Goal: Transaction & Acquisition: Book appointment/travel/reservation

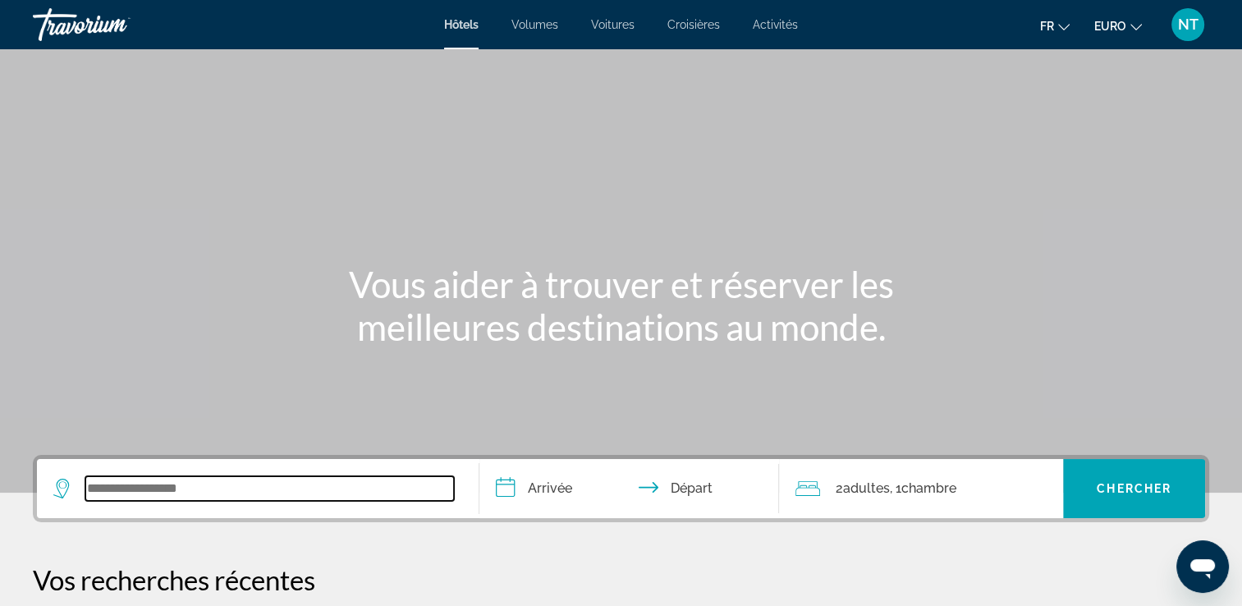
click at [184, 479] on input "Widget de recherche" at bounding box center [269, 488] width 369 height 25
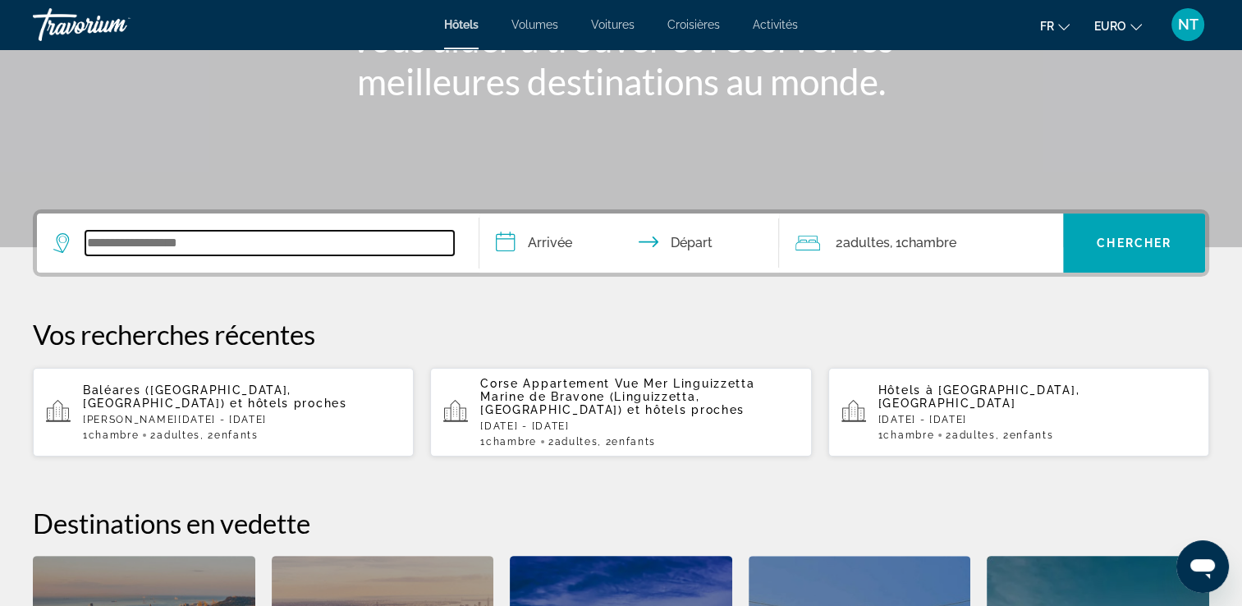
scroll to position [401, 0]
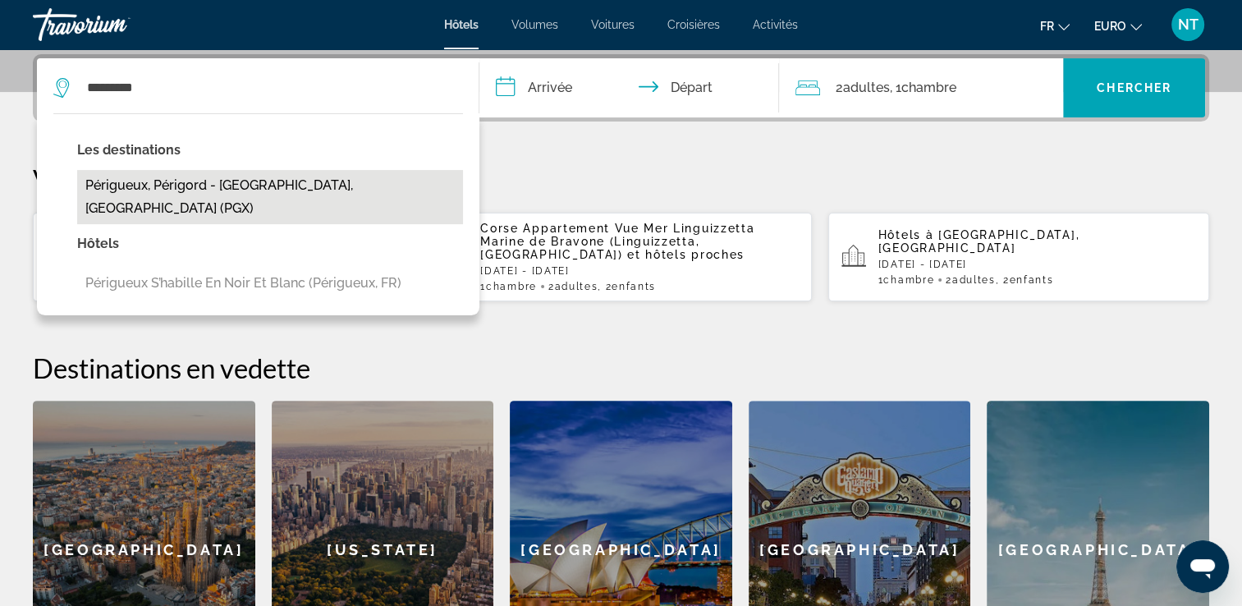
click at [265, 177] on button "Périgueux, Périgord - [GEOGRAPHIC_DATA], [GEOGRAPHIC_DATA] (PGX)" at bounding box center [270, 197] width 386 height 54
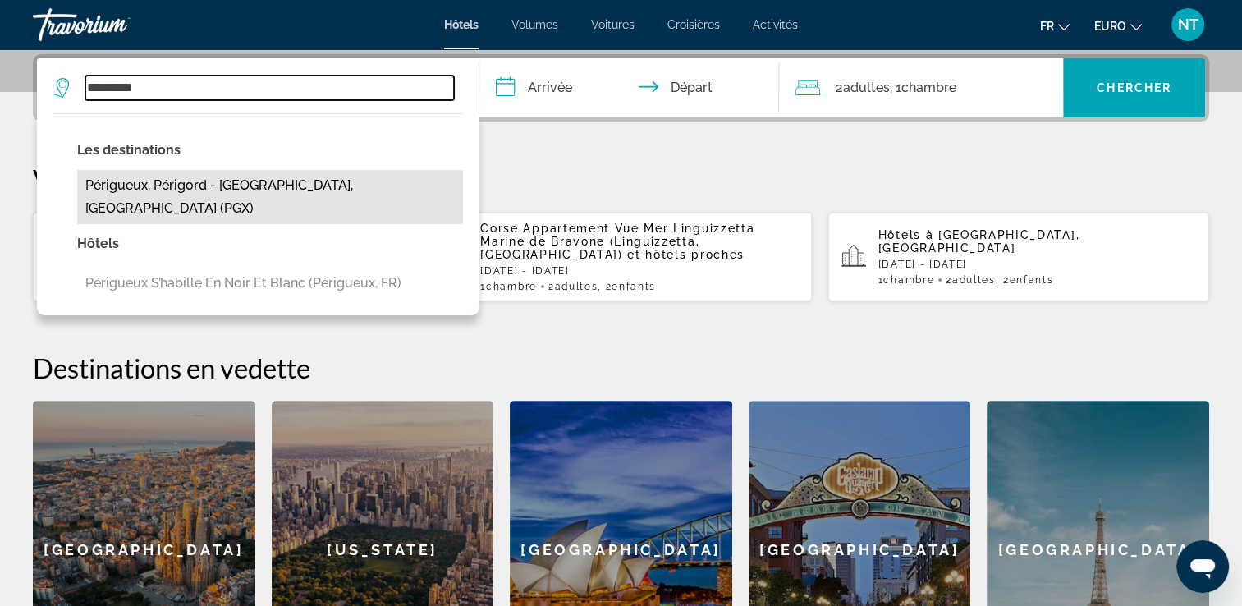
type input "**********"
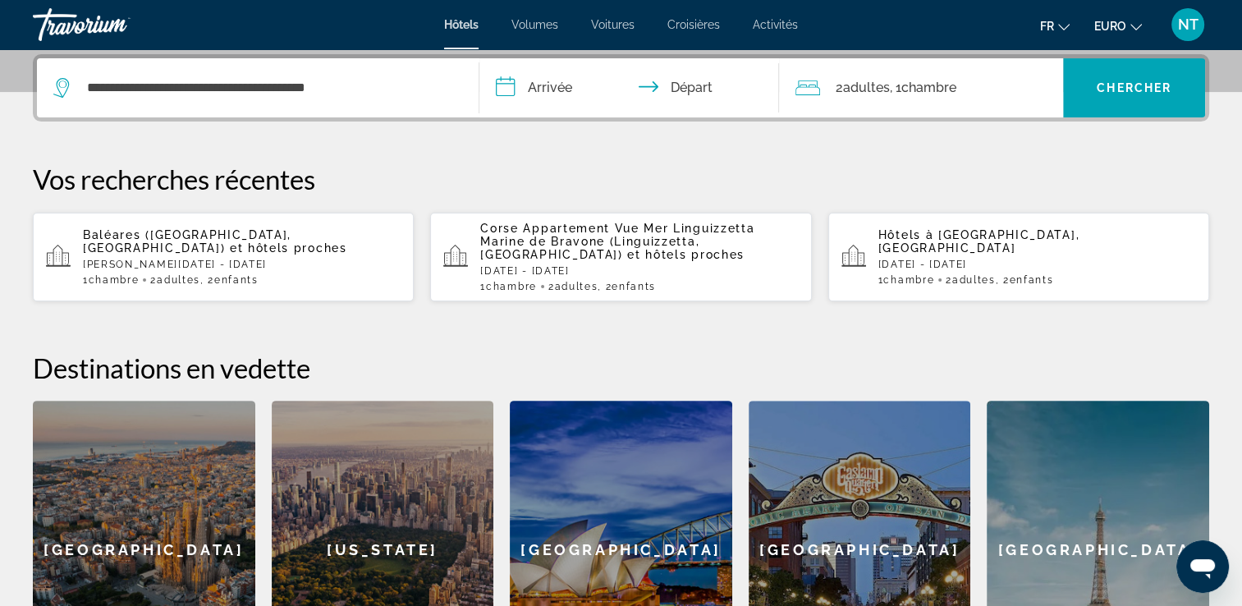
click at [502, 89] on input "**********" at bounding box center [632, 90] width 307 height 64
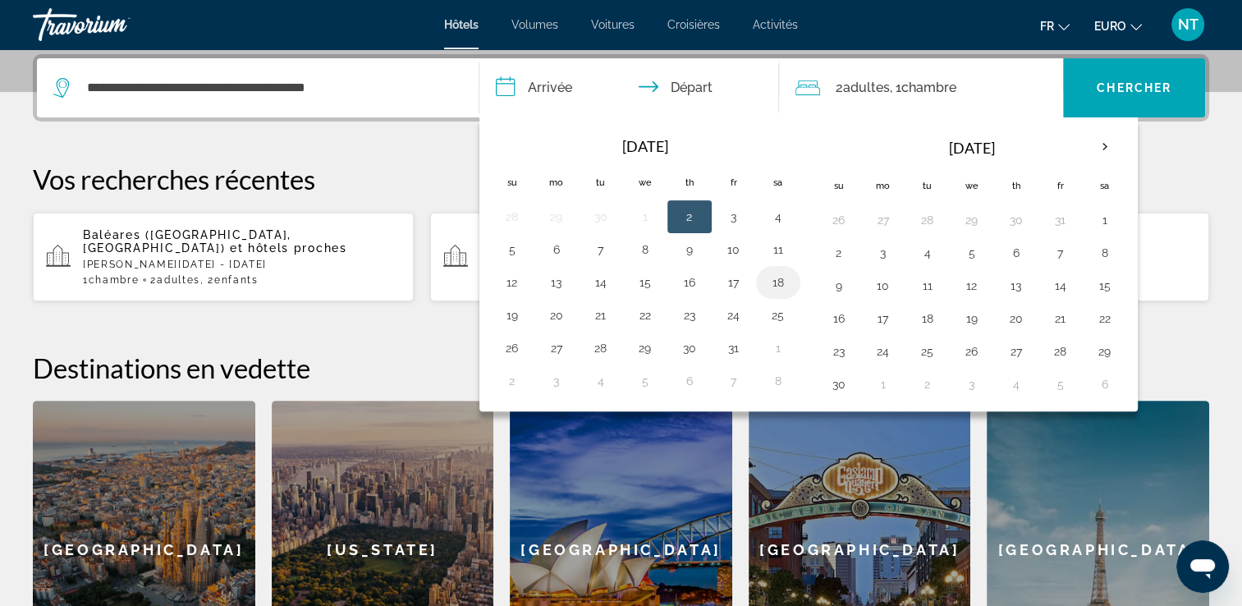
click at [770, 281] on button "18" at bounding box center [778, 282] width 26 height 23
click at [518, 307] on button "19" at bounding box center [512, 315] width 26 height 23
type input "**********"
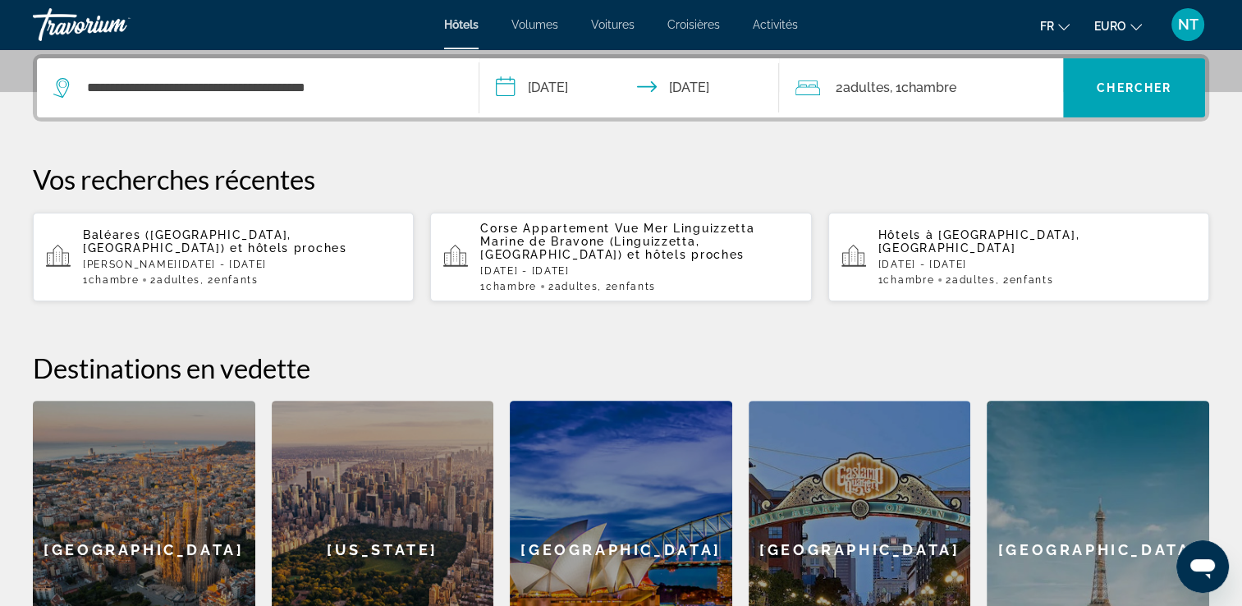
click at [878, 94] on span "2 Adulte Adultes" at bounding box center [862, 87] width 54 height 23
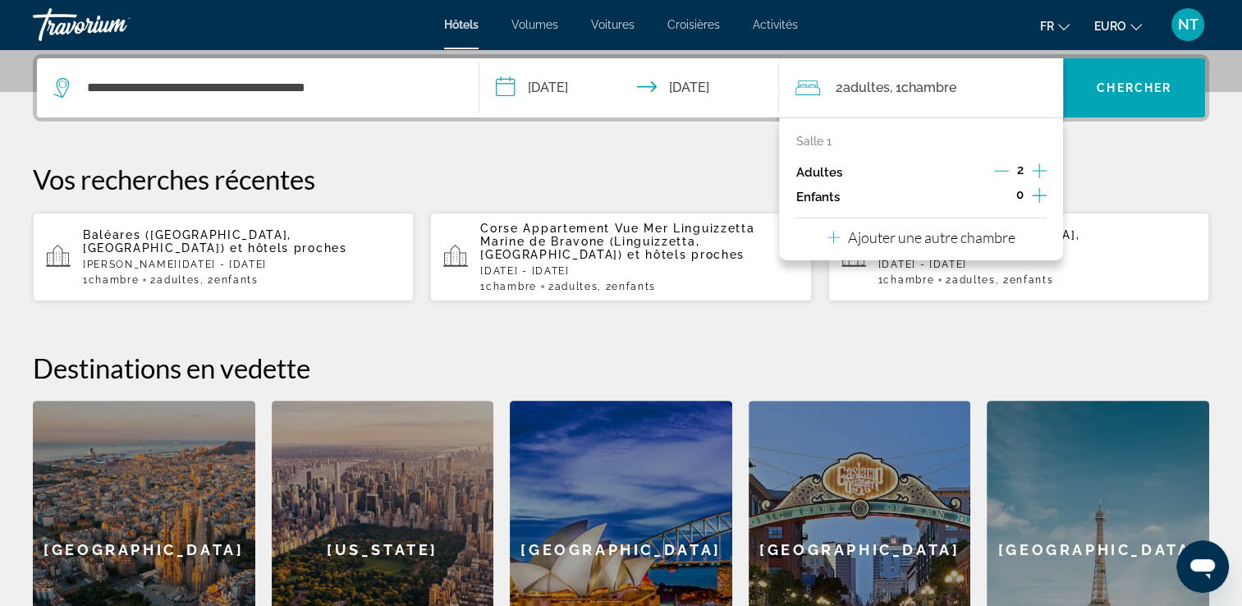
click at [1001, 168] on icon "Décrément des adultes" at bounding box center [1001, 170] width 15 height 15
click at [1113, 90] on span "Chercher" at bounding box center [1134, 87] width 75 height 13
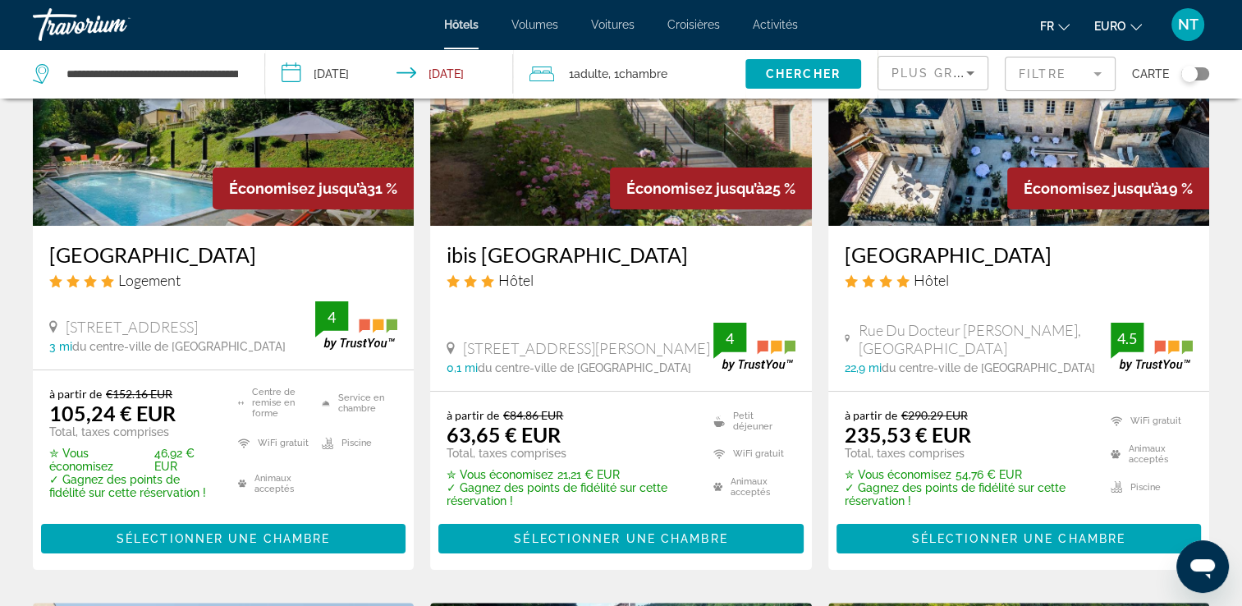
scroll to position [164, 0]
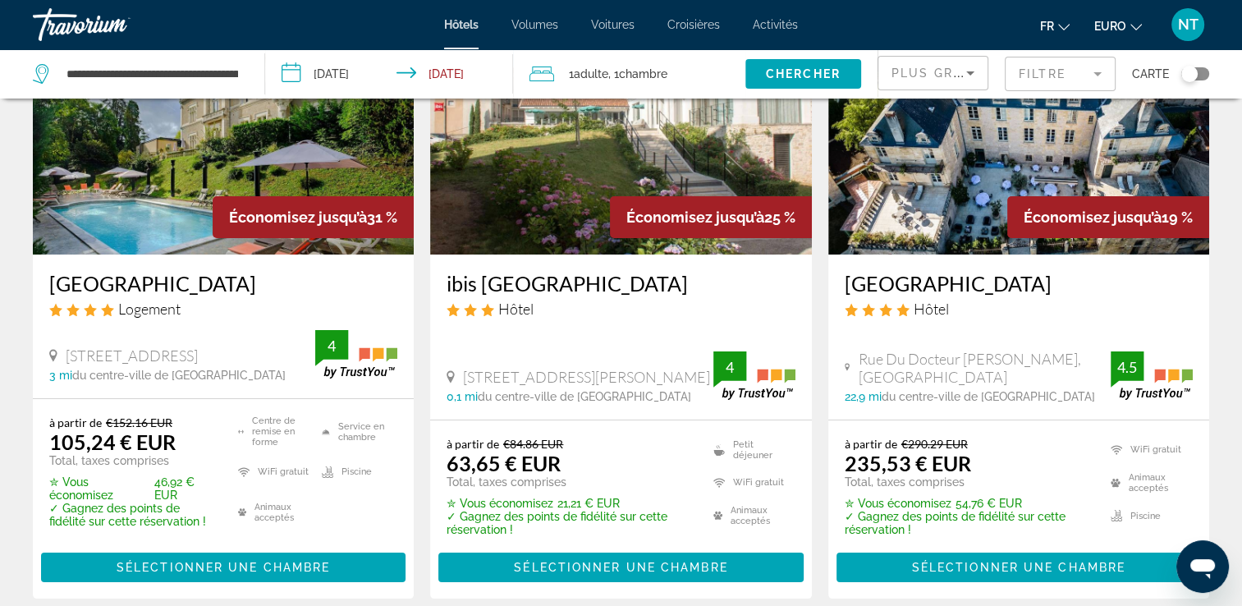
click at [560, 199] on img "Contenu principal" at bounding box center [620, 123] width 381 height 263
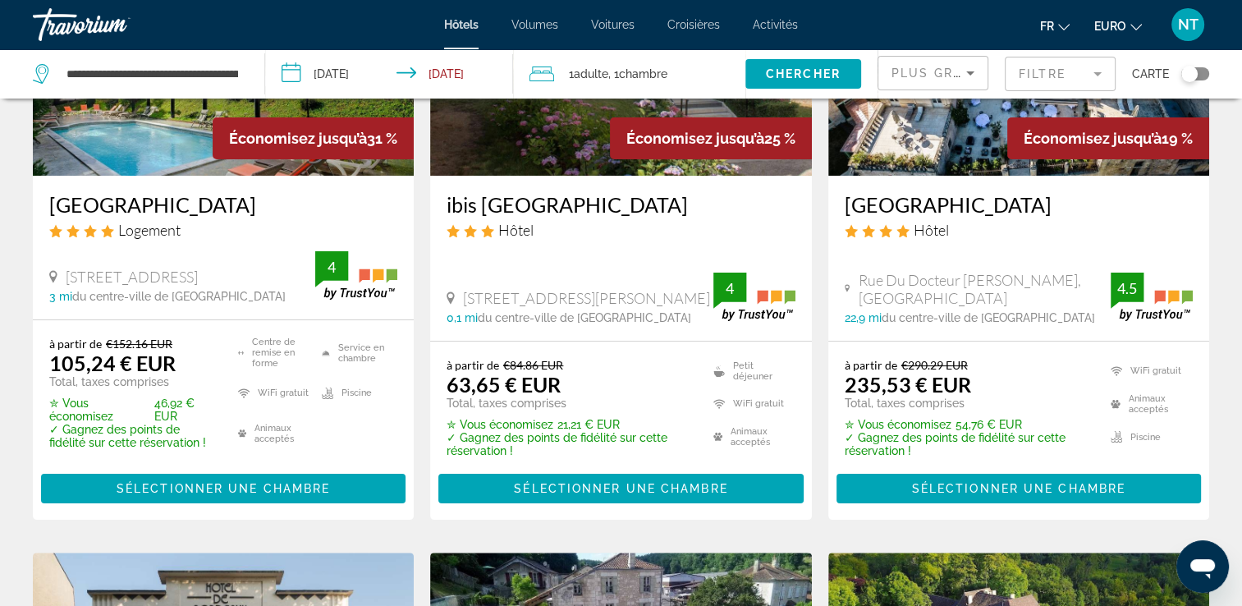
scroll to position [246, 0]
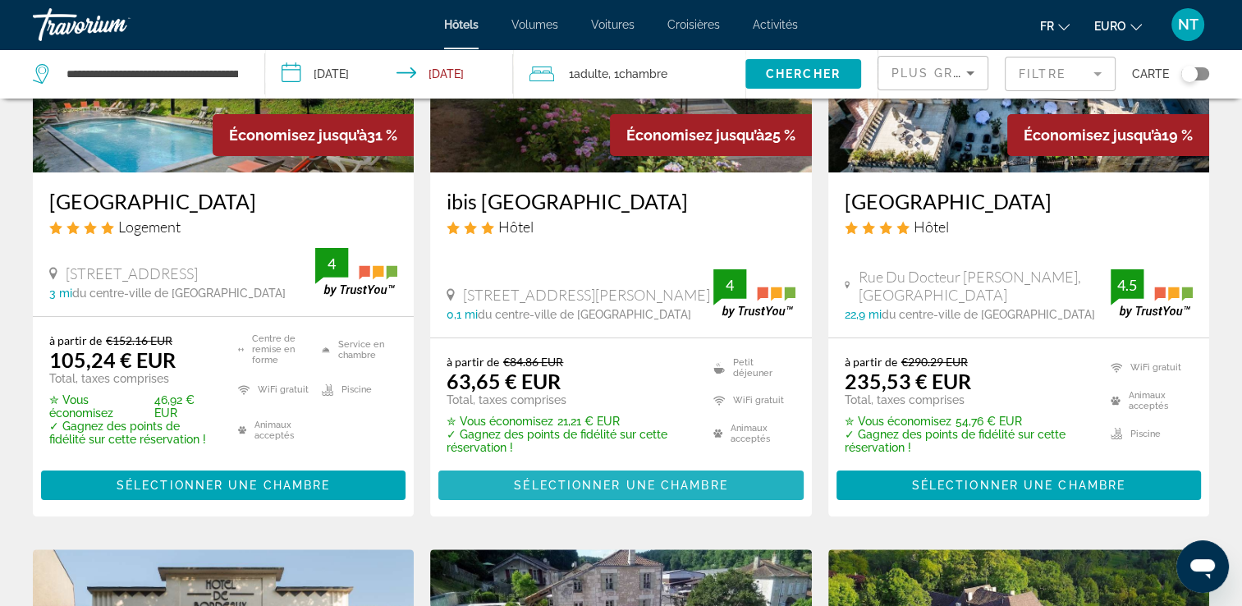
click at [585, 478] on span "Contenu principal" at bounding box center [620, 484] width 365 height 39
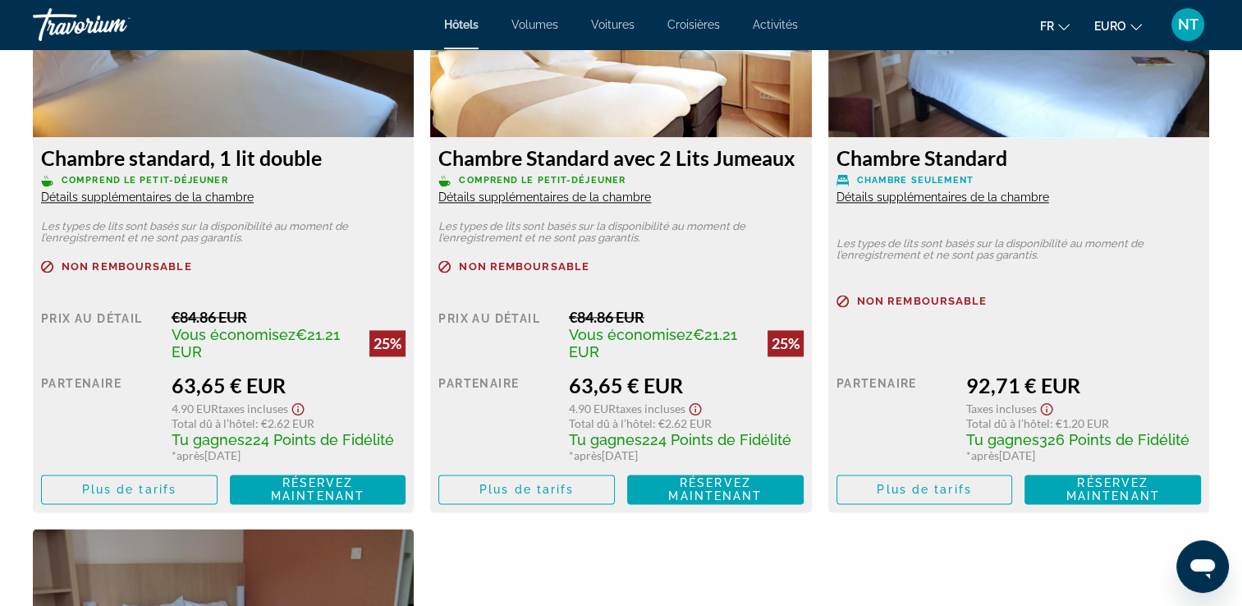
scroll to position [2299, 0]
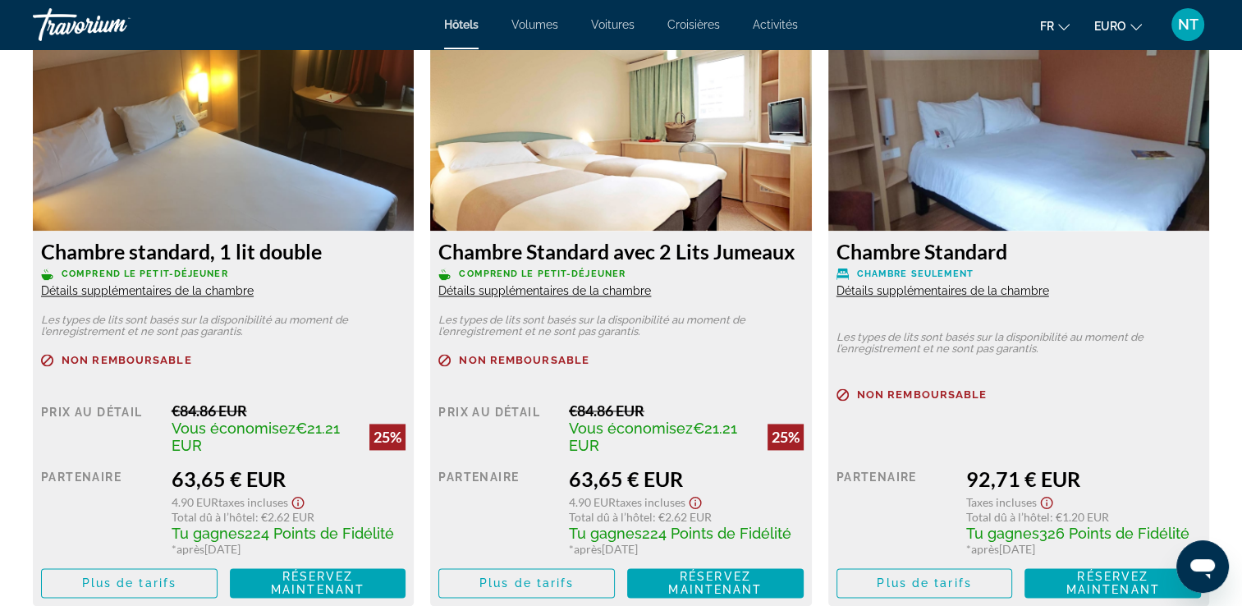
click at [159, 291] on span "Détails supplémentaires de la chambre" at bounding box center [147, 290] width 213 height 13
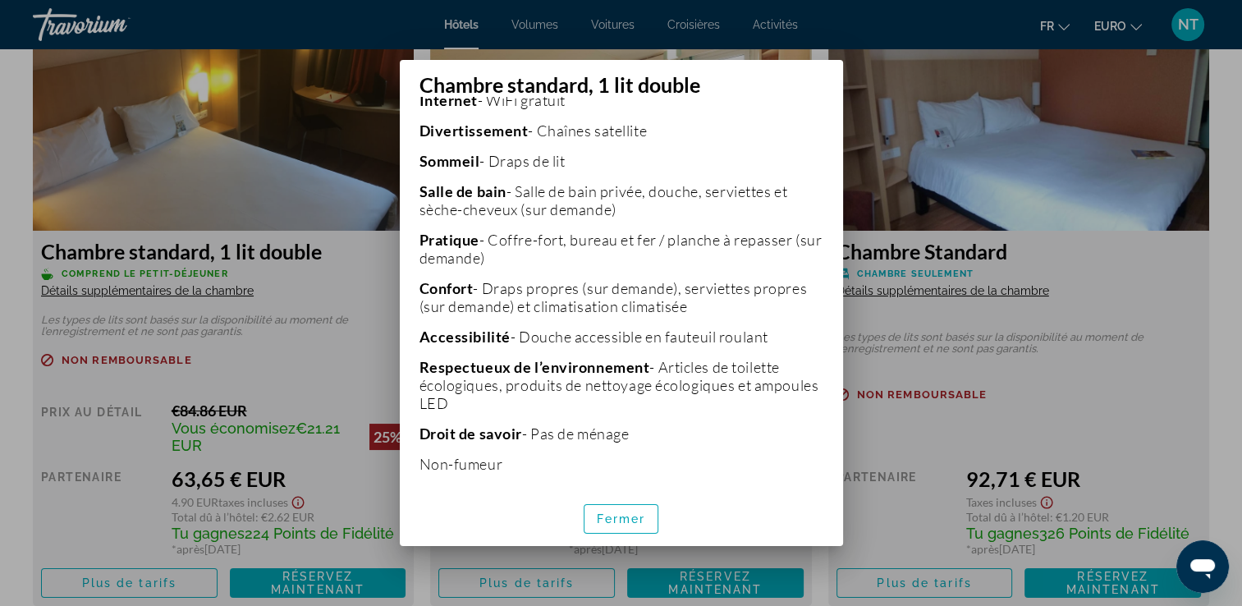
scroll to position [452, 0]
click at [602, 512] on span "Fermer" at bounding box center [621, 518] width 49 height 13
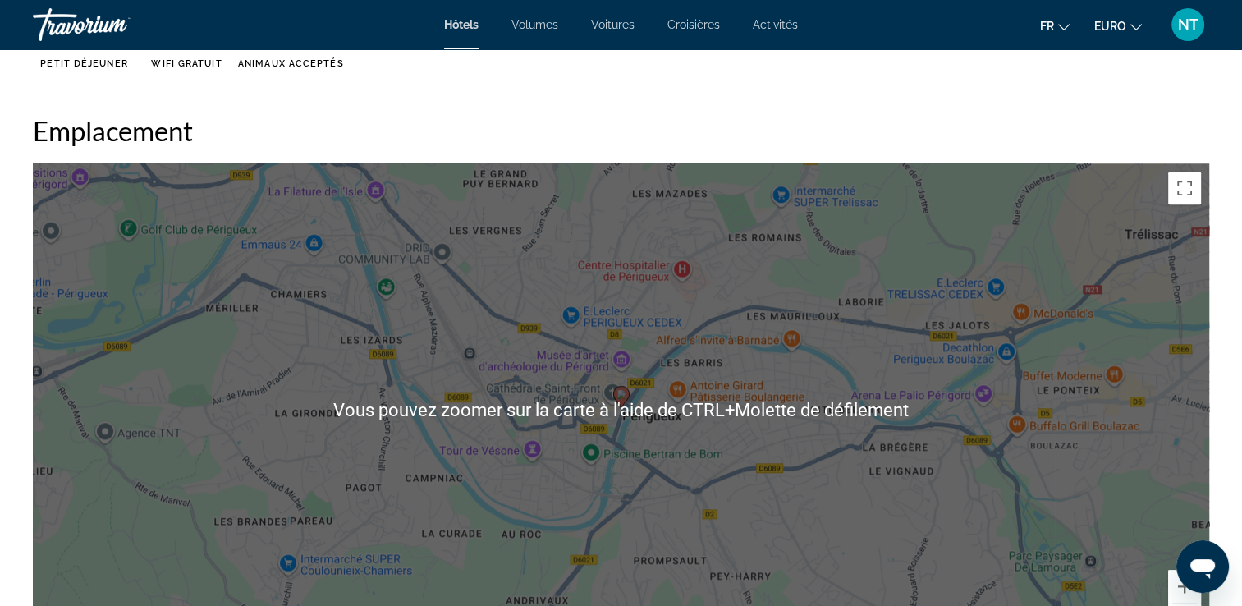
scroll to position [1478, 0]
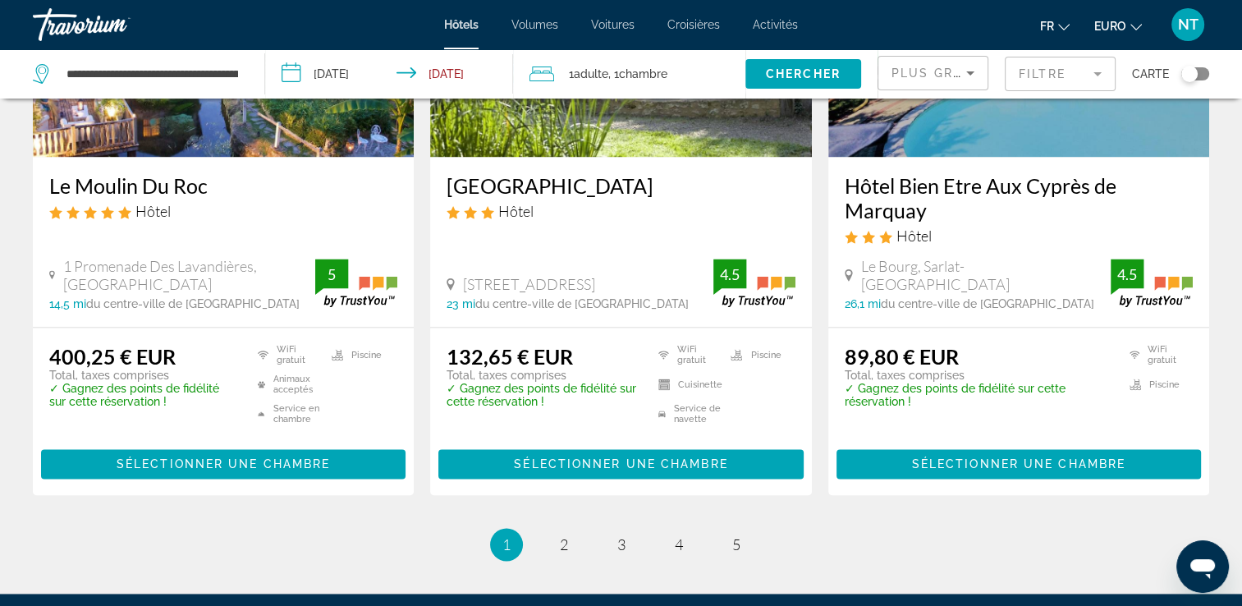
scroll to position [2217, 0]
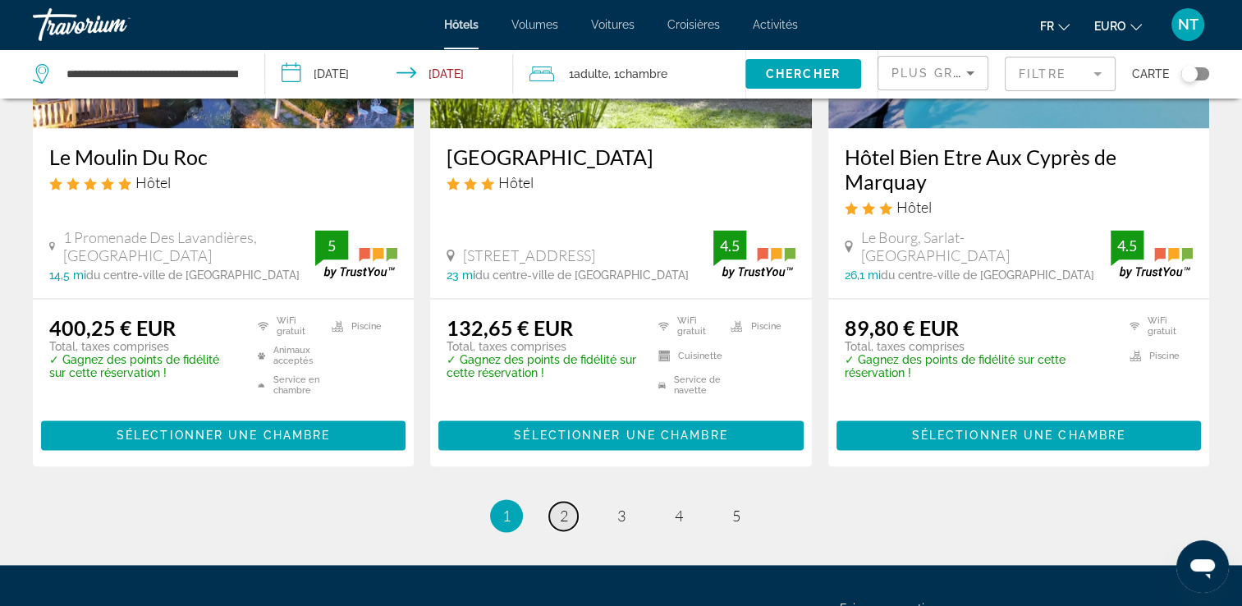
click at [562, 507] on span "2" at bounding box center [564, 516] width 8 height 18
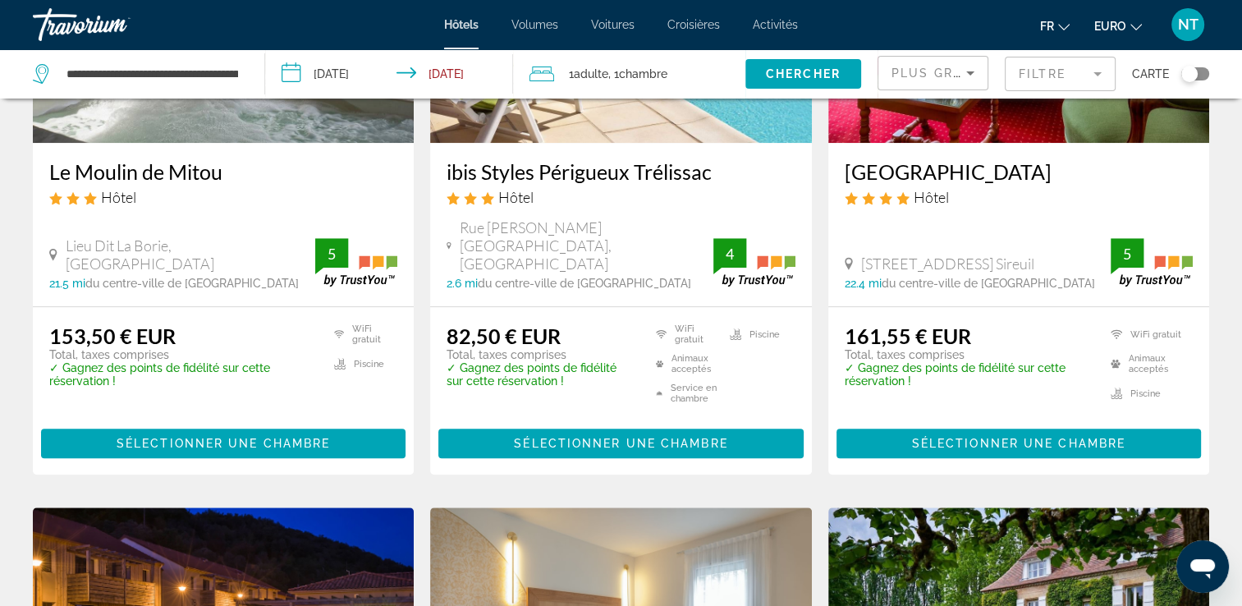
scroll to position [912, 0]
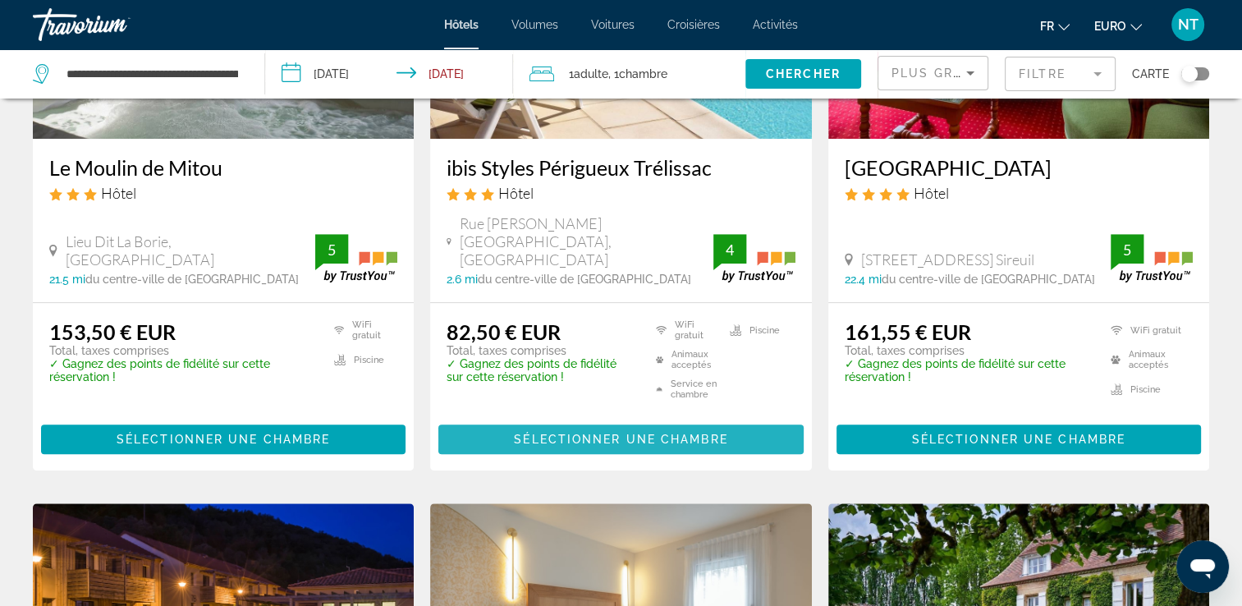
click at [637, 433] on span "Sélectionner une chambre" at bounding box center [620, 439] width 213 height 13
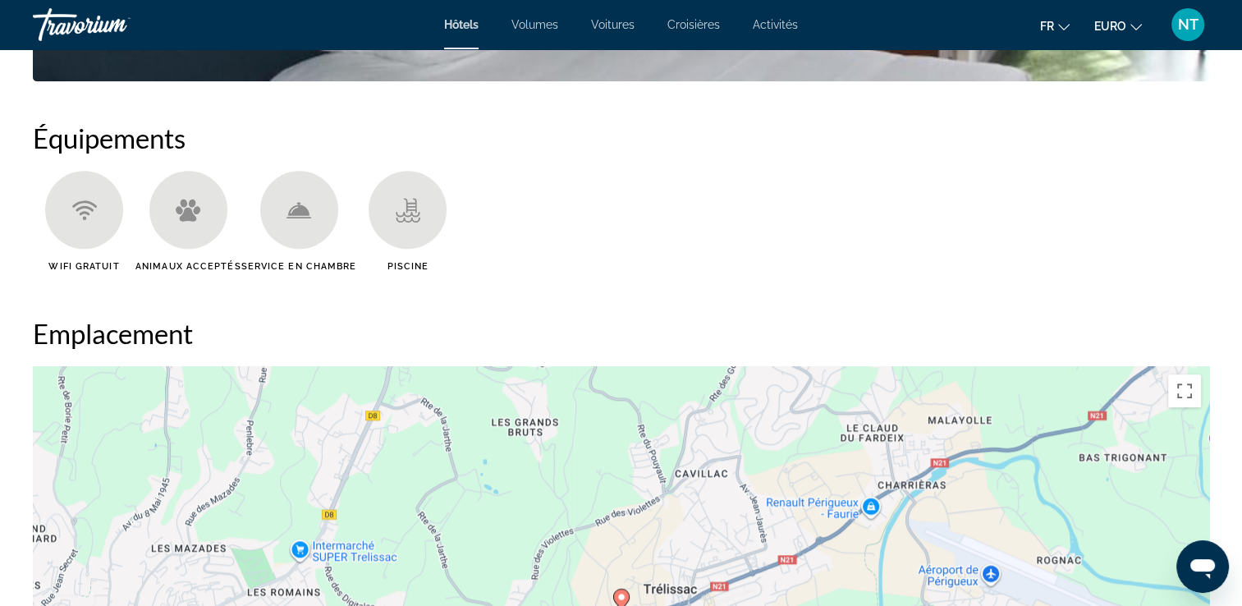
scroll to position [1149, 0]
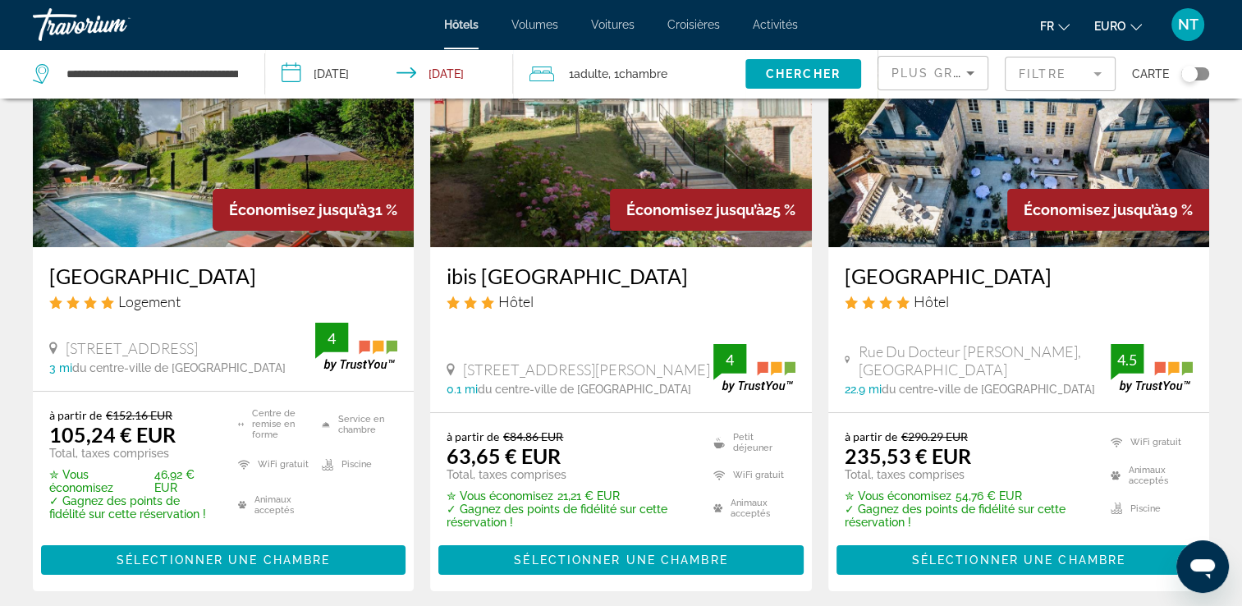
scroll to position [164, 0]
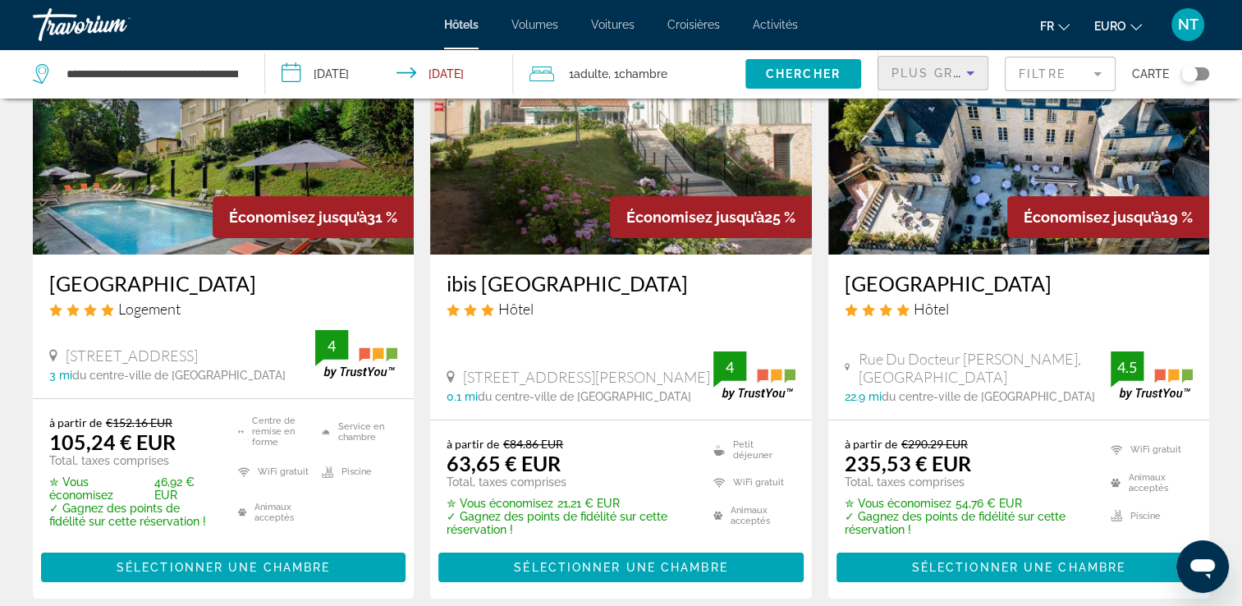
click at [971, 66] on icon "Trier par" at bounding box center [971, 73] width 20 height 20
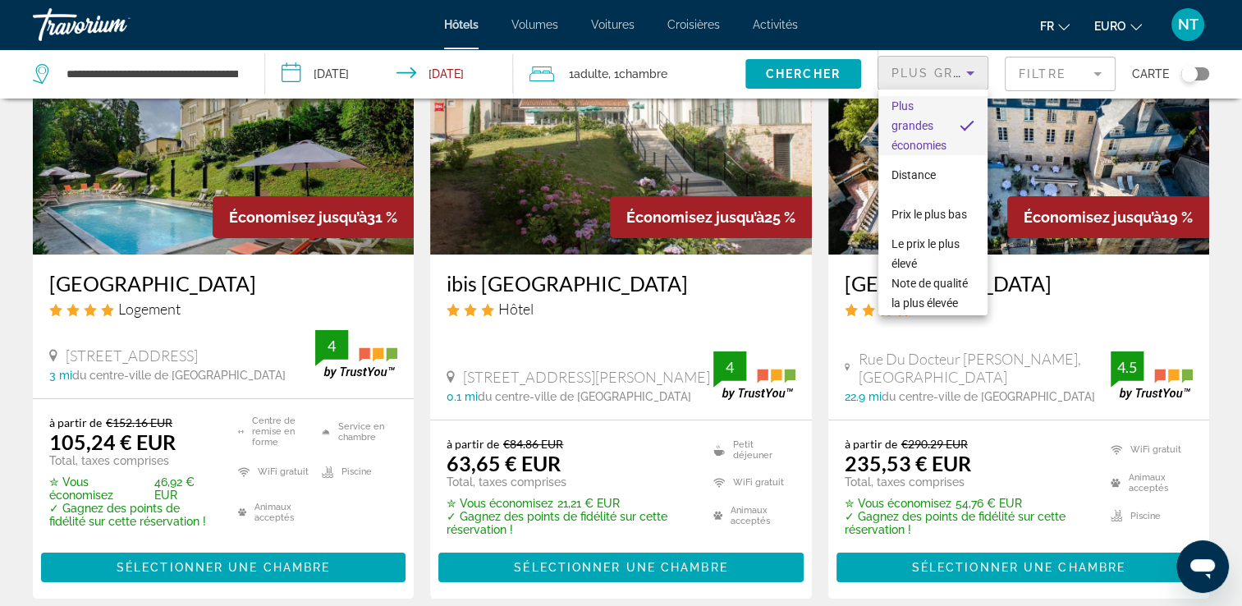
click at [971, 66] on div at bounding box center [621, 303] width 1242 height 606
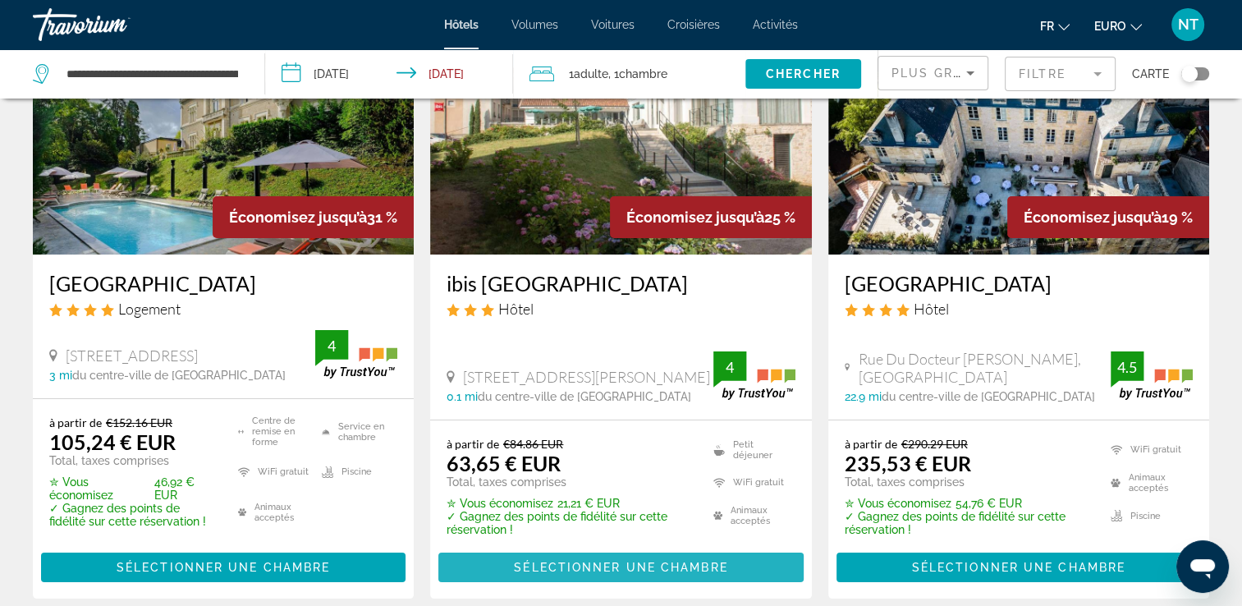
click at [574, 558] on span "Contenu principal" at bounding box center [620, 567] width 365 height 39
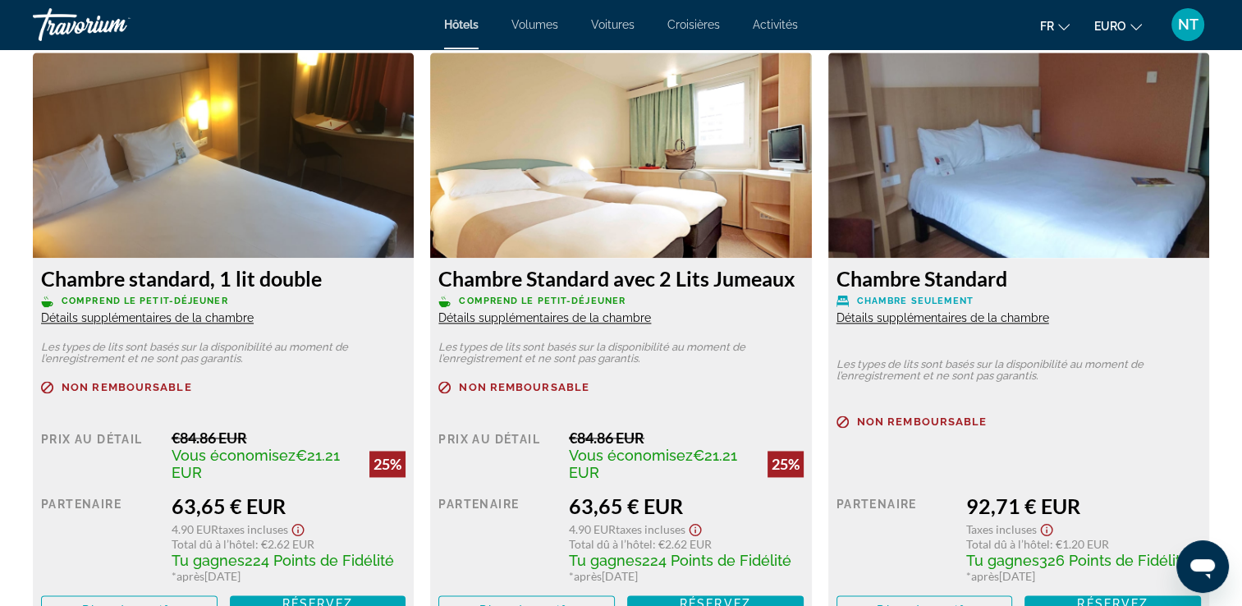
scroll to position [2299, 0]
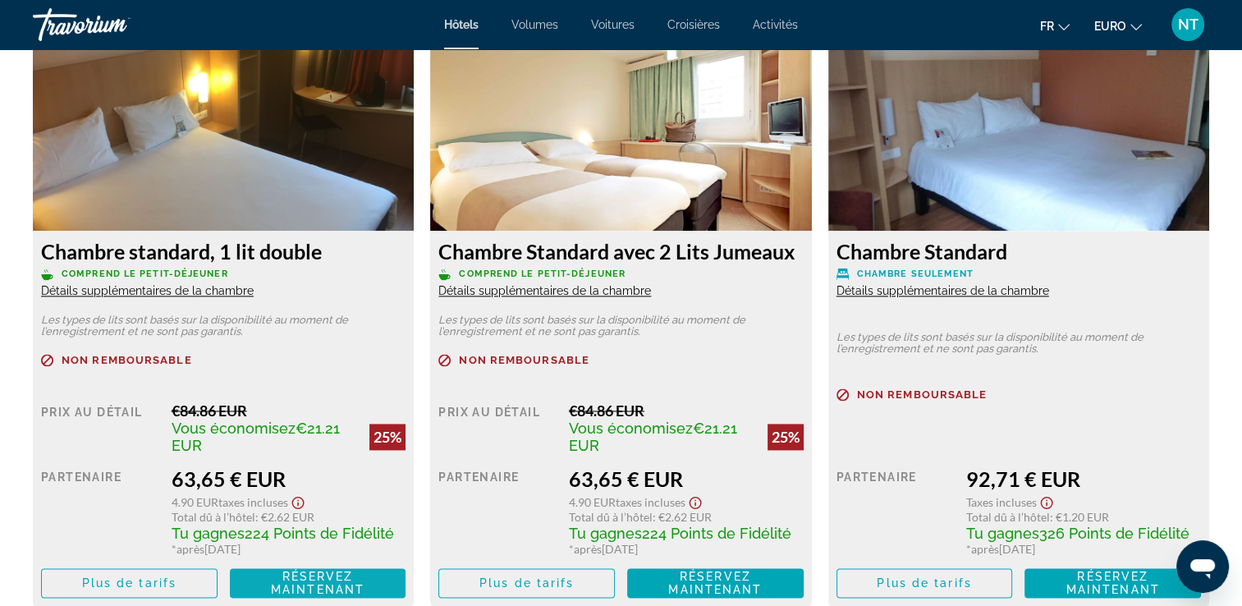
click at [291, 582] on span "Réservez maintenant" at bounding box center [318, 583] width 94 height 26
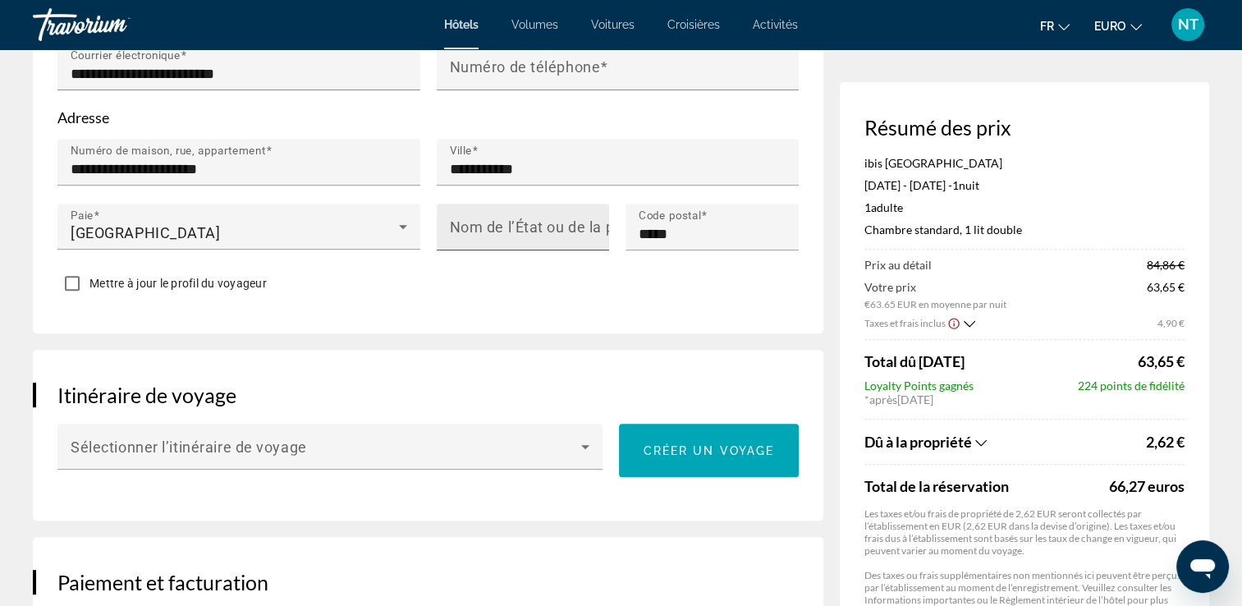
scroll to position [768, 0]
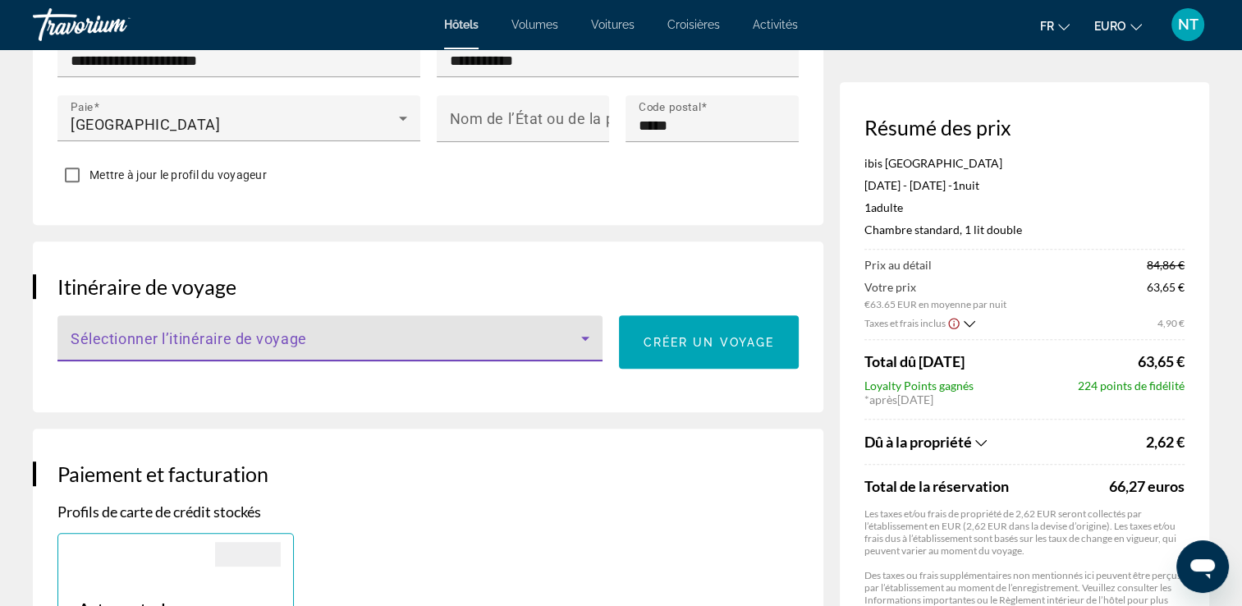
click at [579, 339] on icon "Contenu principal" at bounding box center [586, 338] width 20 height 20
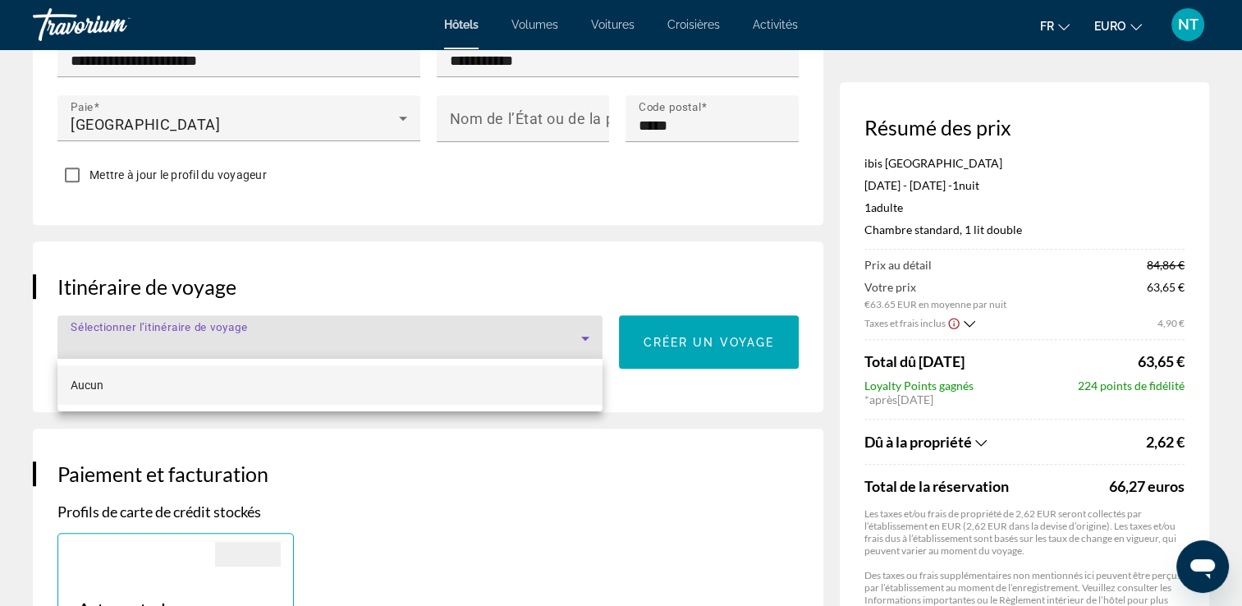
click at [579, 339] on div at bounding box center [621, 303] width 1242 height 606
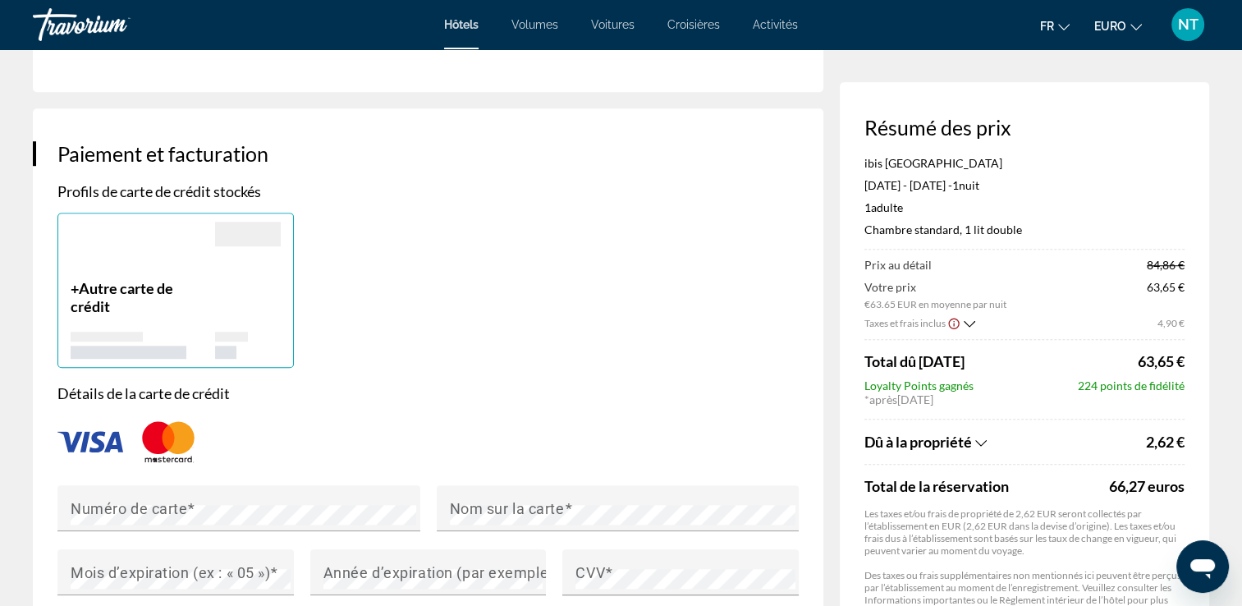
scroll to position [1097, 0]
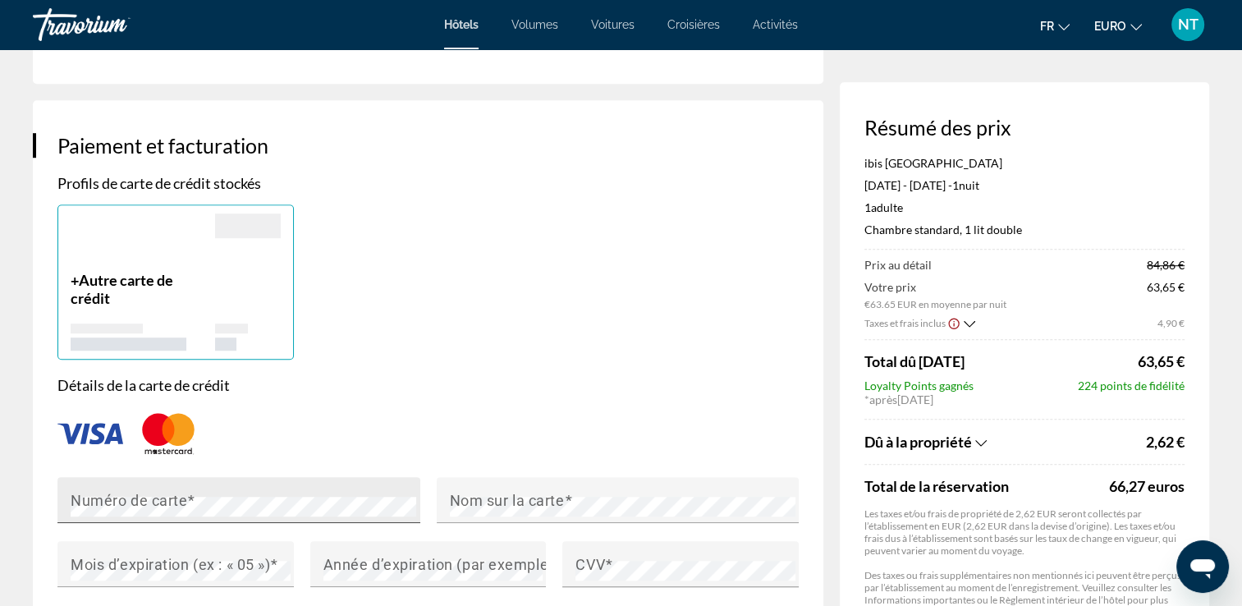
click at [79, 491] on mat-label "Numéro de carte" at bounding box center [129, 499] width 117 height 17
click at [174, 566] on mat-label "Mois d’expiration (ex : « 05 »)" at bounding box center [170, 563] width 199 height 17
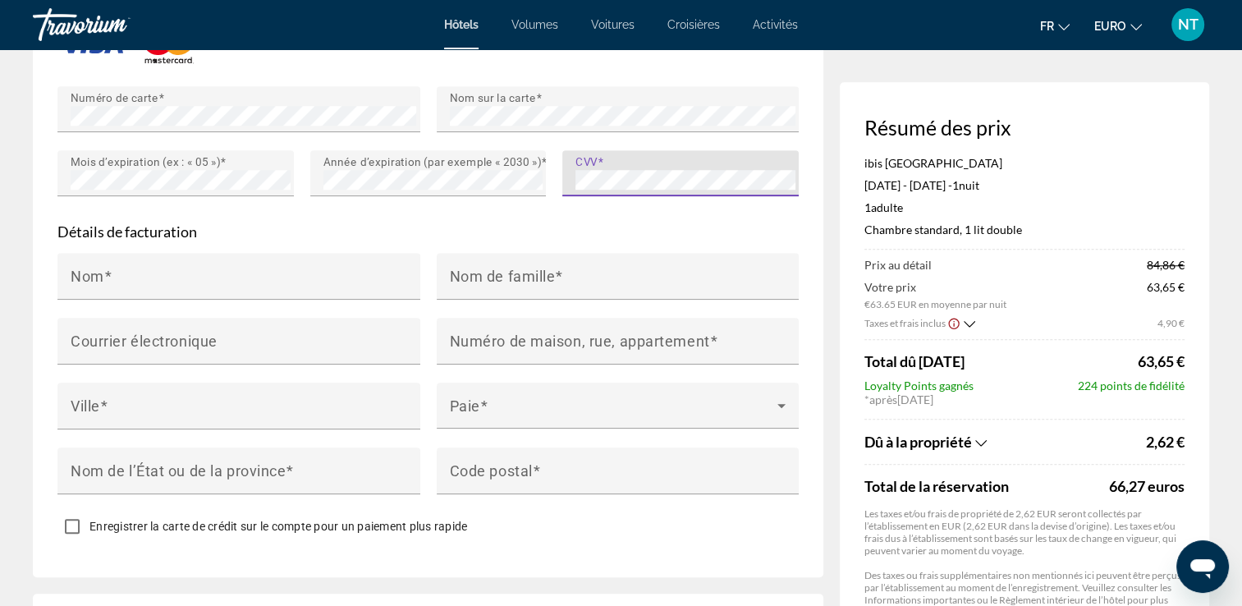
scroll to position [1507, 0]
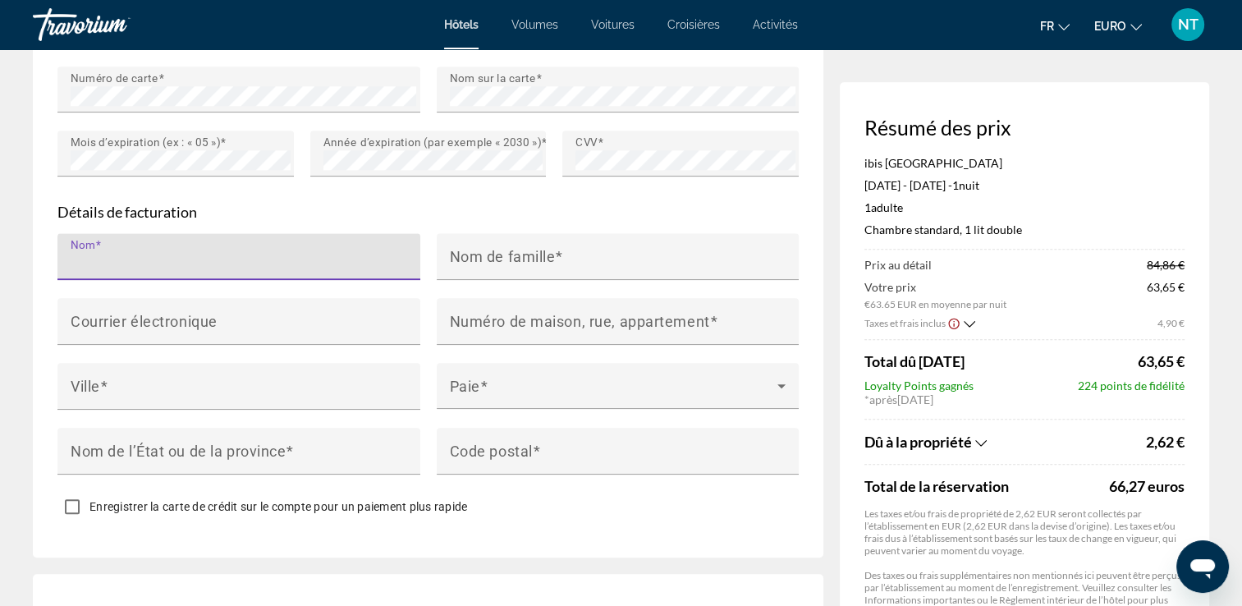
click at [165, 263] on input "Nom" at bounding box center [244, 264] width 346 height 20
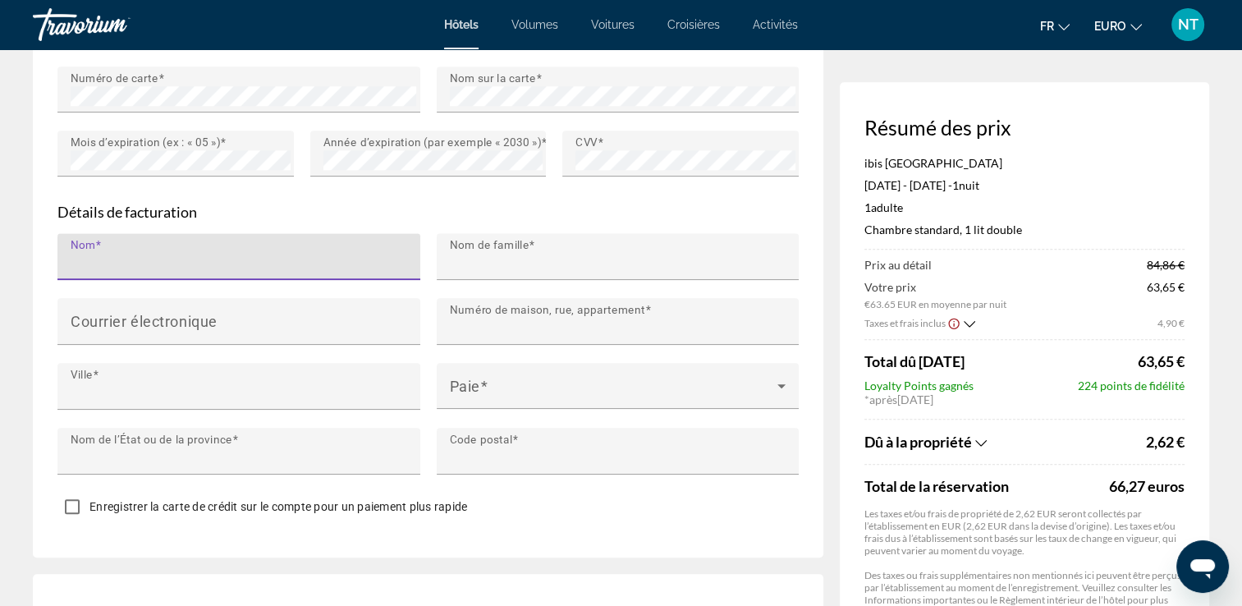
type input "********"
type input "****"
type input "**********"
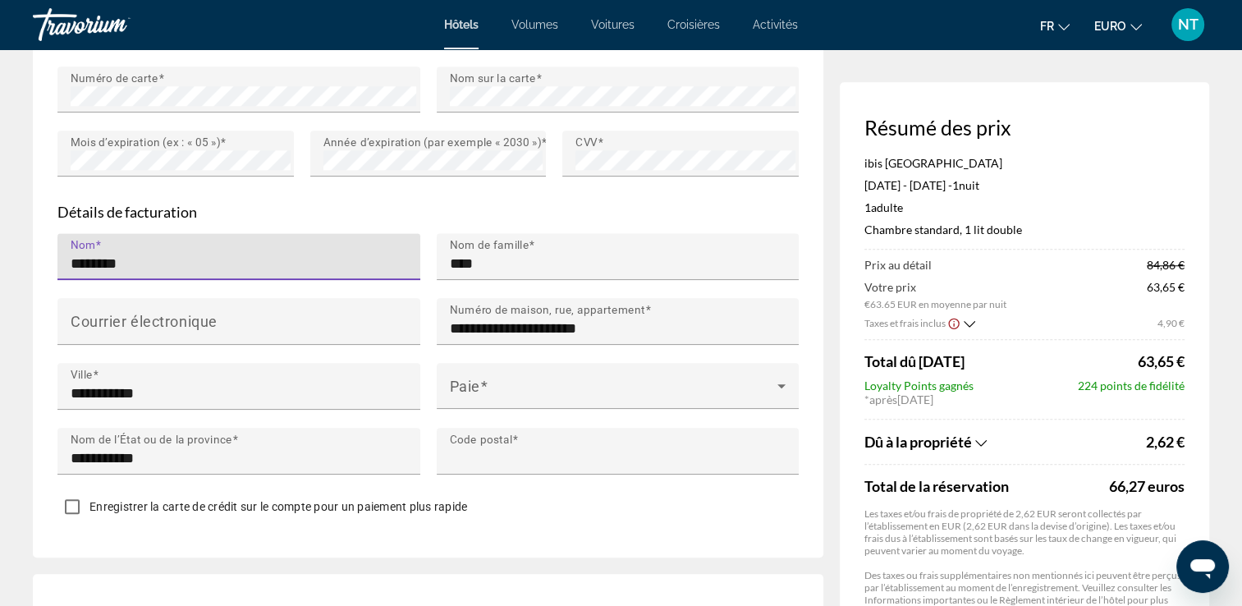
type input "*****"
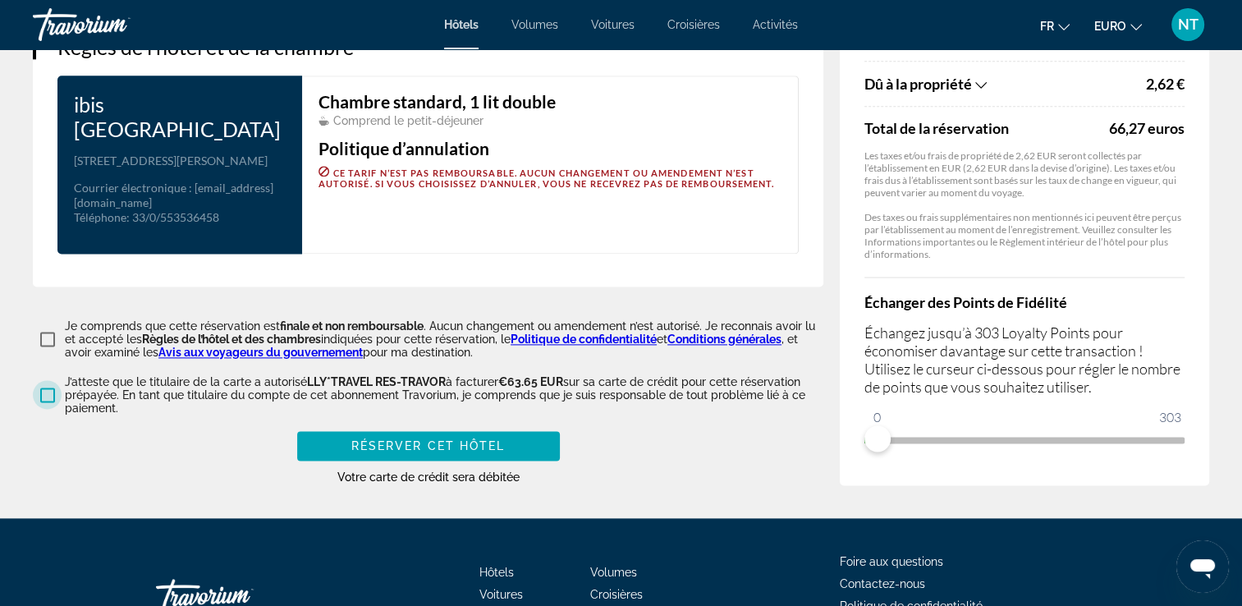
scroll to position [2082, 0]
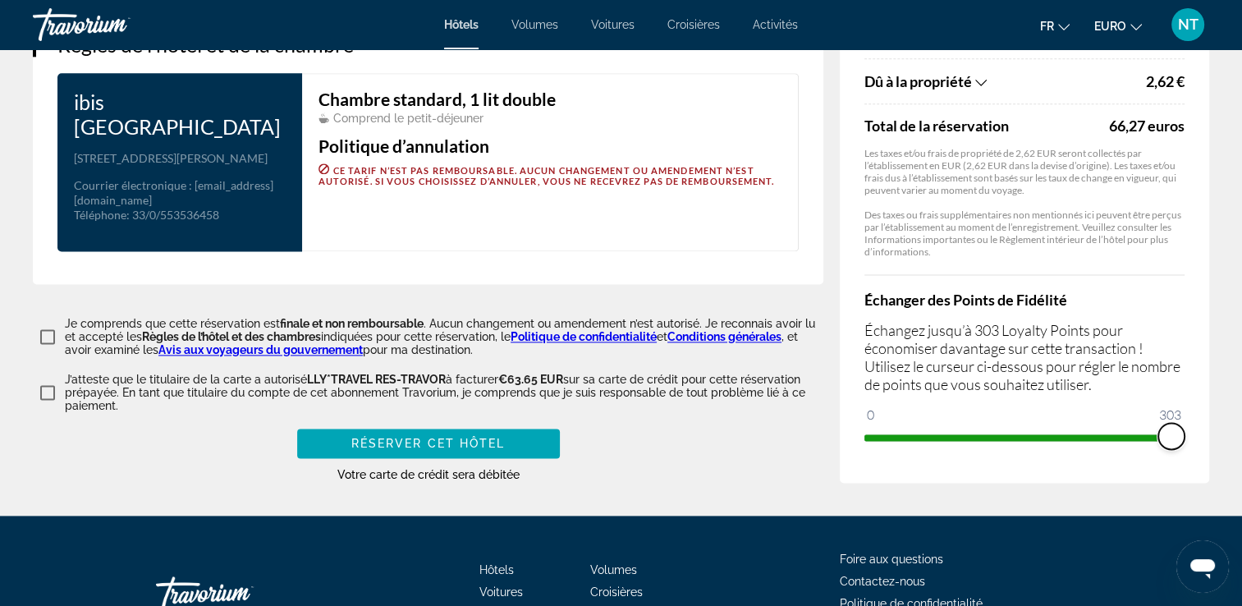
drag, startPoint x: 872, startPoint y: 401, endPoint x: 1195, endPoint y: 397, distance: 322.7
click at [1195, 397] on div "Résumé des prix ibis Périgueux Centre 18 octobre 2025 - 19 octobre 2025 - 1 nui…" at bounding box center [1024, 91] width 369 height 783
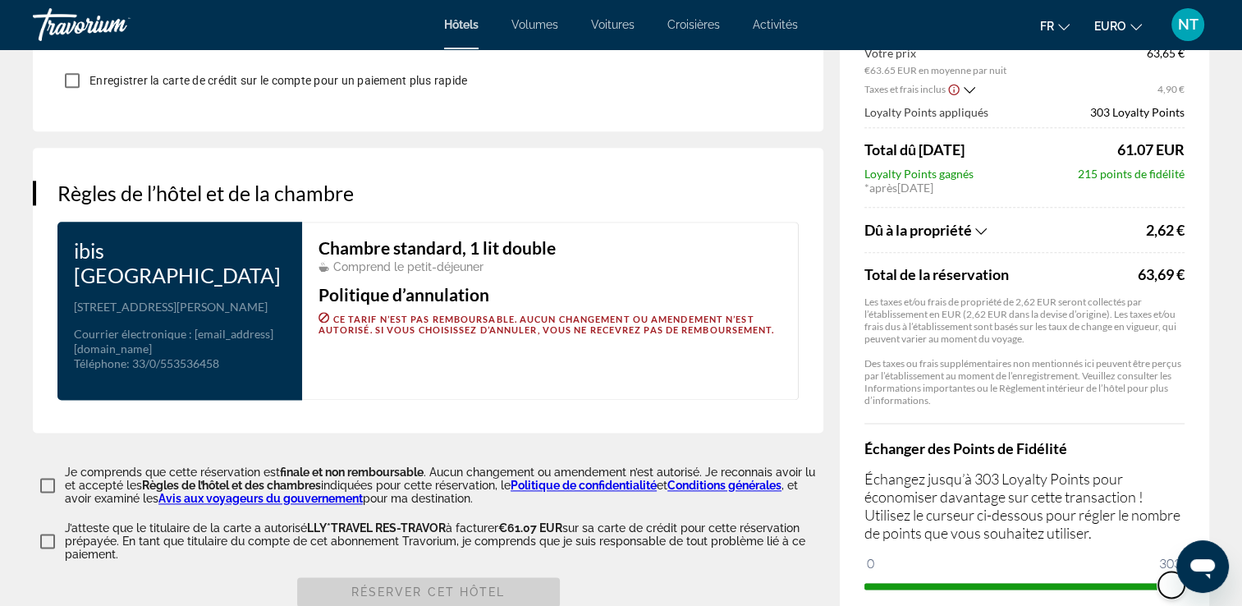
scroll to position [1918, 0]
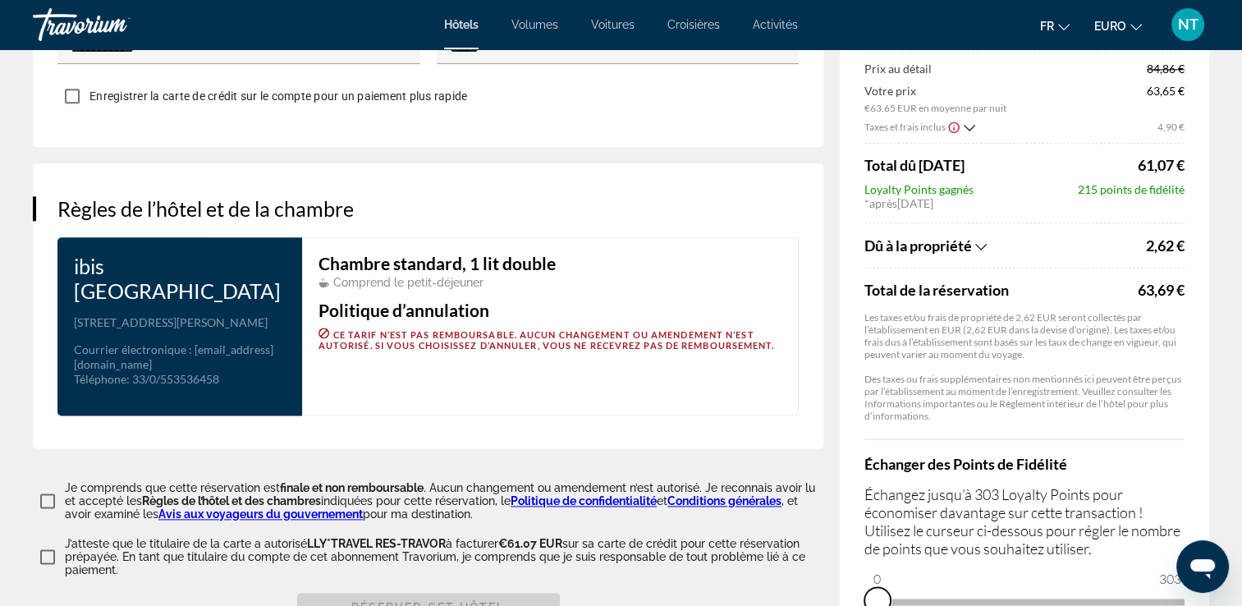
drag, startPoint x: 1163, startPoint y: 568, endPoint x: 862, endPoint y: 573, distance: 300.5
click at [862, 573] on div "Résumé des prix ibis Périgueux Centre 18 octobre 2025 - 19 octobre 2025 - 1 nui…" at bounding box center [1024, 266] width 369 height 761
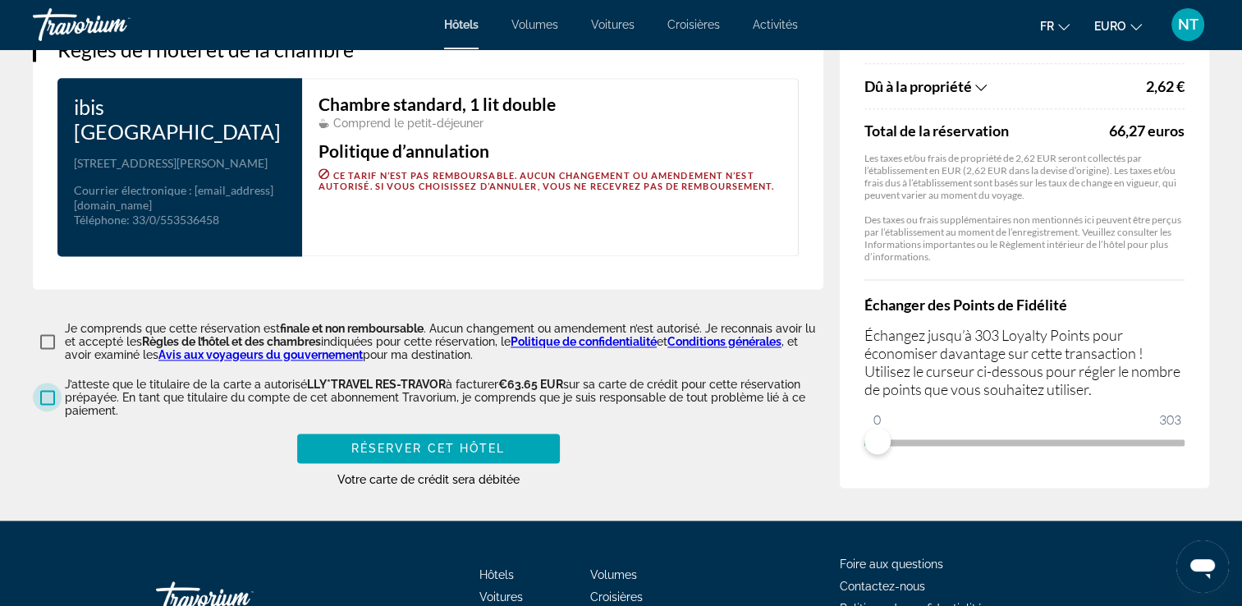
scroll to position [2164, 0]
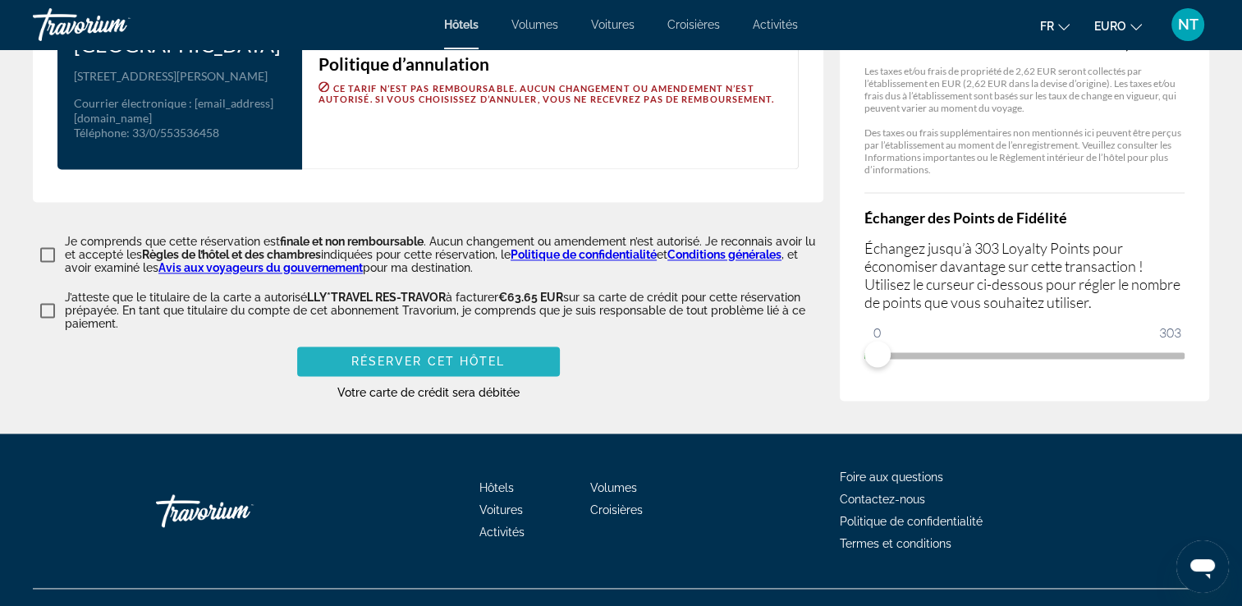
click at [406, 355] on span "Réserver cet hôtel" at bounding box center [428, 361] width 154 height 13
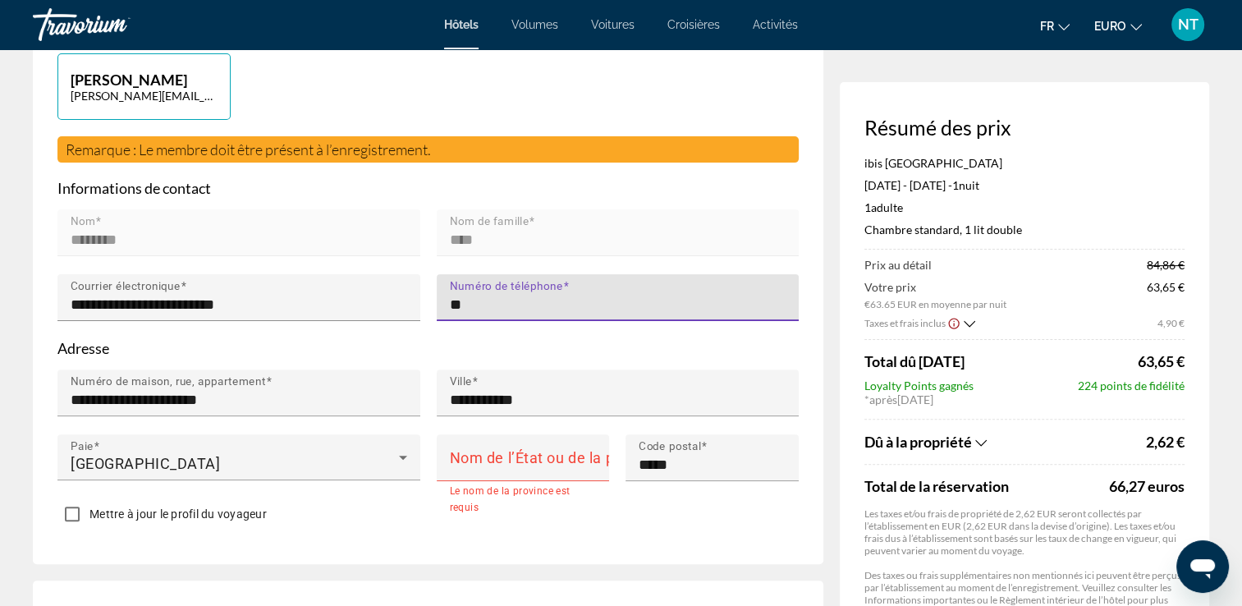
type input "**********"
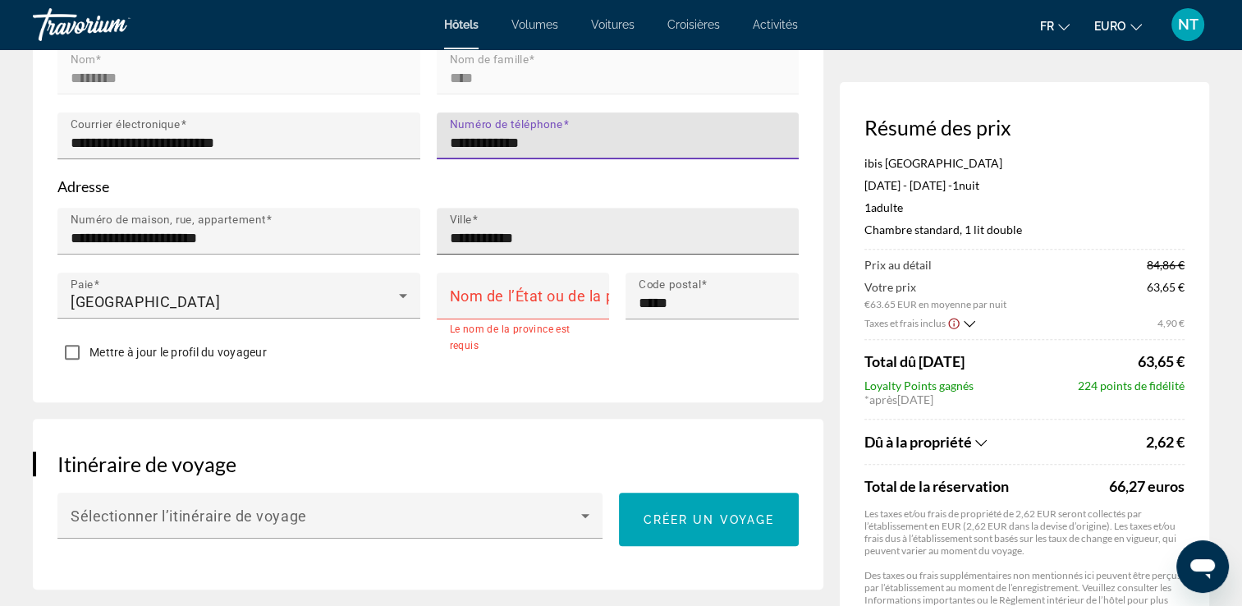
scroll to position [594, 0]
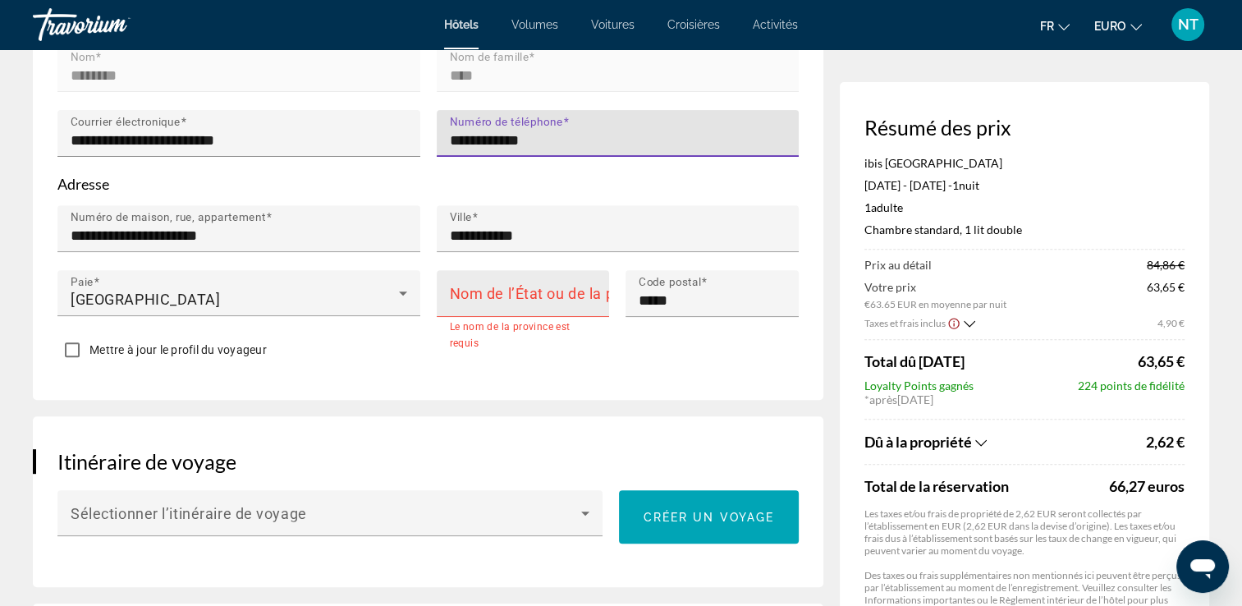
click at [487, 302] on input "Nom de l’État ou de la province" at bounding box center [528, 301] width 157 height 20
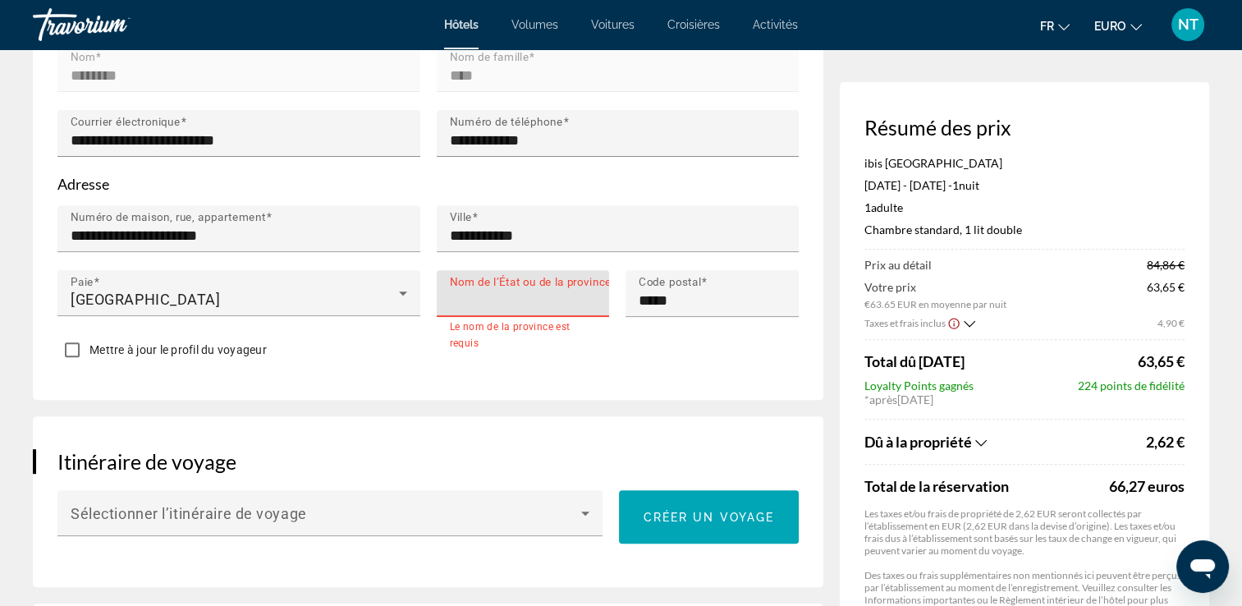
type input "**********"
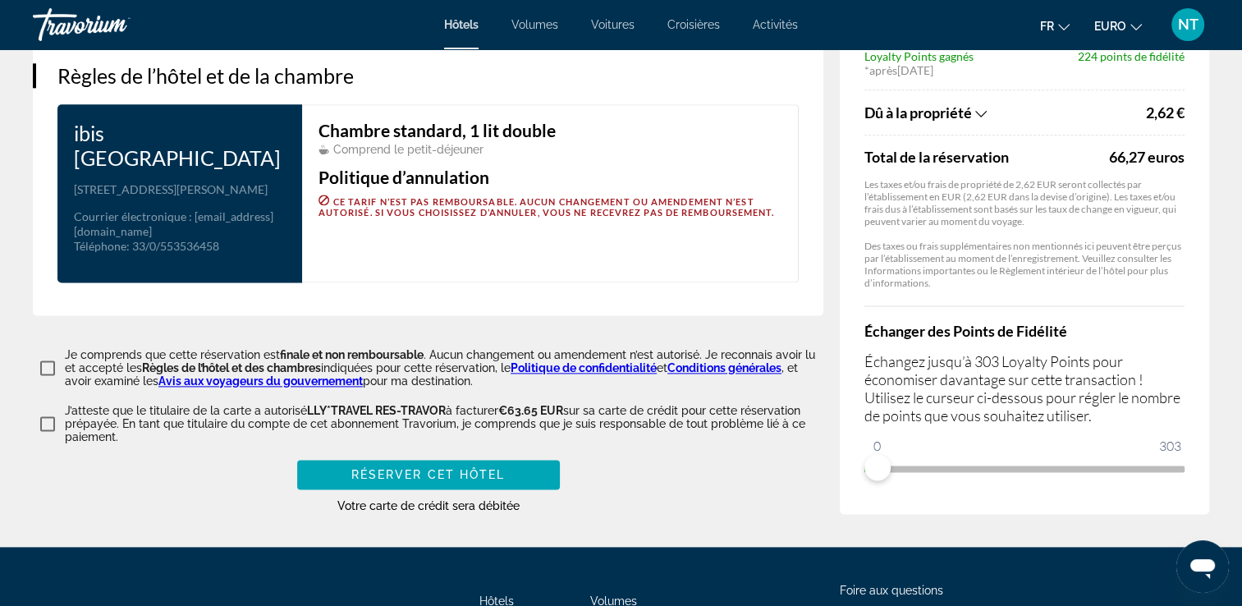
scroll to position [2153, 0]
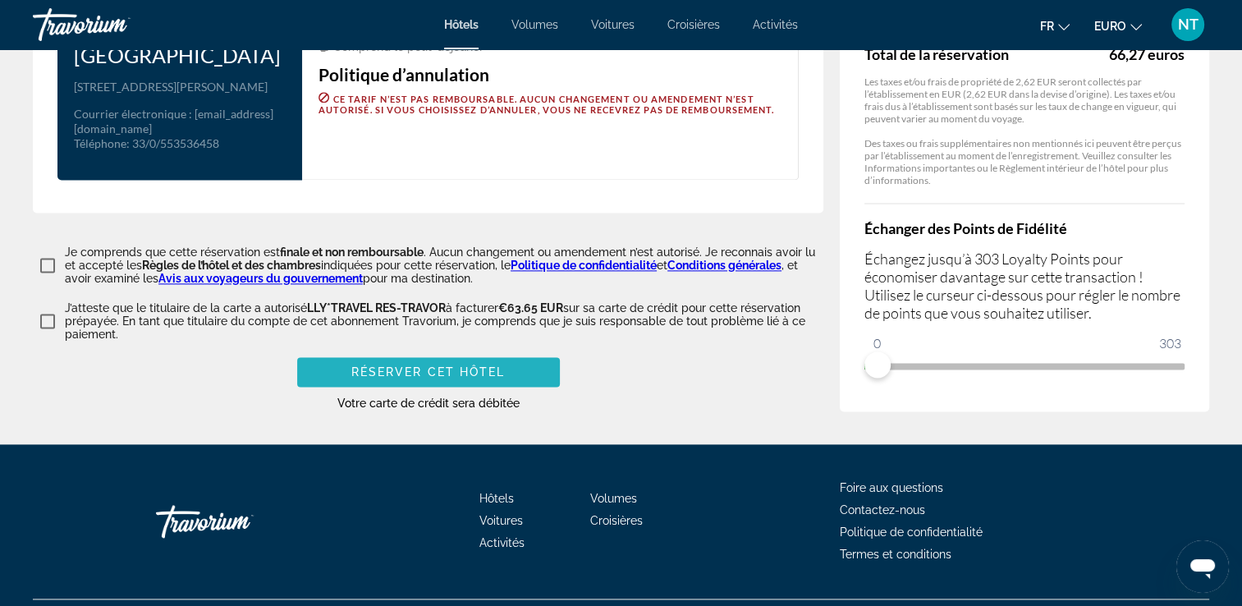
click at [438, 365] on span "Réserver cet hôtel" at bounding box center [428, 371] width 154 height 13
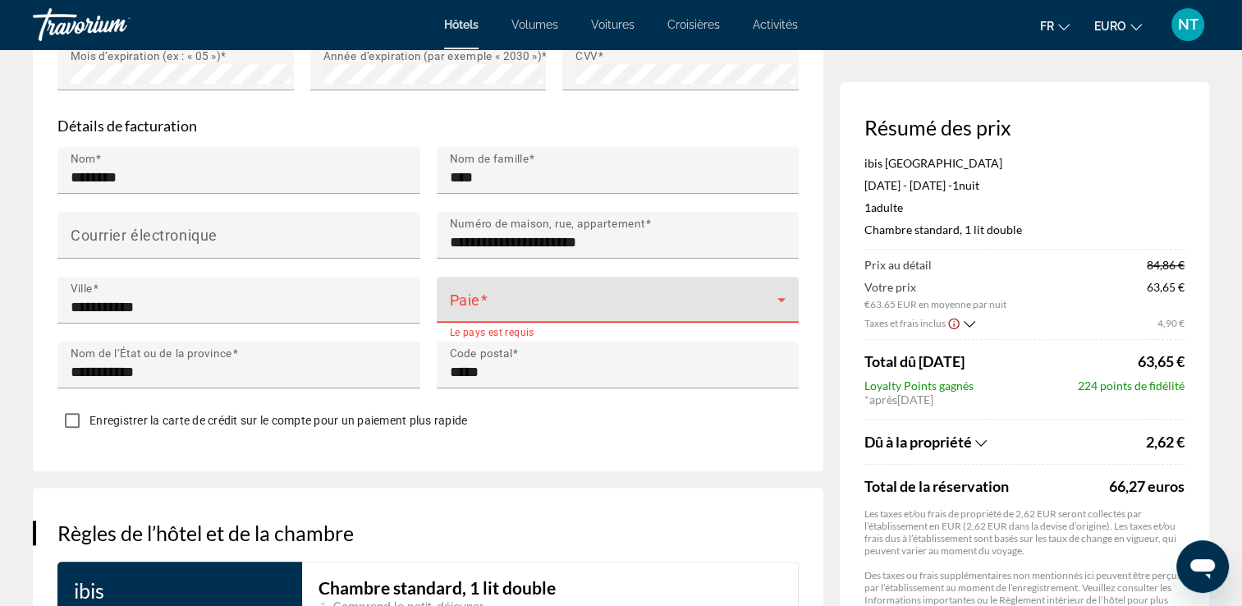
click at [511, 296] on span "Contenu principal" at bounding box center [614, 306] width 328 height 20
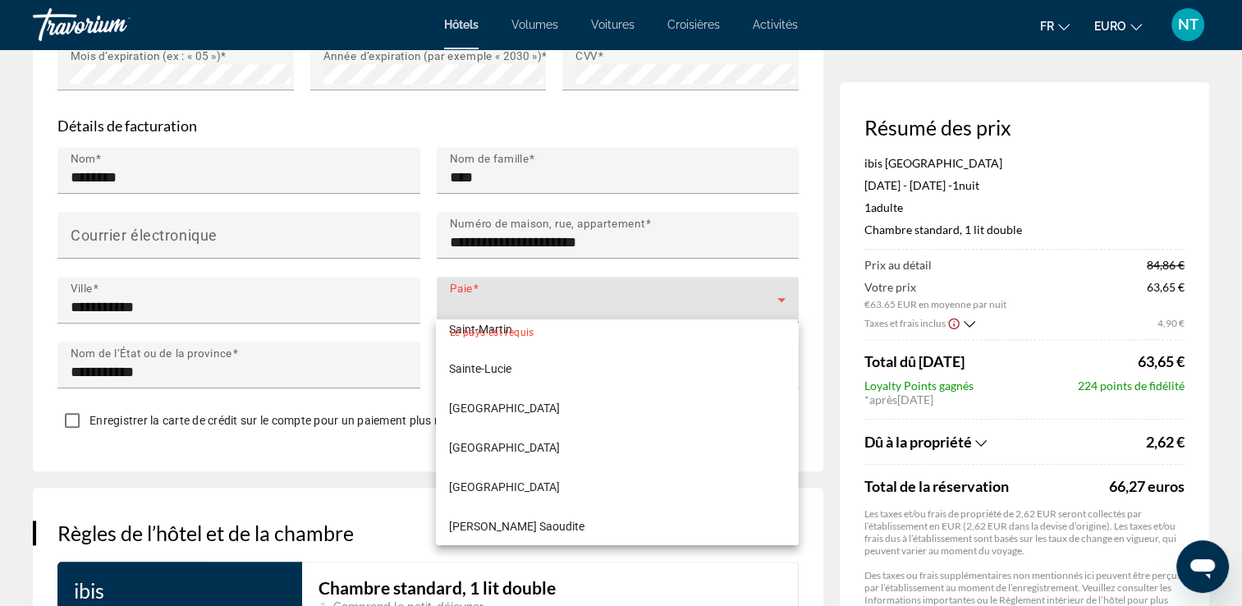
scroll to position [4696, 0]
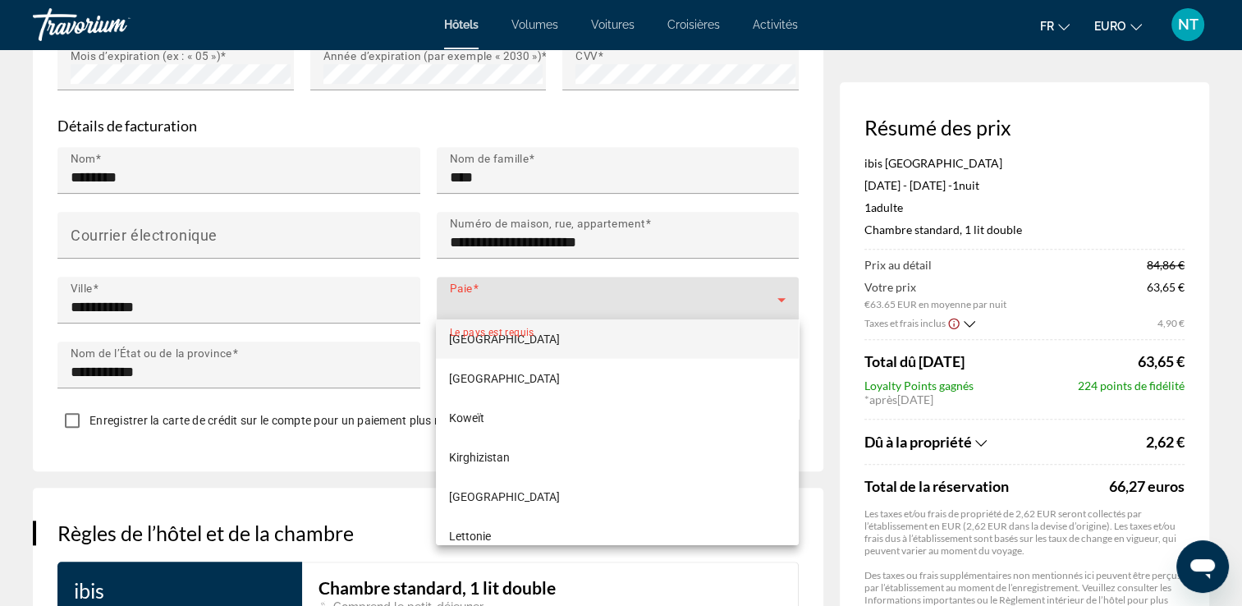
click at [587, 296] on div at bounding box center [621, 303] width 1242 height 606
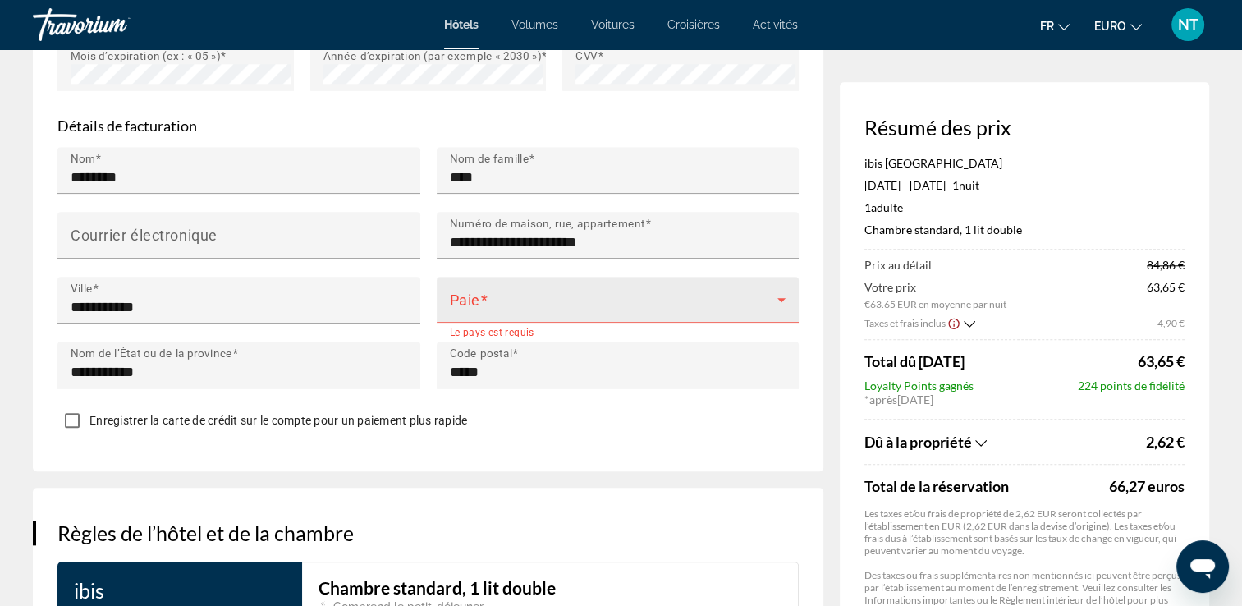
click at [552, 300] on span "Contenu principal" at bounding box center [614, 306] width 328 height 20
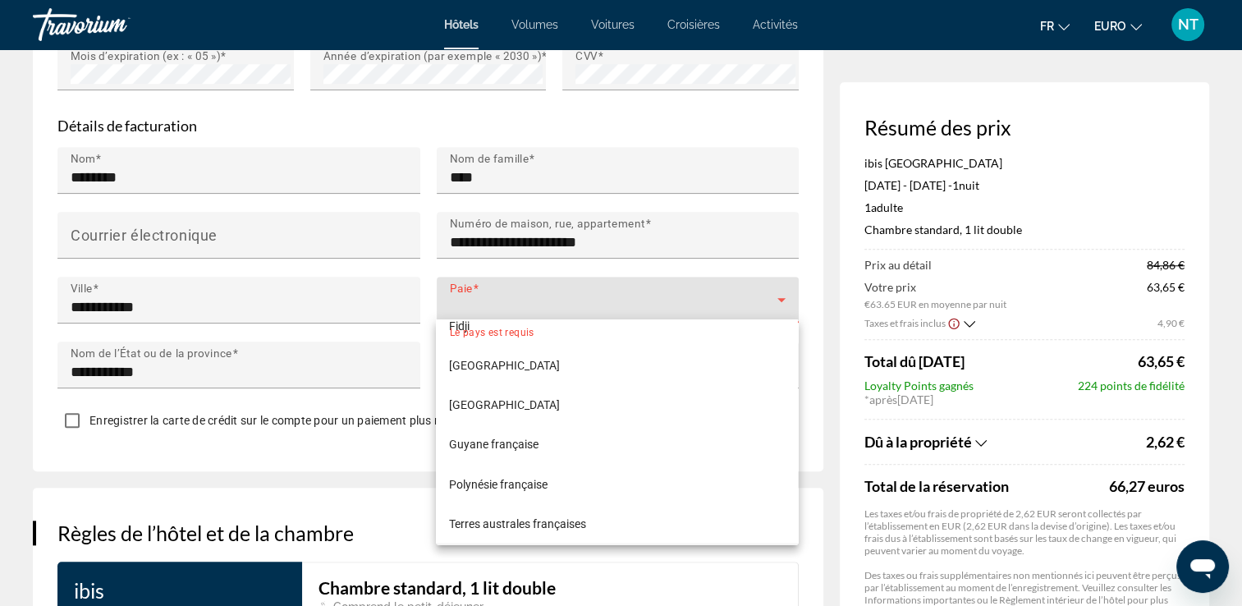
scroll to position [2965, 0]
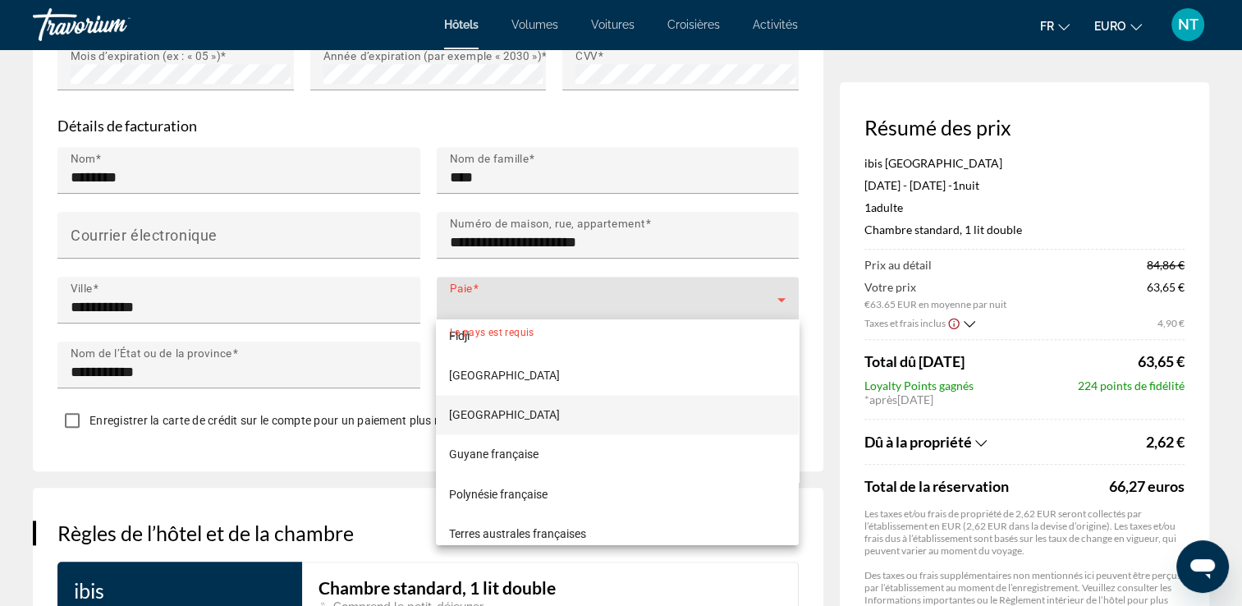
click at [516, 418] on mat-option "[GEOGRAPHIC_DATA]" at bounding box center [617, 414] width 362 height 39
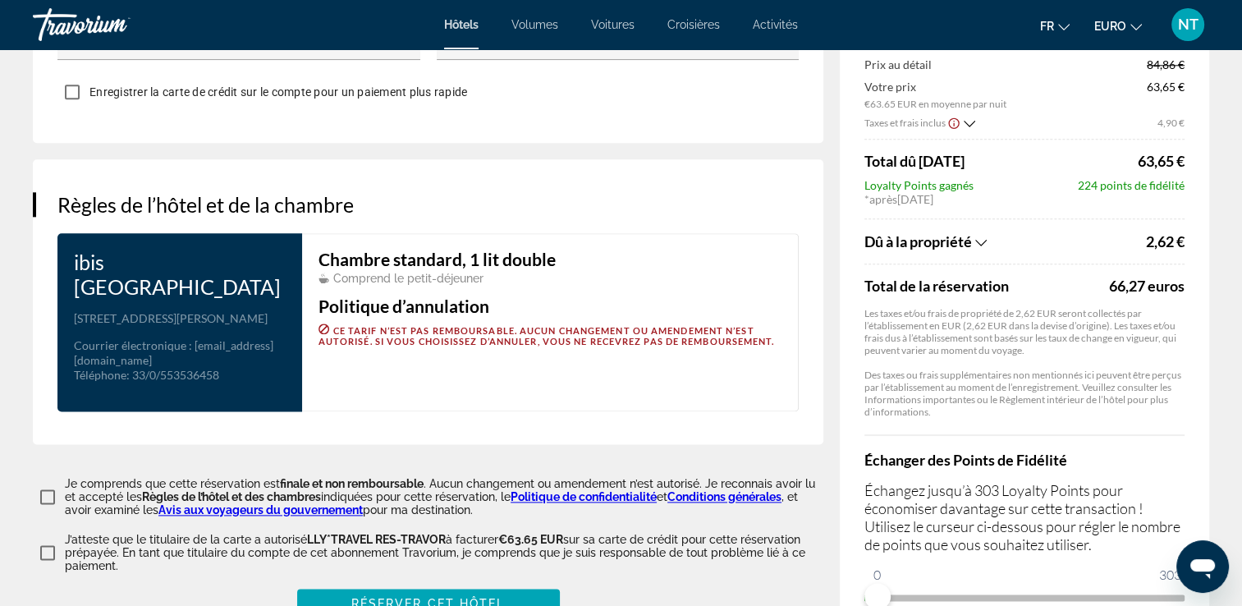
scroll to position [2164, 0]
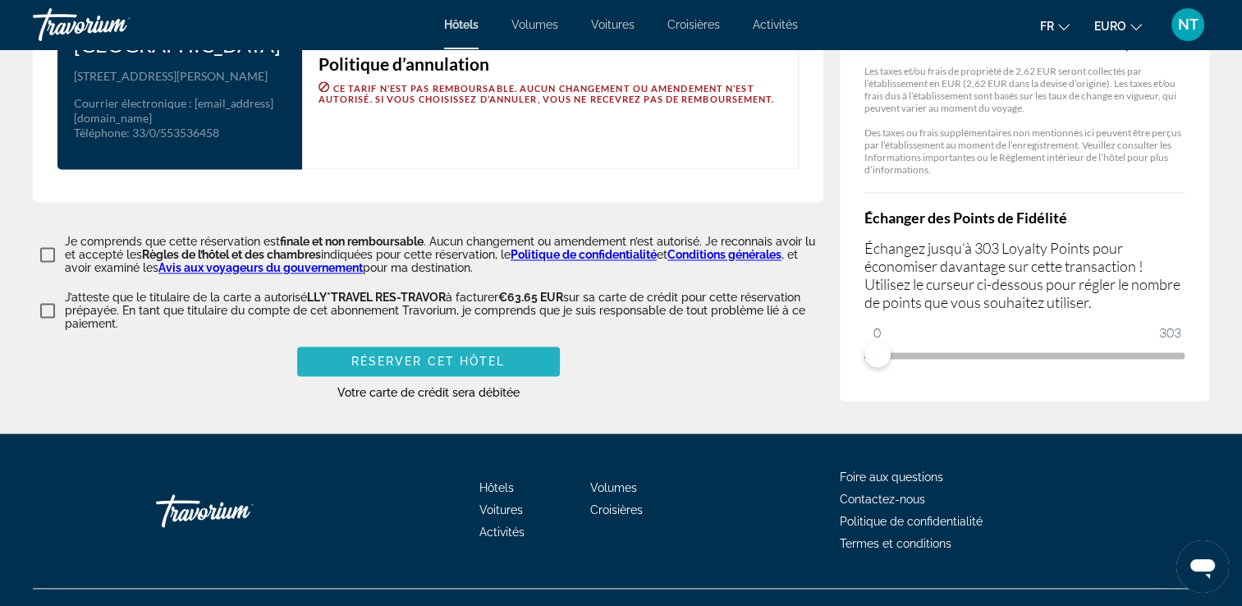
click at [463, 355] on span "Réserver cet hôtel" at bounding box center [428, 361] width 154 height 13
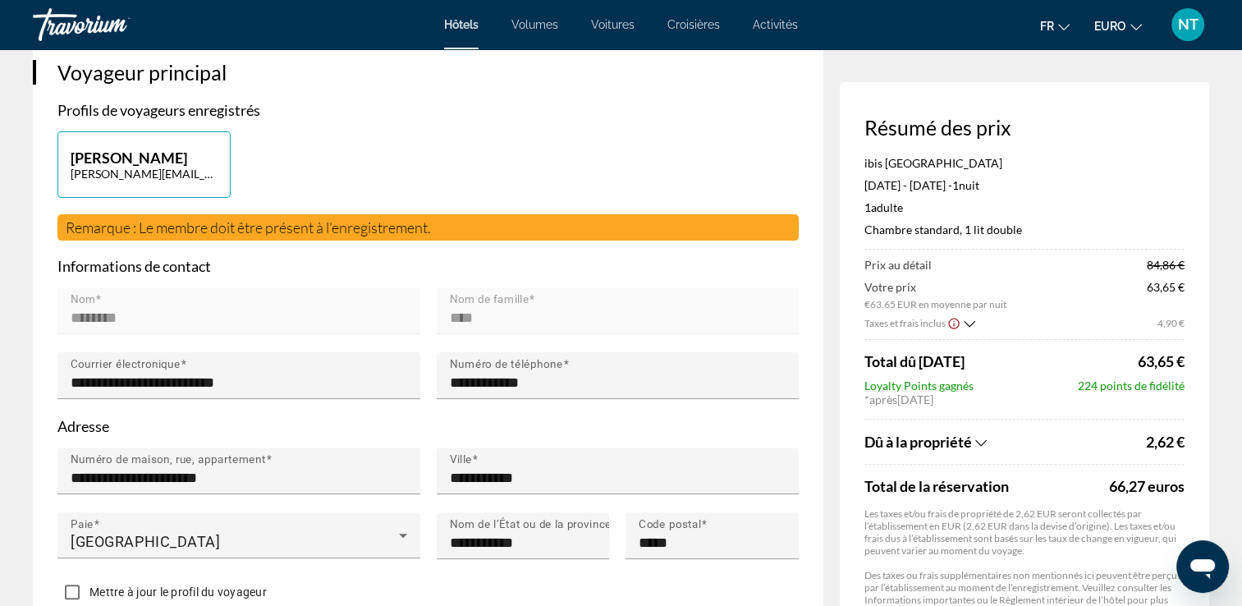
scroll to position [0, 0]
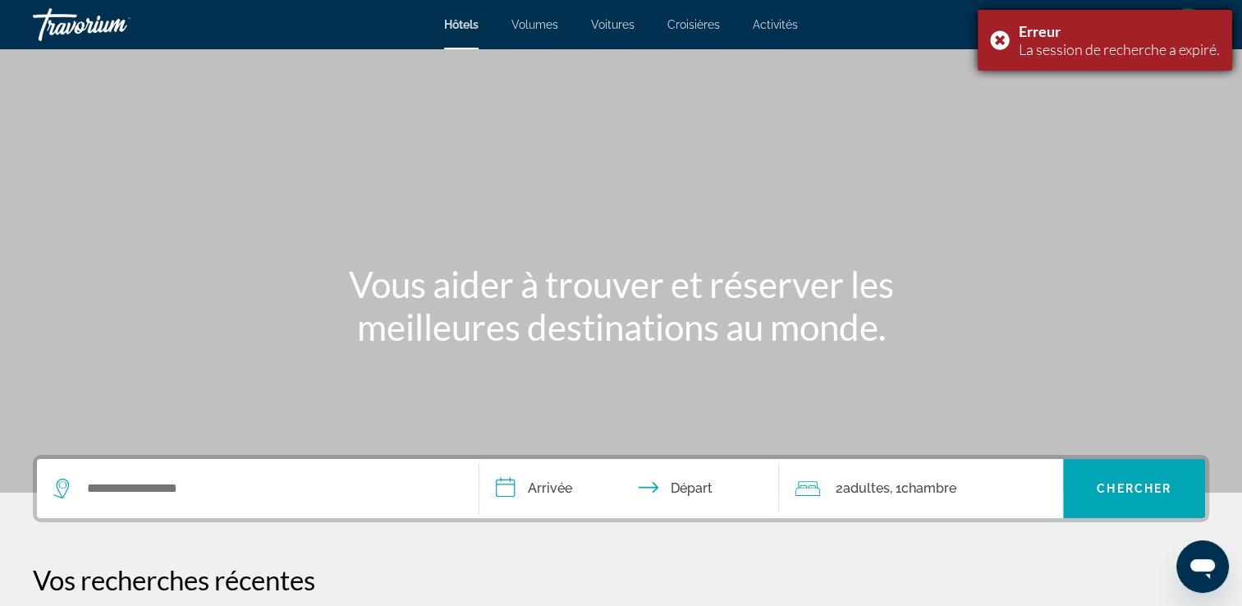
click at [1047, 44] on div "La session de recherche a expiré." at bounding box center [1119, 49] width 201 height 18
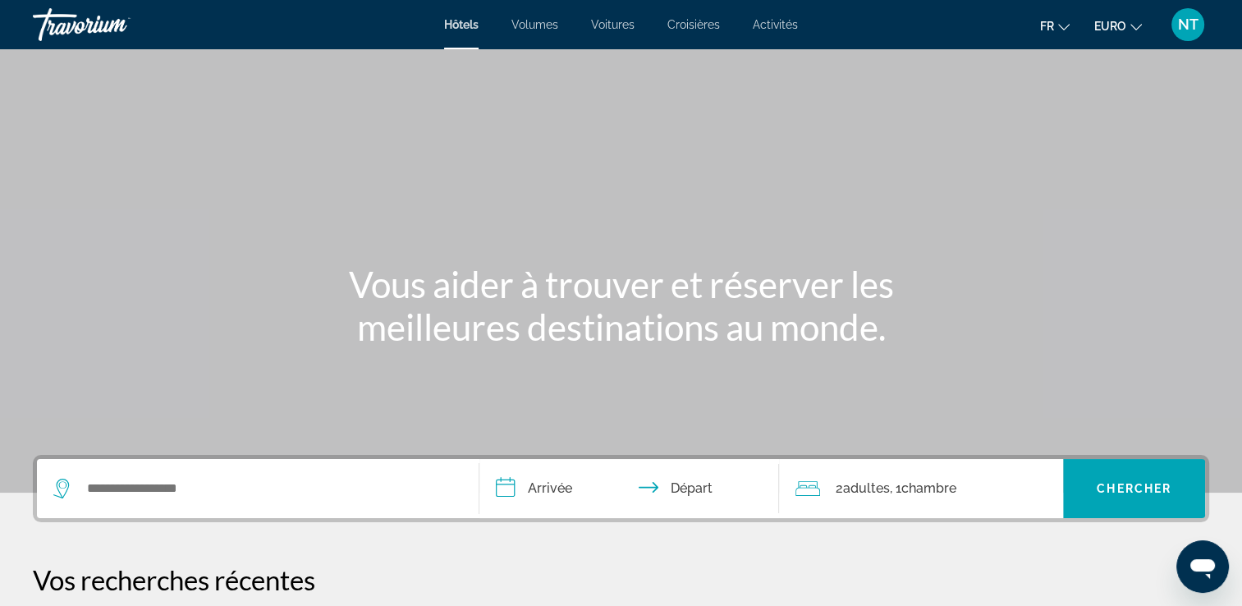
click at [1063, 30] on button "Fr English Español Français Italiano Português русский" at bounding box center [1055, 26] width 30 height 24
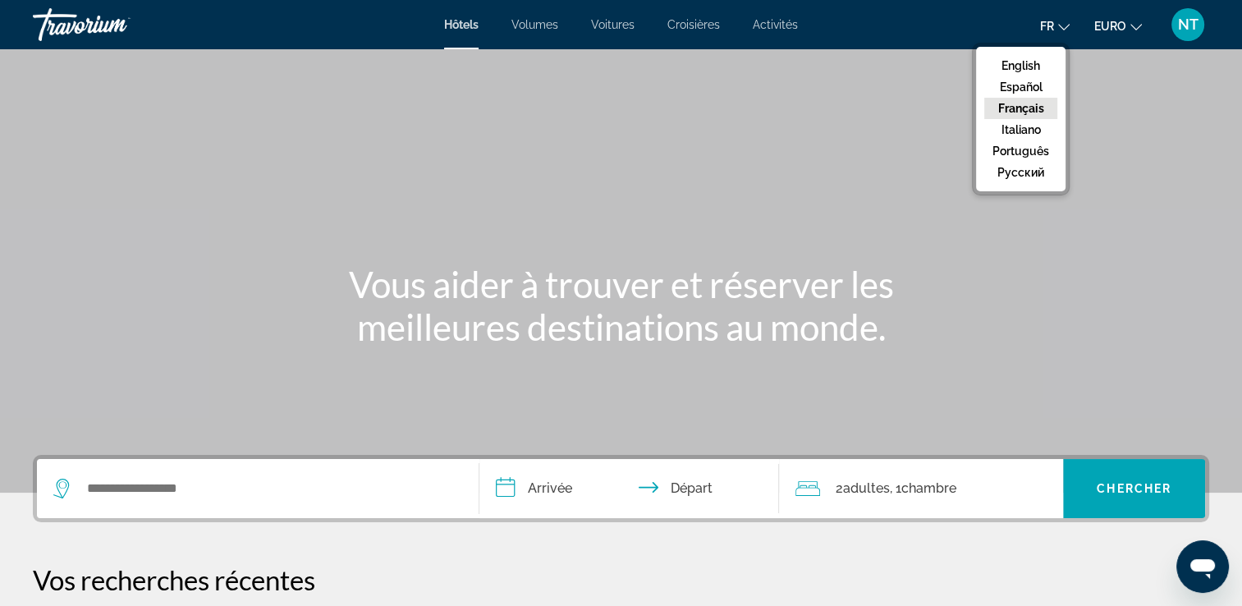
click at [1028, 103] on button "Français" at bounding box center [1020, 108] width 73 height 21
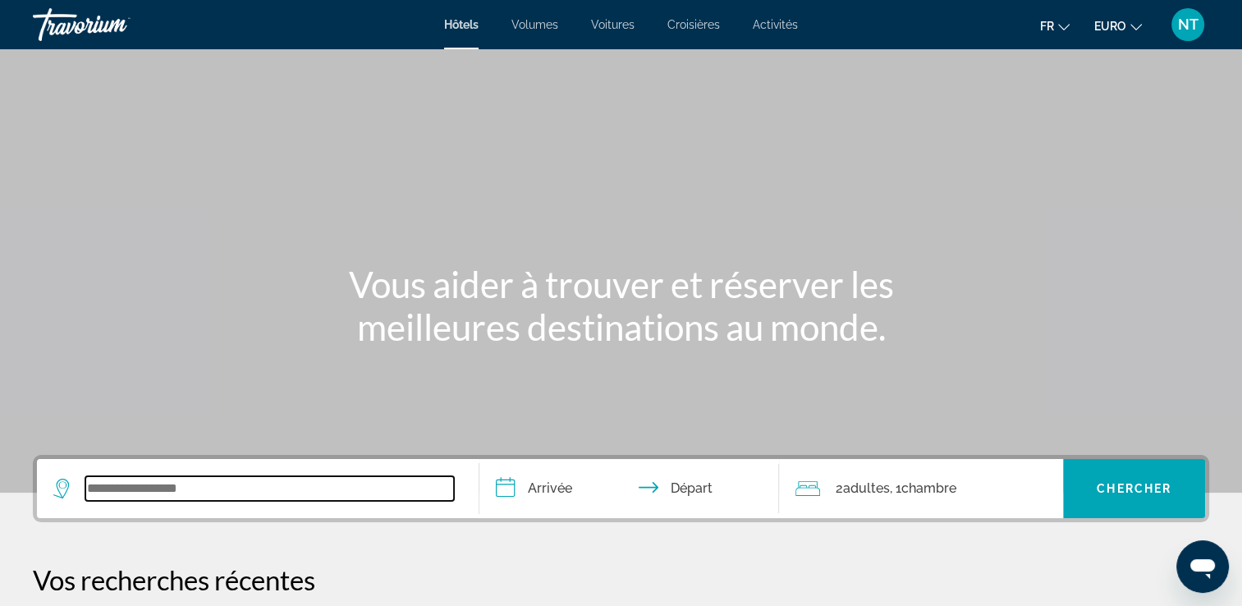
click at [133, 495] on input "Widget de recherche" at bounding box center [269, 488] width 369 height 25
click at [122, 488] on input "Widget de recherche" at bounding box center [269, 488] width 369 height 25
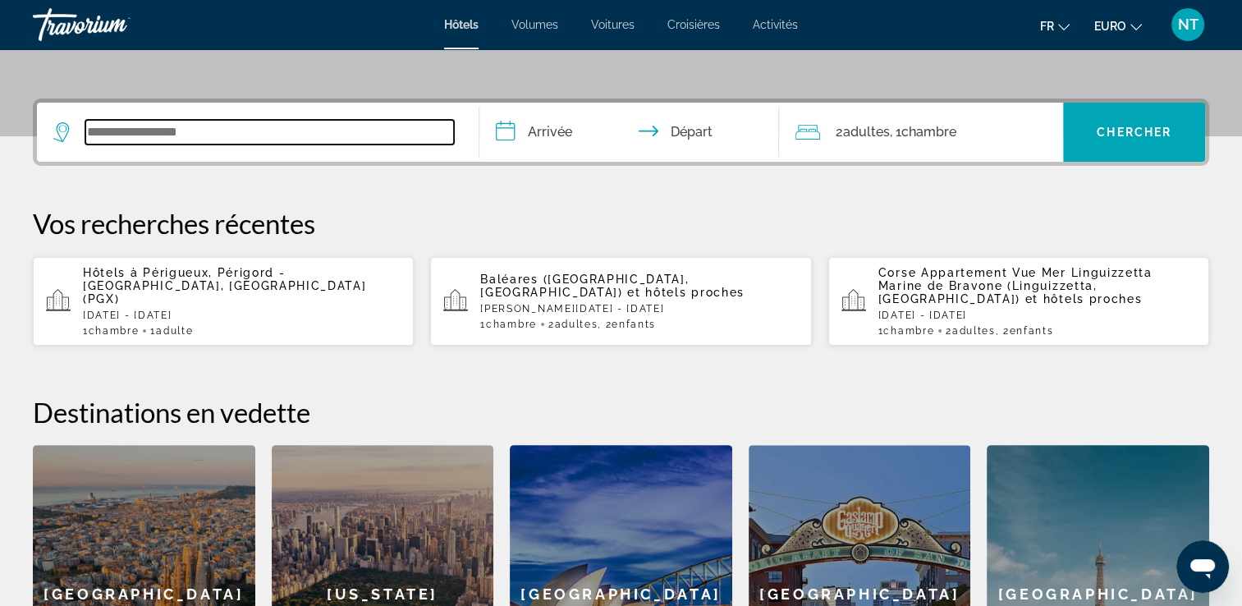
scroll to position [401, 0]
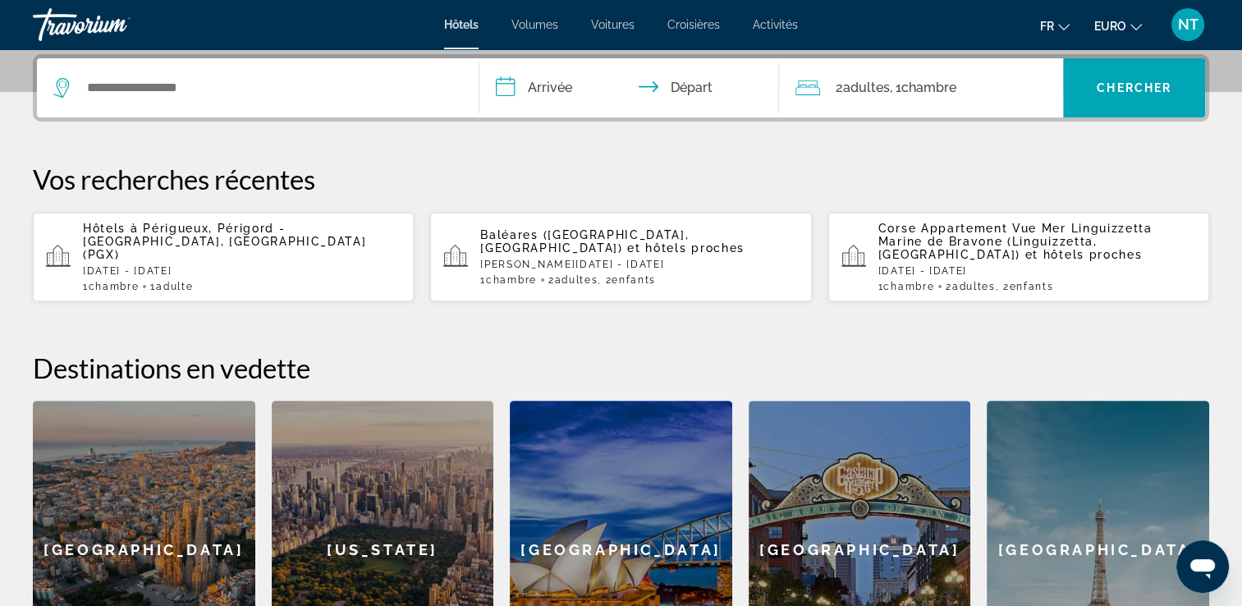
click at [194, 265] on p "sam., 18 oct. - dim., 19 oct." at bounding box center [242, 270] width 318 height 11
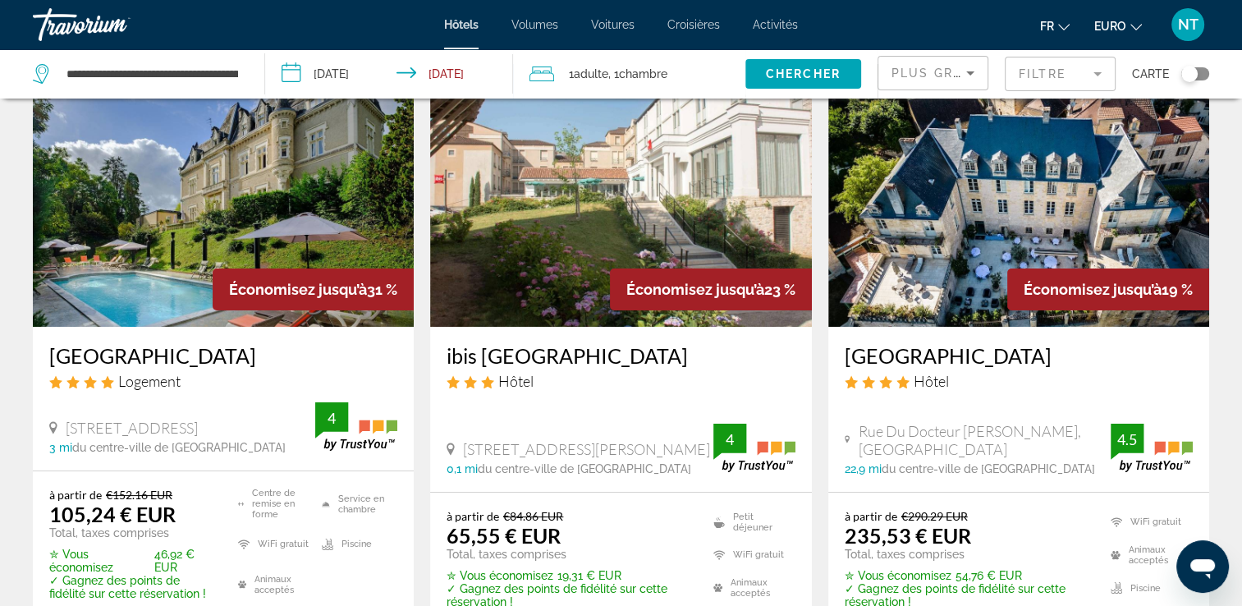
scroll to position [246, 0]
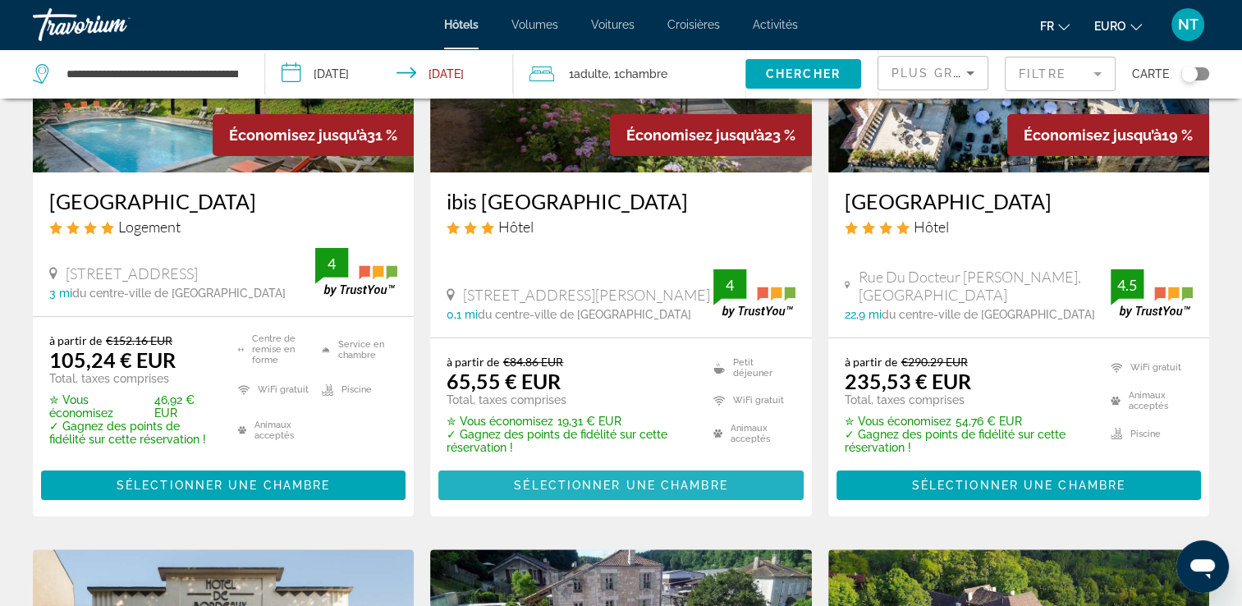
click at [580, 479] on span "Sélectionner une chambre" at bounding box center [620, 485] width 213 height 13
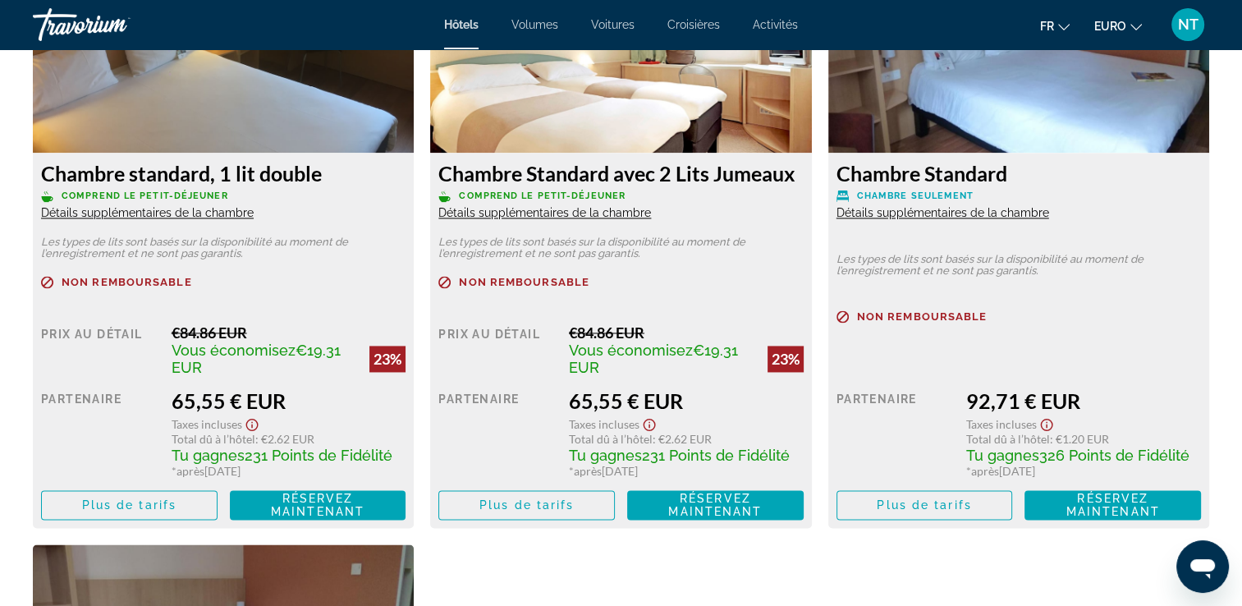
scroll to position [2424, 0]
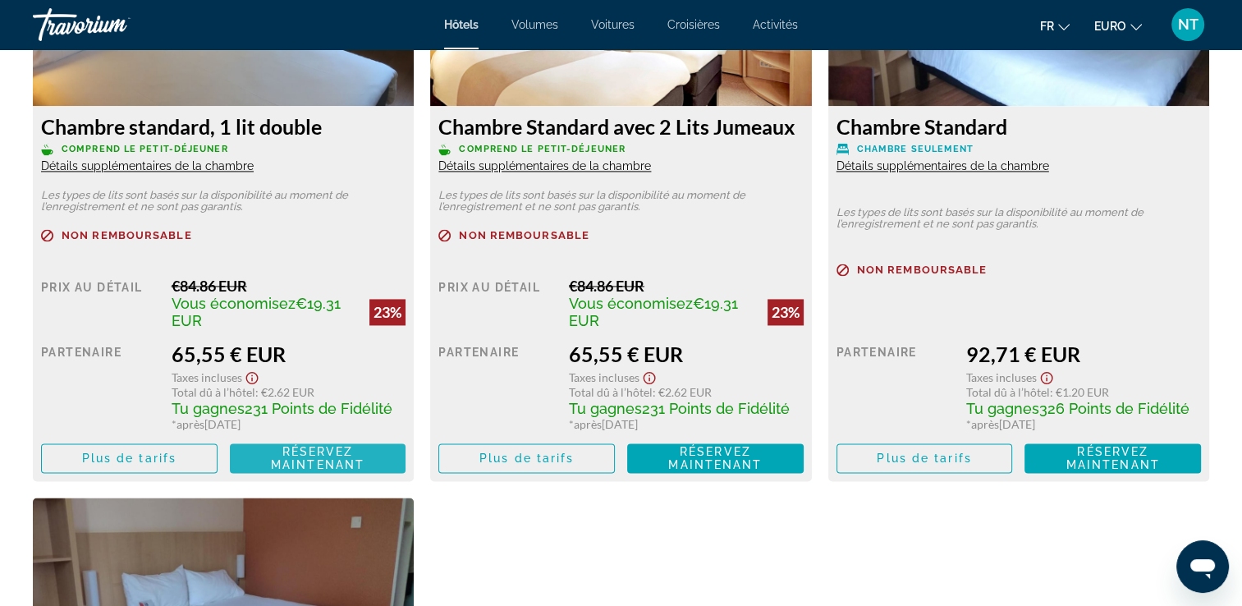
click at [302, 448] on span "Réservez maintenant" at bounding box center [318, 458] width 94 height 26
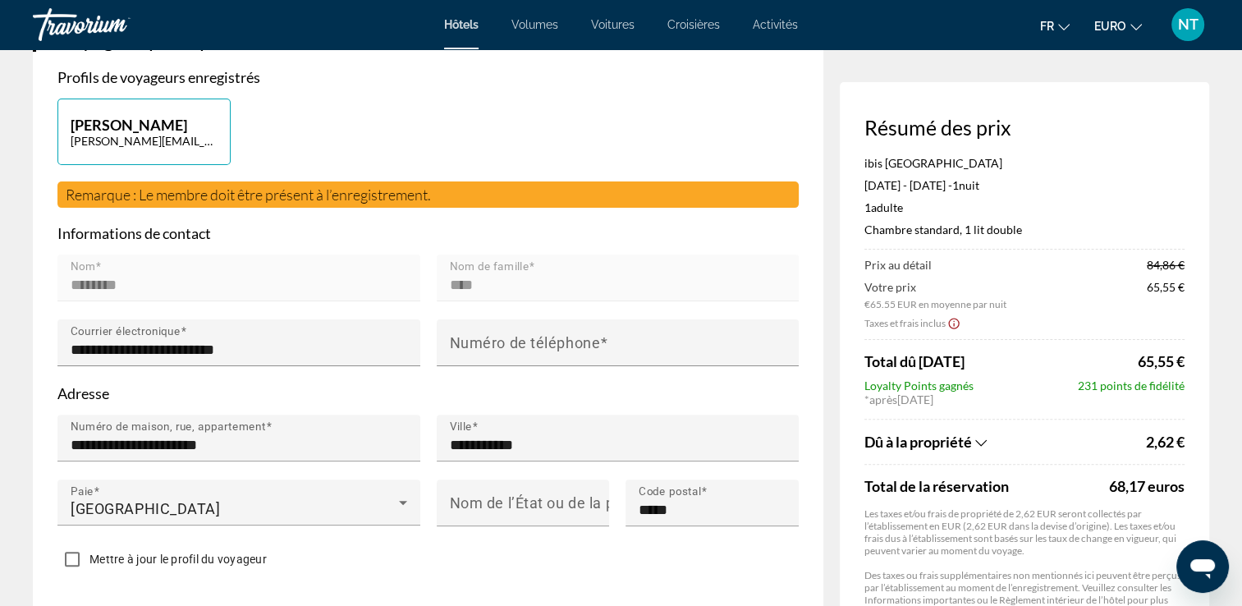
scroll to position [410, 0]
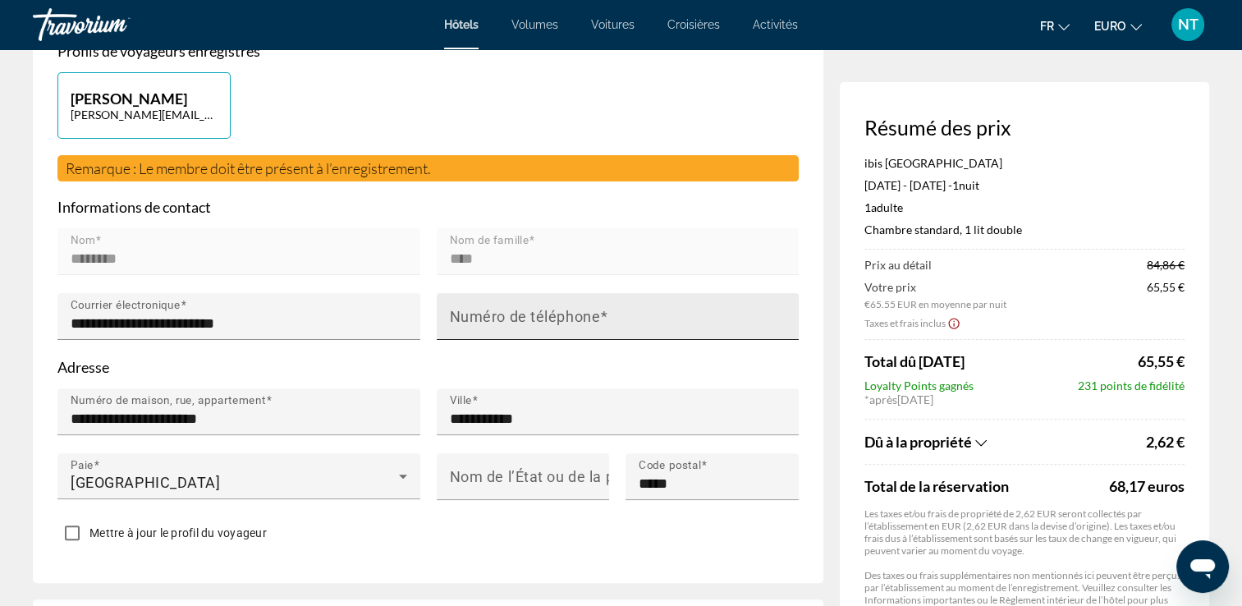
click at [489, 308] on mat-label "Numéro de téléphone" at bounding box center [525, 316] width 151 height 17
click at [489, 314] on input "Numéro de téléphone" at bounding box center [623, 324] width 346 height 20
type input "**********"
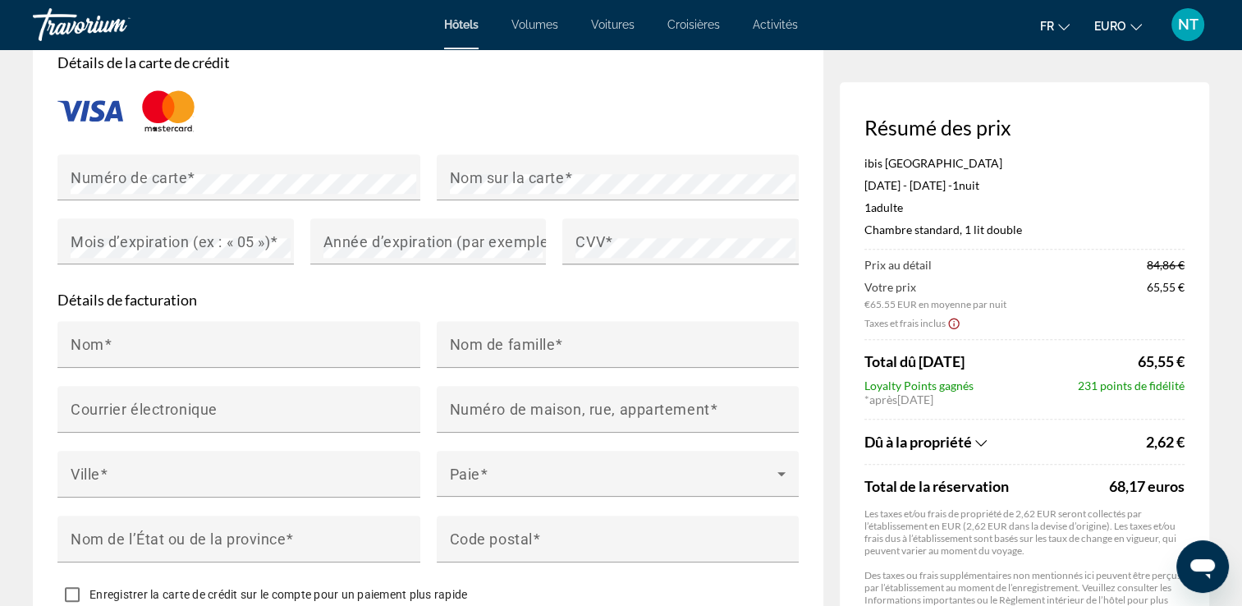
scroll to position [1396, 0]
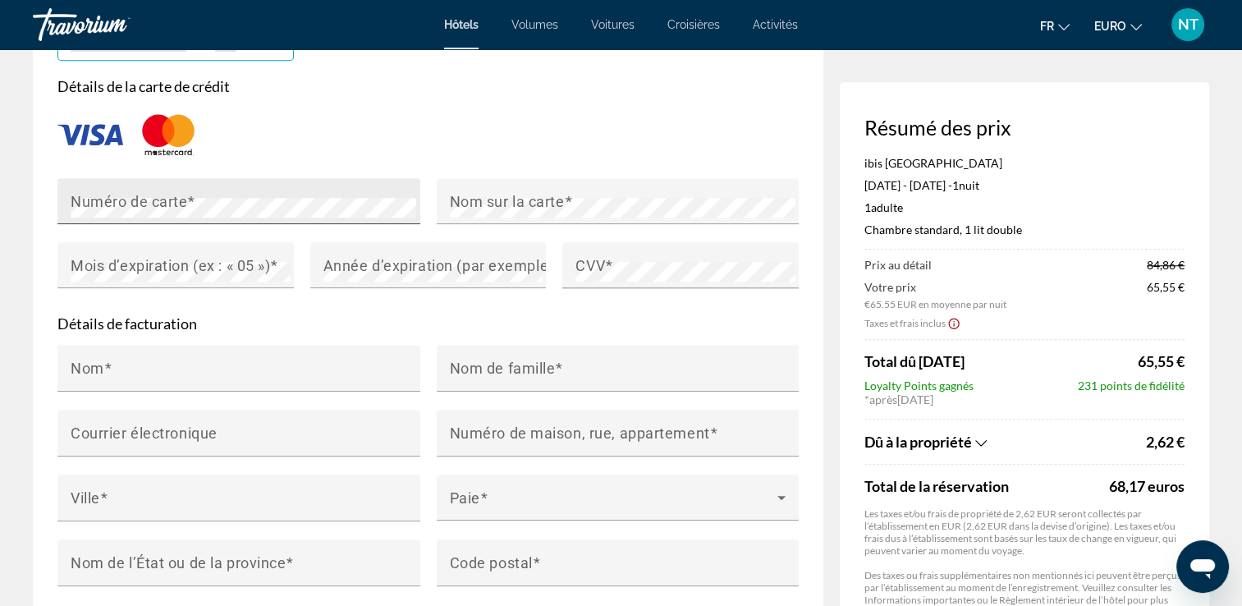
click at [120, 202] on mat-label "Numéro de carte" at bounding box center [129, 200] width 117 height 17
click at [101, 194] on mat-label "Numéro de carte" at bounding box center [129, 200] width 117 height 17
click at [491, 205] on mat-label "Nom sur la carte" at bounding box center [507, 200] width 115 height 17
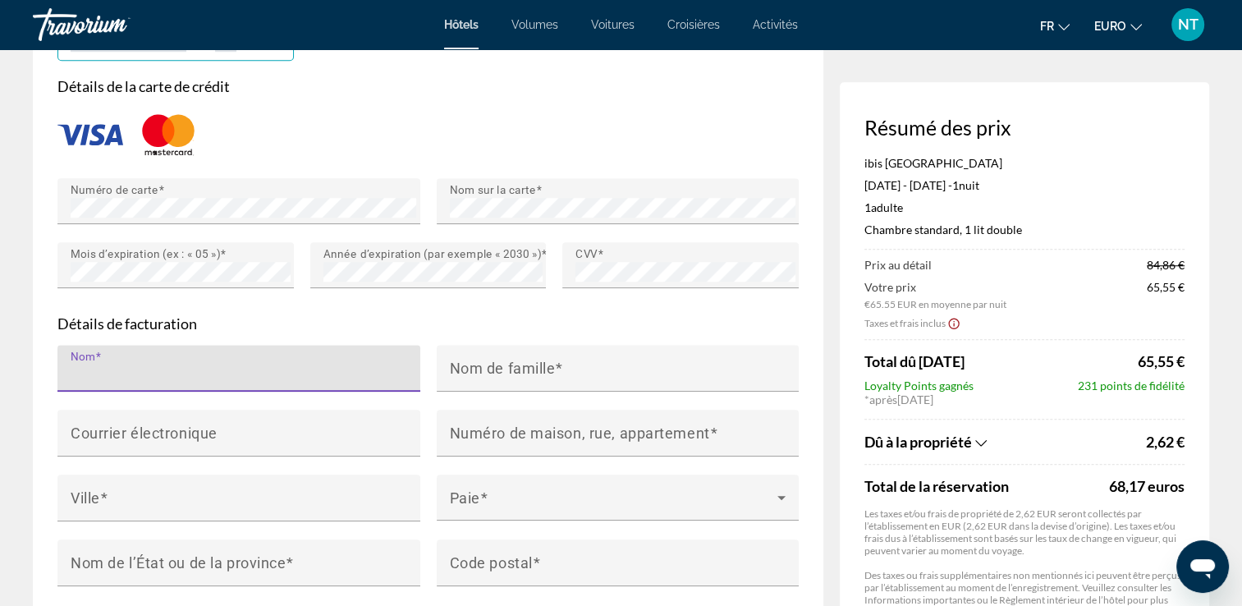
click at [278, 354] on div "Nom" at bounding box center [244, 368] width 346 height 47
type input "****"
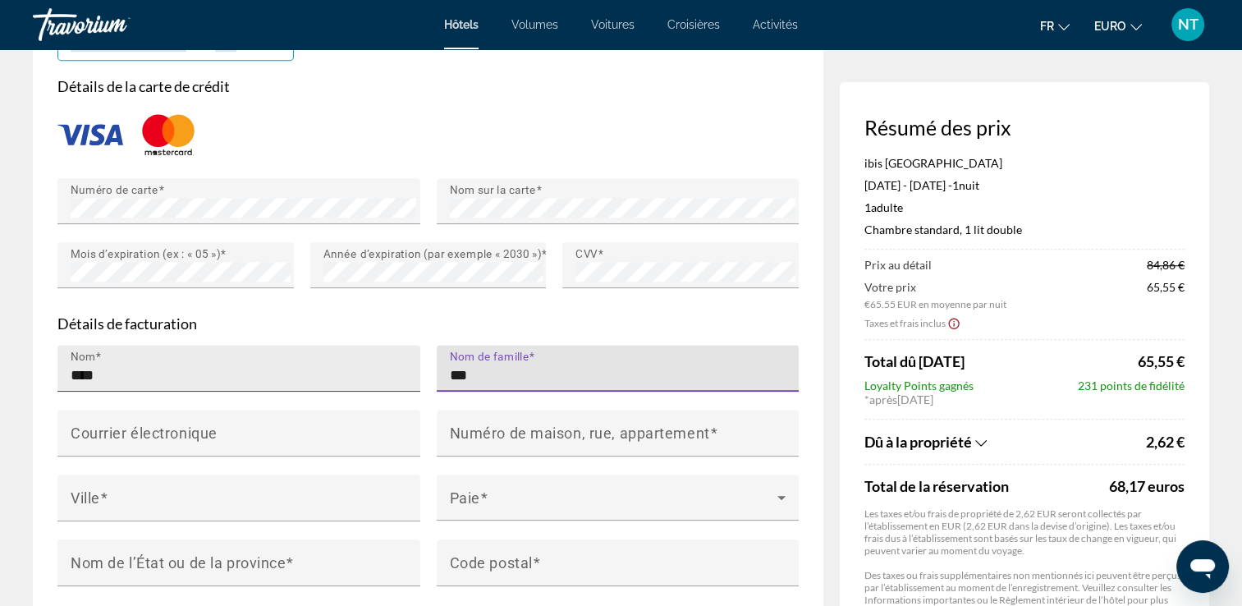
type input "****"
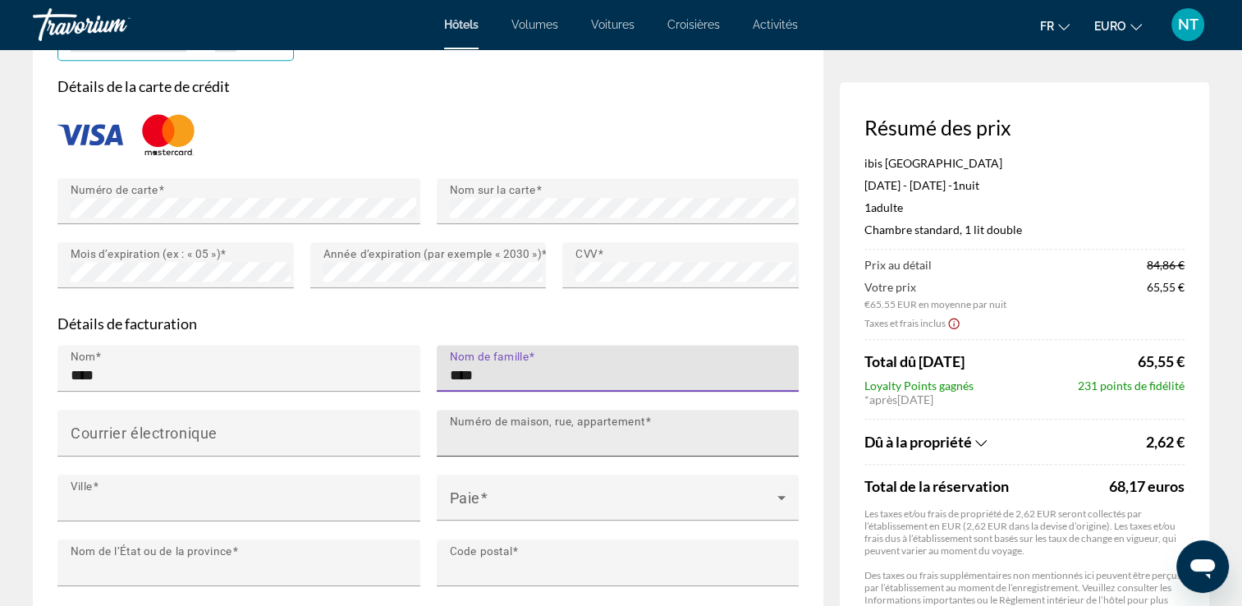
type input "**********"
type input "*****"
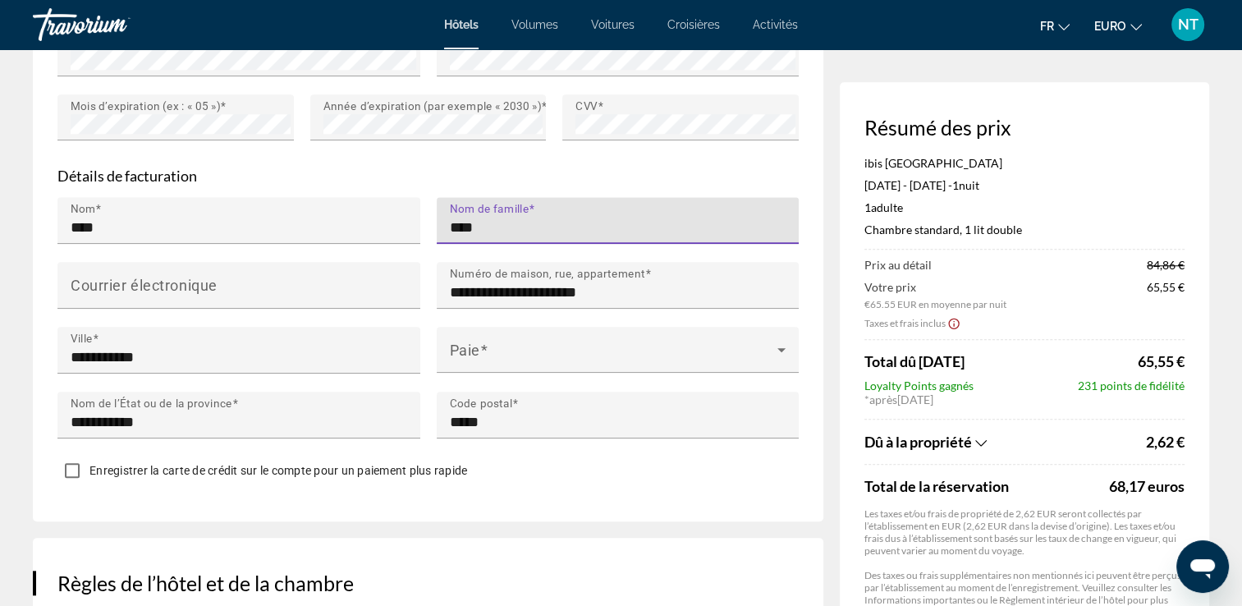
scroll to position [1560, 0]
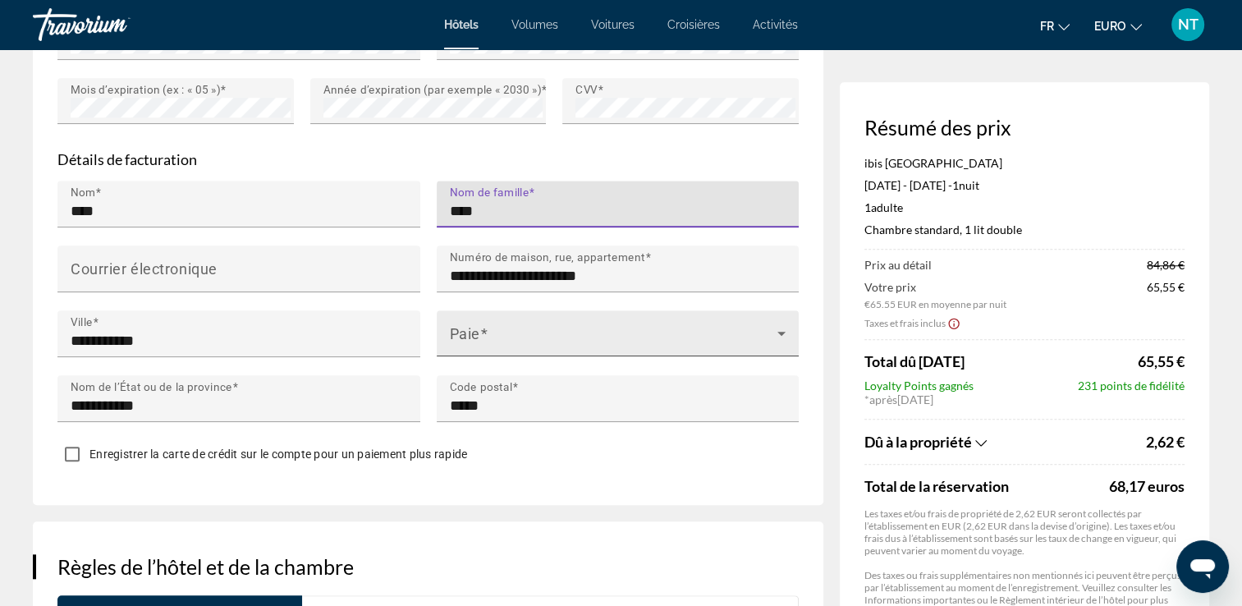
type input "****"
click at [460, 337] on span "Contenu principal" at bounding box center [614, 340] width 328 height 20
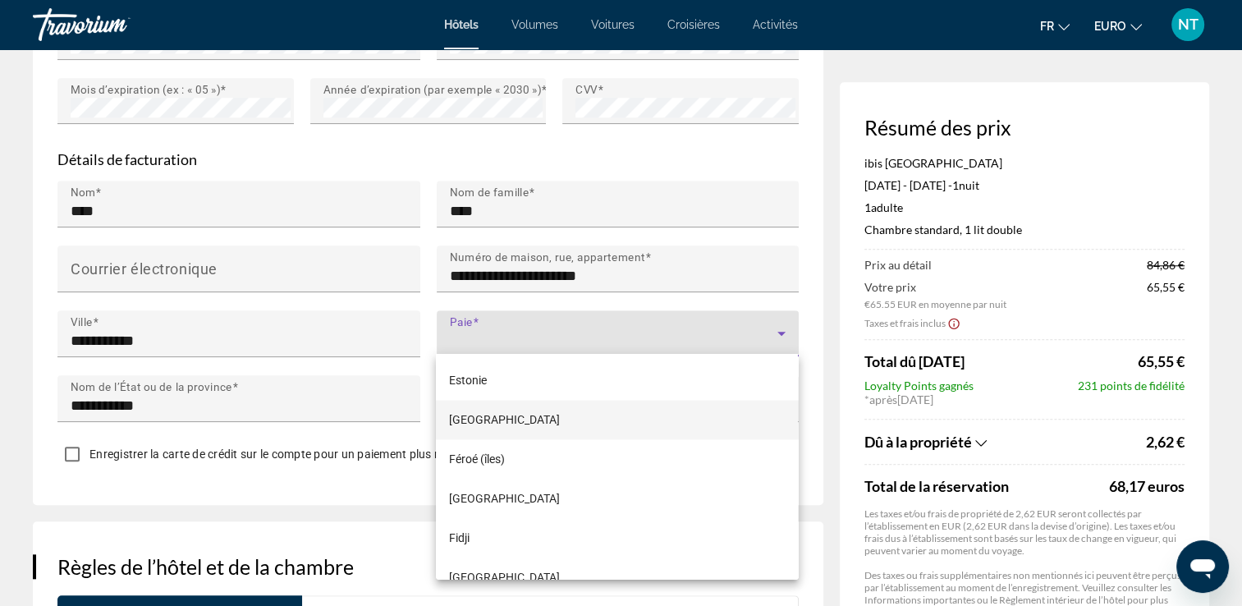
scroll to position [2962, 0]
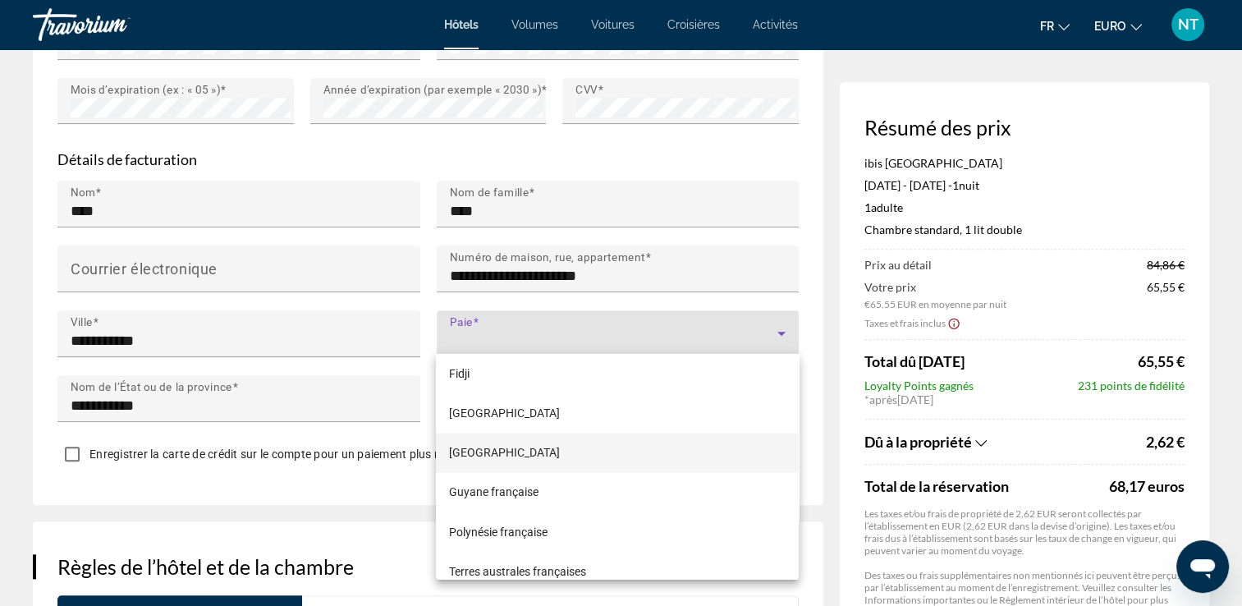
click at [480, 448] on span "[GEOGRAPHIC_DATA]" at bounding box center [504, 453] width 111 height 20
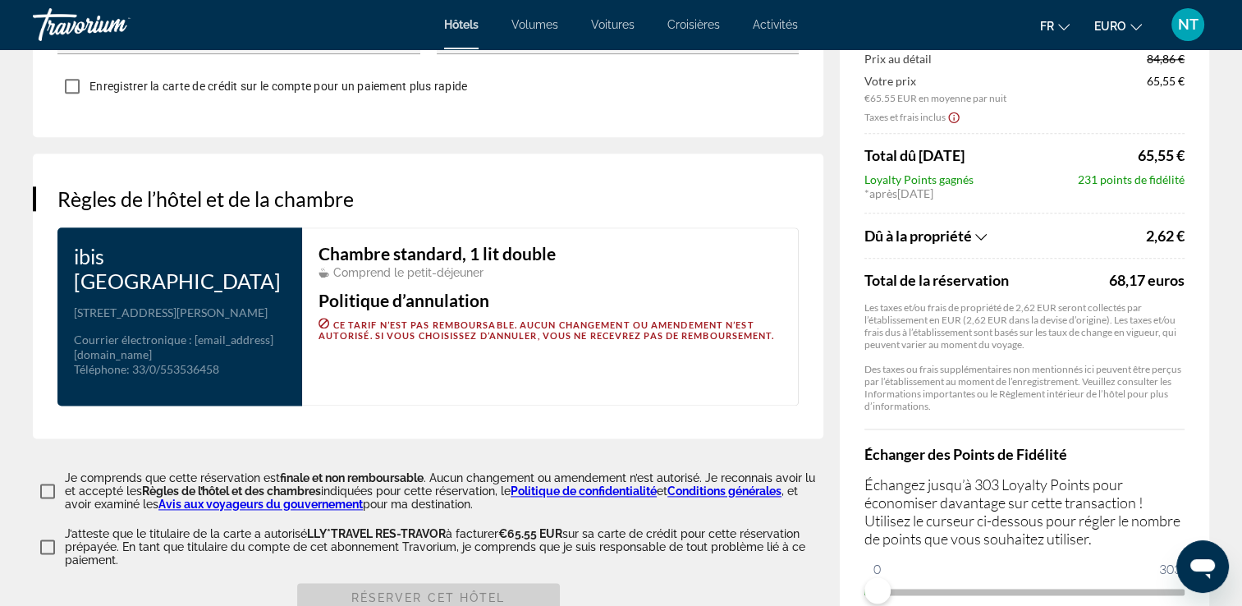
scroll to position [1970, 0]
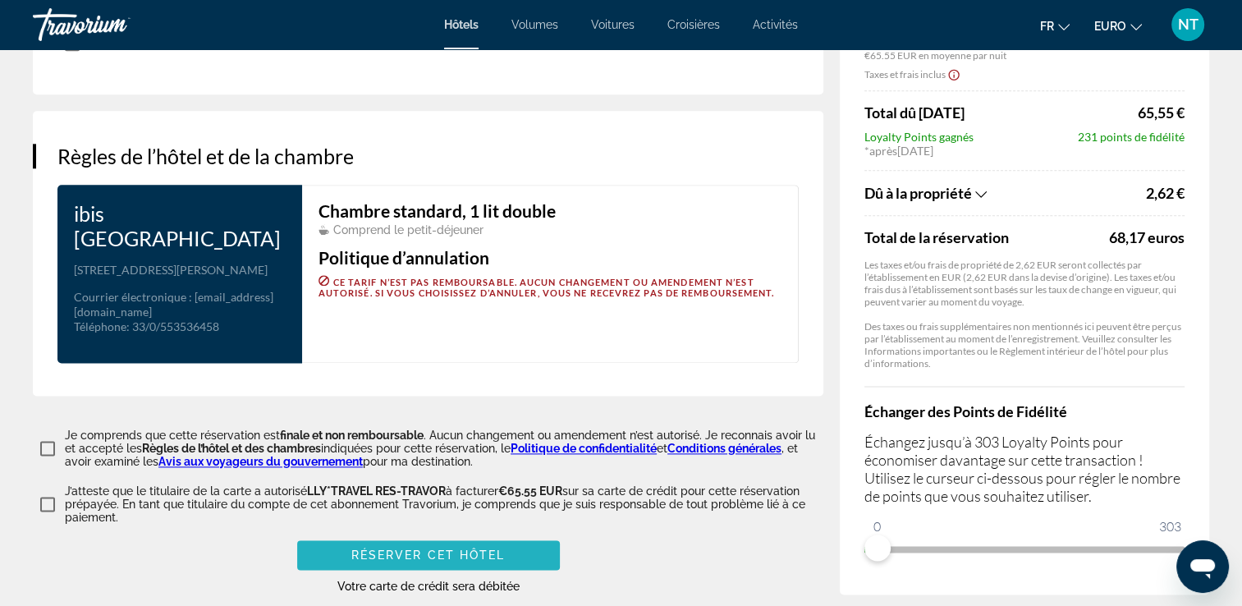
click at [375, 535] on span "Contenu principal" at bounding box center [428, 554] width 263 height 39
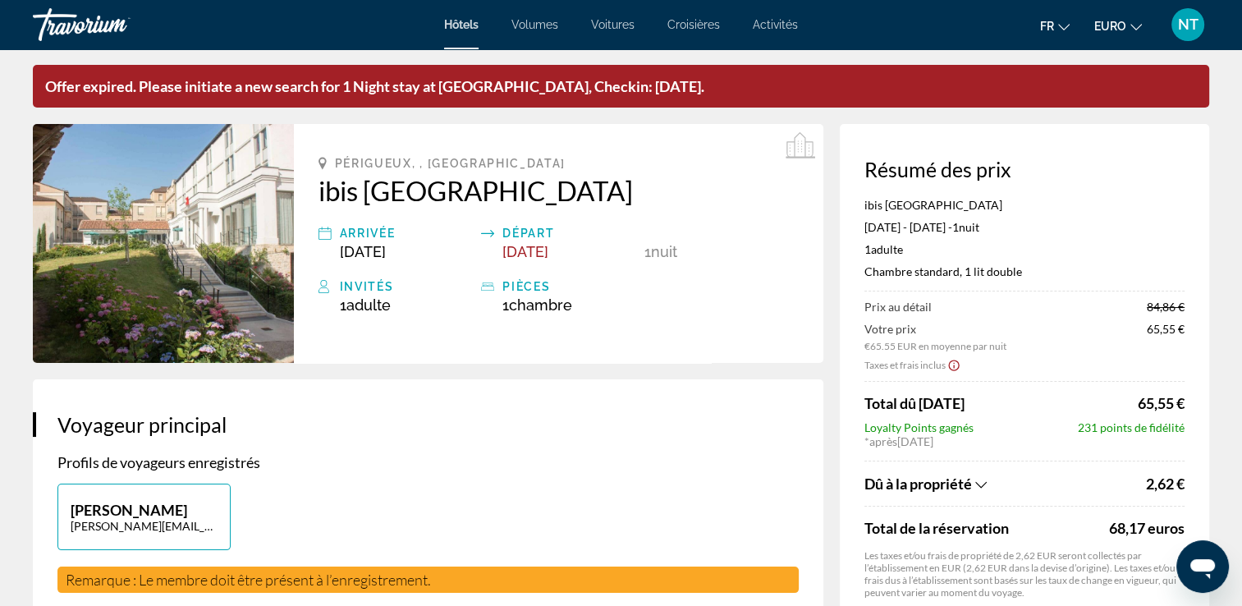
scroll to position [0, 0]
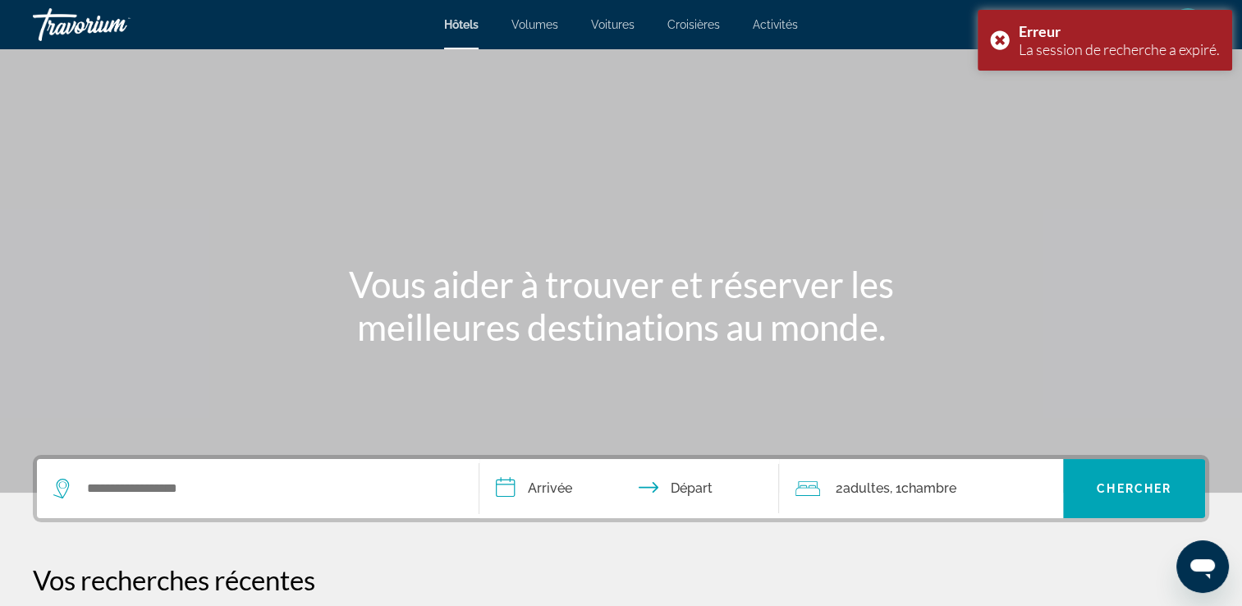
drag, startPoint x: 120, startPoint y: 504, endPoint x: 121, endPoint y: 494, distance: 9.9
click at [120, 501] on div "Widget de recherche" at bounding box center [257, 488] width 409 height 59
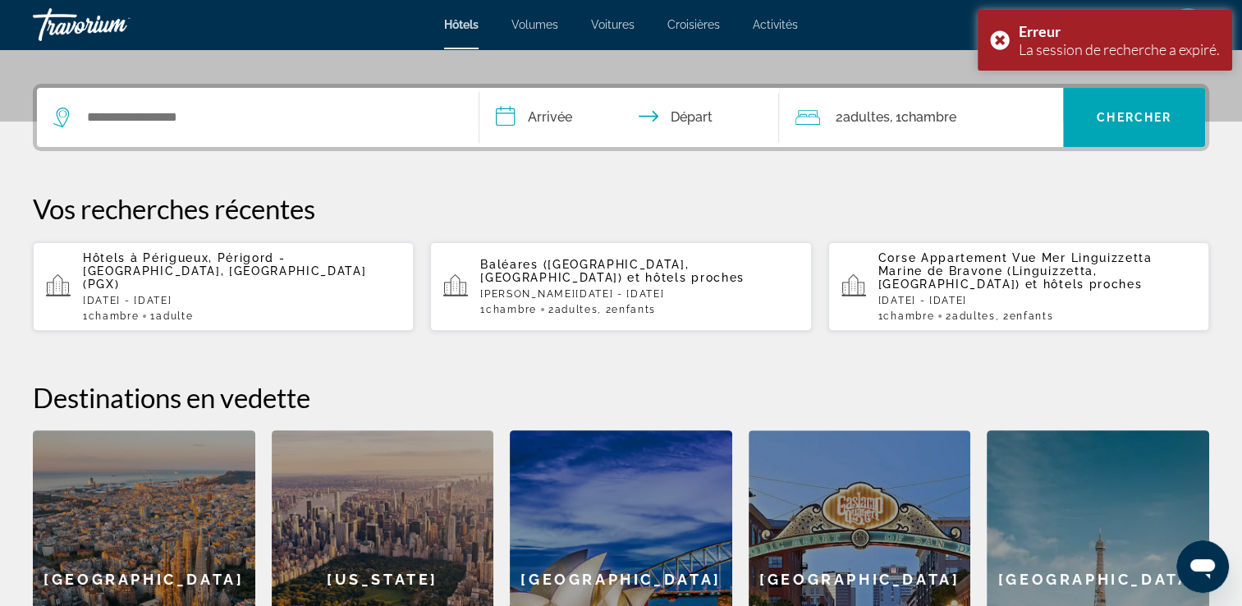
scroll to position [401, 0]
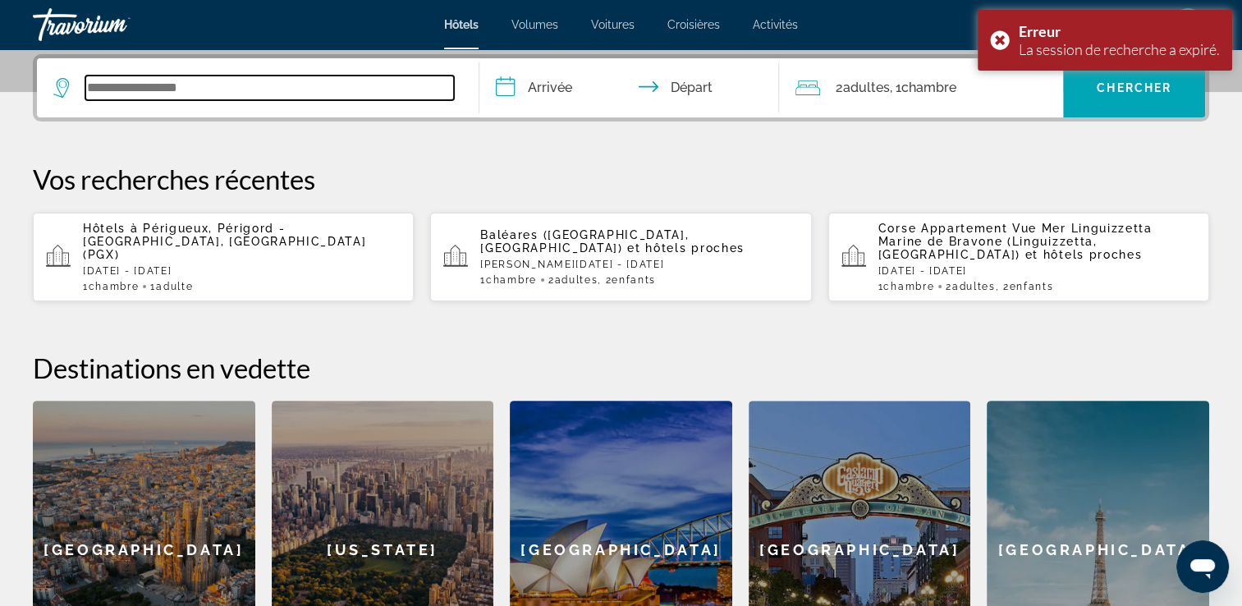
click at [122, 91] on input "Widget de recherche" at bounding box center [269, 88] width 369 height 25
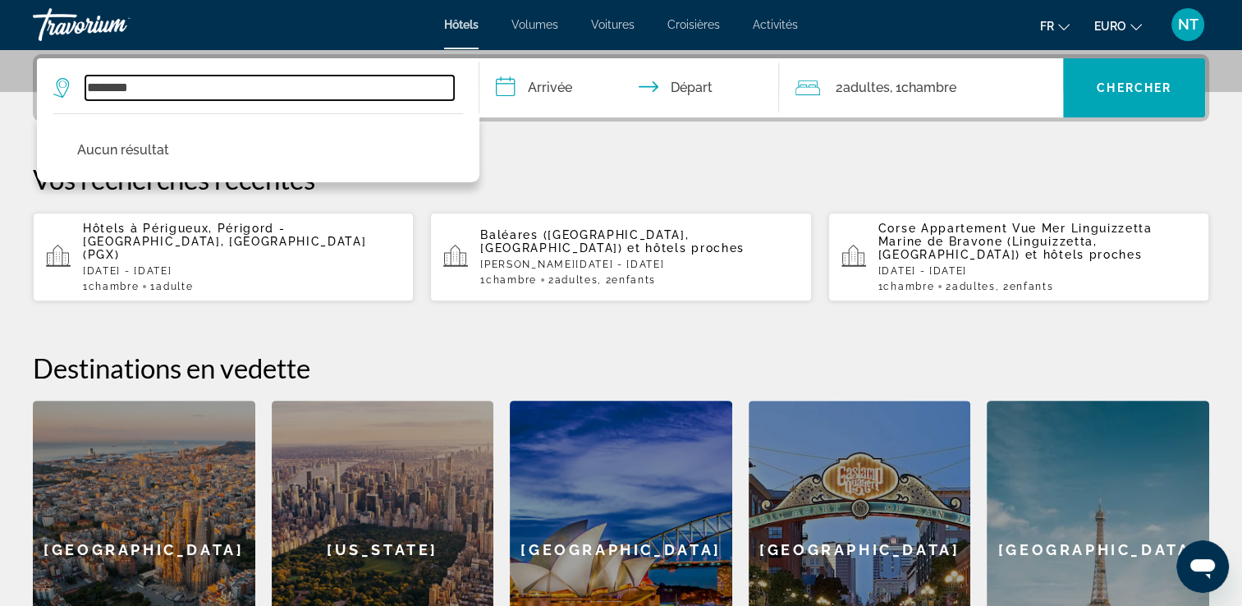
drag, startPoint x: 207, startPoint y: 92, endPoint x: 82, endPoint y: 84, distance: 125.1
click at [82, 84] on div "********" at bounding box center [253, 88] width 401 height 25
click at [164, 94] on input "********" at bounding box center [269, 88] width 369 height 25
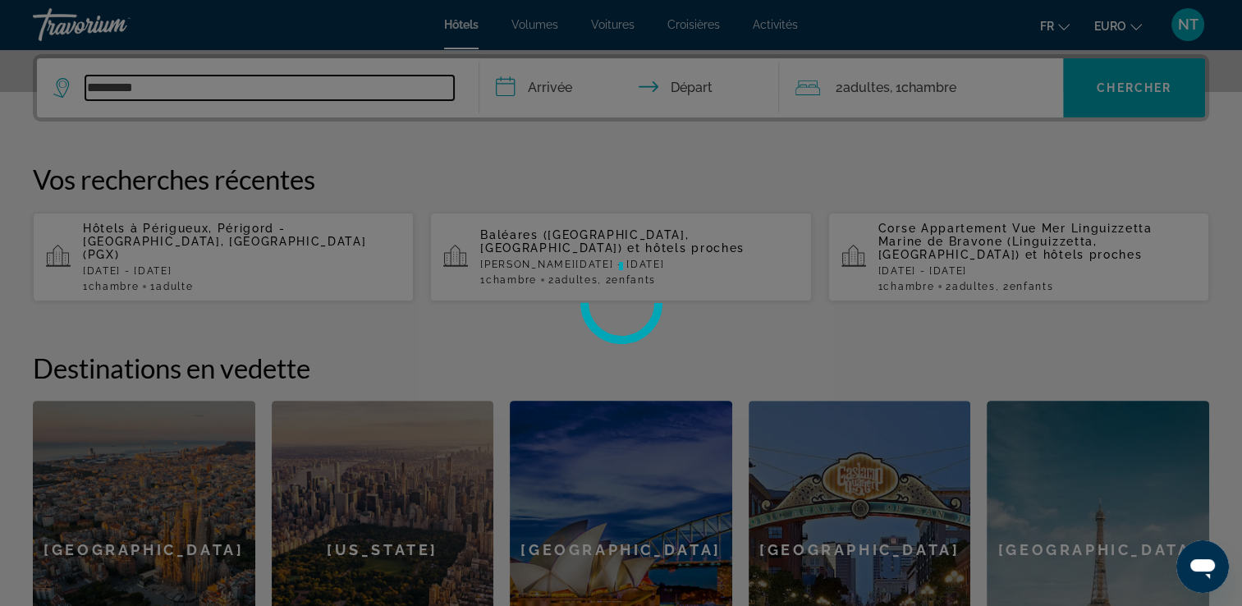
drag, startPoint x: 169, startPoint y: 85, endPoint x: 30, endPoint y: 75, distance: 140.0
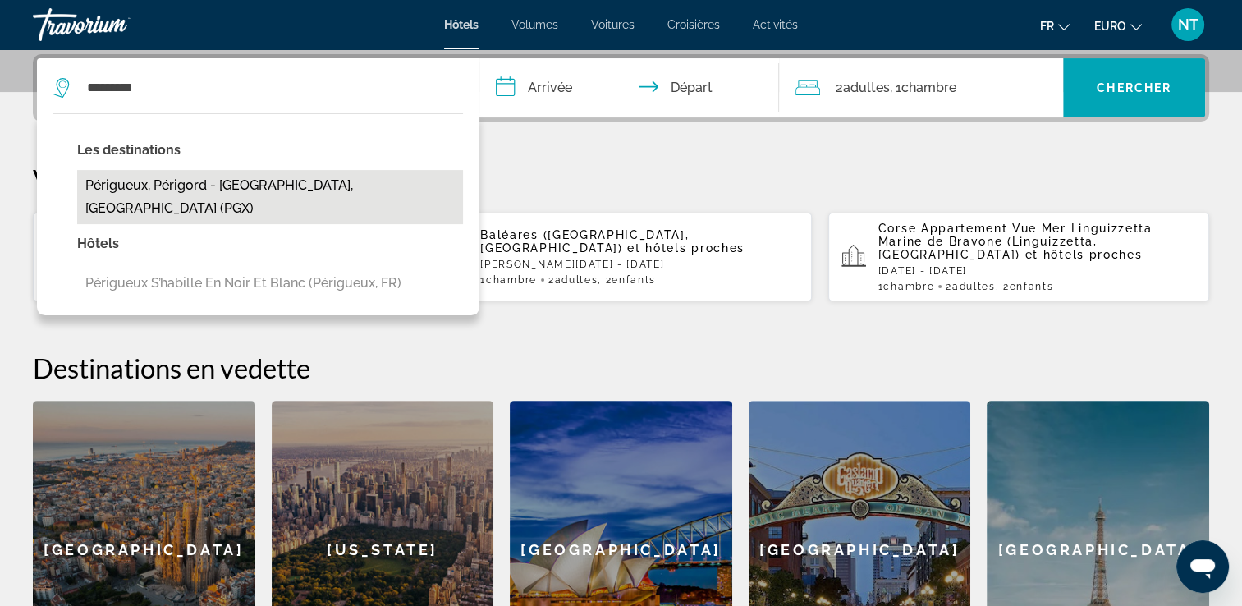
click at [128, 176] on button "Périgueux, Périgord - Dordogne, France (PGX)" at bounding box center [270, 197] width 386 height 54
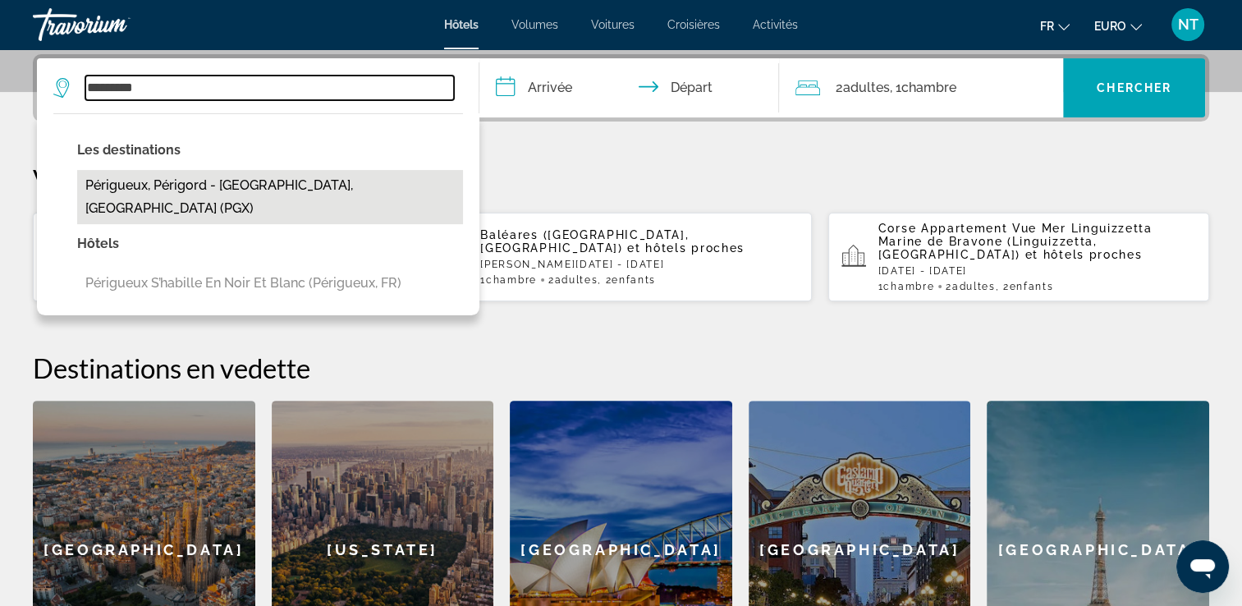
type input "**********"
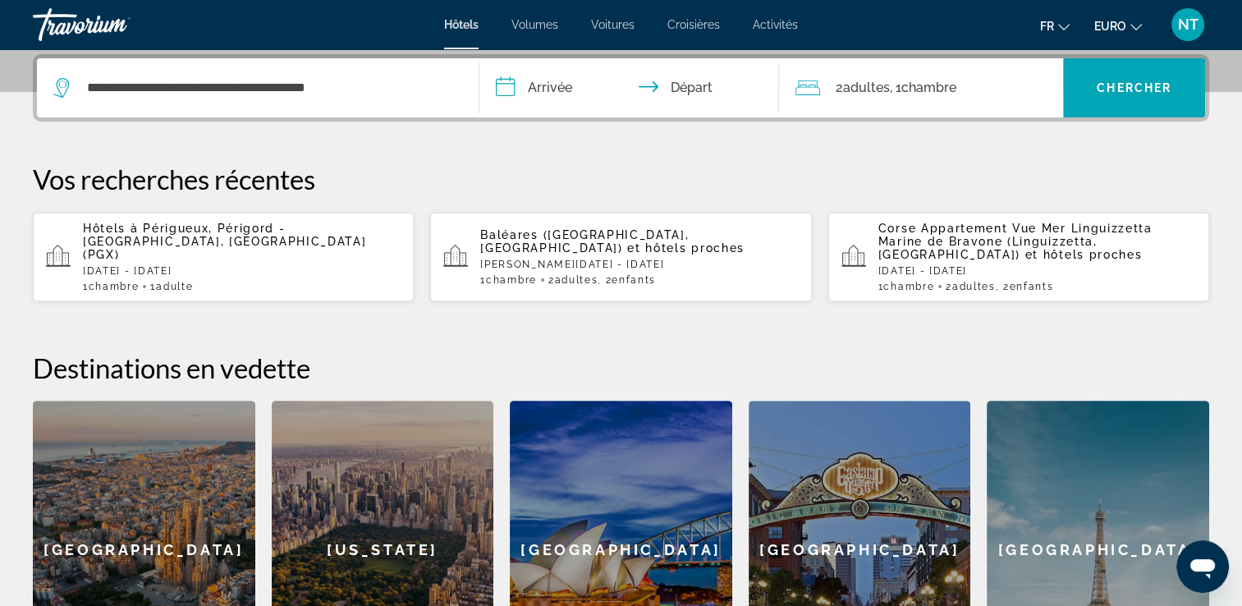
click at [500, 85] on input "**********" at bounding box center [632, 90] width 307 height 64
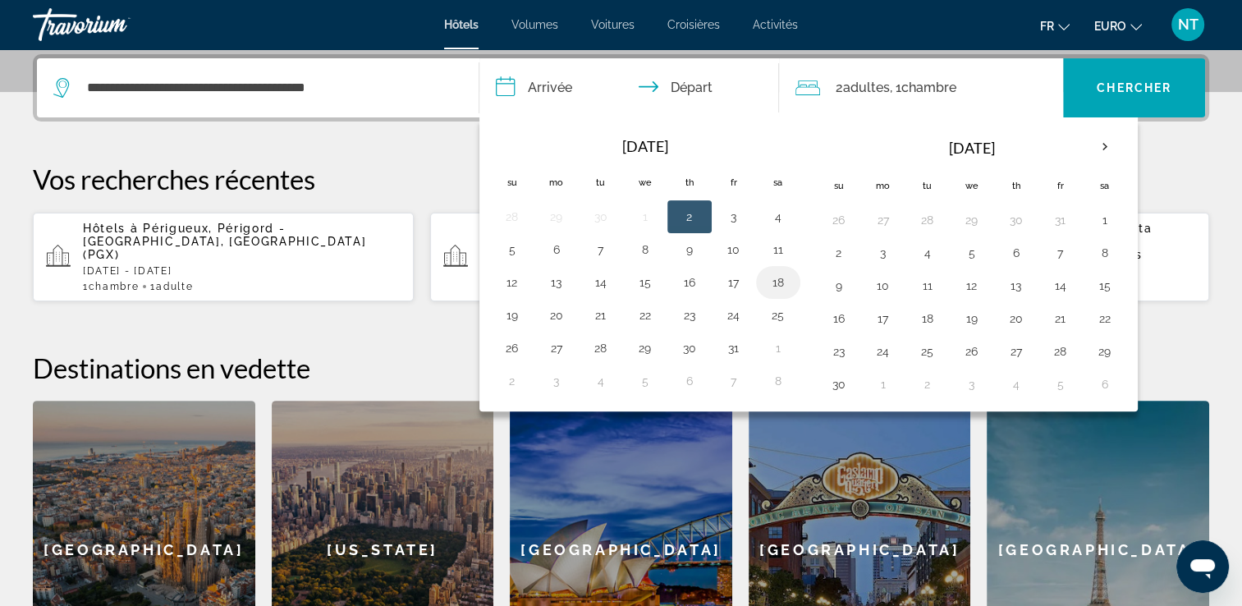
click at [771, 279] on button "18" at bounding box center [778, 282] width 26 height 23
click at [520, 310] on button "19" at bounding box center [512, 315] width 26 height 23
type input "**********"
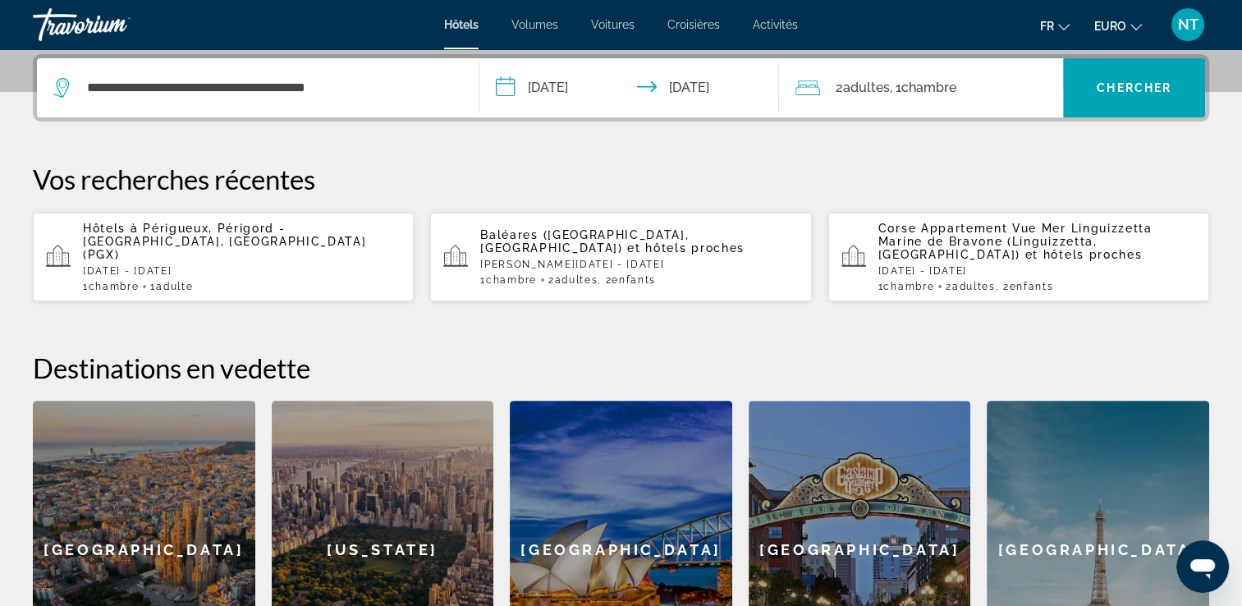
click at [864, 92] on span "Adultes" at bounding box center [865, 88] width 47 height 16
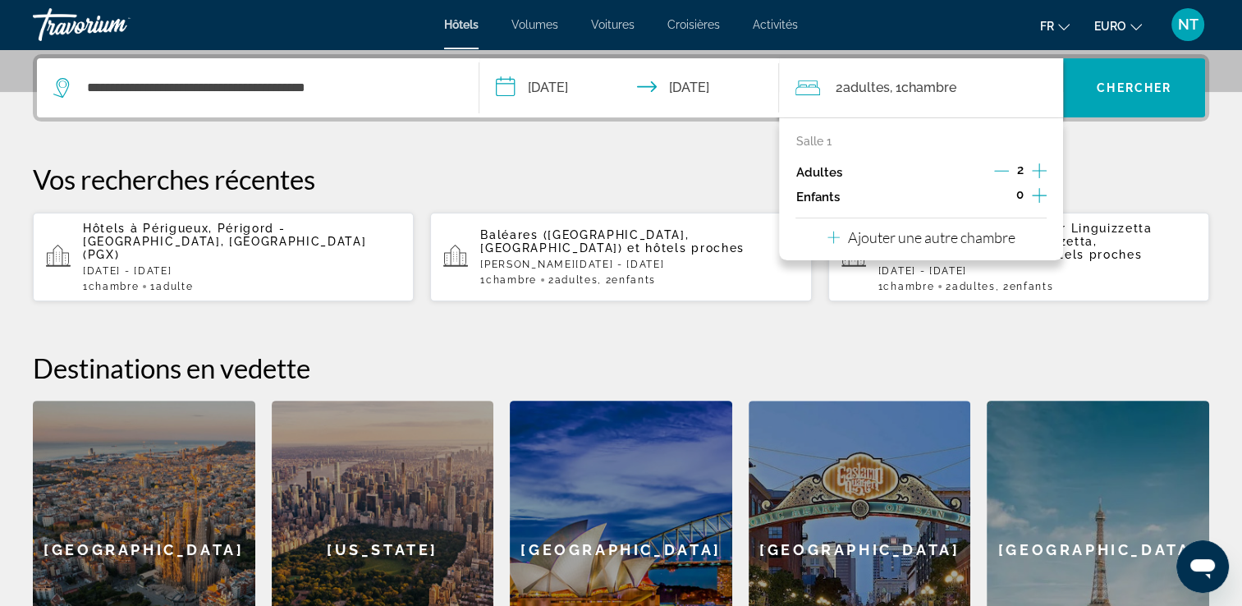
click at [1000, 163] on button "Décrément des adultes" at bounding box center [1001, 173] width 15 height 20
click at [1146, 83] on span "Chercher" at bounding box center [1134, 87] width 75 height 13
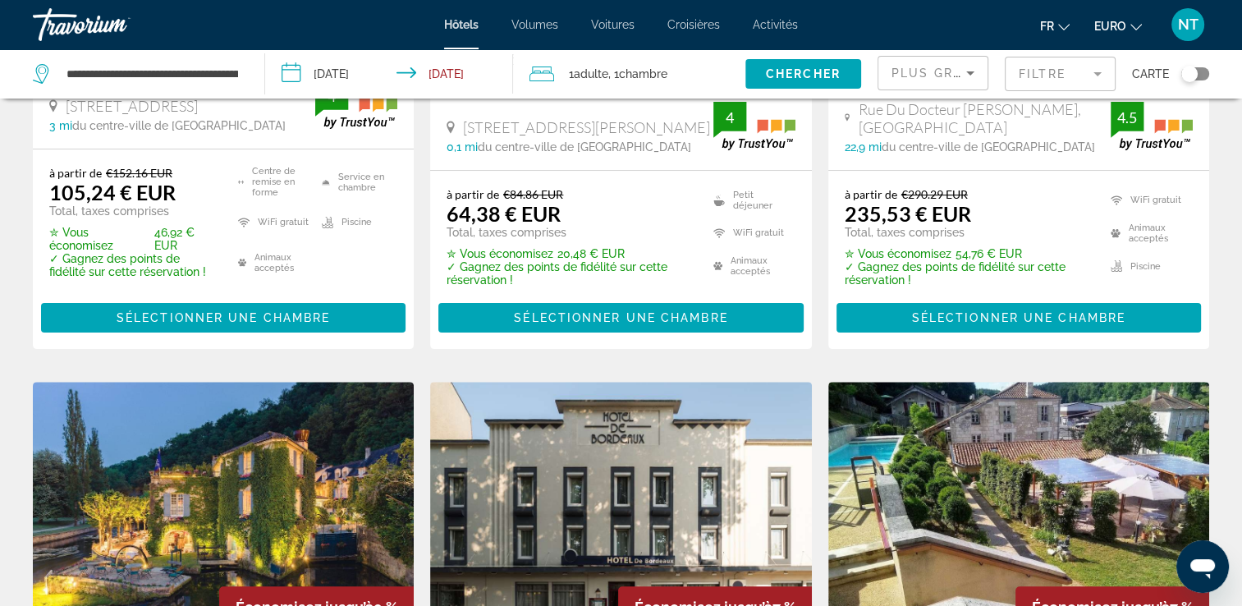
scroll to position [410, 0]
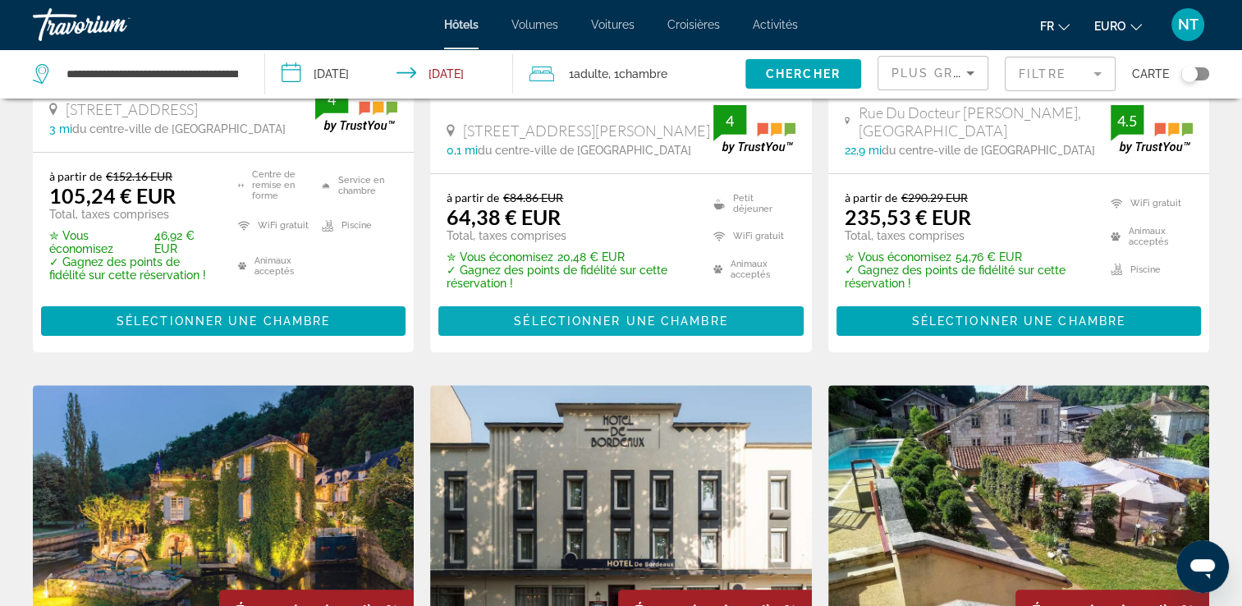
click at [624, 321] on span "Sélectionner une chambre" at bounding box center [620, 320] width 213 height 13
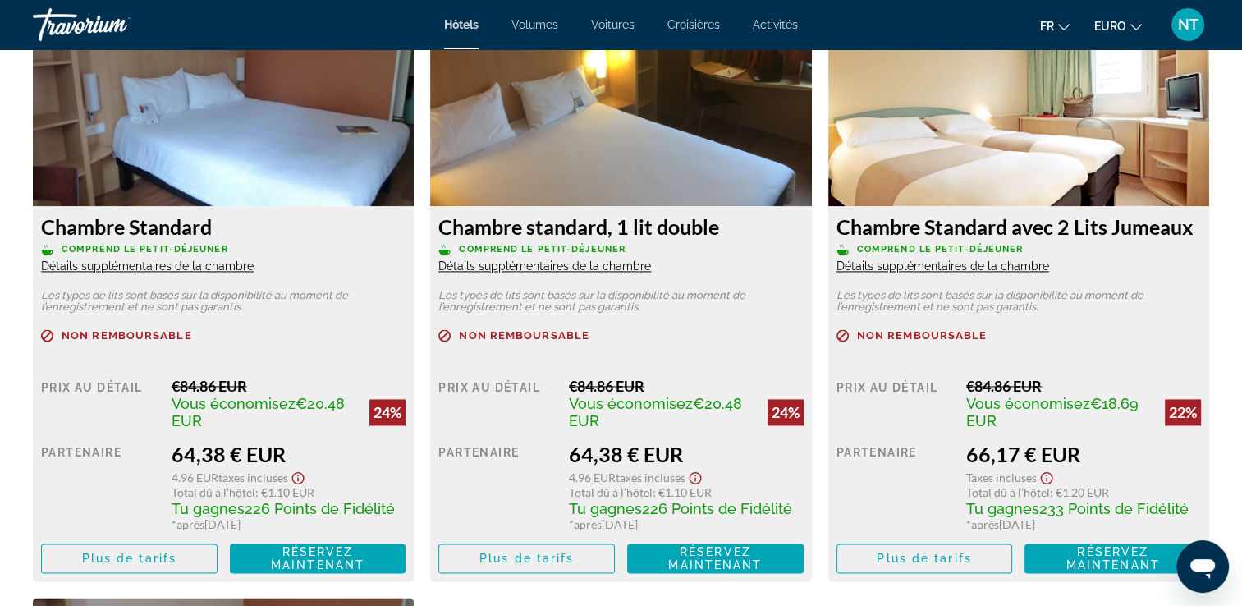
scroll to position [2299, 0]
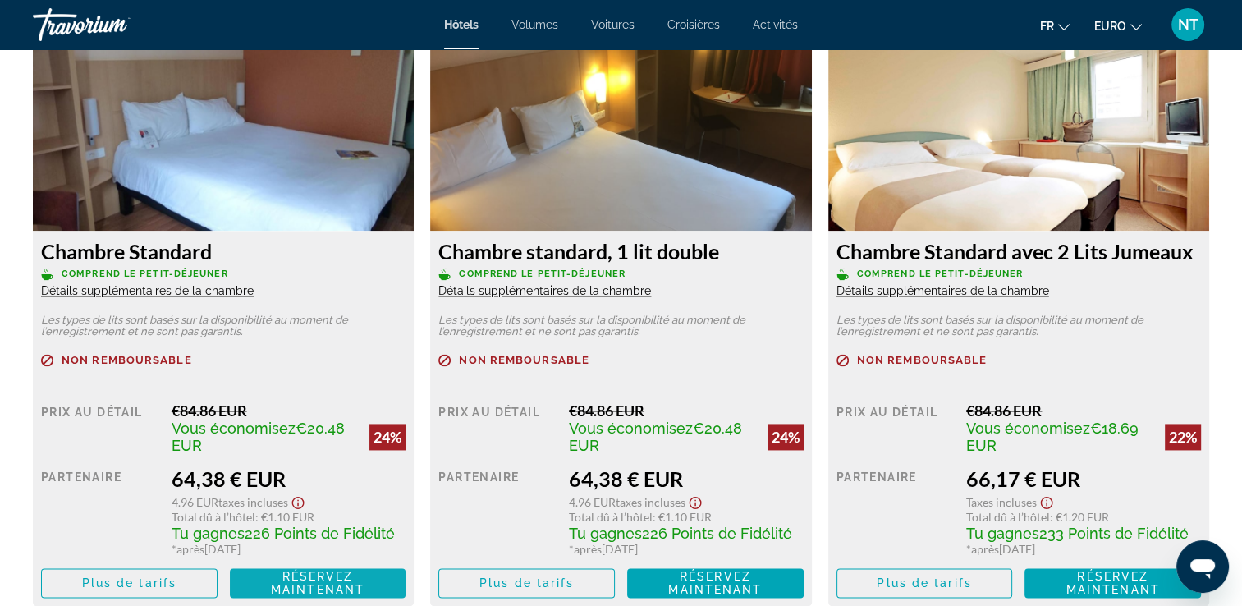
click at [299, 583] on span "Réservez maintenant" at bounding box center [318, 583] width 94 height 26
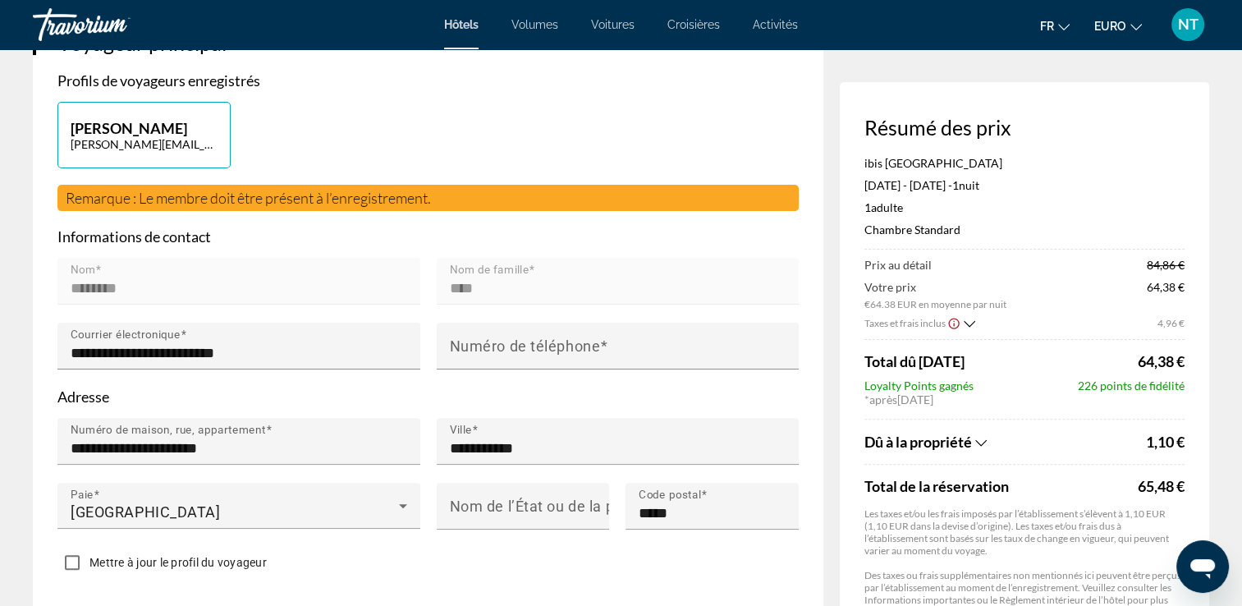
scroll to position [410, 0]
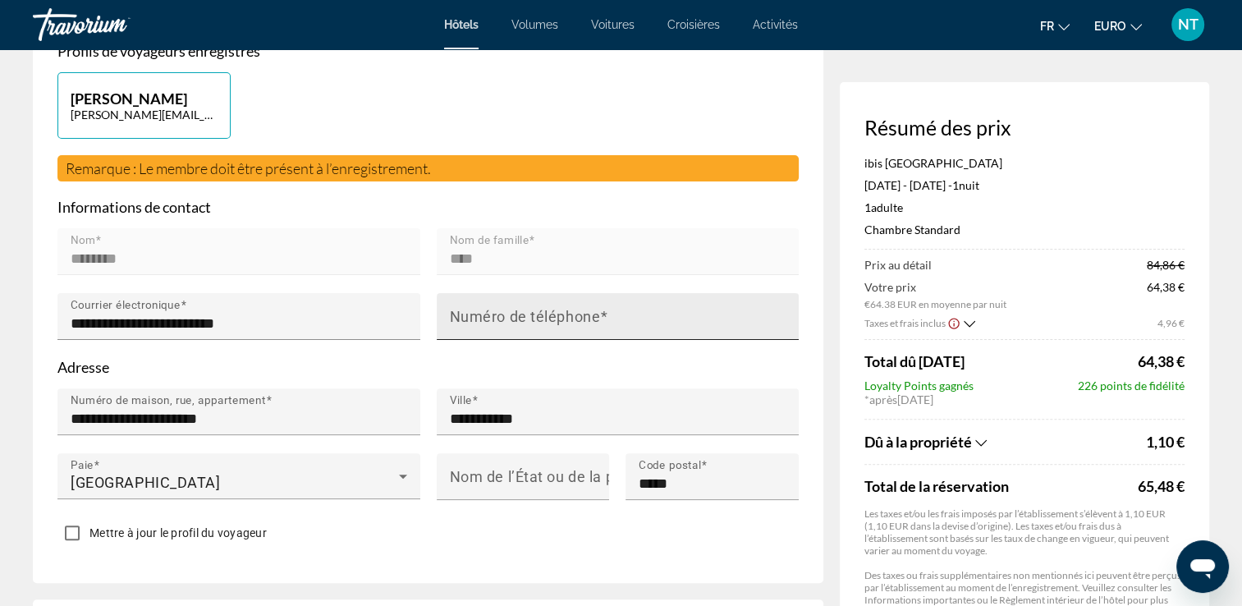
click at [450, 314] on mat-label "Numéro de téléphone" at bounding box center [525, 316] width 151 height 17
click at [450, 314] on input "Numéro de téléphone" at bounding box center [623, 324] width 346 height 20
type input "**********"
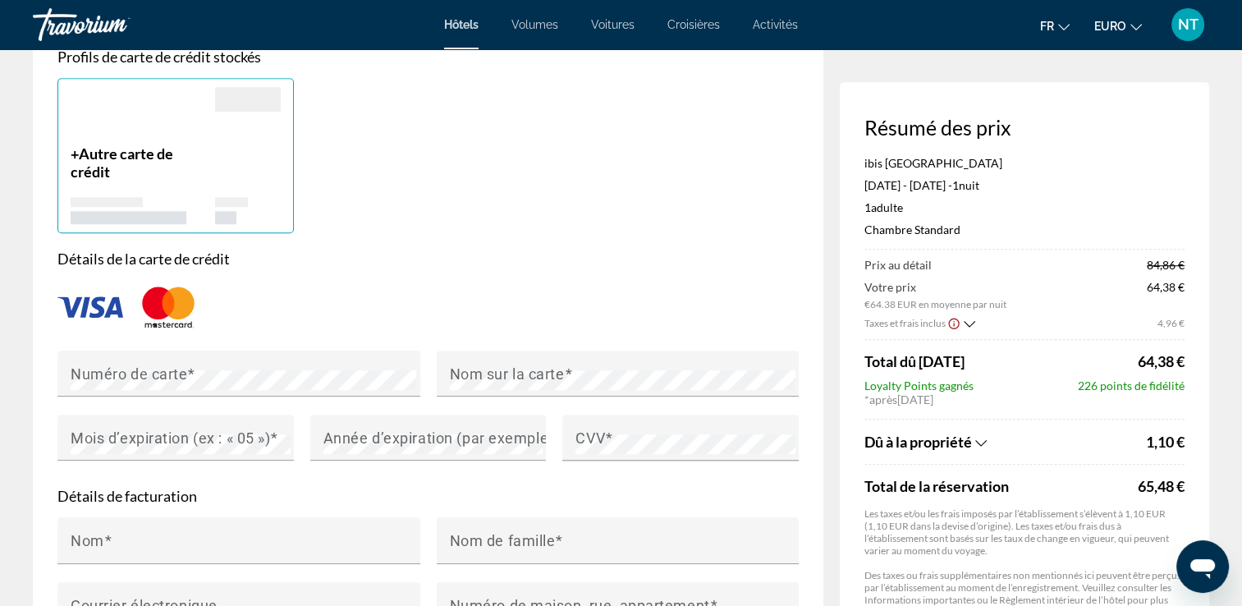
scroll to position [1231, 0]
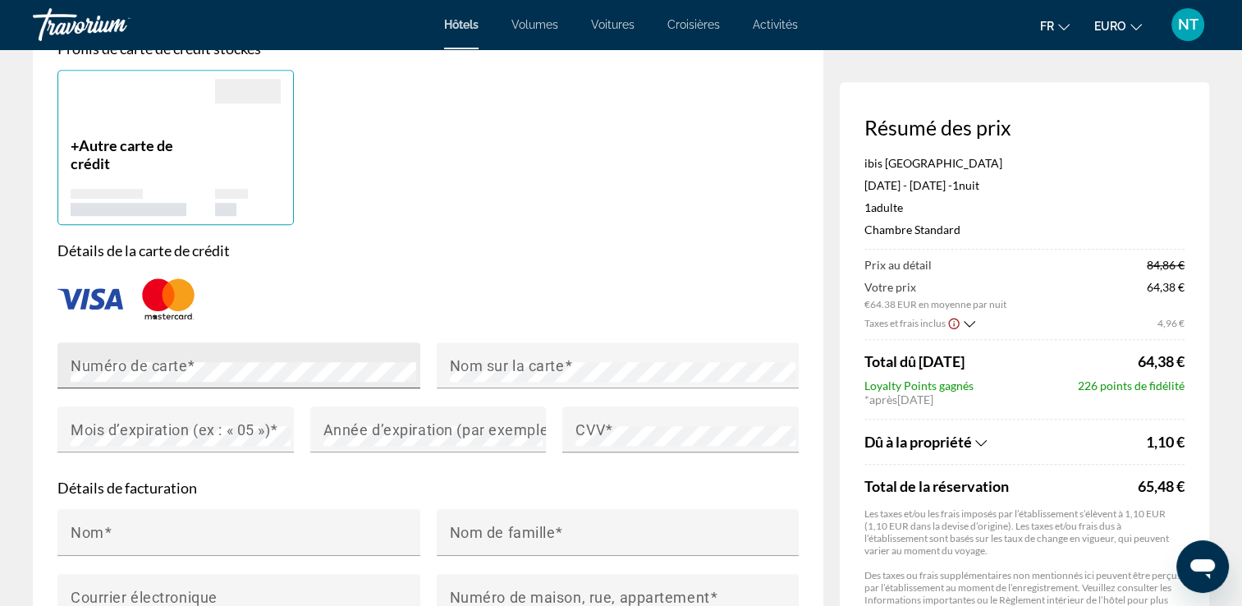
click at [80, 356] on mat-label "Numéro de carte" at bounding box center [129, 364] width 117 height 17
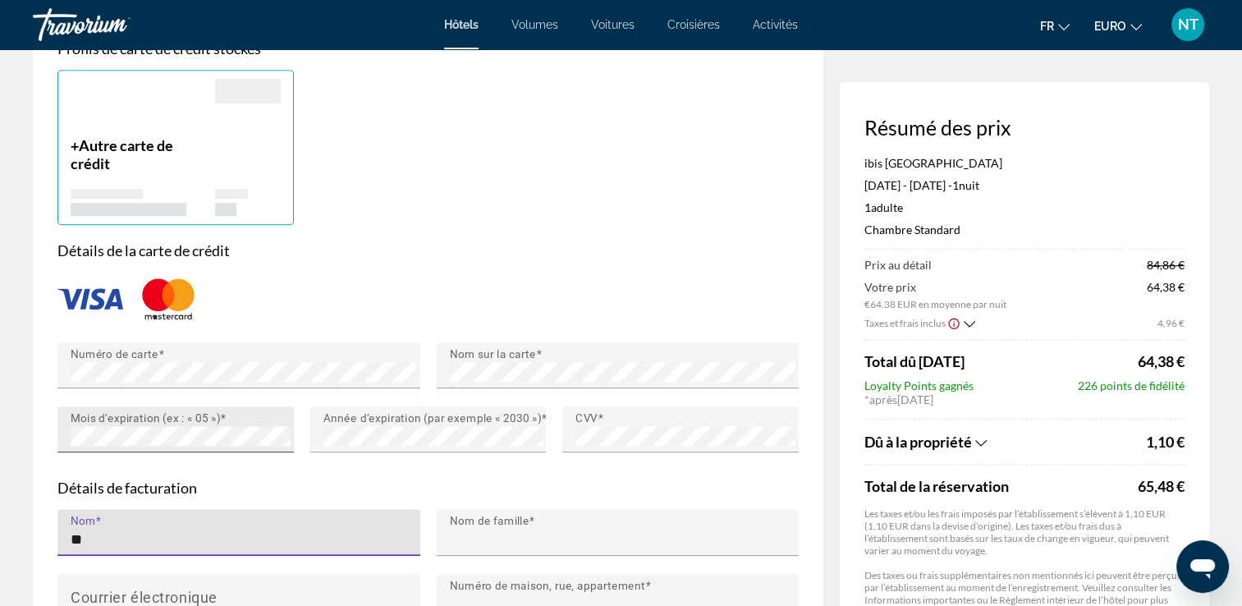
type input "****"
type input "**********"
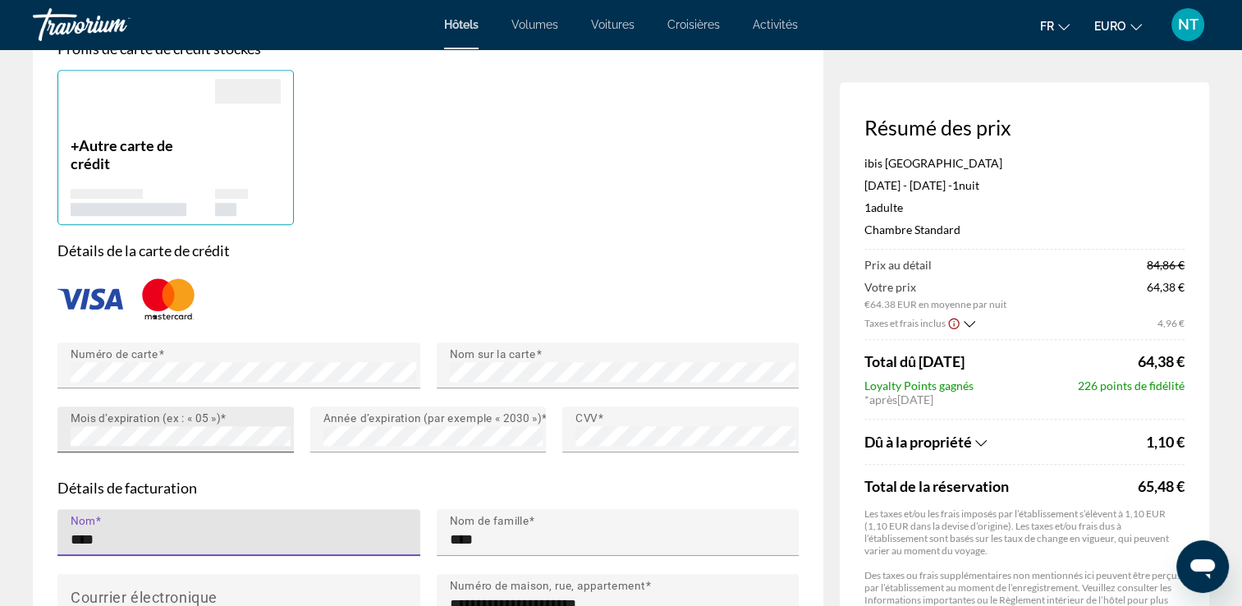
type input "*****"
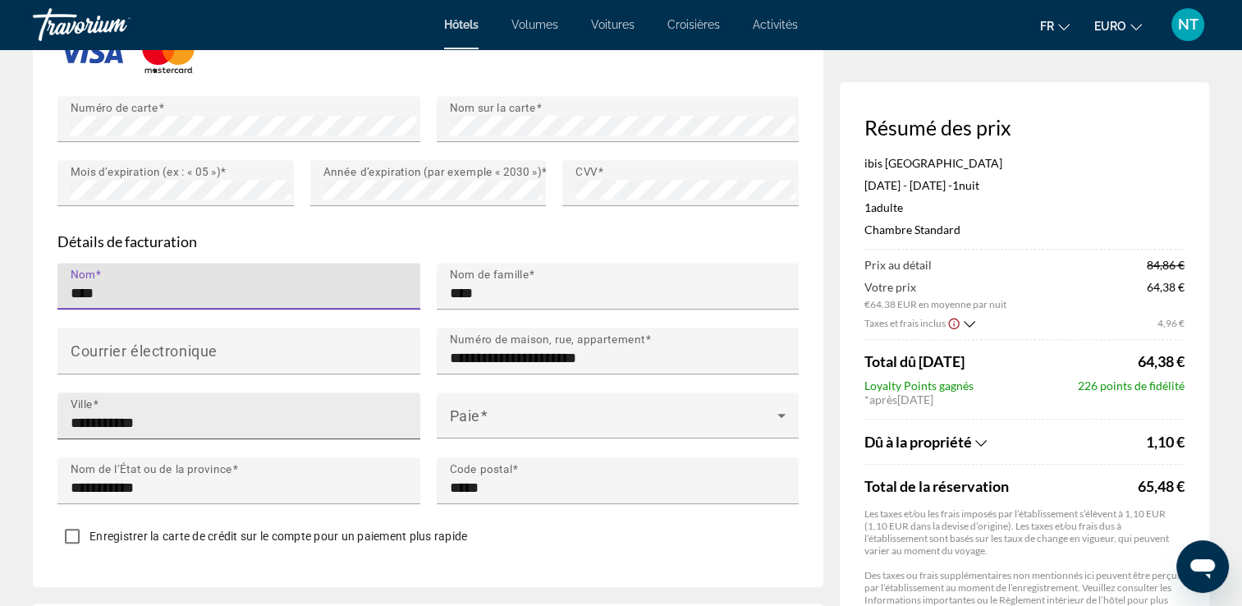
scroll to position [1560, 0]
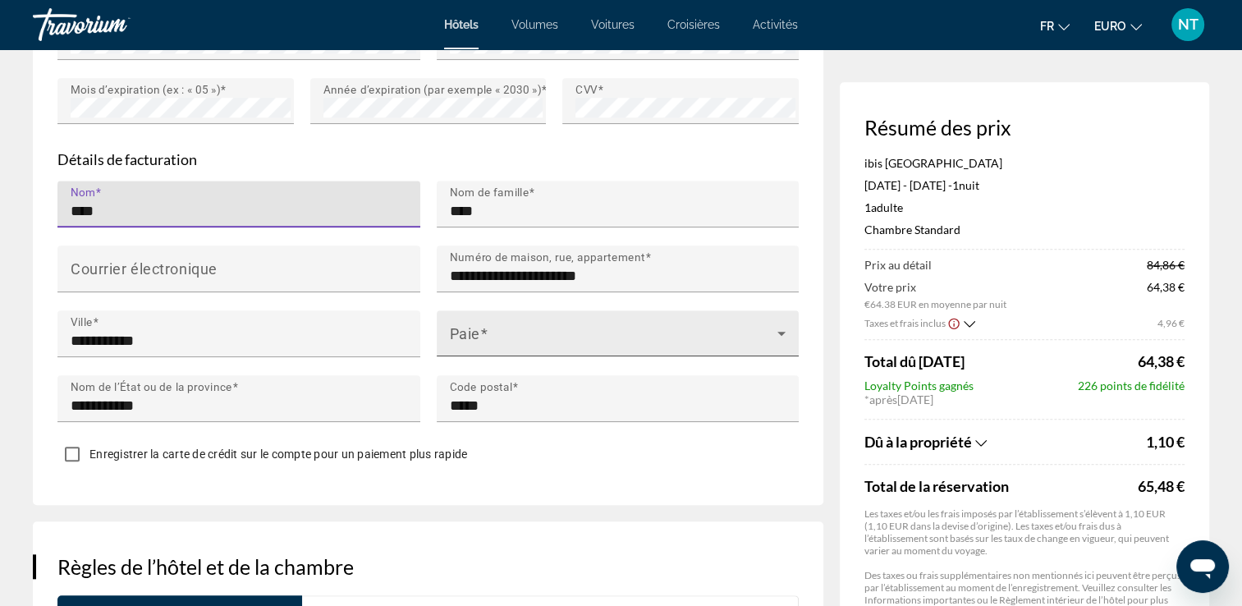
click at [476, 337] on span "Contenu principal" at bounding box center [614, 340] width 328 height 20
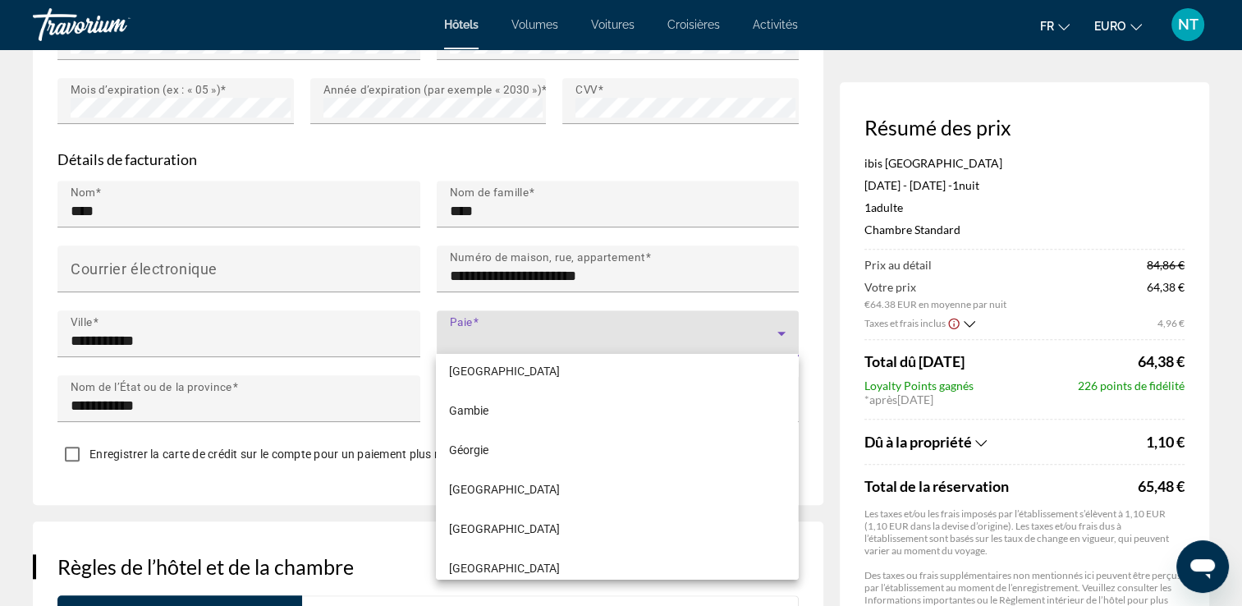
scroll to position [2873, 0]
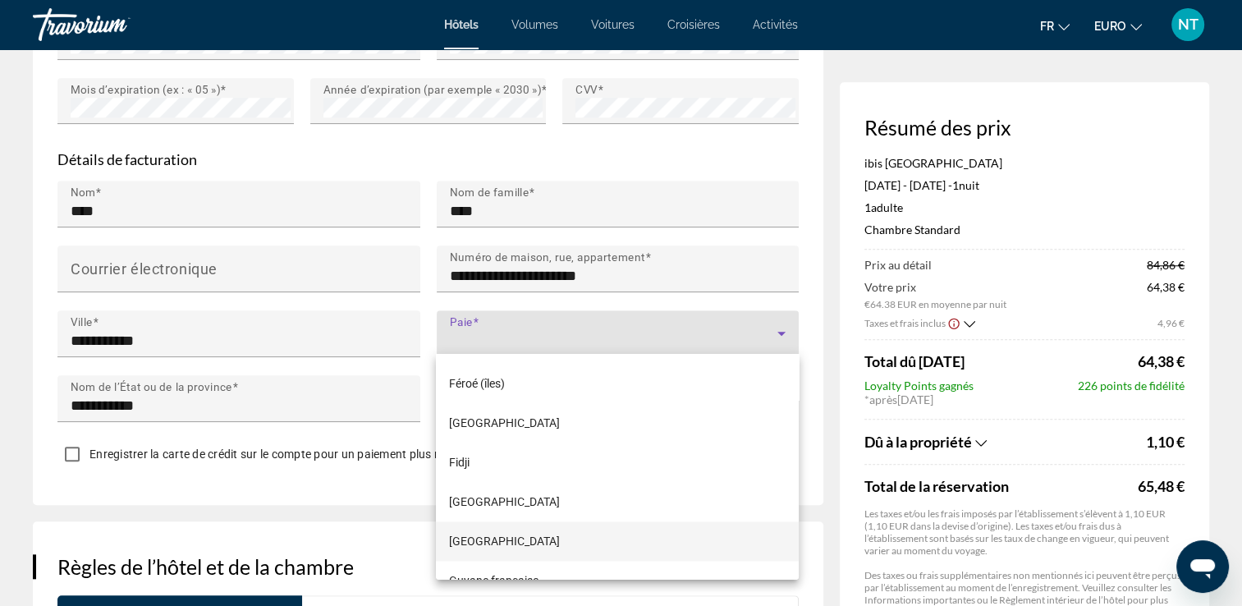
click at [478, 536] on span "[GEOGRAPHIC_DATA]" at bounding box center [504, 541] width 111 height 20
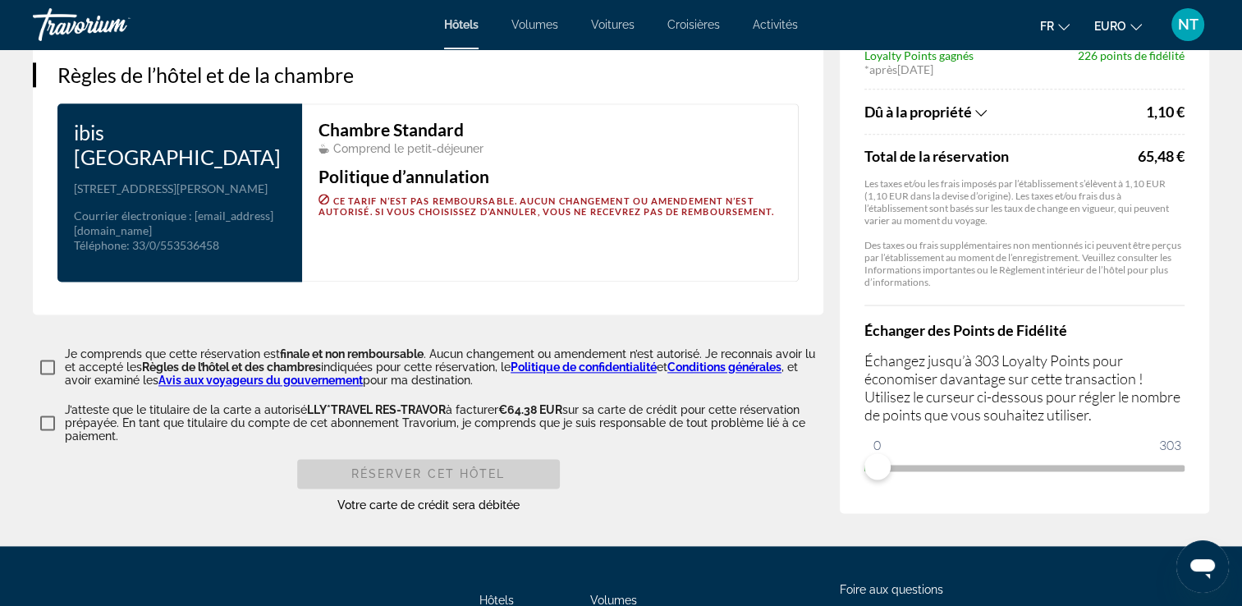
scroll to position [2052, 0]
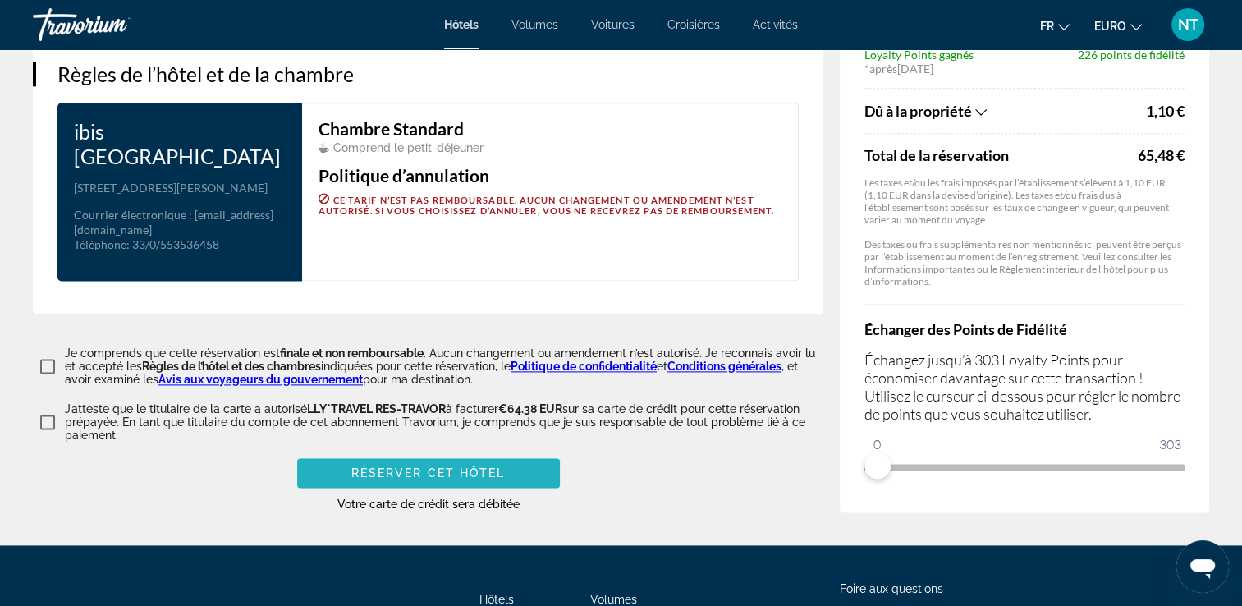
click at [374, 466] on span "Réserver cet hôtel" at bounding box center [428, 472] width 154 height 13
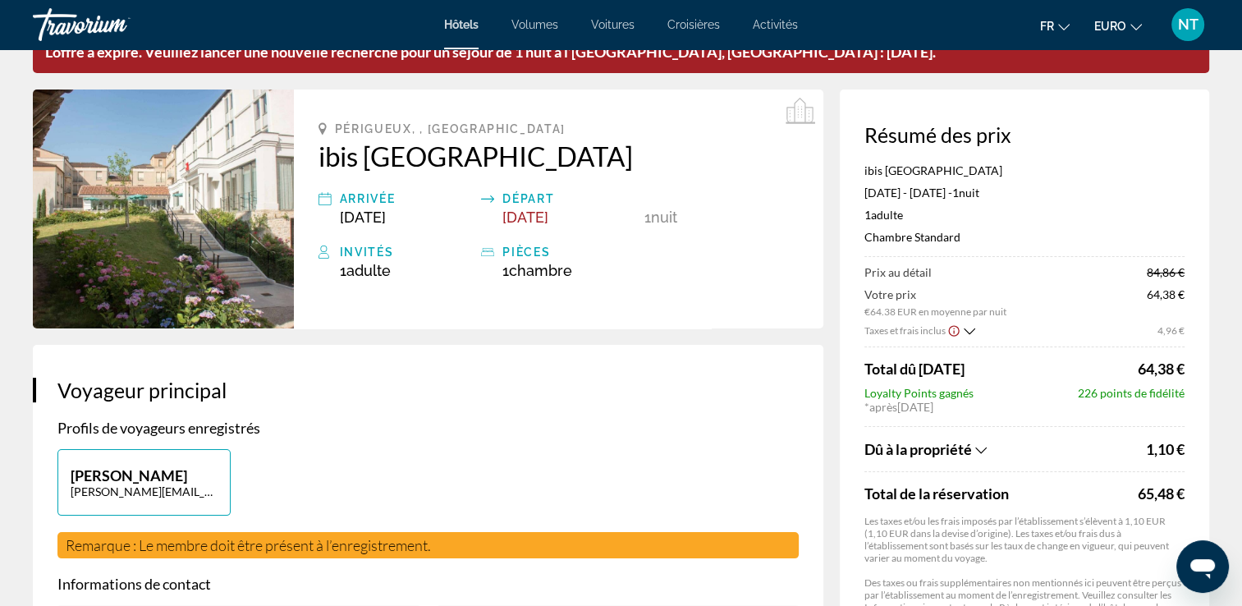
scroll to position [0, 0]
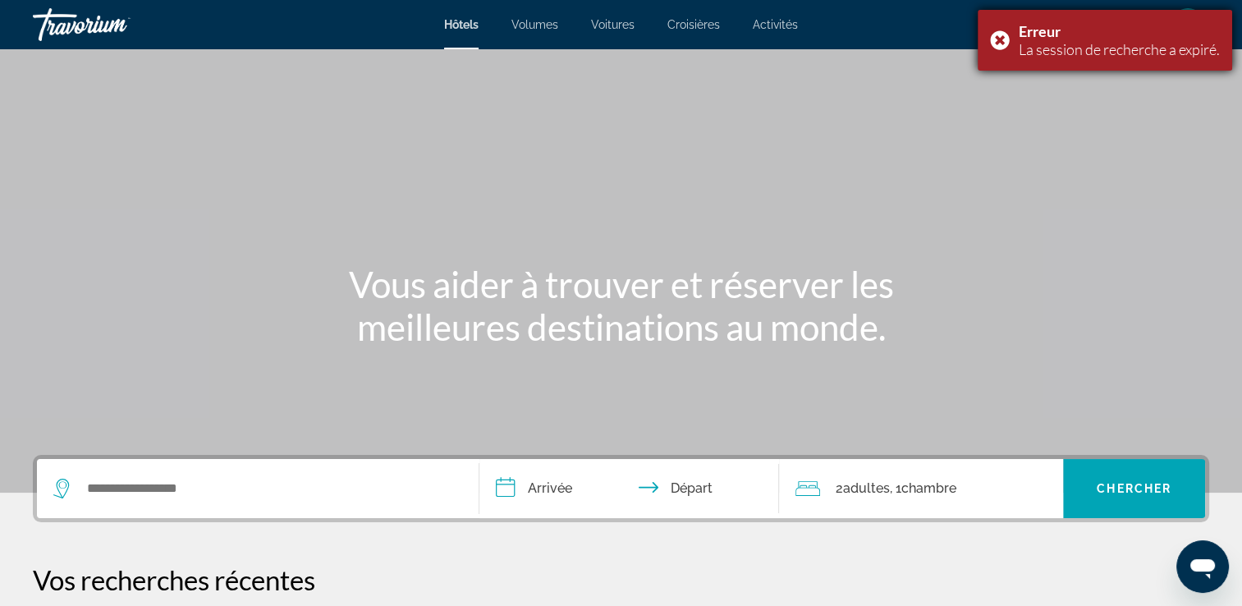
click at [1169, 36] on div "Erreur" at bounding box center [1119, 31] width 201 height 18
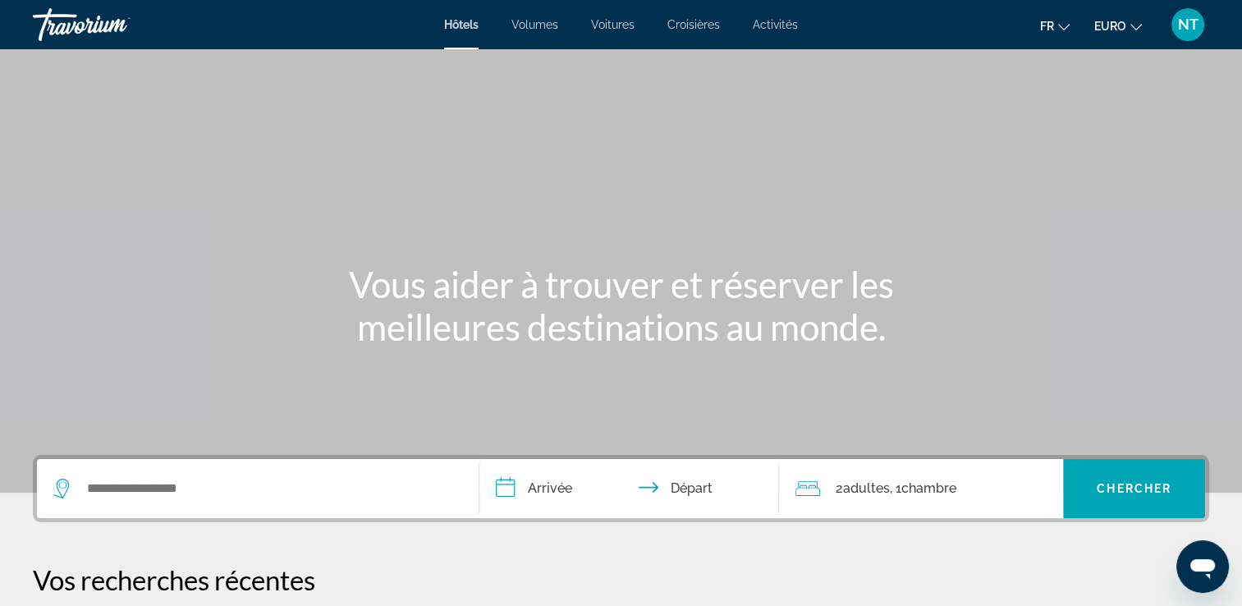
click at [1044, 32] on span "Fr" at bounding box center [1047, 26] width 14 height 13
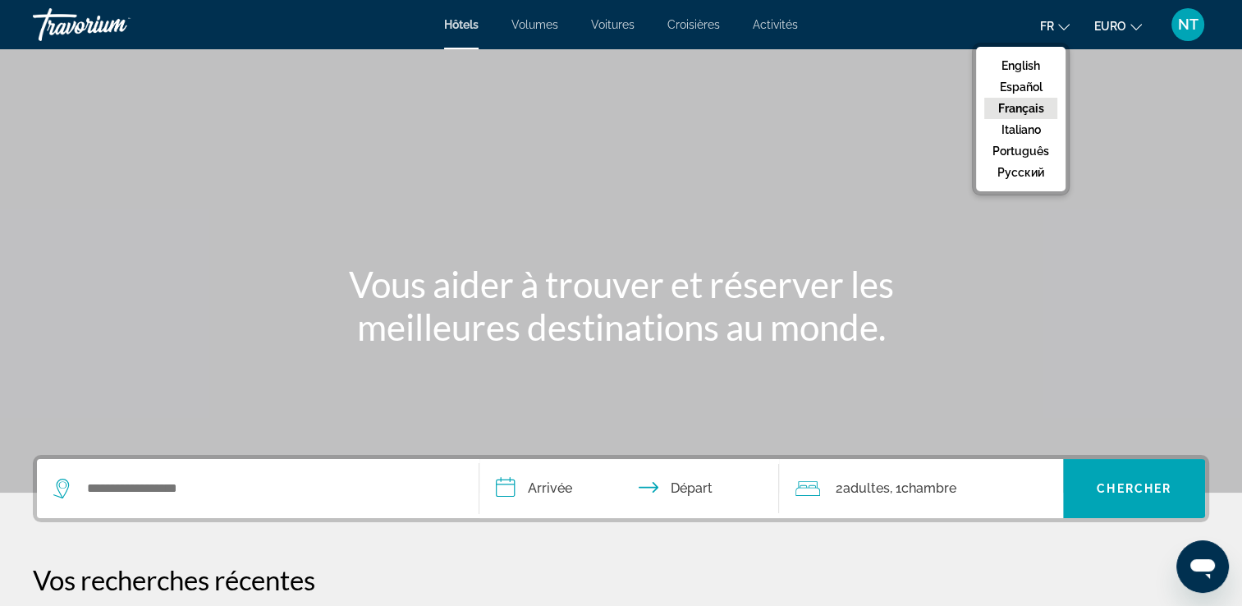
click at [1025, 103] on button "Français" at bounding box center [1020, 108] width 73 height 21
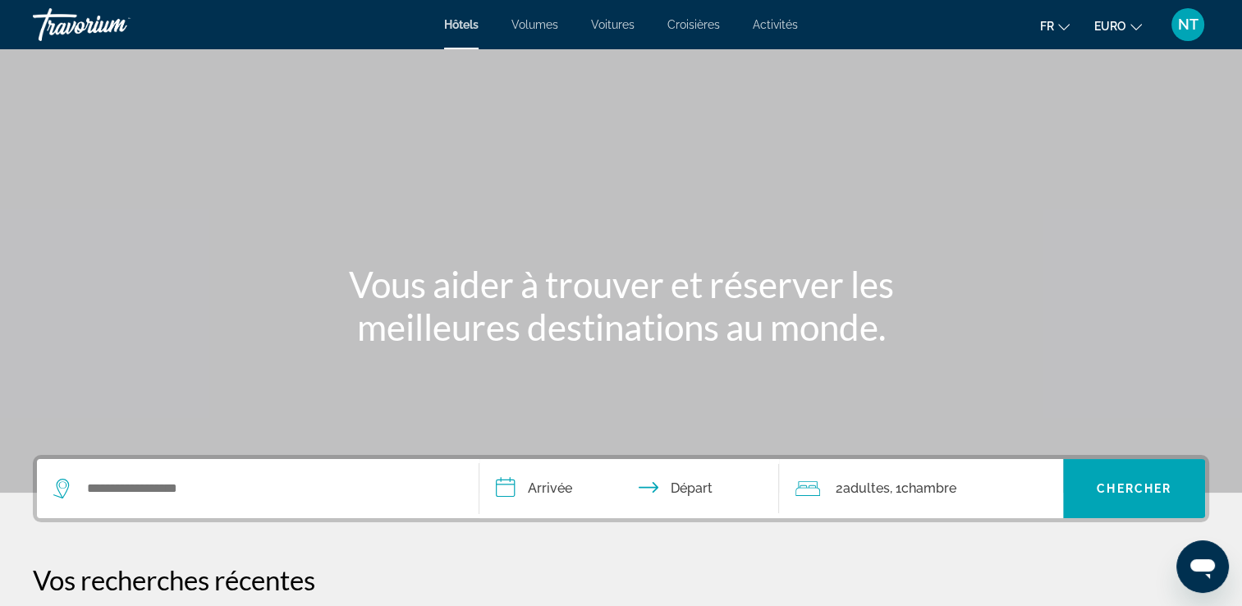
click at [456, 28] on span "Hôtels" at bounding box center [461, 24] width 34 height 13
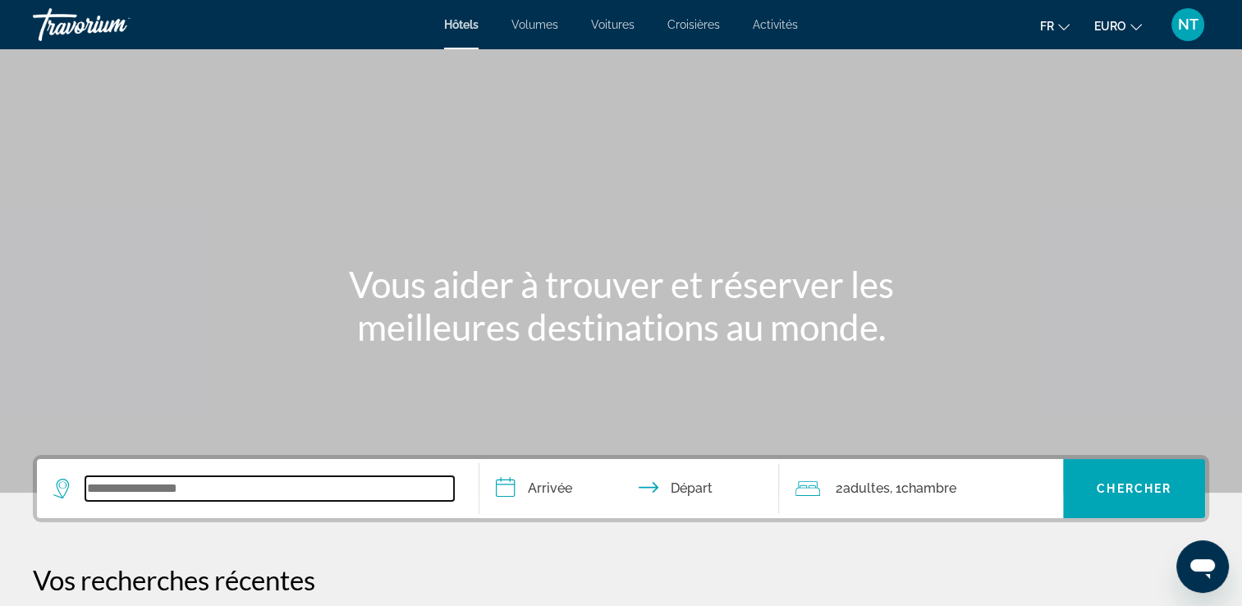
click at [108, 492] on input "Widget de recherche" at bounding box center [269, 488] width 369 height 25
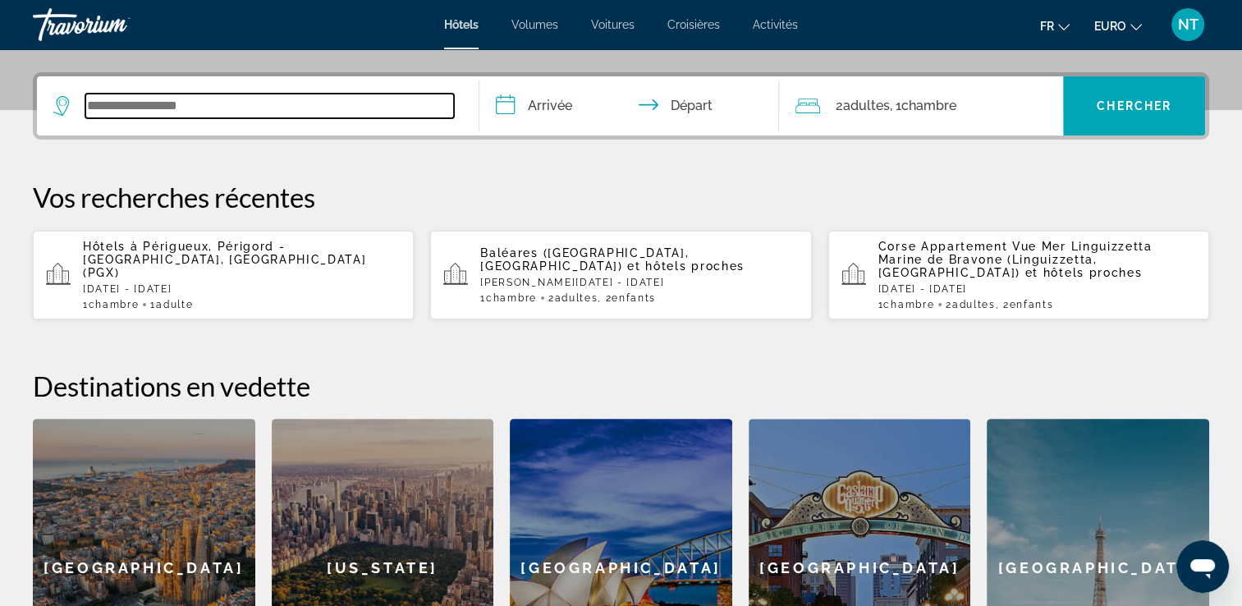
scroll to position [401, 0]
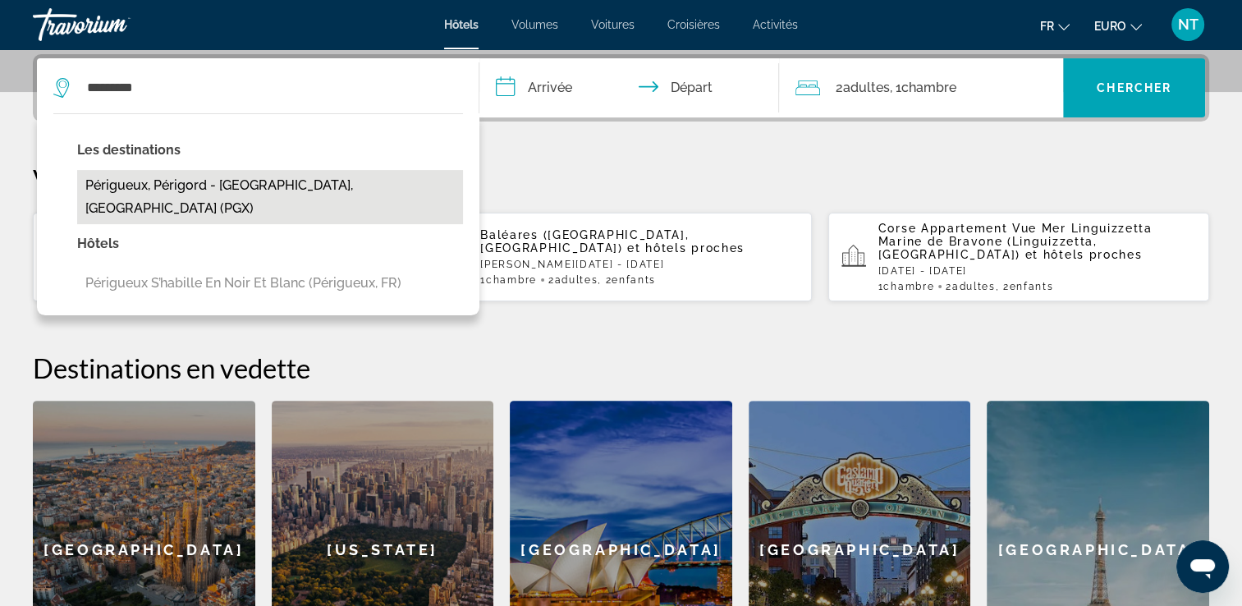
click at [235, 180] on button "Périgueux, Périgord - Dordogne, France (PGX)" at bounding box center [270, 197] width 386 height 54
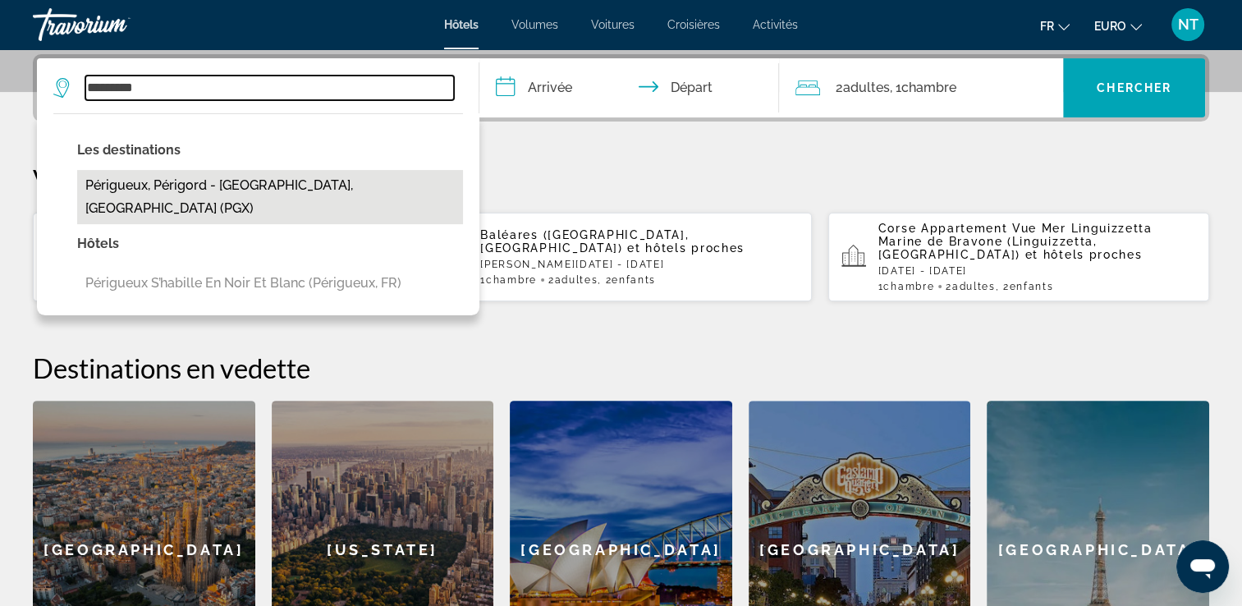
type input "**********"
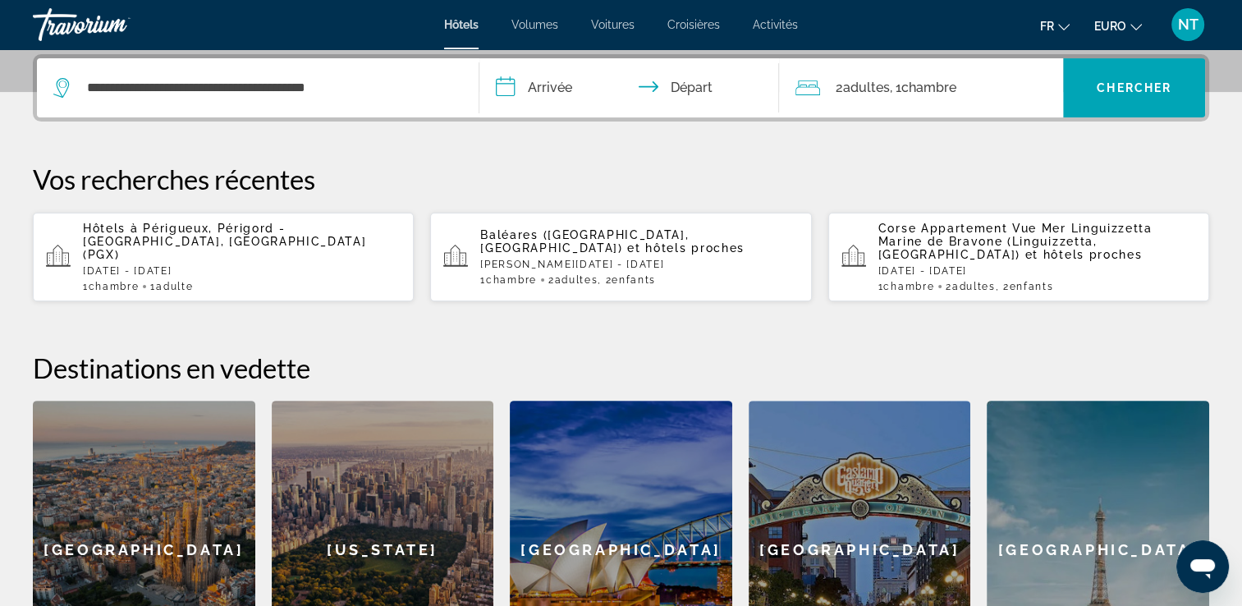
click at [526, 89] on input "**********" at bounding box center [632, 90] width 307 height 64
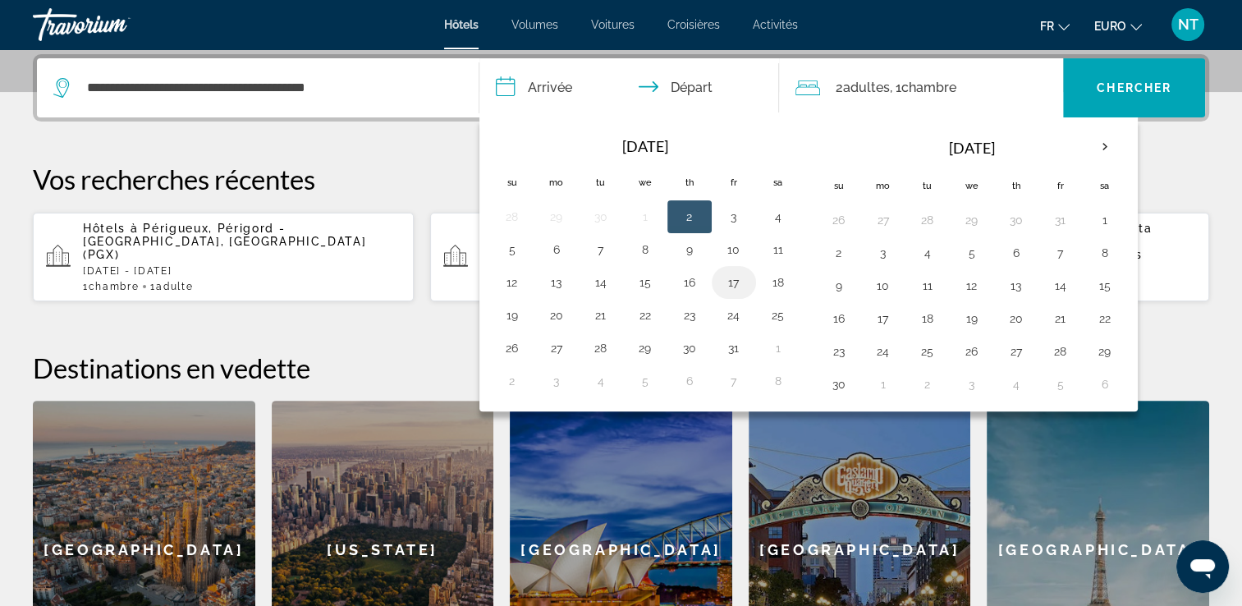
click at [730, 281] on button "17" at bounding box center [734, 282] width 26 height 23
click at [771, 278] on button "18" at bounding box center [778, 282] width 26 height 23
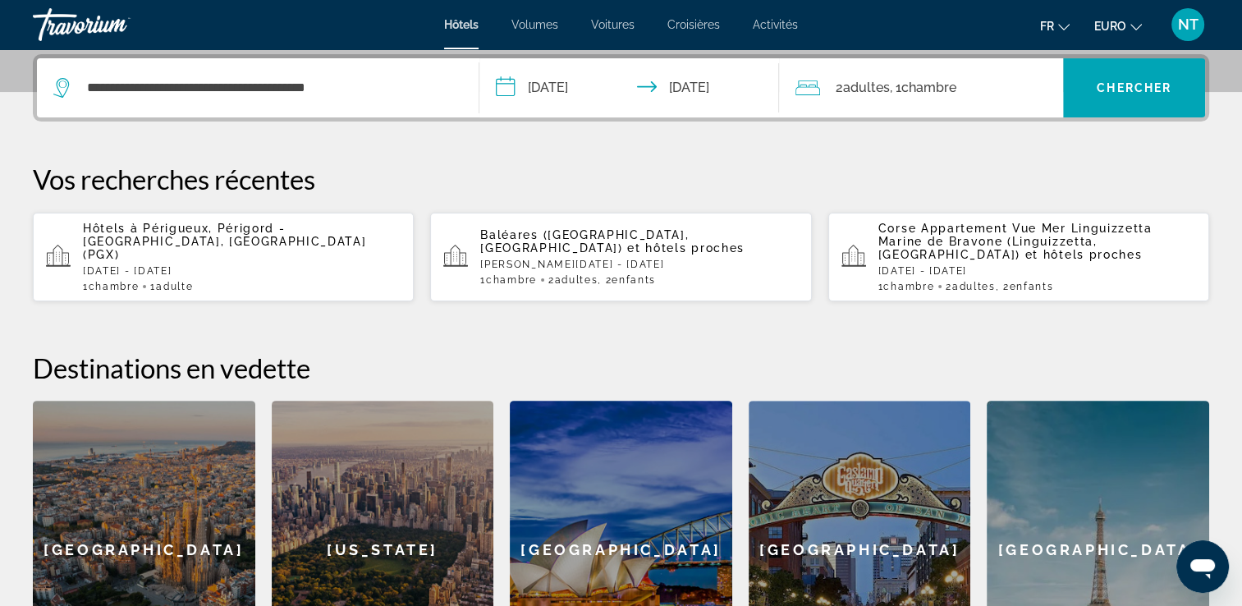
click at [585, 93] on input "**********" at bounding box center [632, 90] width 307 height 64
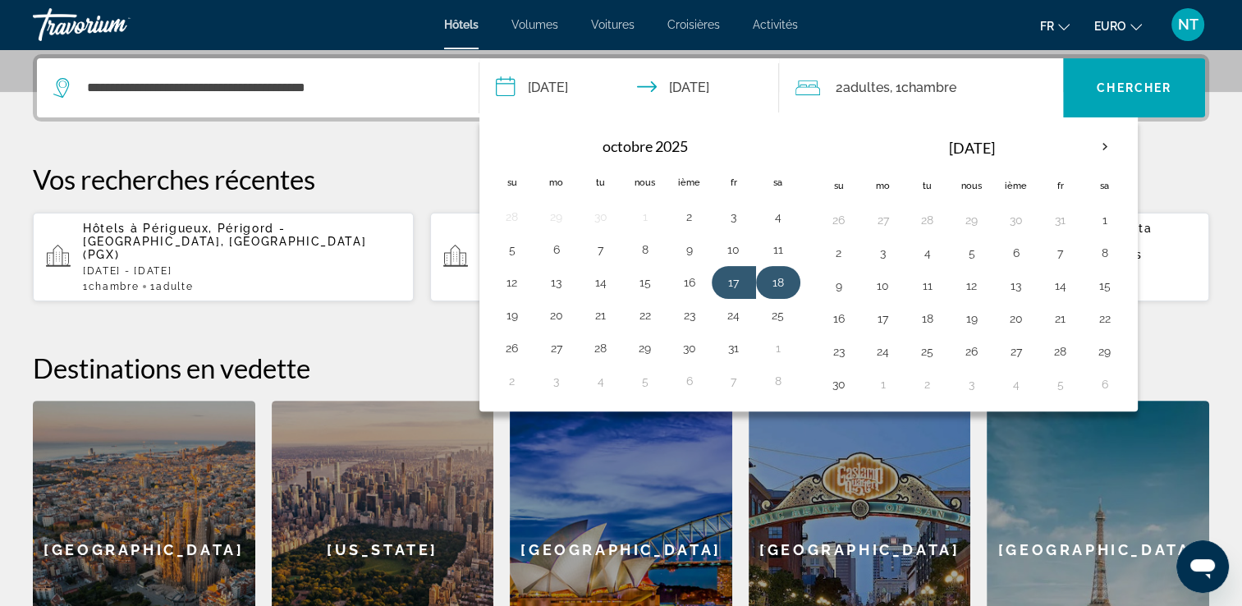
click at [771, 278] on button "18" at bounding box center [778, 282] width 26 height 23
click at [517, 310] on button "19" at bounding box center [512, 315] width 26 height 23
type input "**********"
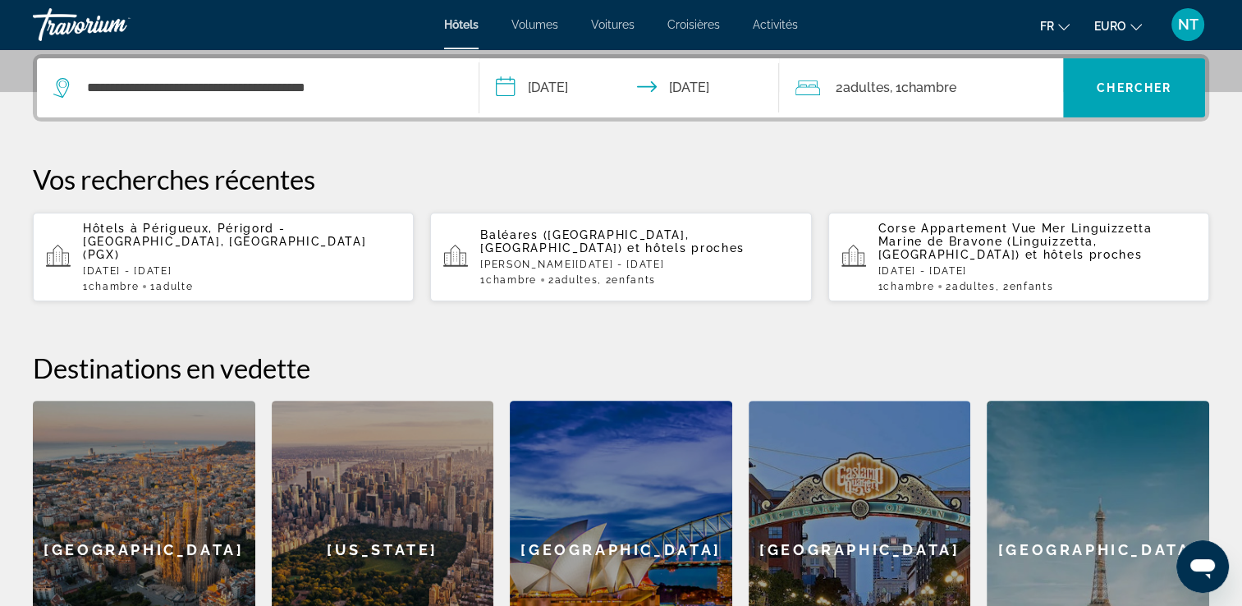
click at [860, 84] on span "Adultes" at bounding box center [865, 88] width 47 height 16
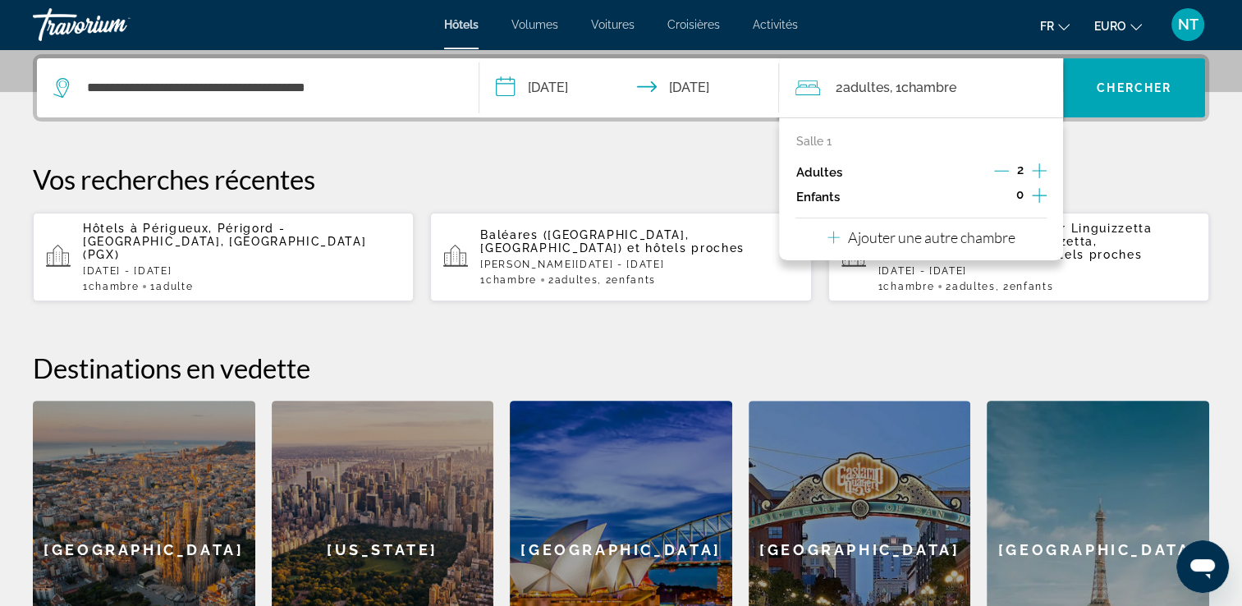
click at [994, 164] on icon "Décrément des adultes" at bounding box center [1001, 170] width 15 height 15
click at [1097, 94] on span "Widget de recherche" at bounding box center [1134, 87] width 142 height 39
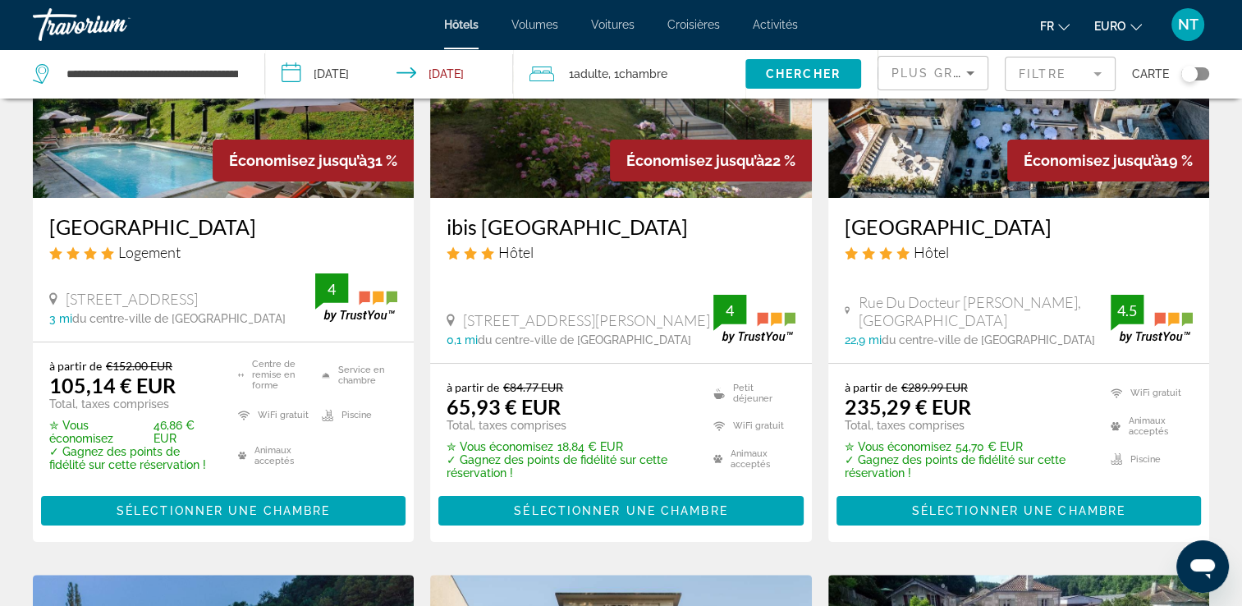
scroll to position [82, 0]
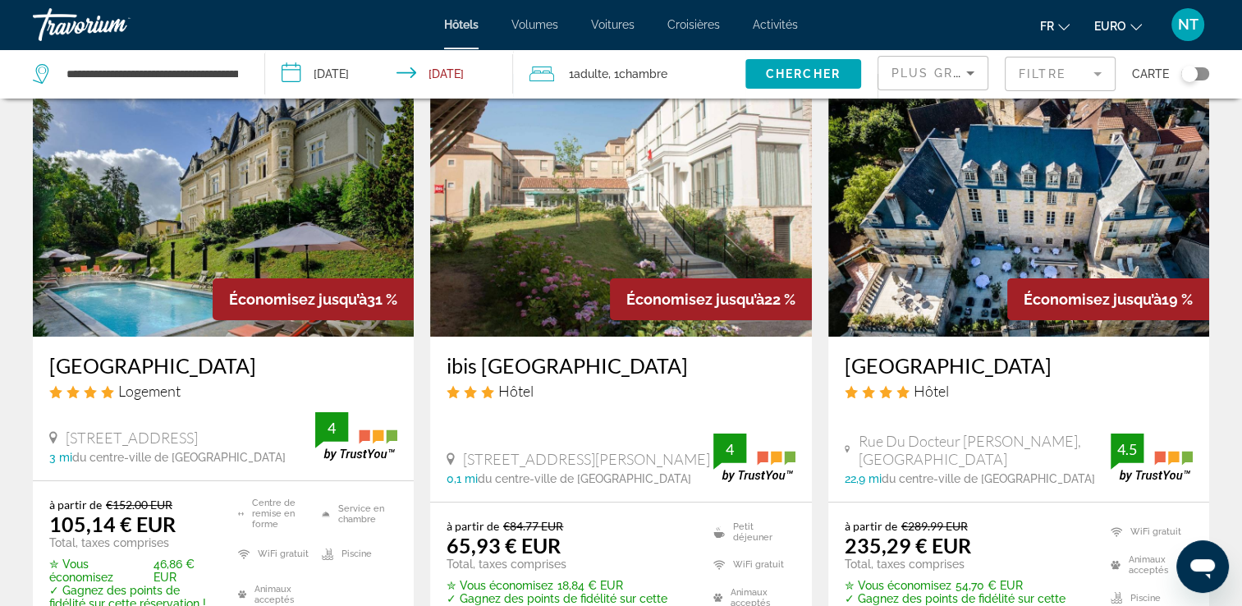
click at [974, 71] on icon "Trier par" at bounding box center [971, 73] width 20 height 20
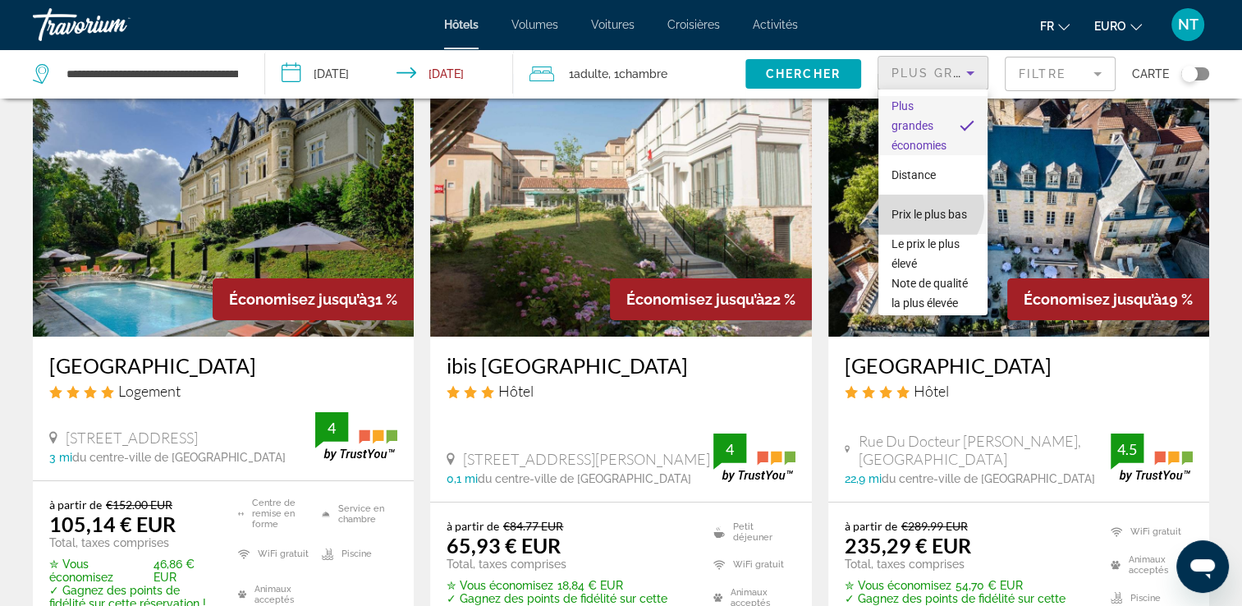
click at [928, 208] on span "Prix le plus bas" at bounding box center [930, 214] width 76 height 13
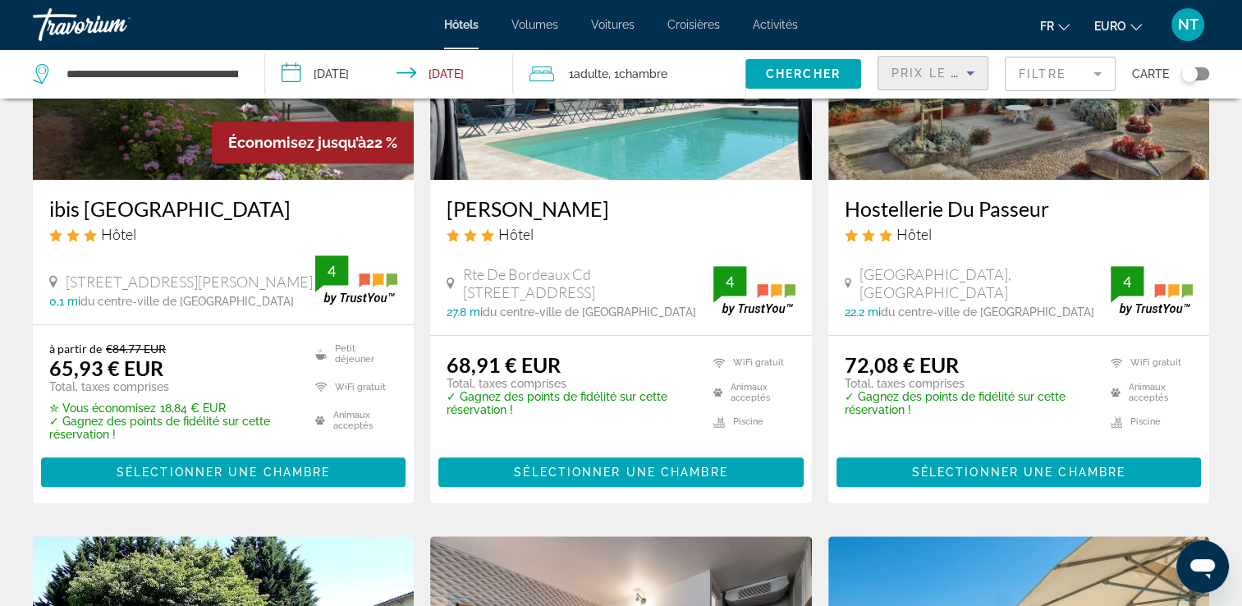
scroll to position [739, 0]
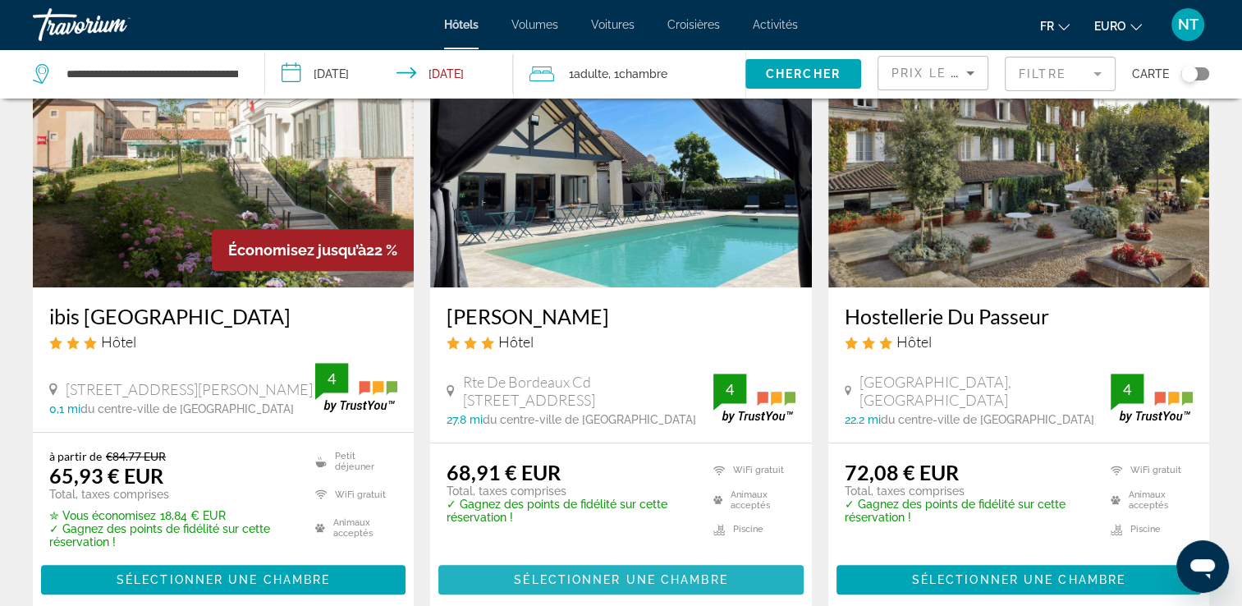
click at [623, 577] on span "Sélectionner une chambre" at bounding box center [620, 579] width 213 height 13
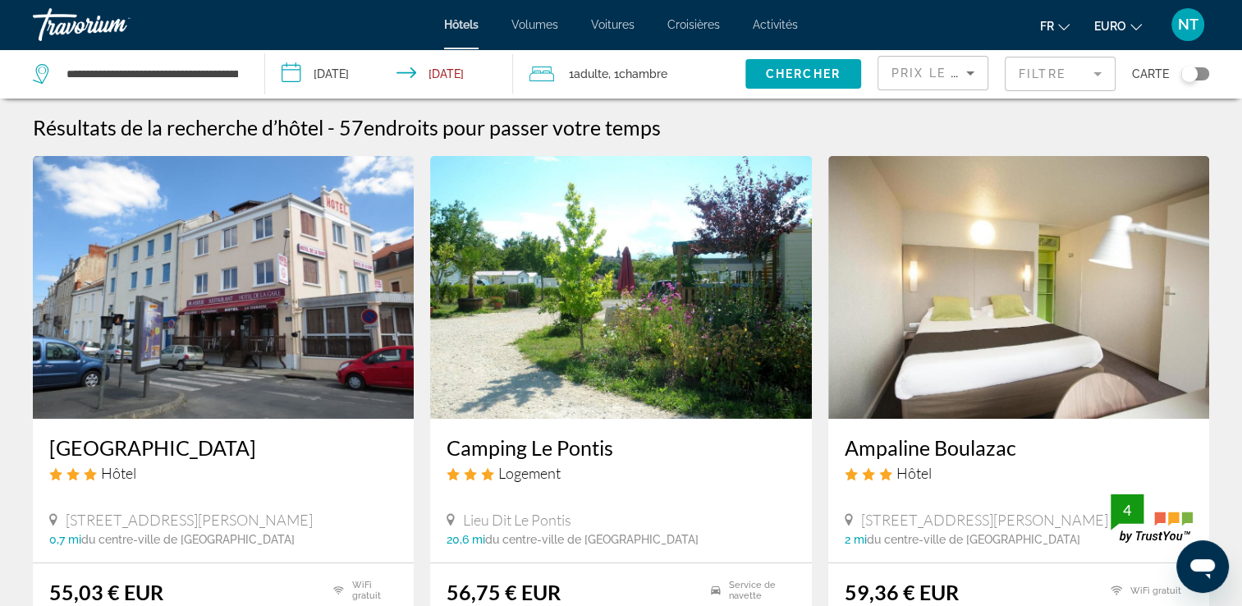
click at [936, 321] on img "Contenu principal" at bounding box center [1018, 287] width 381 height 263
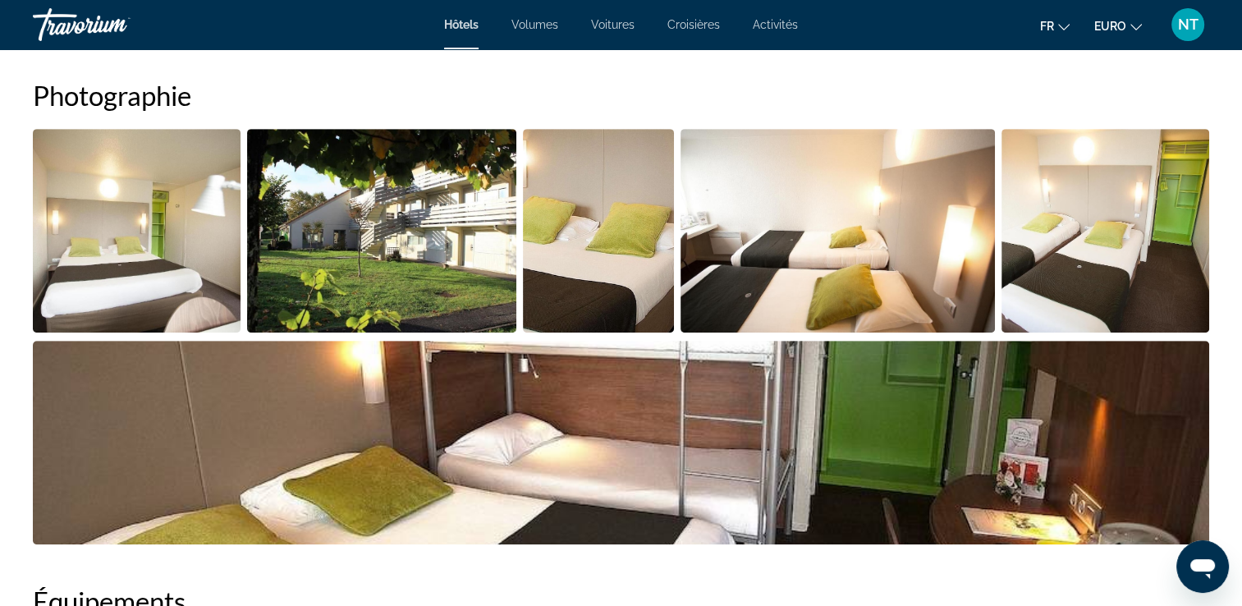
scroll to position [821, 0]
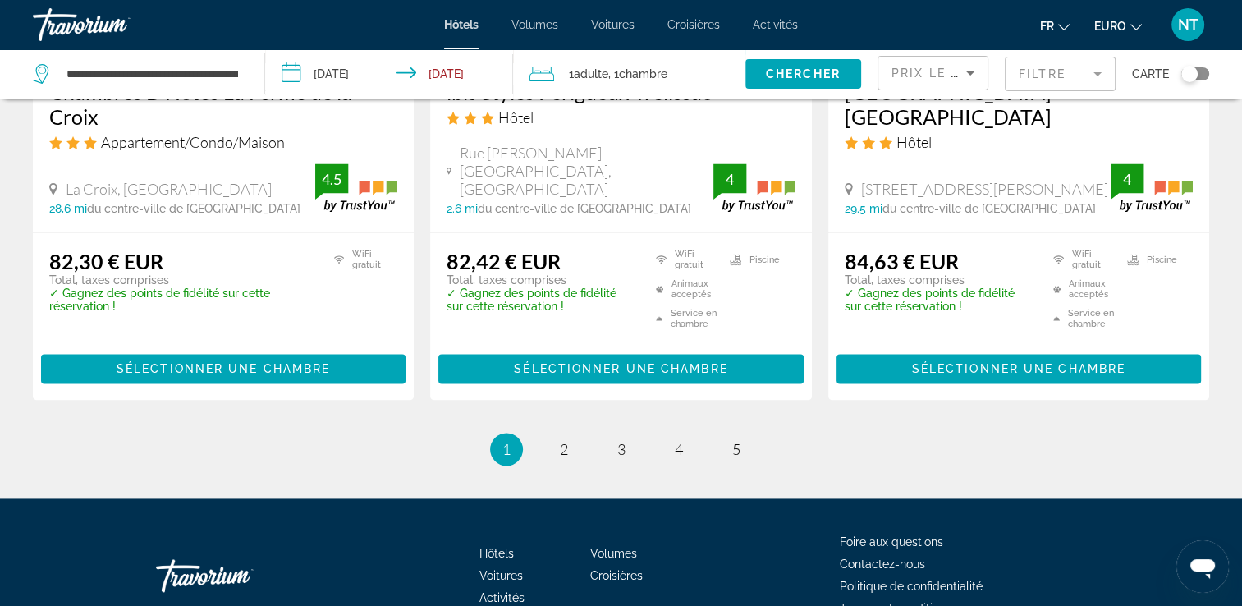
scroll to position [2217, 0]
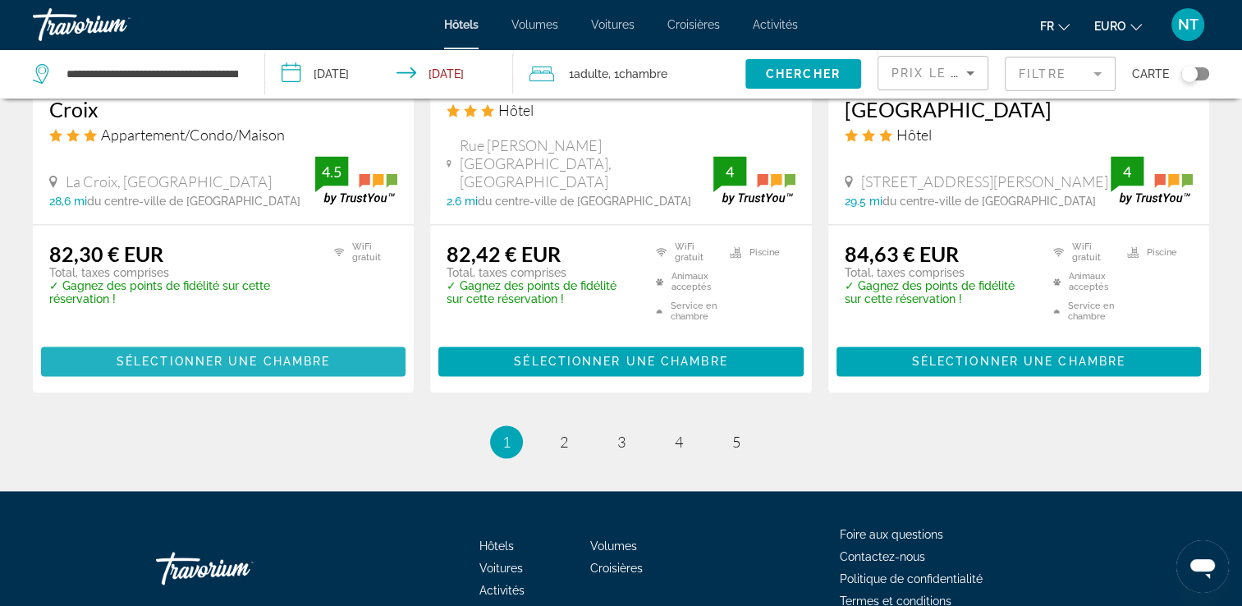
click at [213, 355] on span "Sélectionner une chambre" at bounding box center [223, 361] width 213 height 13
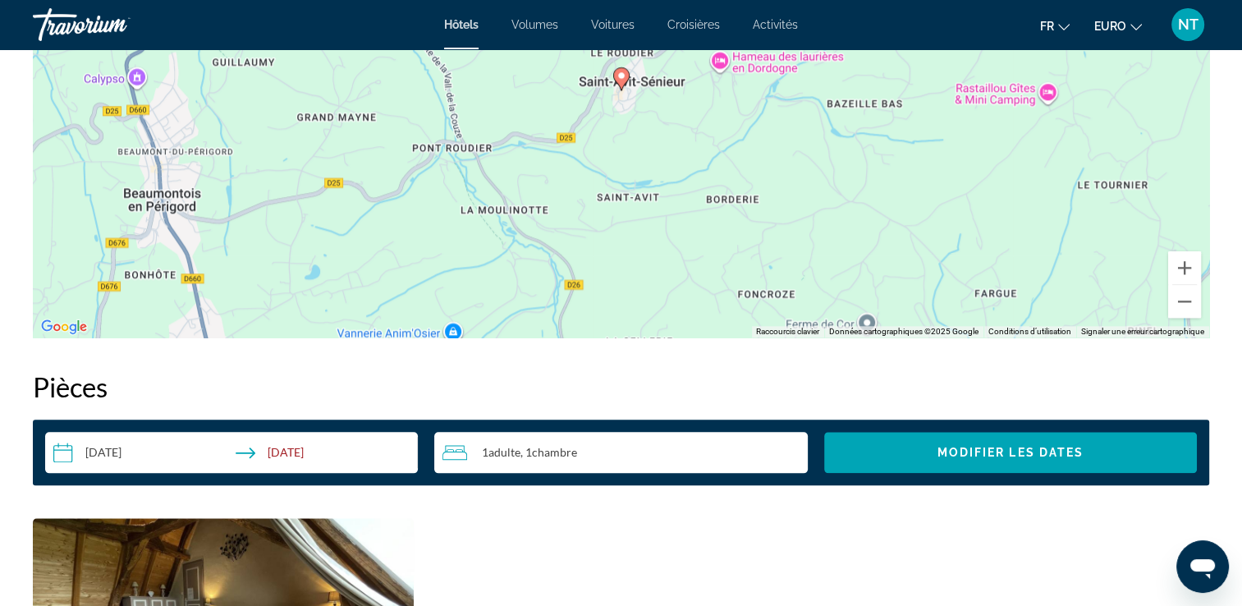
scroll to position [1560, 0]
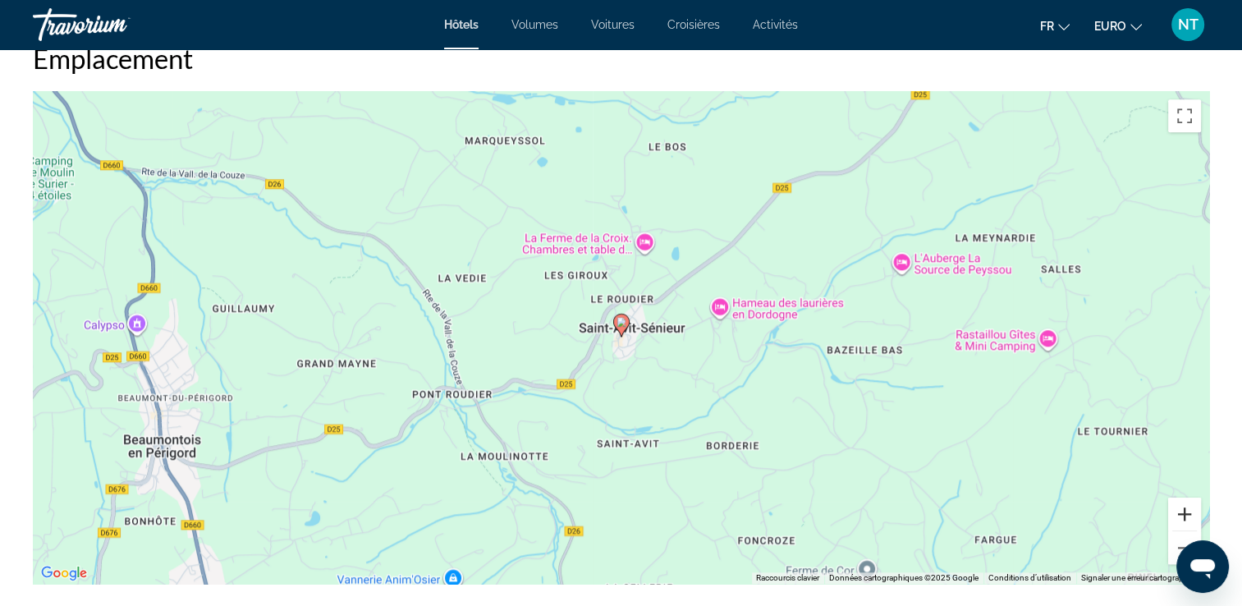
click at [1176, 511] on button "Zoom avant" at bounding box center [1184, 514] width 33 height 33
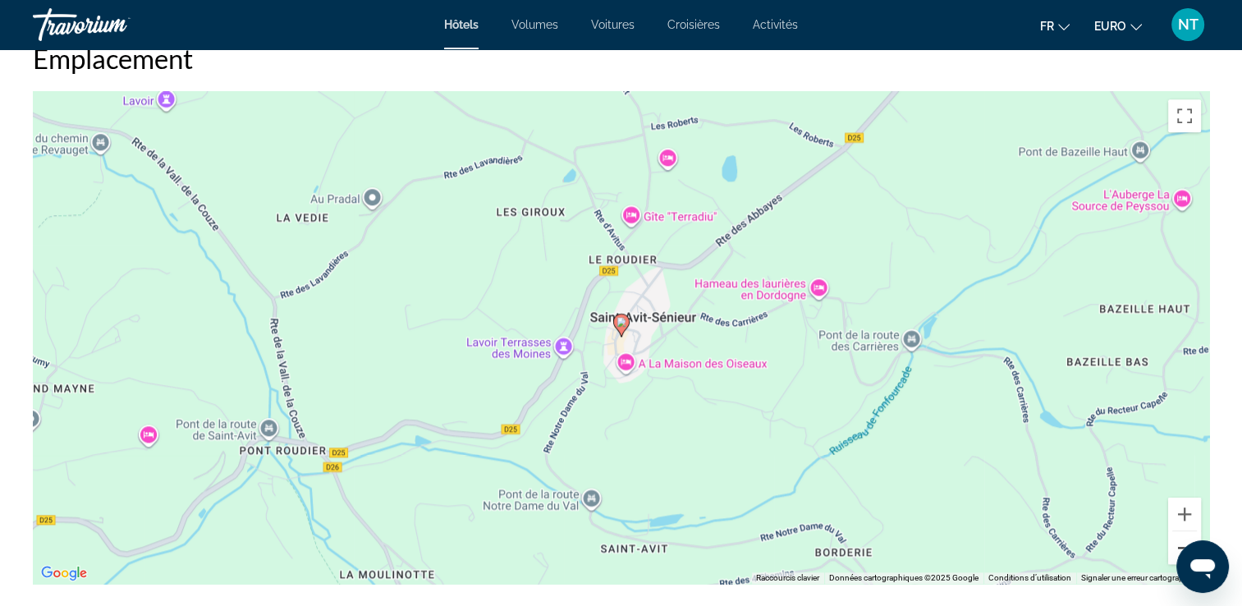
click at [1180, 534] on button "Zoom arrière" at bounding box center [1184, 547] width 33 height 33
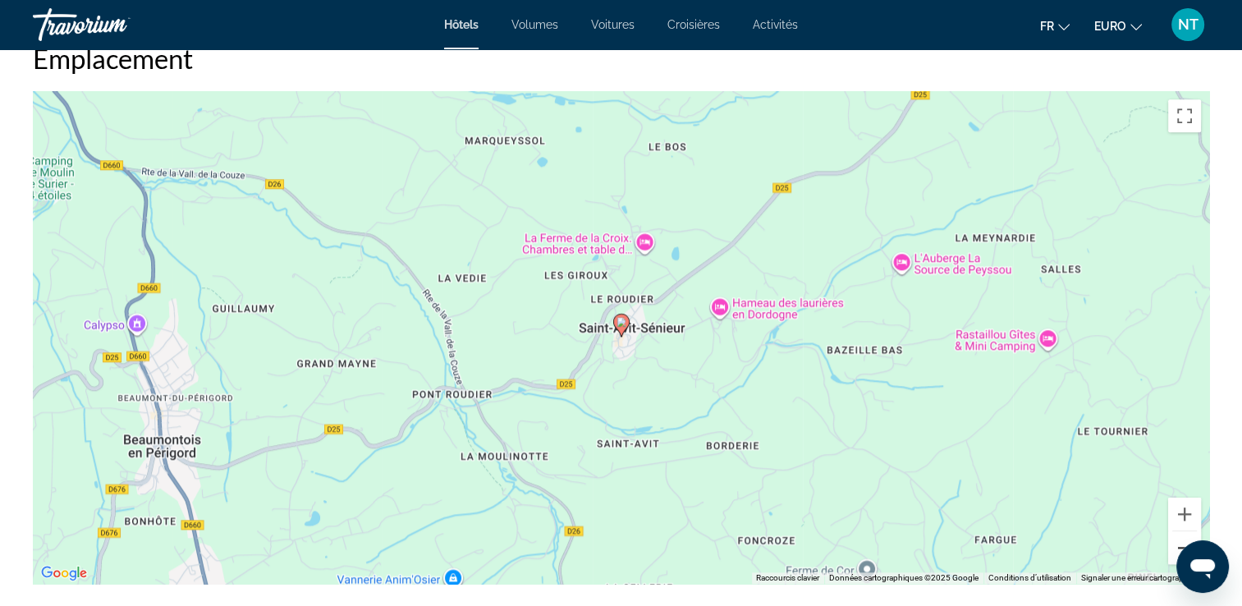
click at [1180, 534] on button "Zoom arrière" at bounding box center [1184, 547] width 33 height 33
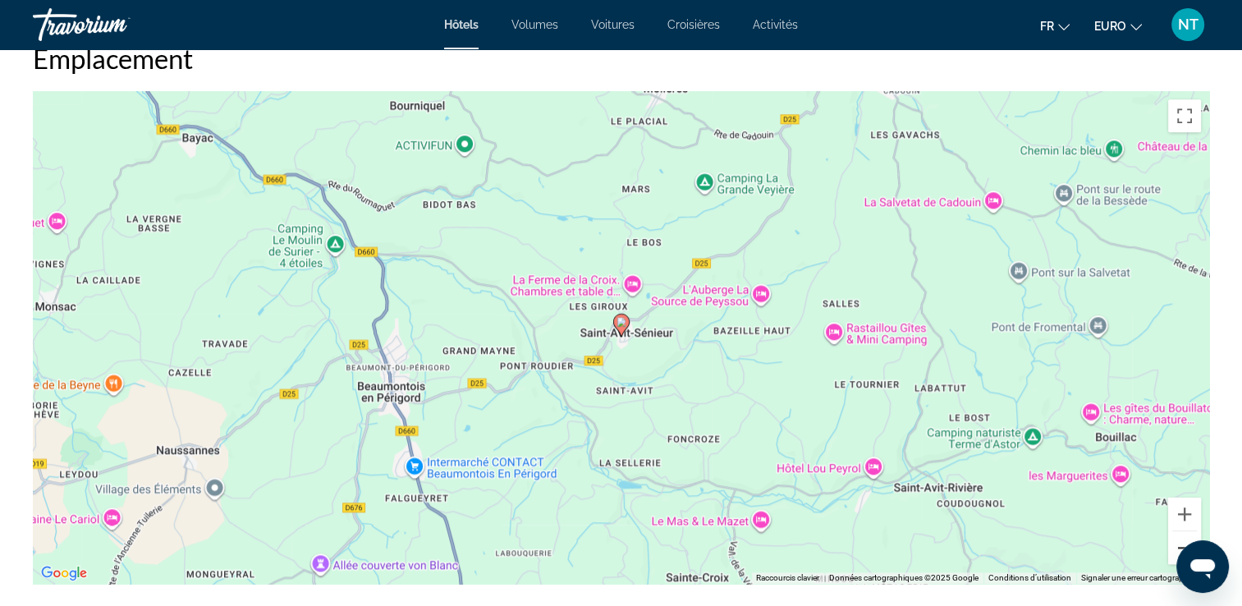
click at [1180, 534] on button "Zoom arrière" at bounding box center [1184, 547] width 33 height 33
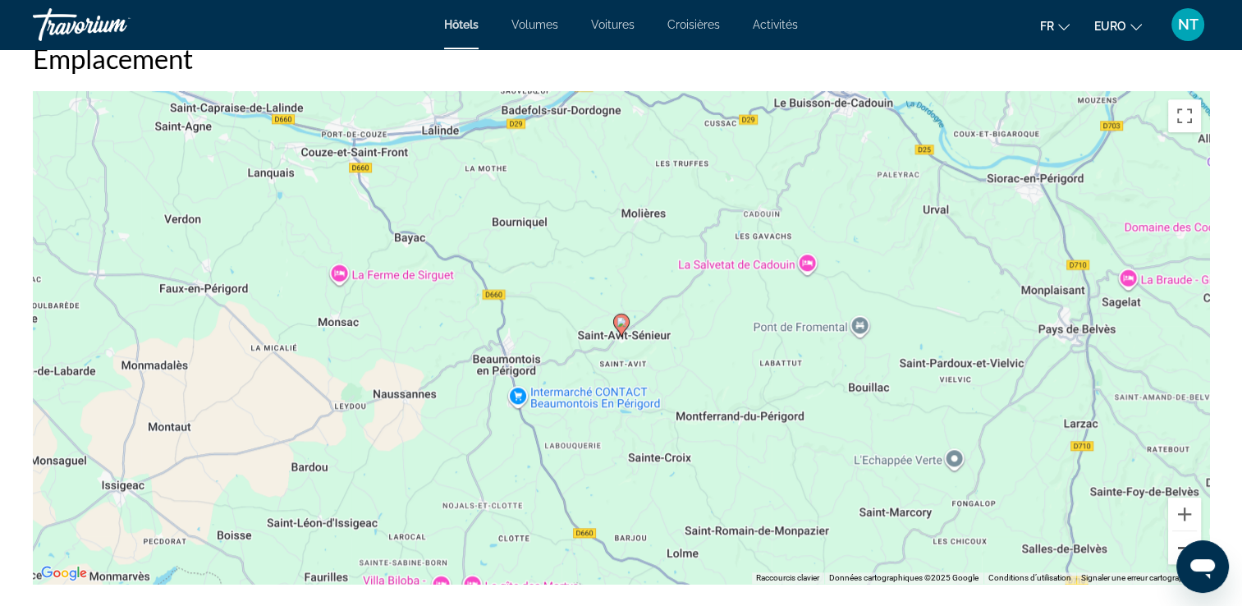
click at [1180, 534] on button "Zoom arrière" at bounding box center [1184, 547] width 33 height 33
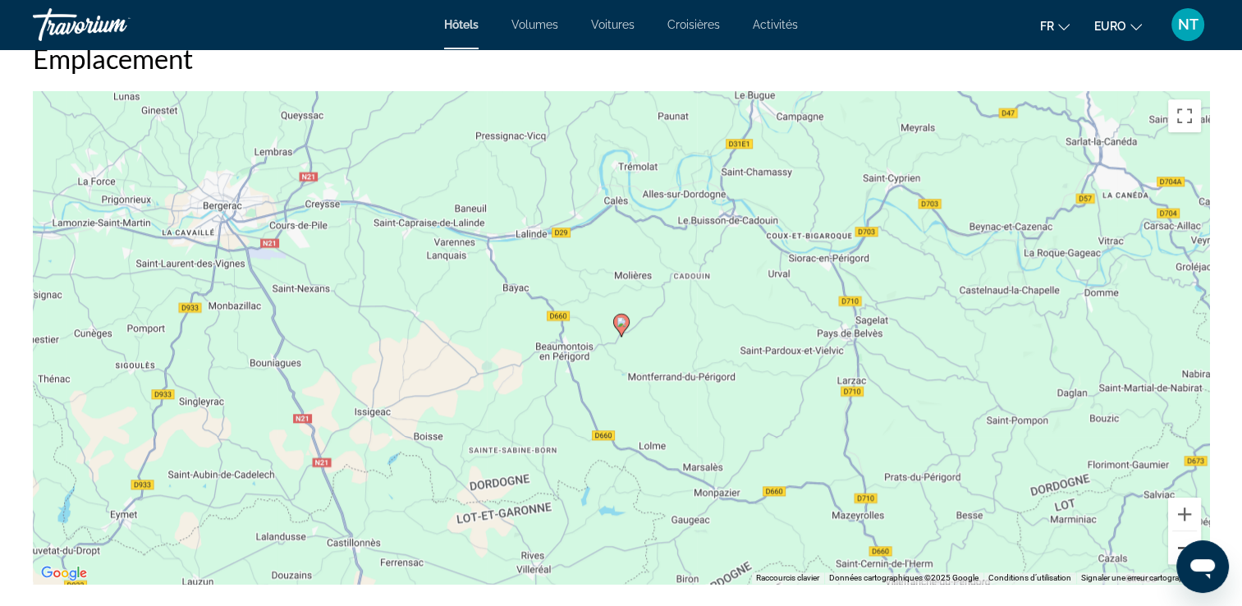
click at [1176, 542] on button "Zoom arrière" at bounding box center [1184, 547] width 33 height 33
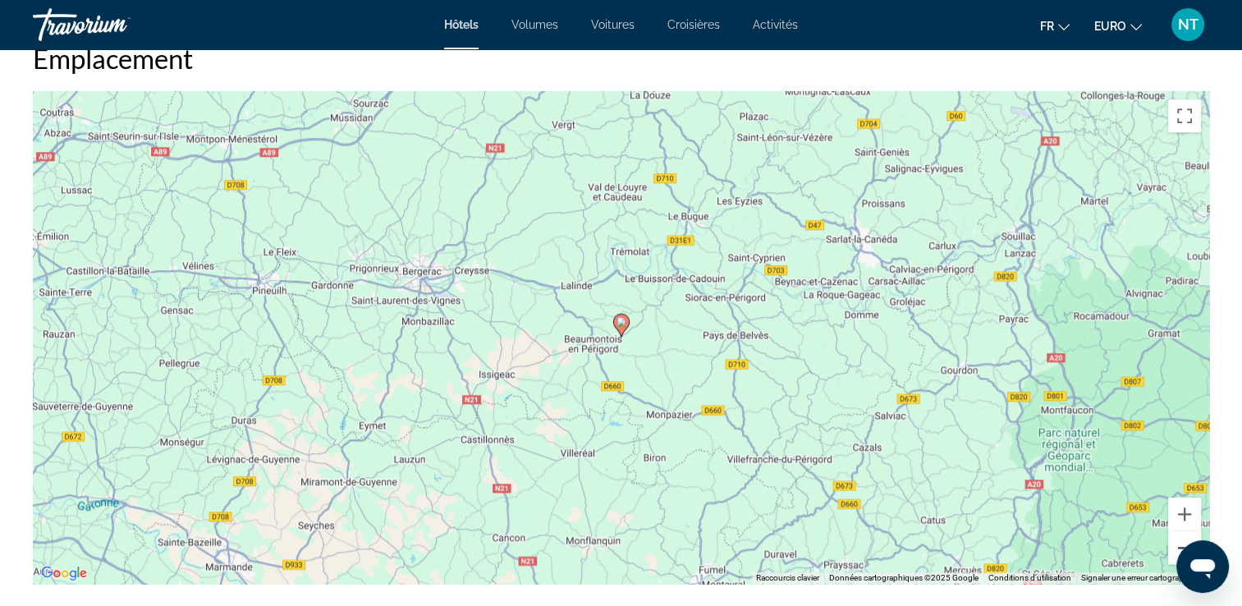
click at [1176, 542] on button "Zoom arrière" at bounding box center [1184, 547] width 33 height 33
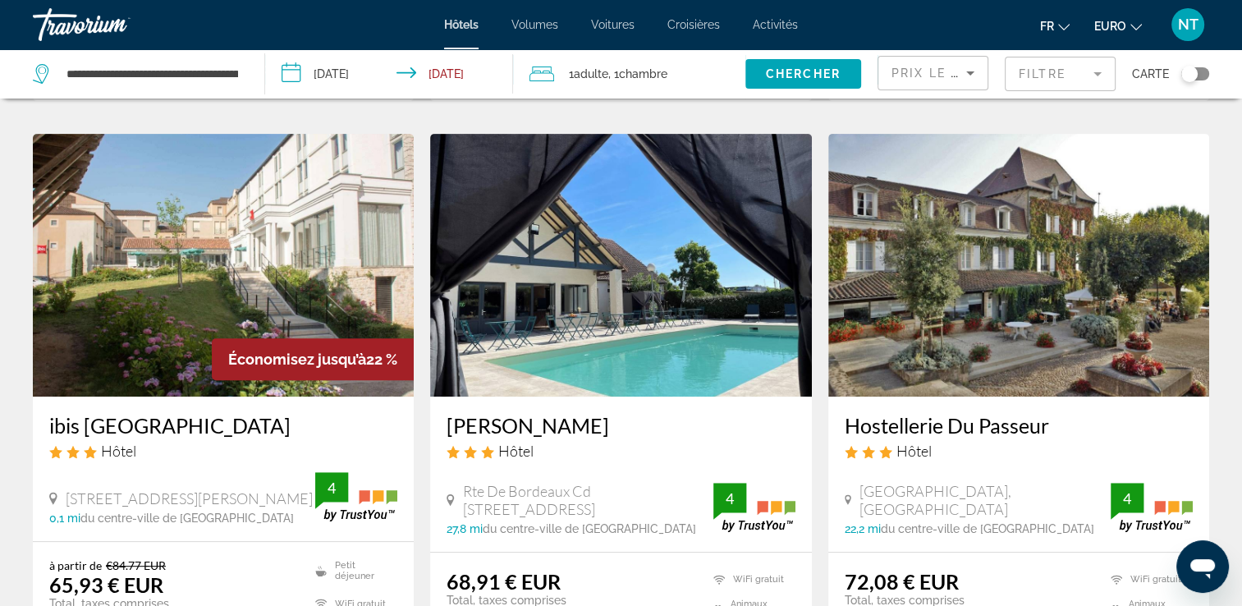
scroll to position [739, 0]
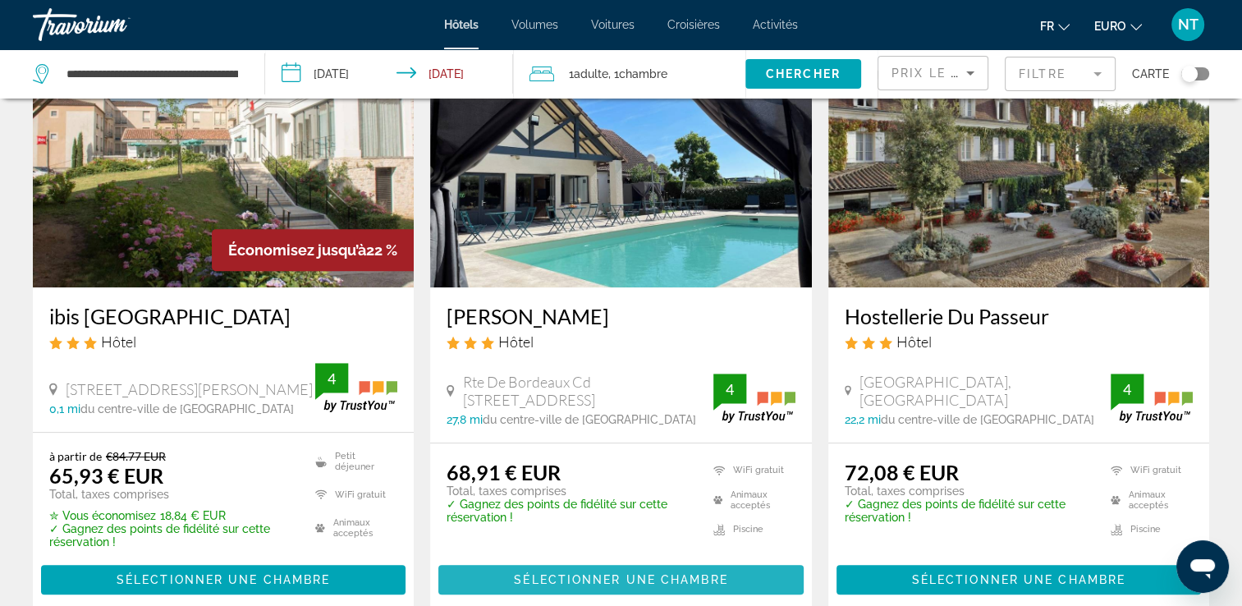
click at [615, 571] on span "Contenu principal" at bounding box center [620, 579] width 365 height 39
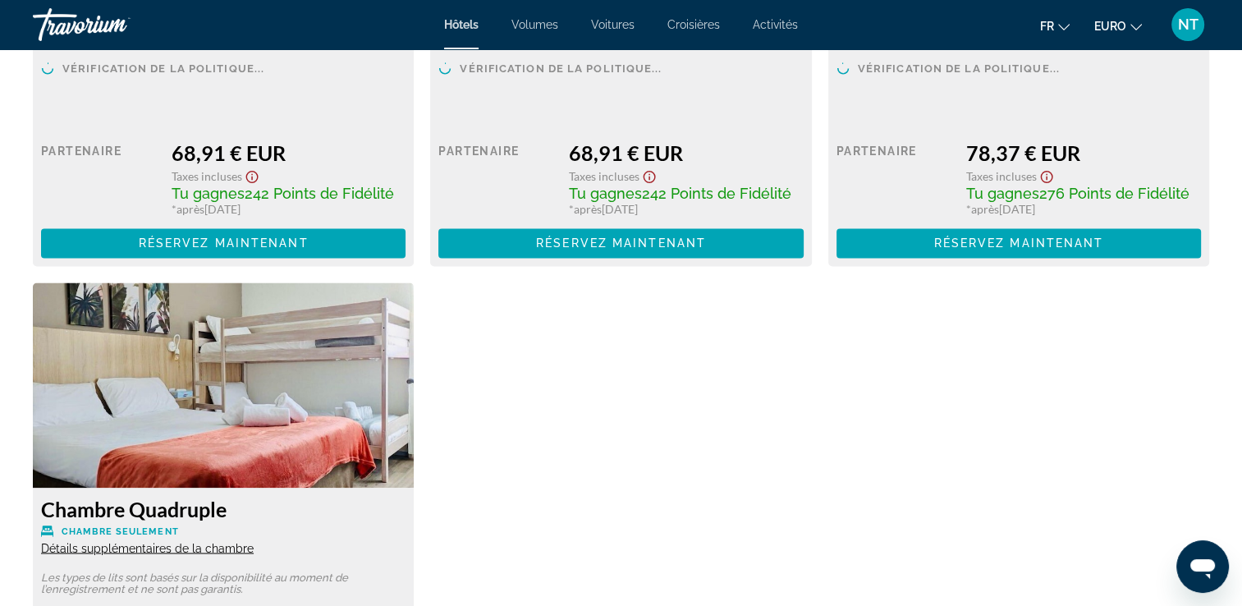
scroll to position [2425, 0]
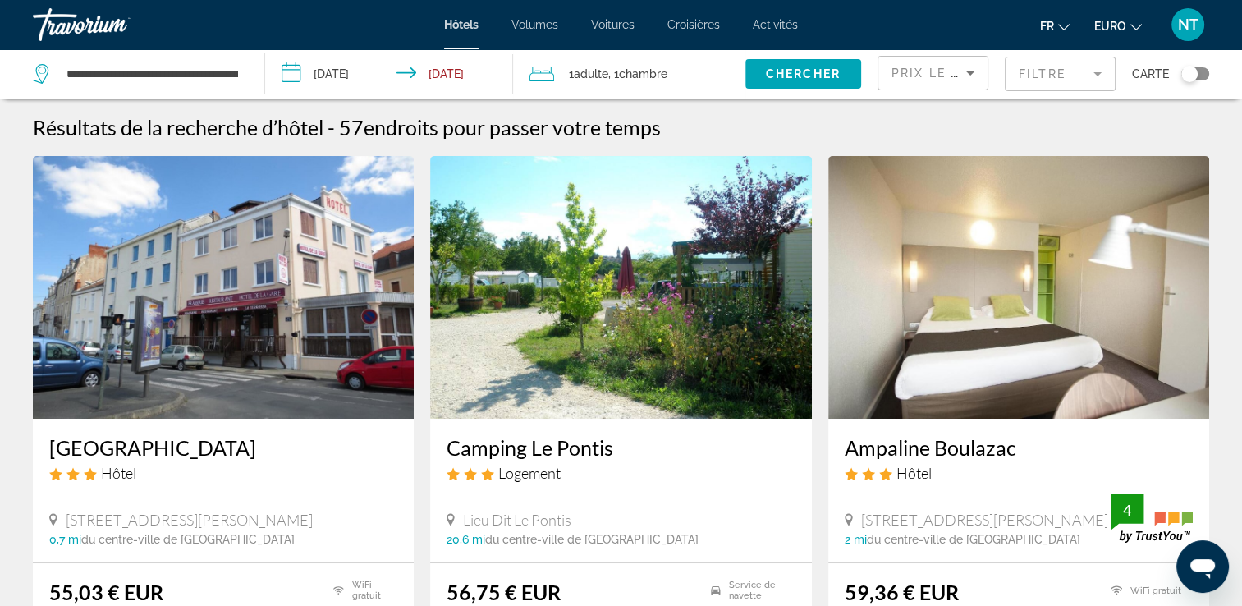
click at [1046, 76] on mat-form-field "Filtre" at bounding box center [1060, 74] width 111 height 34
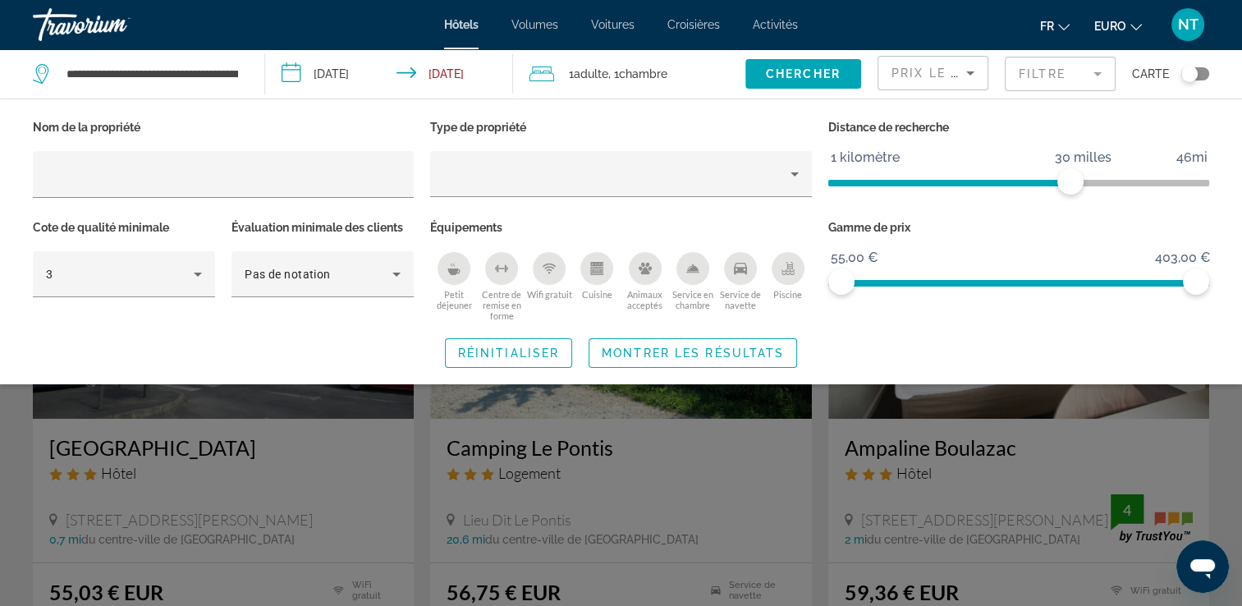
click at [454, 266] on icon "Petit déjeuner" at bounding box center [453, 268] width 13 height 13
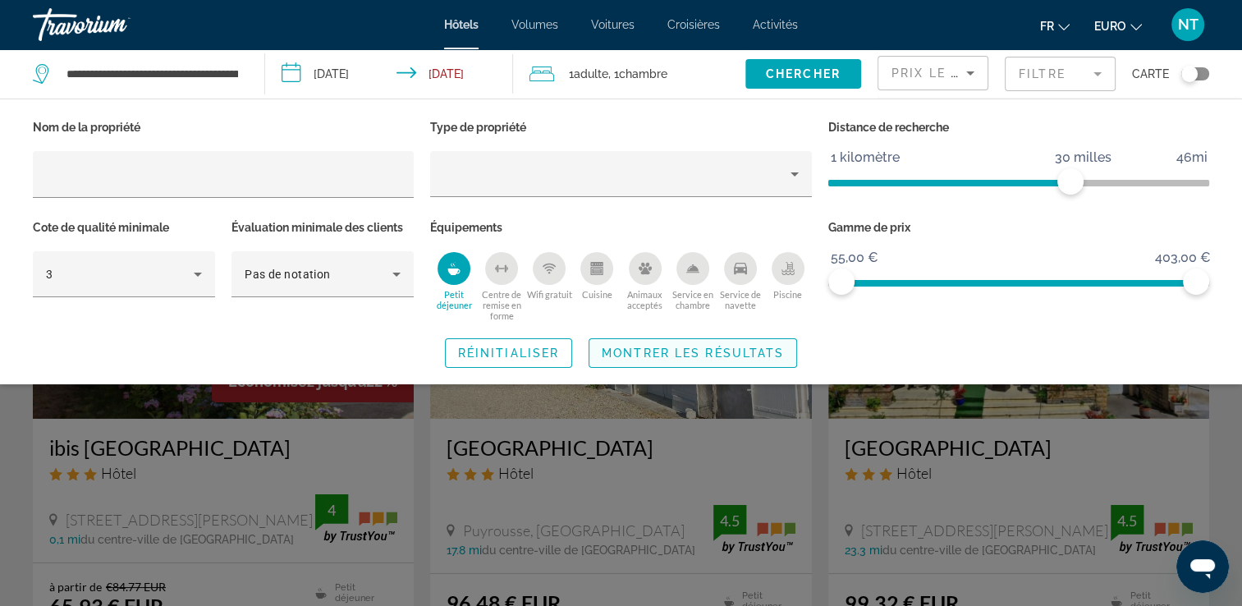
click at [626, 347] on span "Montrer les résultats" at bounding box center [693, 352] width 182 height 13
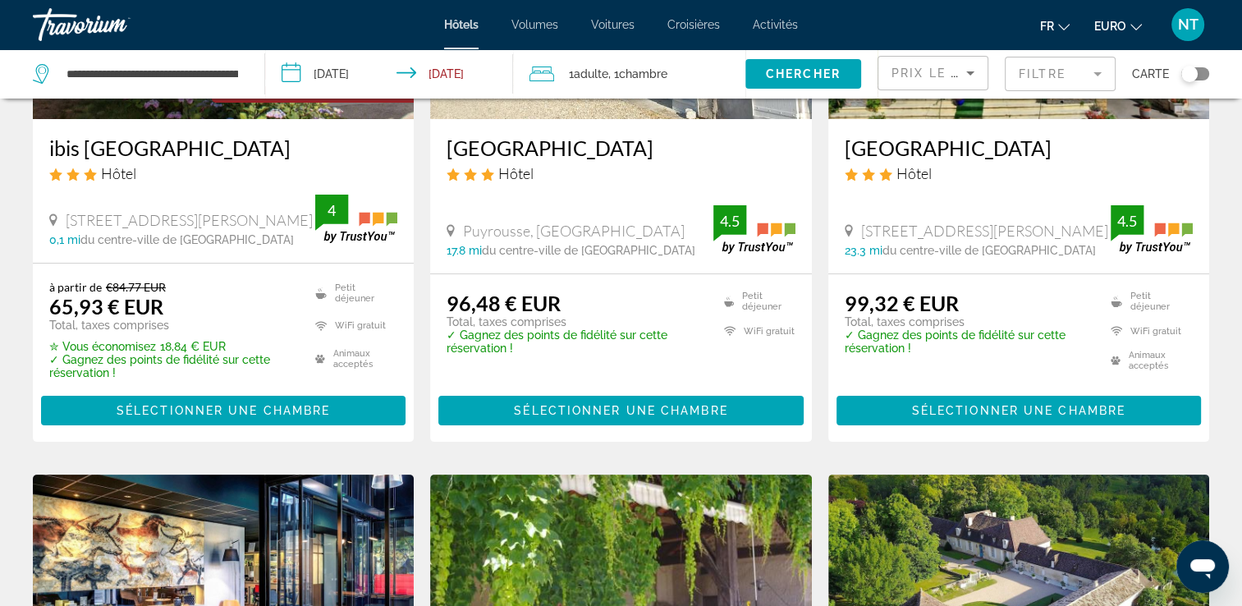
scroll to position [82, 0]
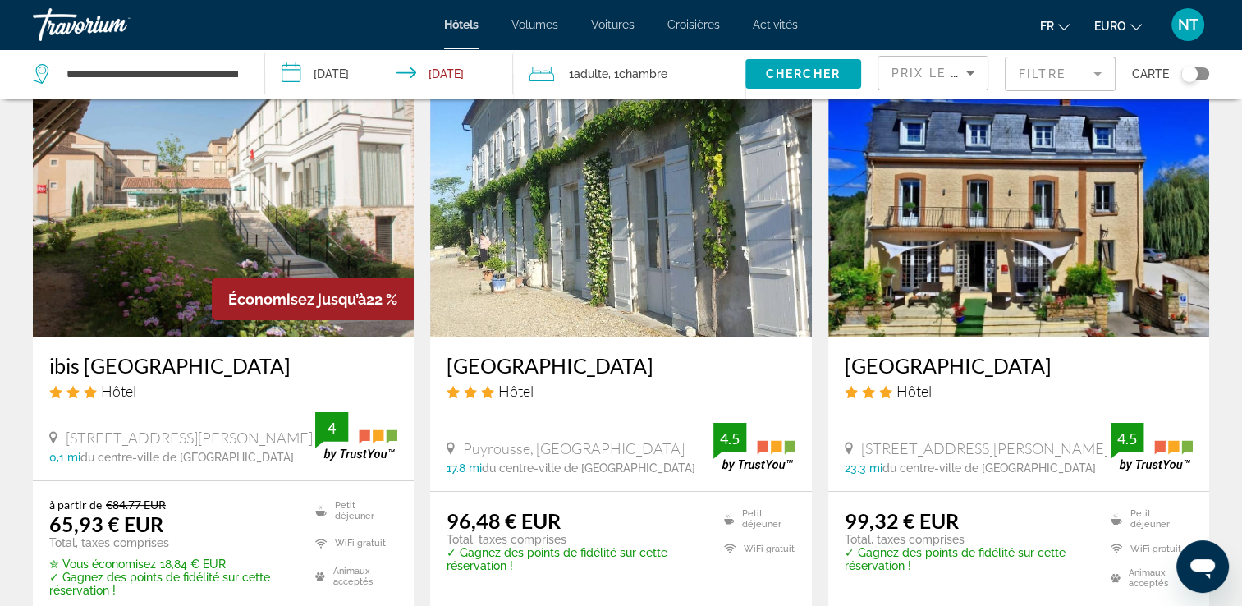
click at [478, 33] on div "Hôtels Volumes Voitures Croisières Activités Hôtels Vols Voitures Croisières Ac…" at bounding box center [621, 24] width 1242 height 43
click at [475, 27] on span "Hôtels" at bounding box center [461, 24] width 34 height 13
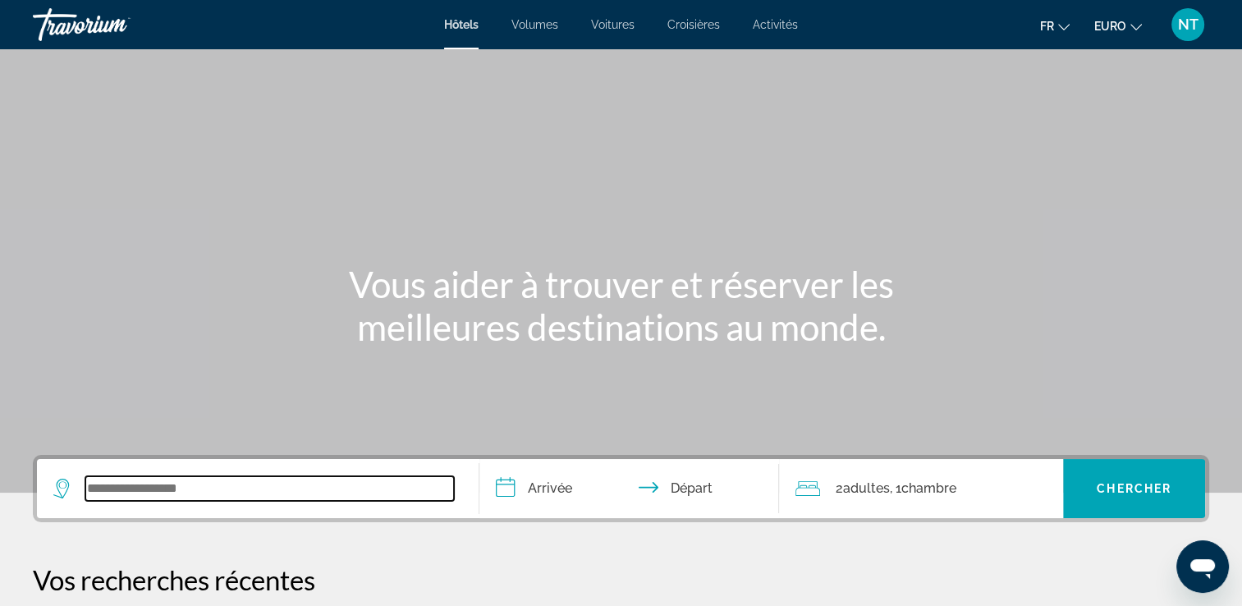
click at [112, 493] on input "Widget de recherche" at bounding box center [269, 488] width 369 height 25
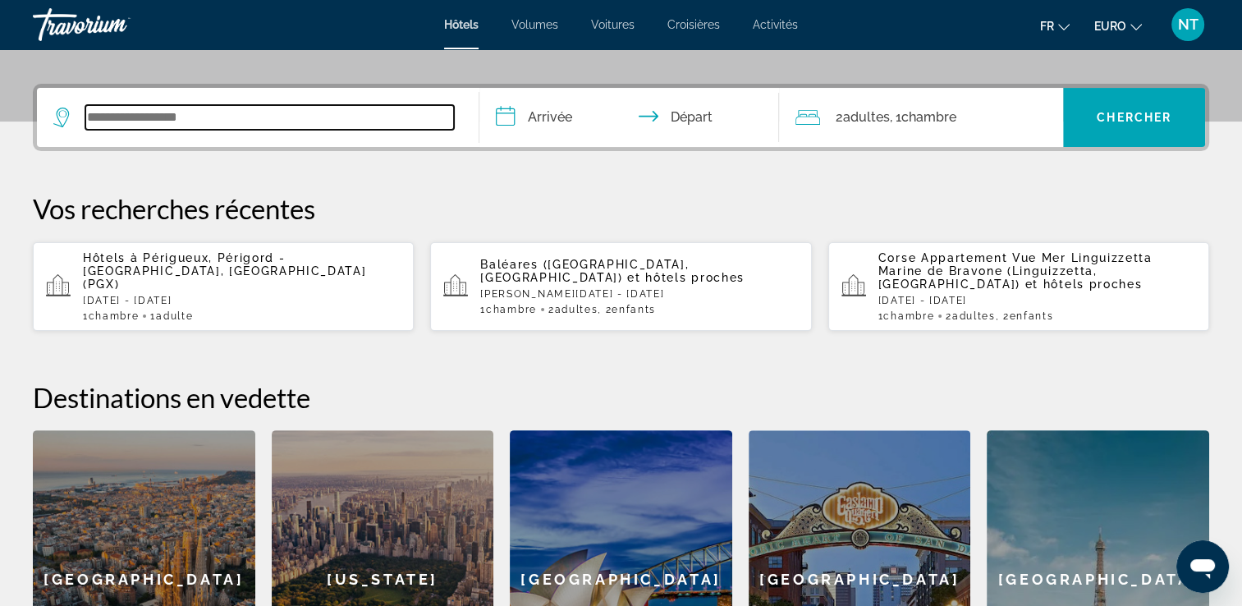
scroll to position [401, 0]
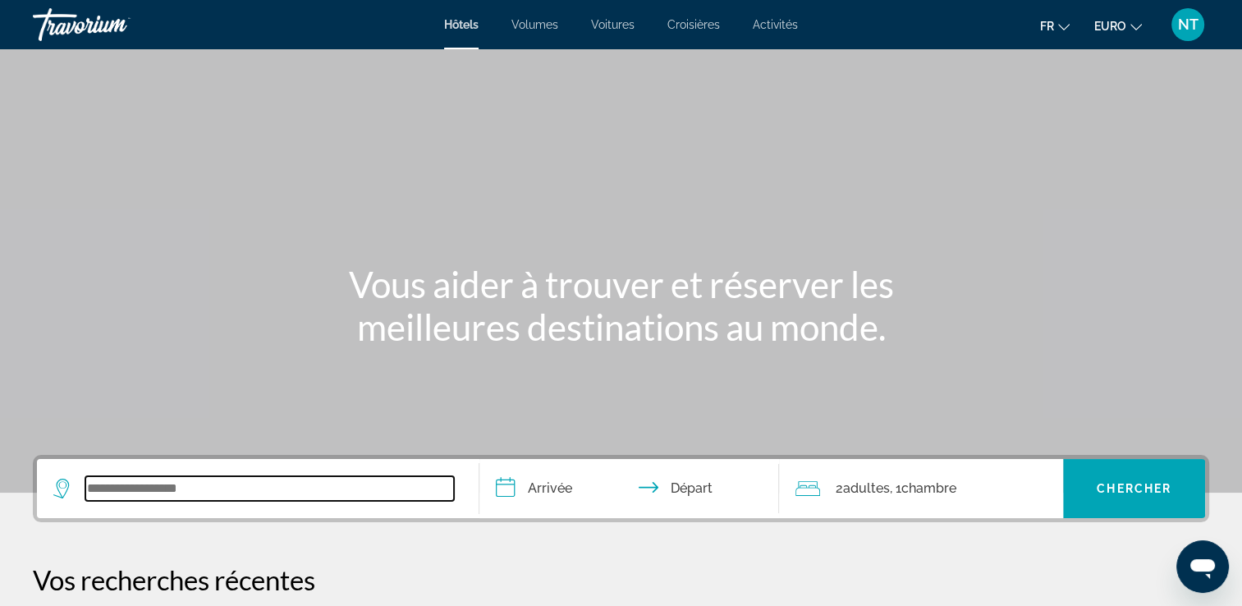
click at [110, 486] on input "Widget de recherche" at bounding box center [269, 488] width 369 height 25
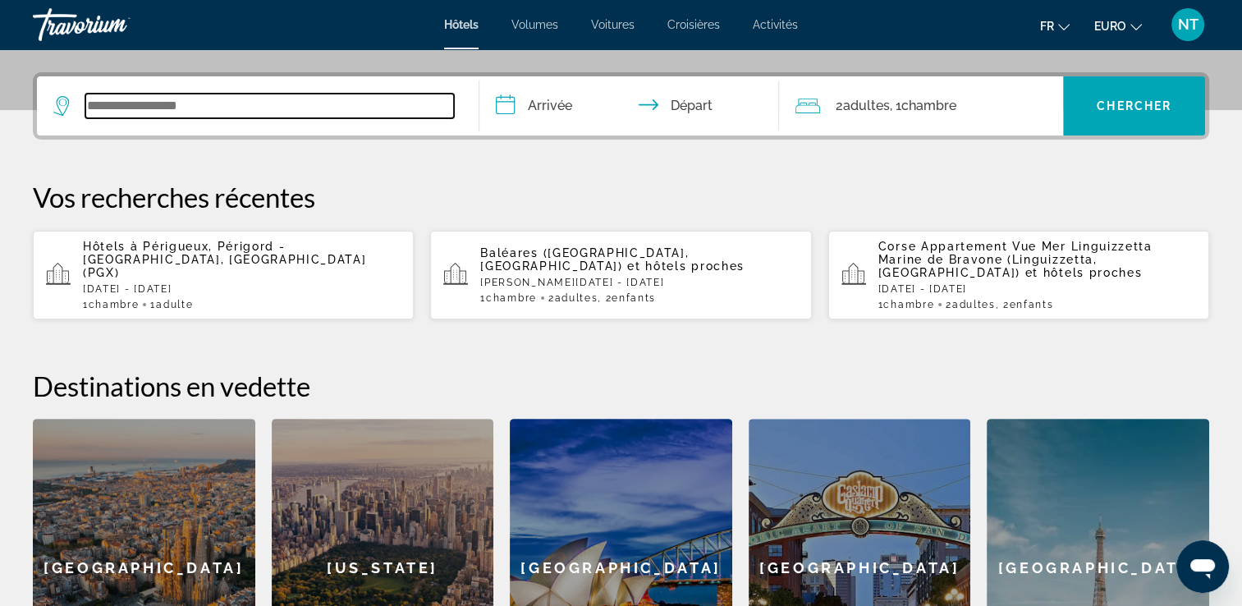
scroll to position [401, 0]
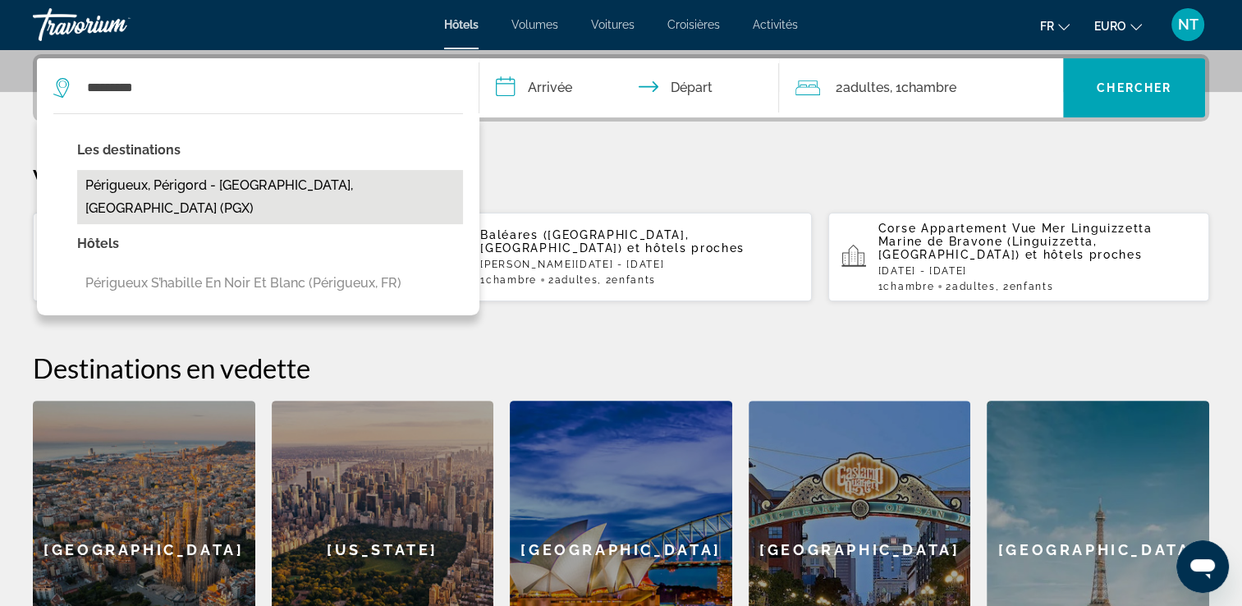
click at [169, 183] on button "Périgueux, Périgord - [GEOGRAPHIC_DATA], [GEOGRAPHIC_DATA] (PGX)" at bounding box center [270, 197] width 386 height 54
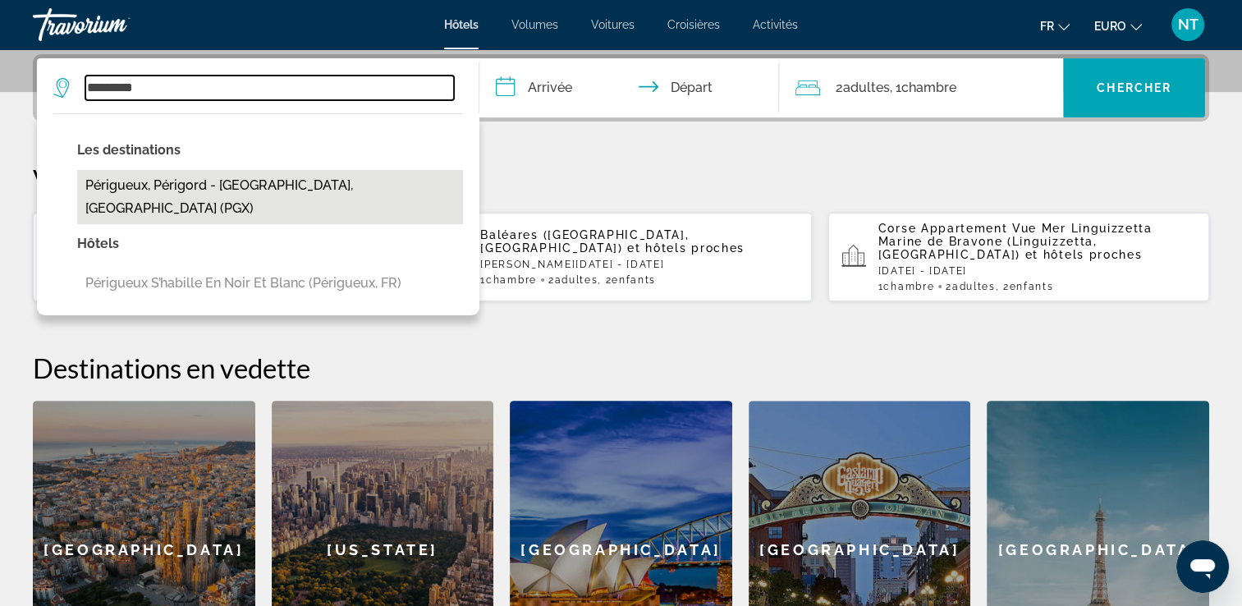
type input "**********"
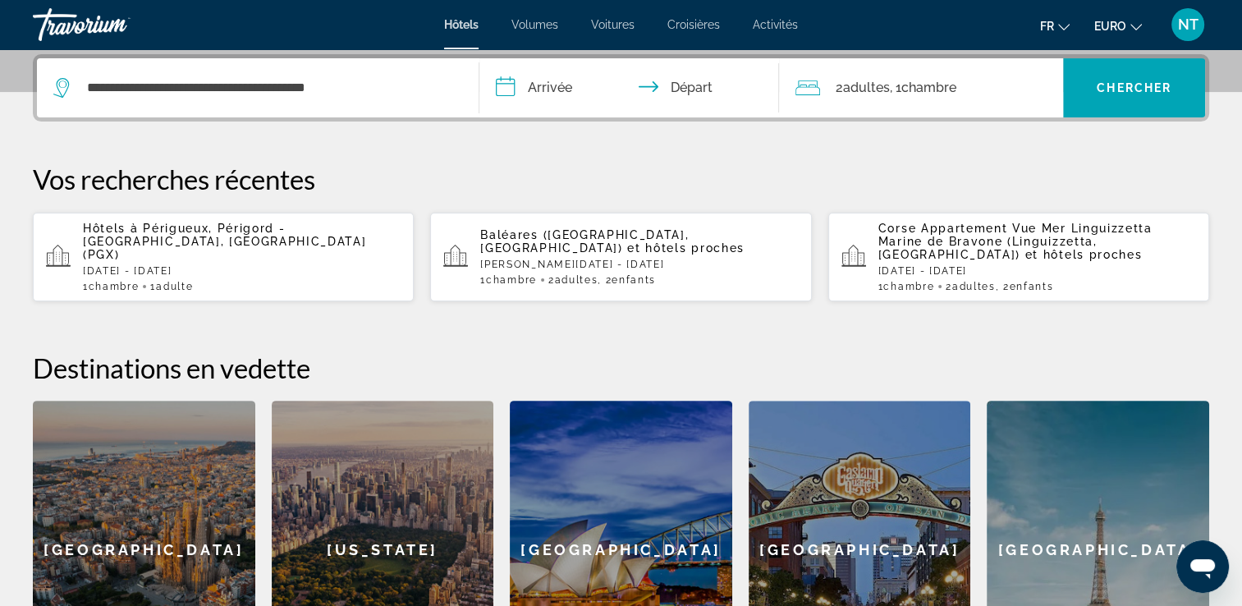
click at [533, 89] on input "**********" at bounding box center [632, 90] width 307 height 64
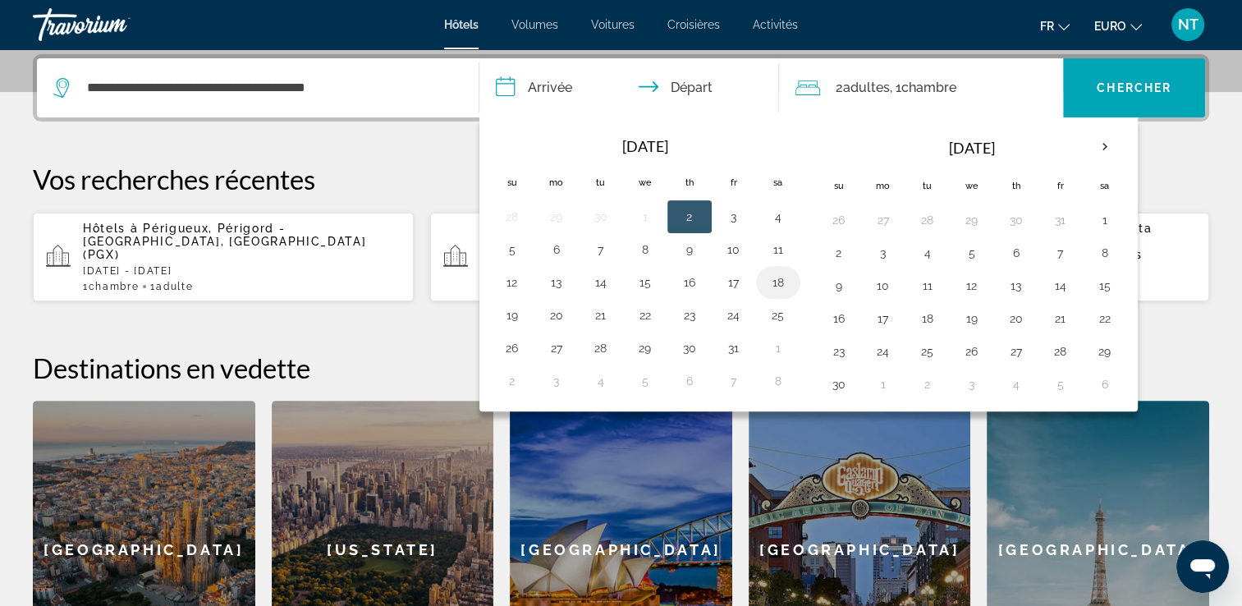
click at [773, 277] on button "18" at bounding box center [778, 282] width 26 height 23
click at [507, 310] on button "19" at bounding box center [512, 315] width 26 height 23
type input "**********"
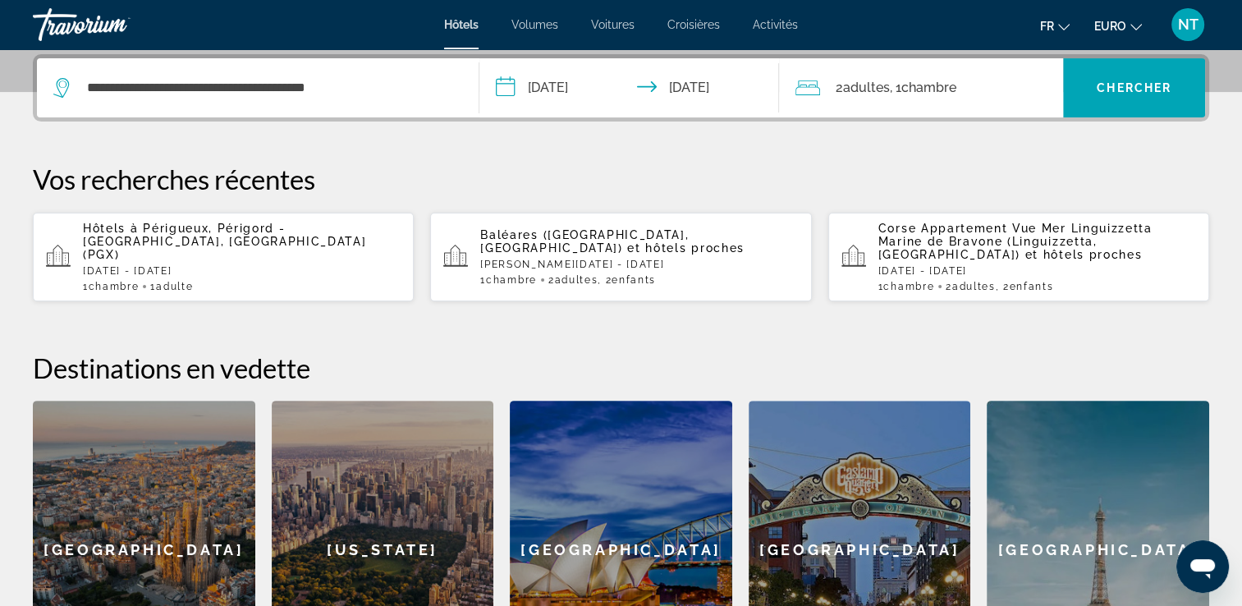
click at [858, 87] on span "Adultes" at bounding box center [865, 88] width 47 height 16
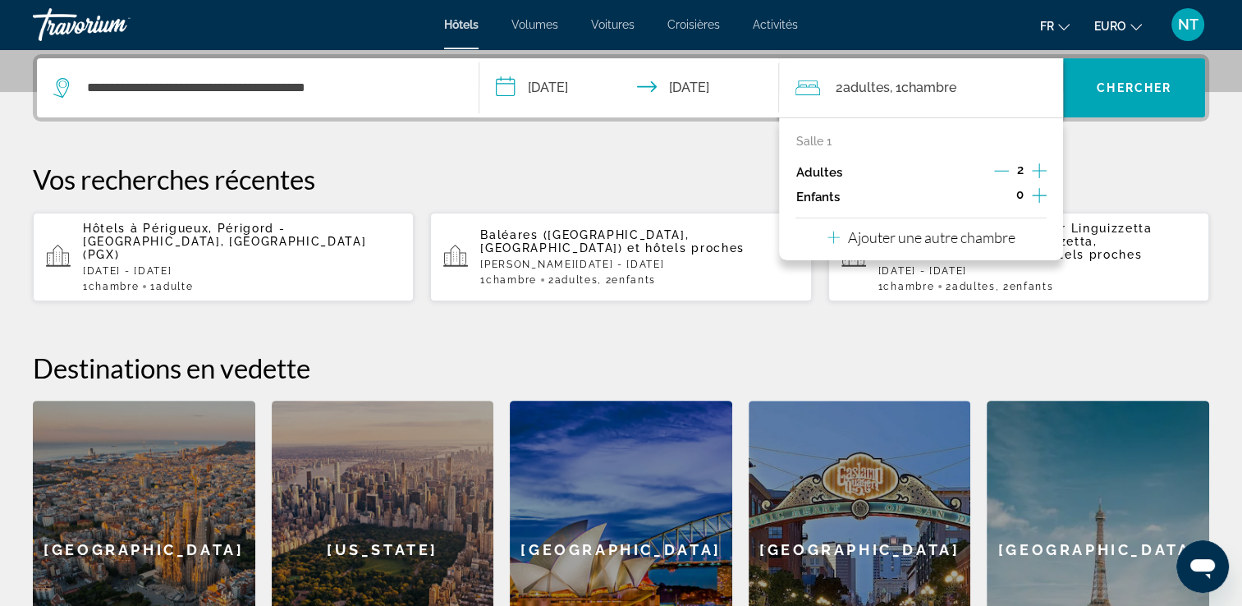
click at [999, 163] on icon "Décrément des adultes" at bounding box center [1001, 170] width 15 height 15
click at [1114, 87] on span "Chercher" at bounding box center [1134, 87] width 75 height 13
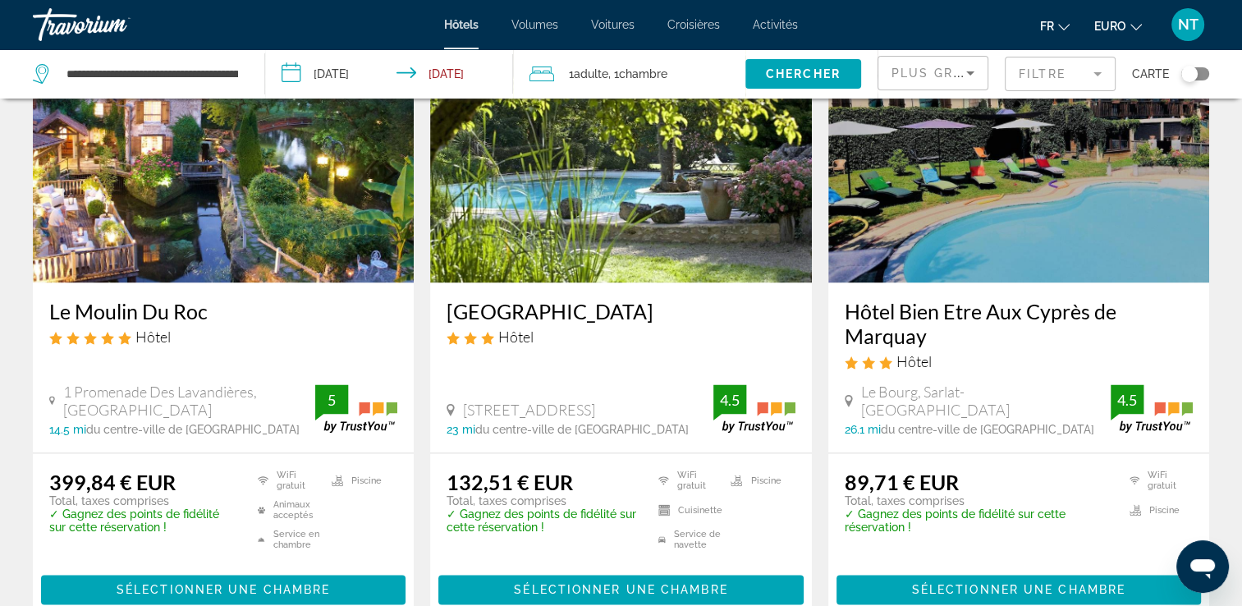
scroll to position [2052, 0]
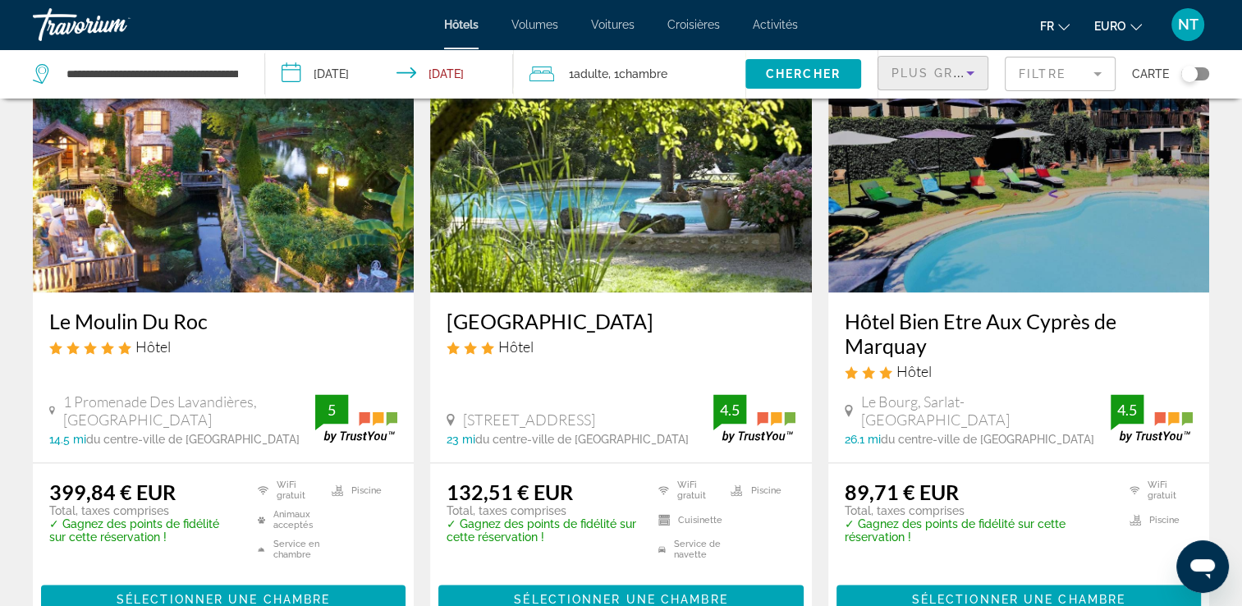
click at [948, 72] on span "Plus grandes économies" at bounding box center [990, 72] width 196 height 13
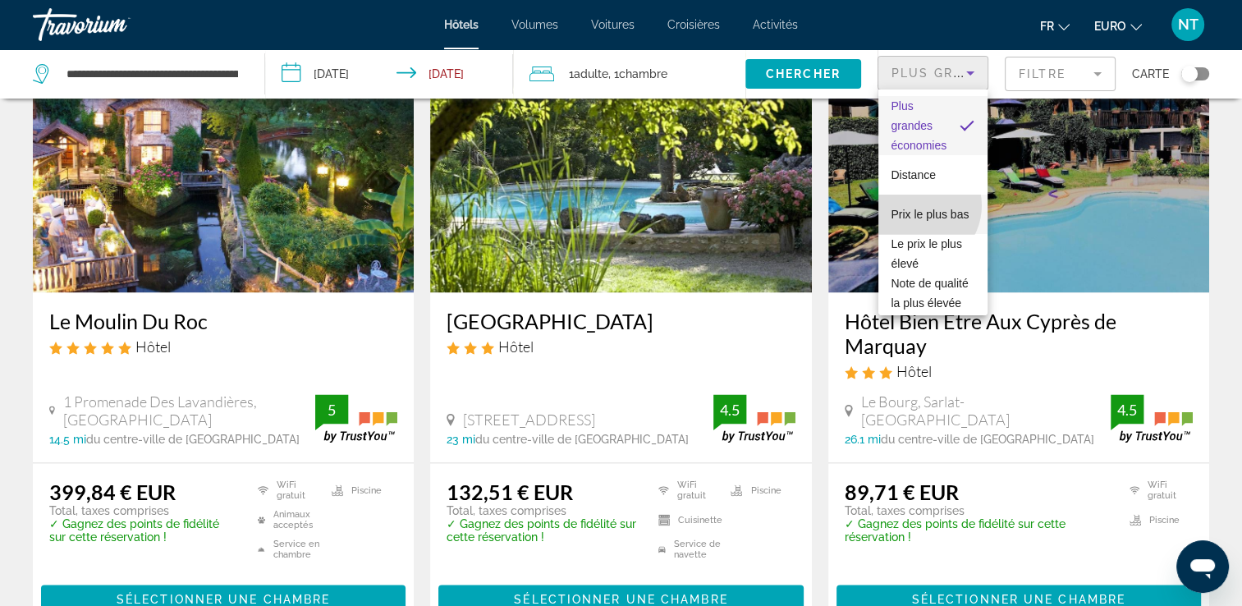
click at [916, 208] on span "Prix le plus bas" at bounding box center [931, 214] width 78 height 13
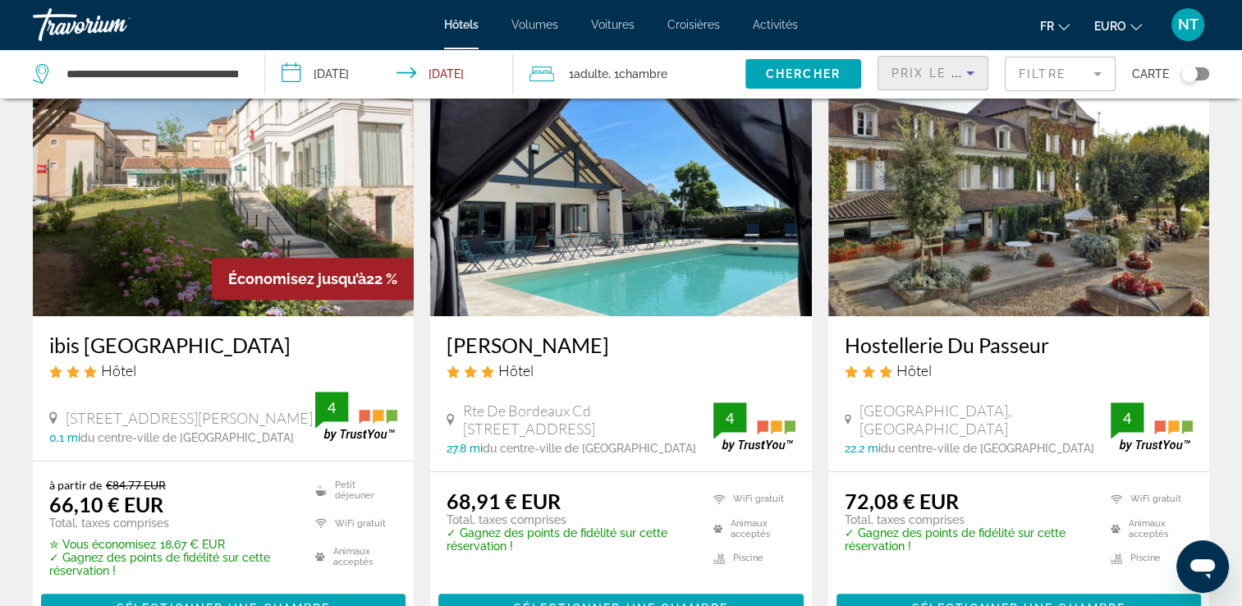
scroll to position [739, 0]
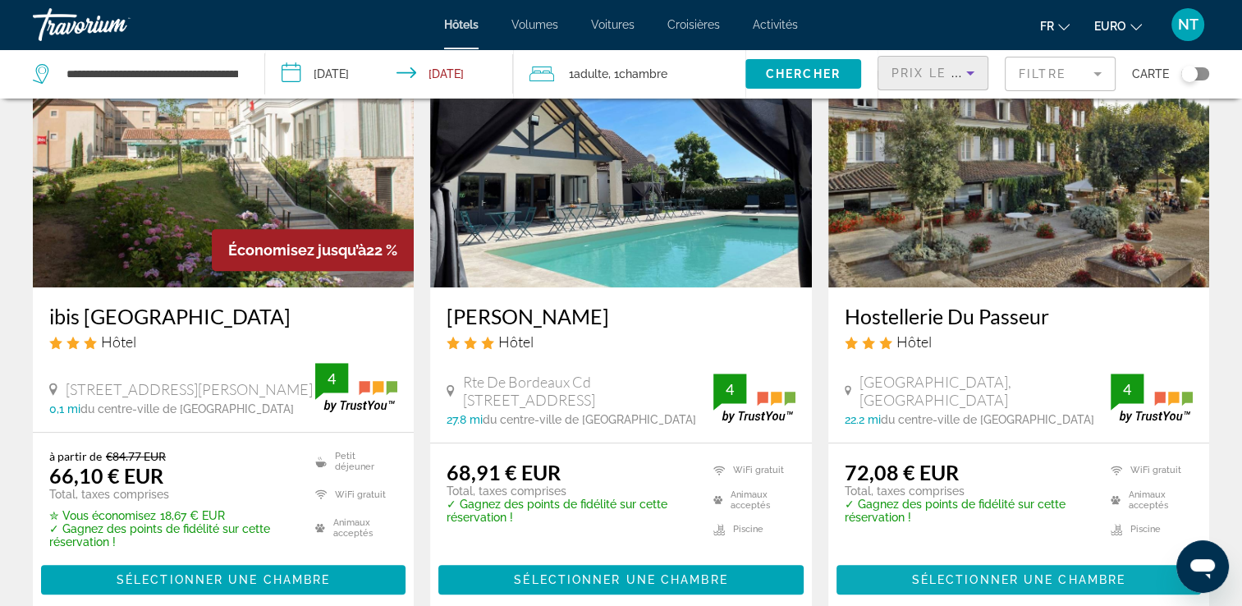
click at [1026, 580] on span "Sélectionner une chambre" at bounding box center [1018, 579] width 213 height 13
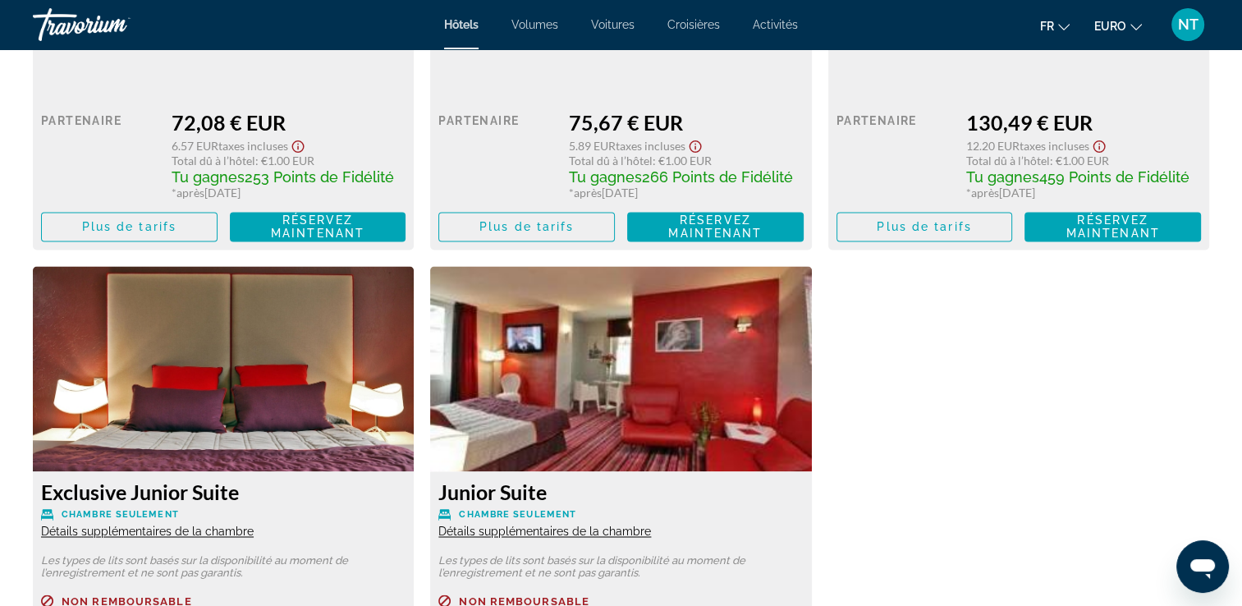
scroll to position [2627, 0]
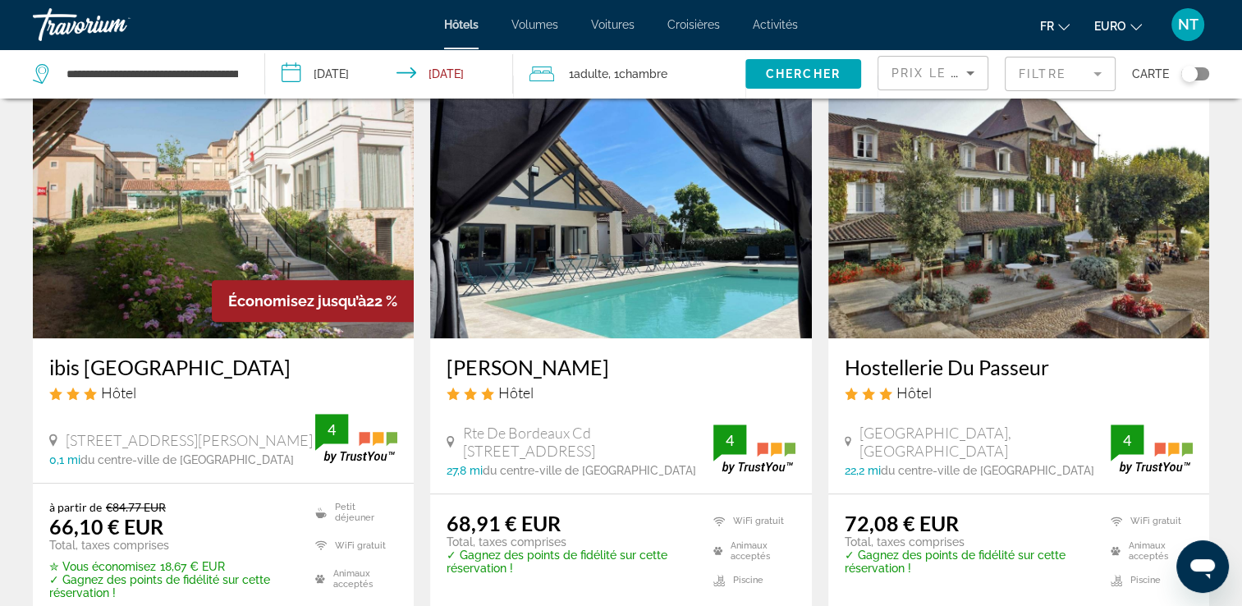
scroll to position [739, 0]
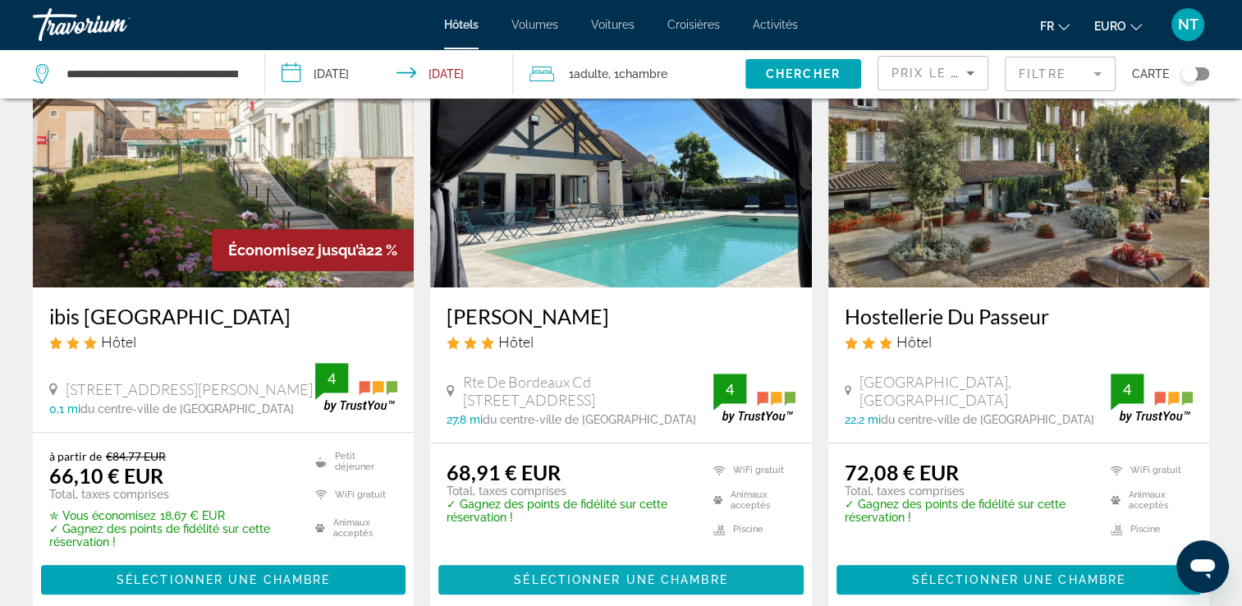
click at [579, 577] on span "Sélectionner une chambre" at bounding box center [620, 579] width 213 height 13
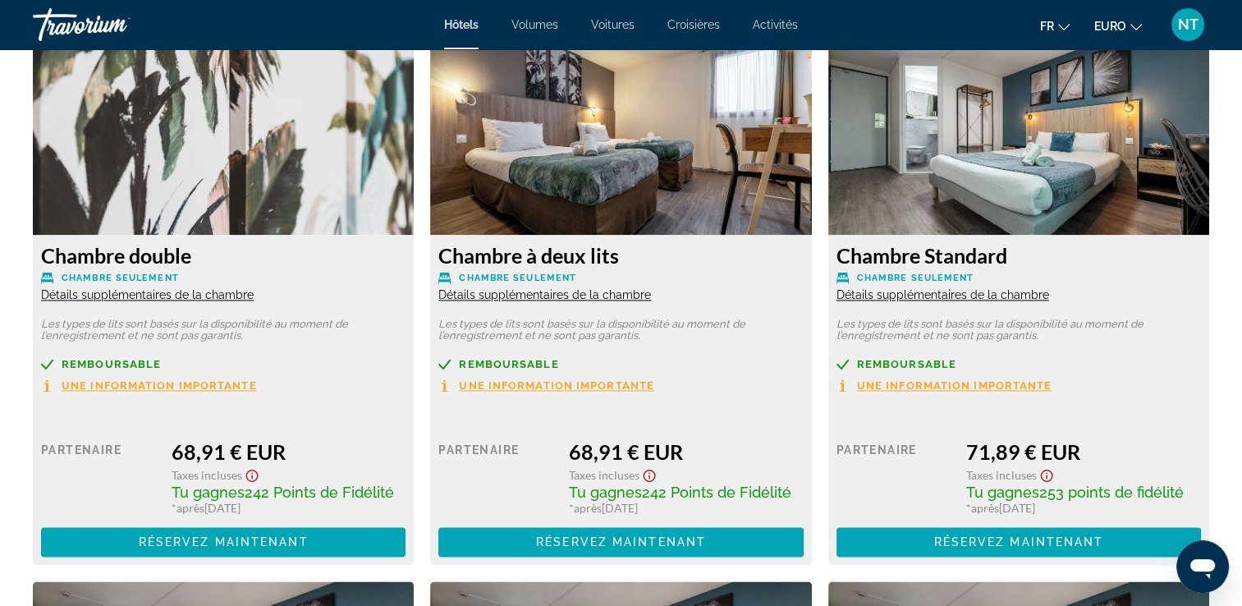
scroll to position [2301, 0]
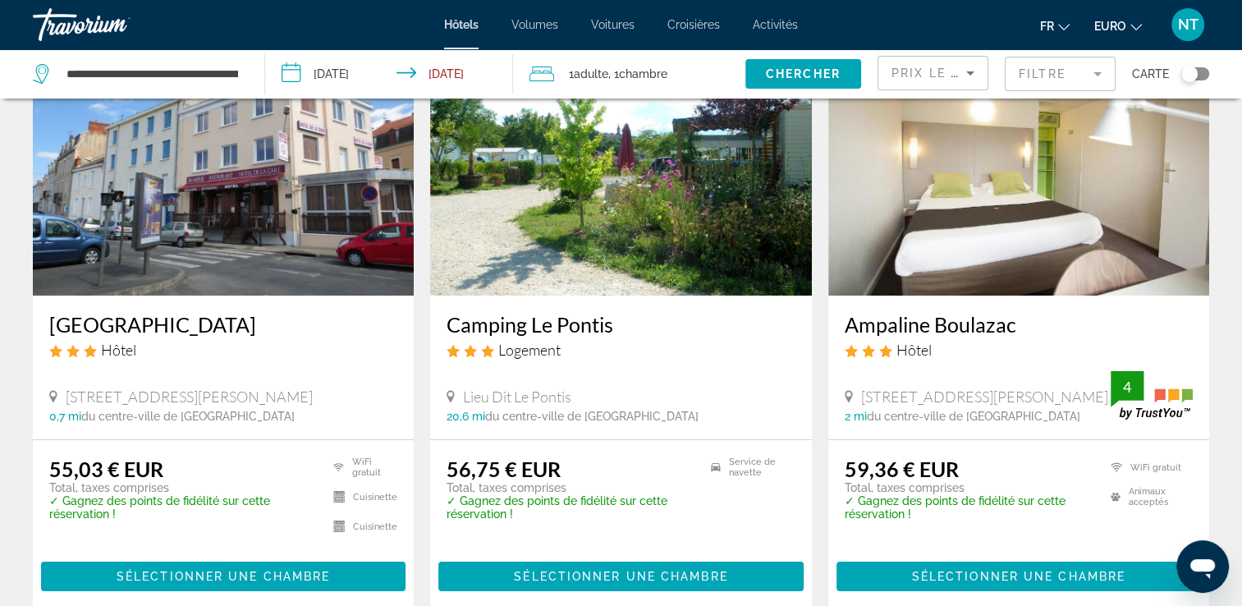
scroll to position [164, 0]
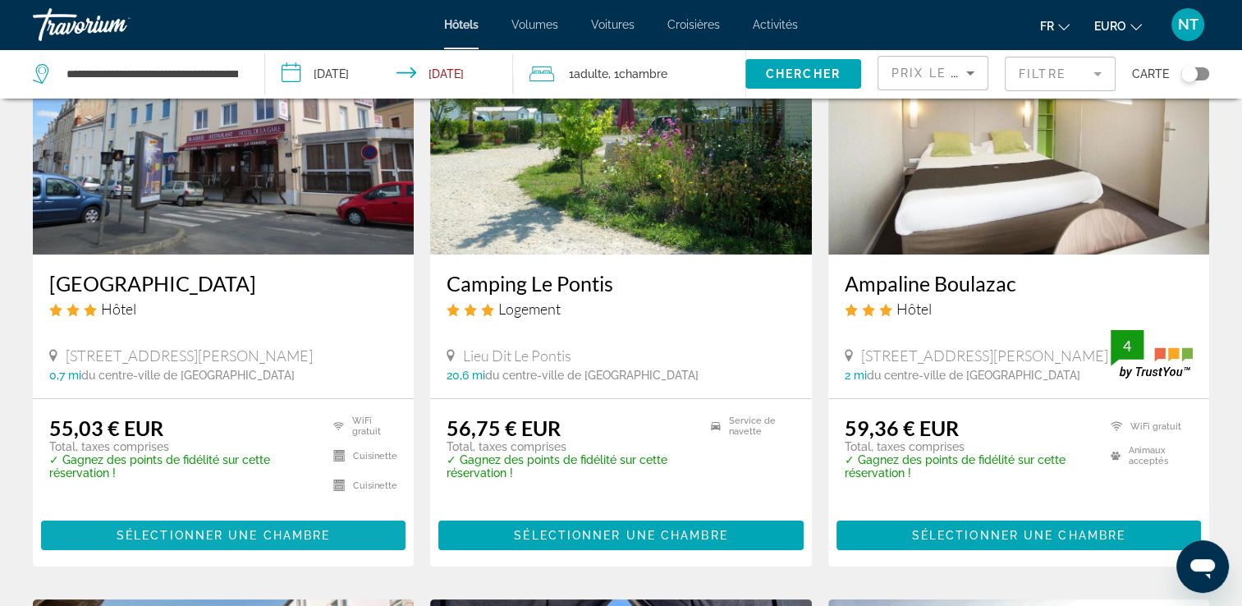
click at [235, 534] on span "Sélectionner une chambre" at bounding box center [223, 535] width 213 height 13
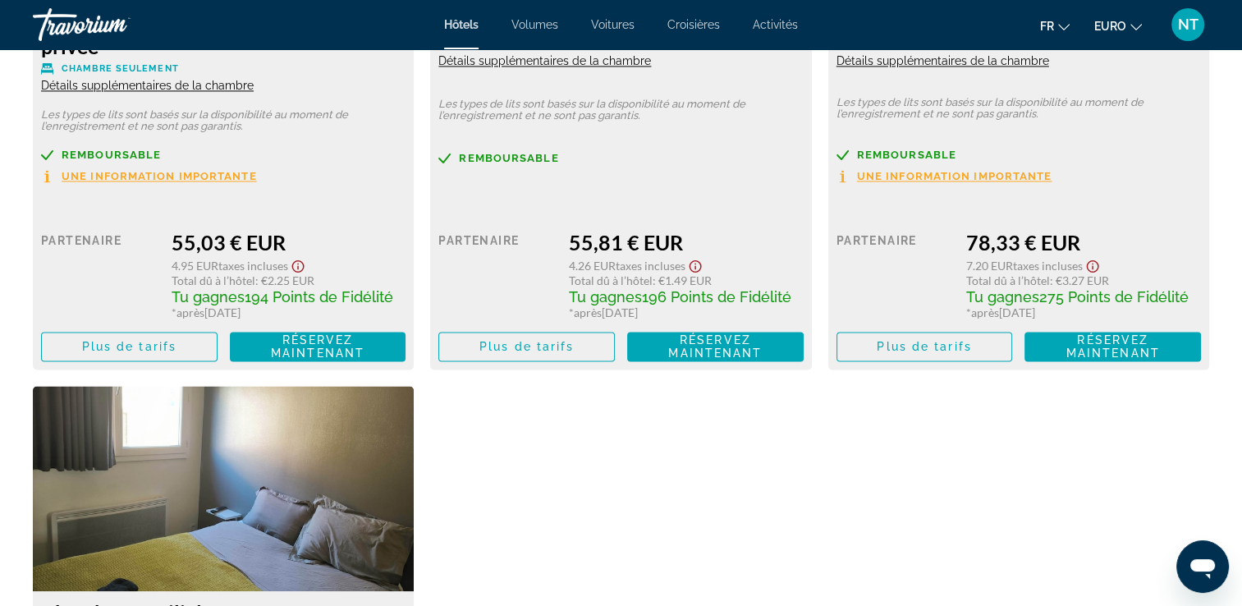
scroll to position [2627, 0]
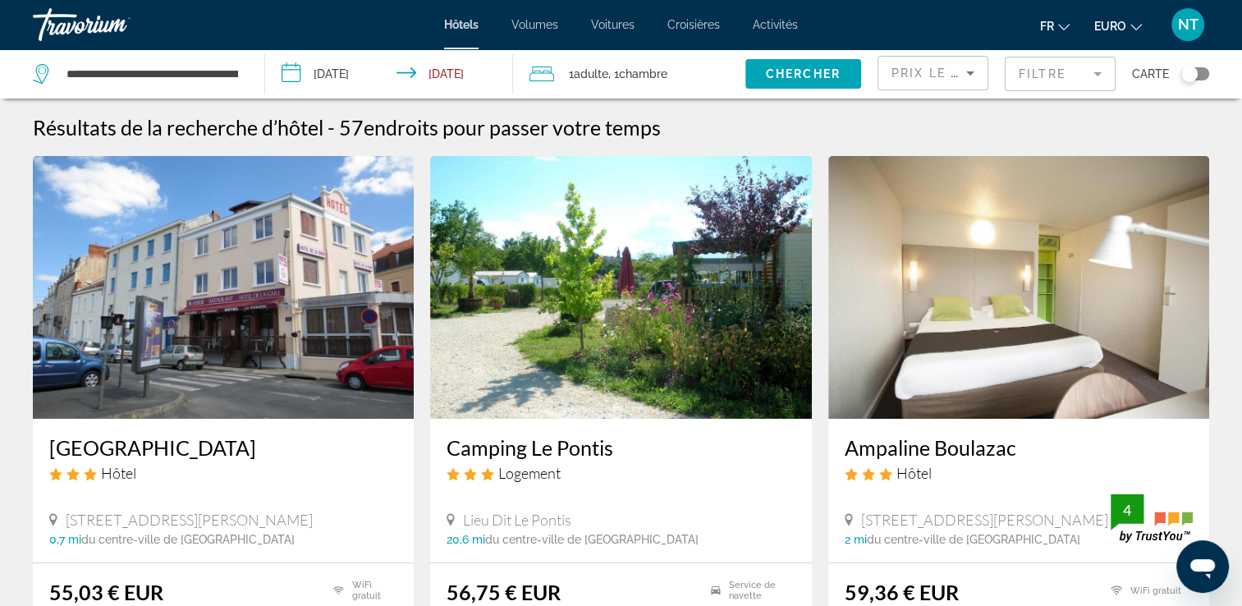
click at [1025, 74] on mat-form-field "Filtre" at bounding box center [1060, 74] width 111 height 34
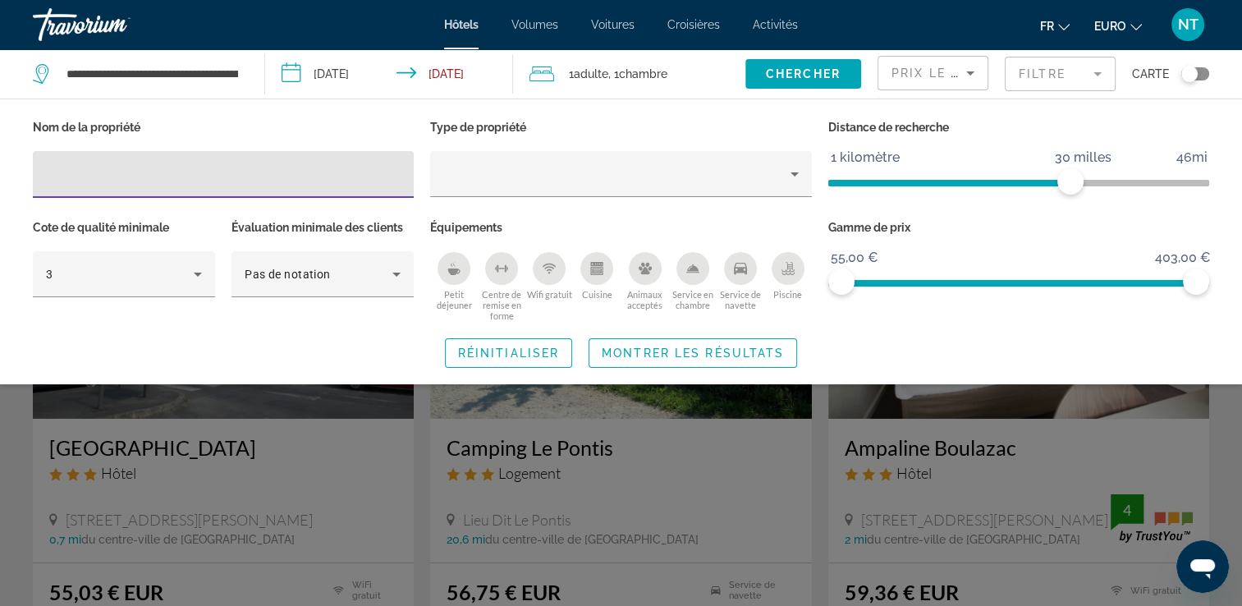
click at [456, 277] on div "Petit déjeuner" at bounding box center [454, 268] width 33 height 33
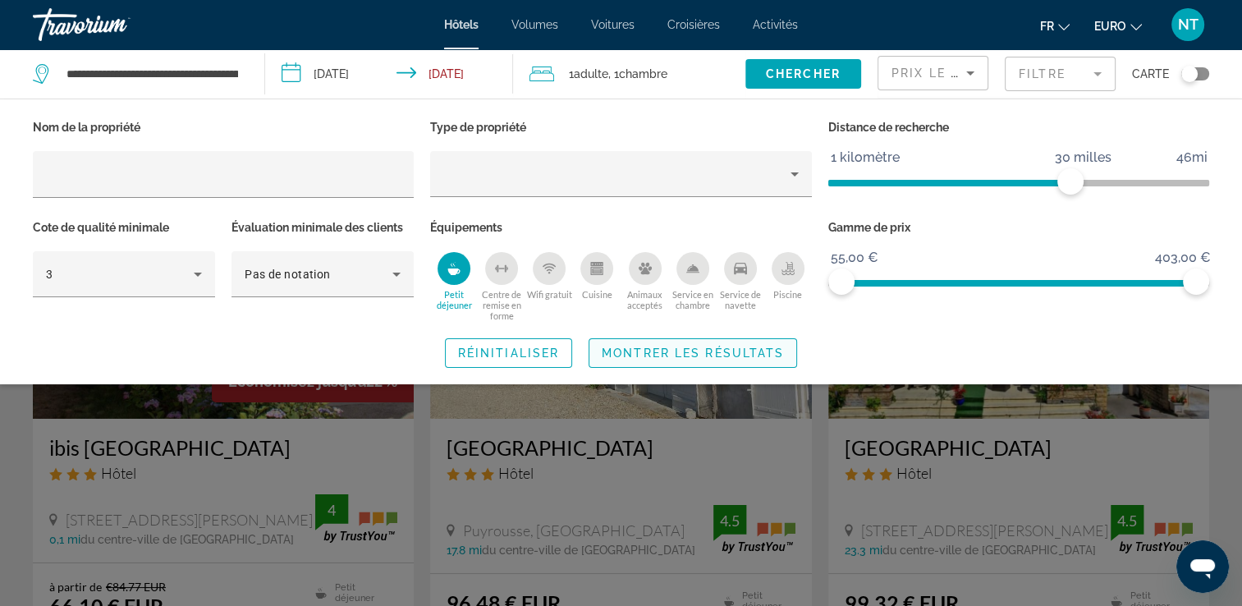
click at [654, 346] on span "Montrer les résultats" at bounding box center [693, 352] width 182 height 13
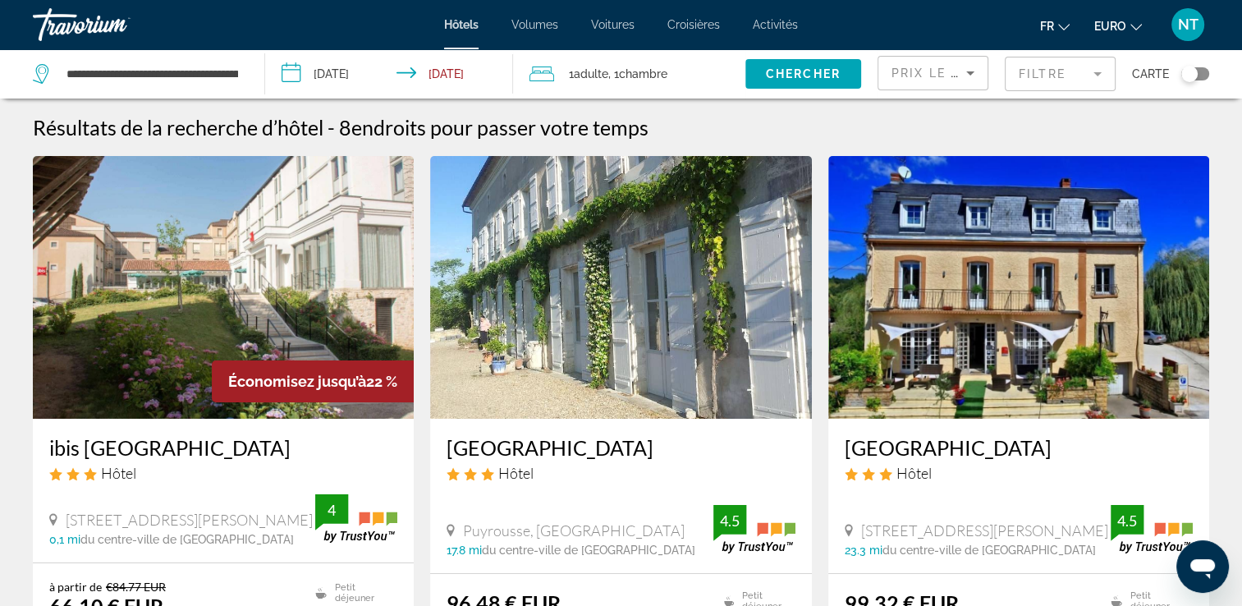
click at [1018, 76] on mat-form-field "Filtre" at bounding box center [1060, 74] width 111 height 34
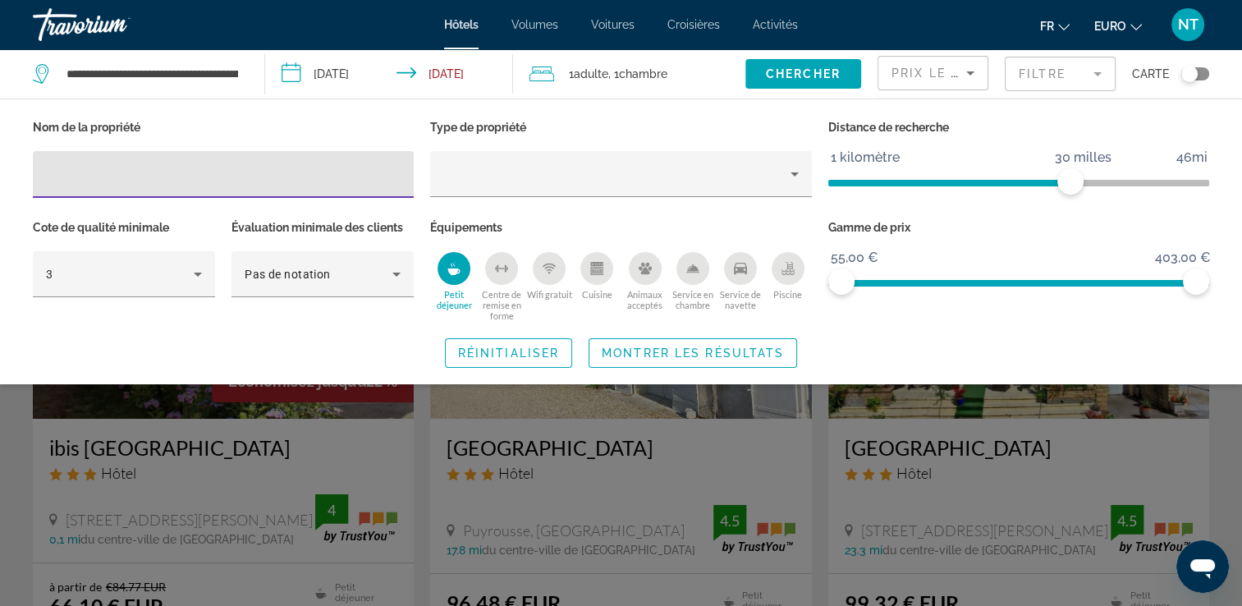
click at [457, 272] on icon "Petit déjeuner" at bounding box center [454, 271] width 12 height 7
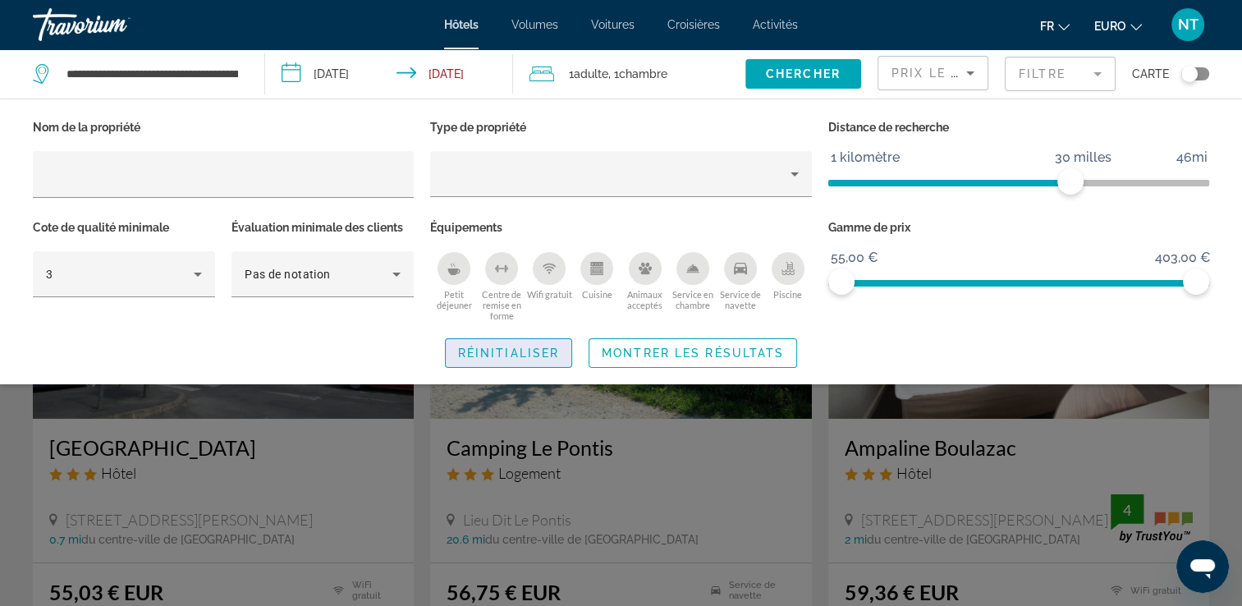
click at [483, 351] on span "Réinitialiser" at bounding box center [508, 352] width 101 height 13
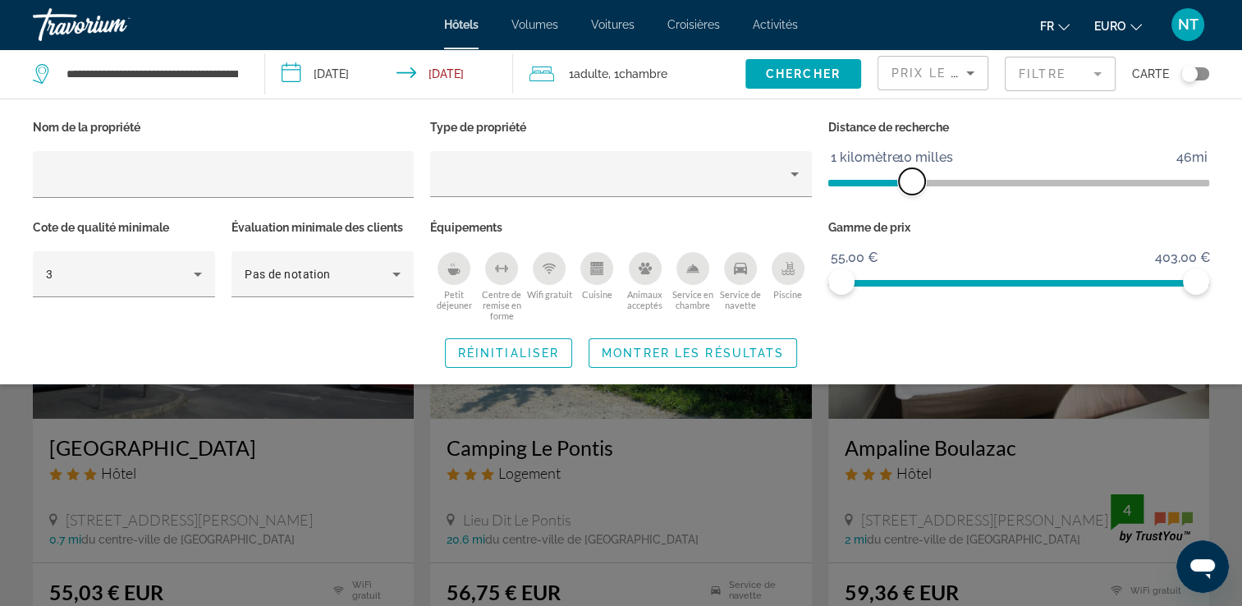
drag, startPoint x: 1071, startPoint y: 179, endPoint x: 913, endPoint y: 182, distance: 157.7
click at [913, 182] on span "ngx-slider" at bounding box center [912, 181] width 26 height 26
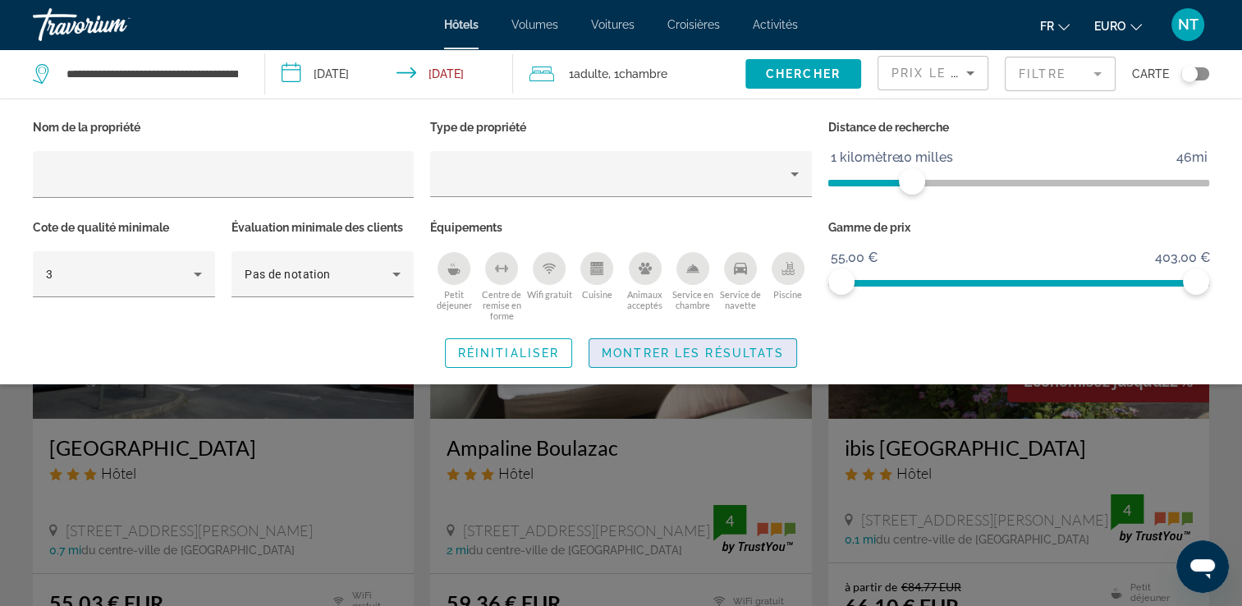
click at [755, 346] on span "Montrer les résultats" at bounding box center [693, 352] width 182 height 13
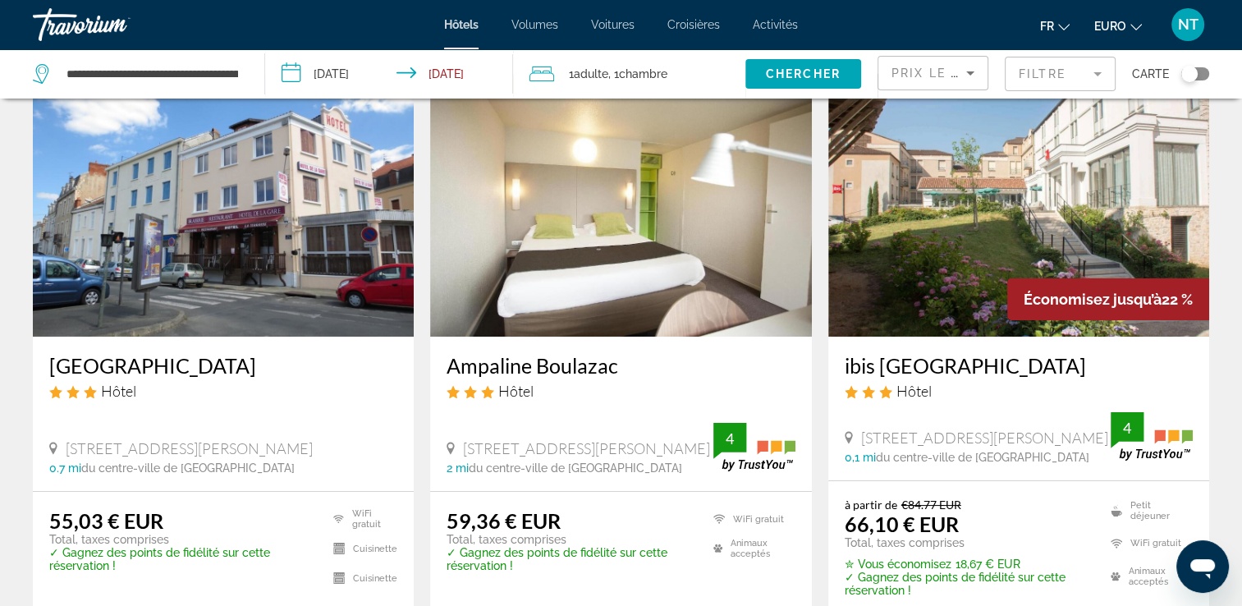
scroll to position [164, 0]
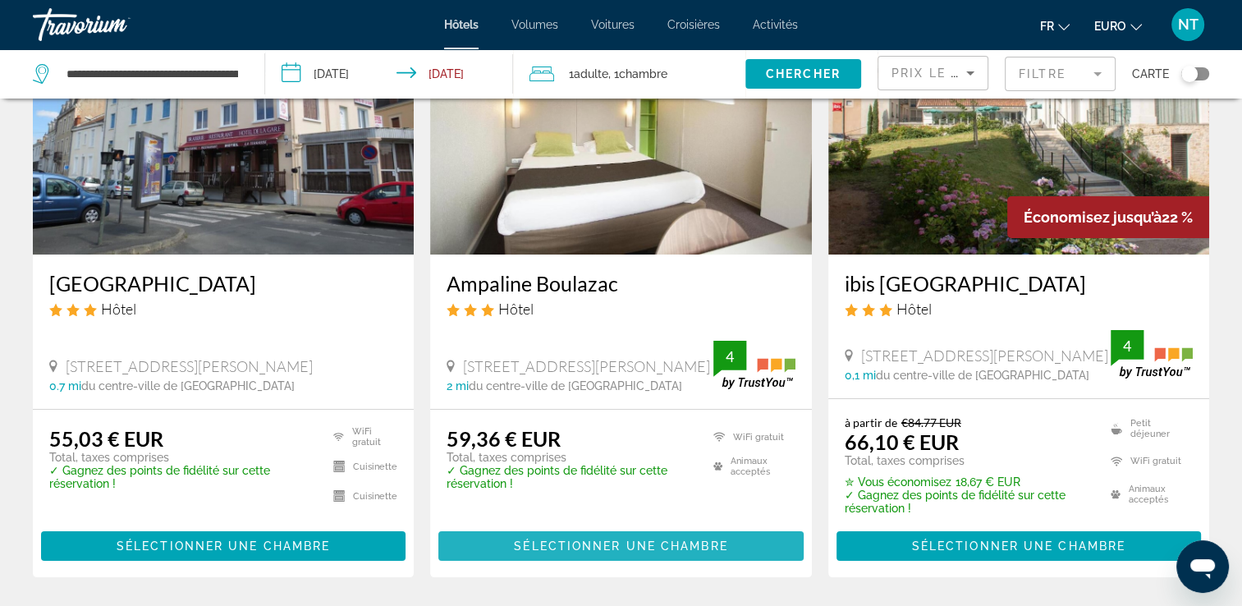
click at [558, 540] on span "Contenu principal" at bounding box center [620, 545] width 365 height 39
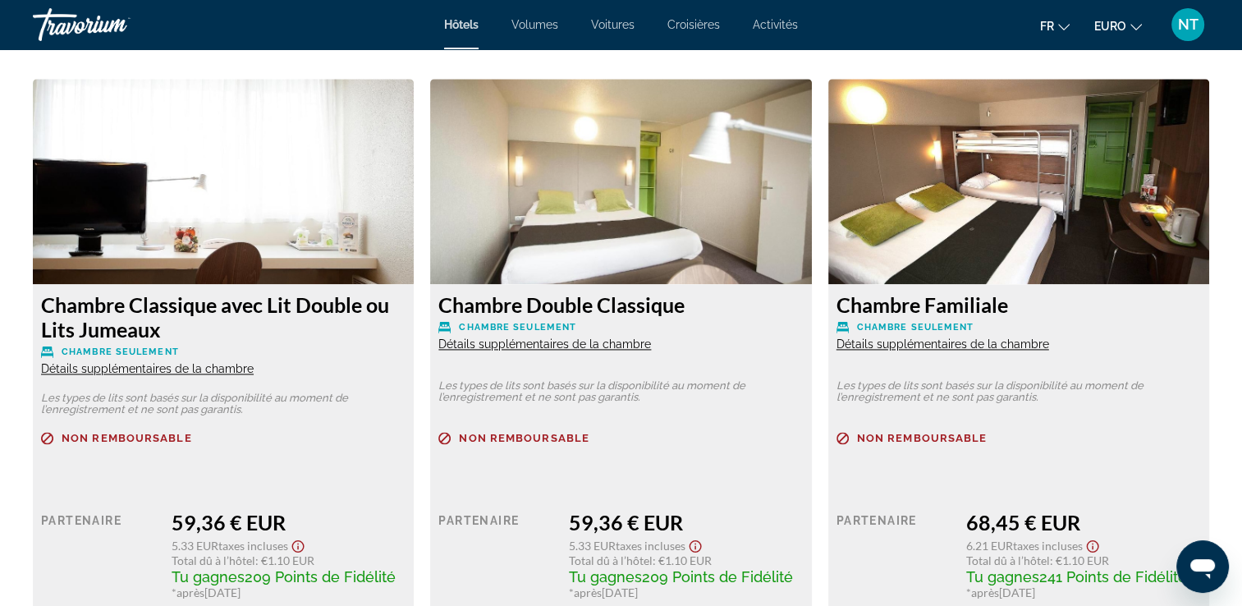
scroll to position [2217, 0]
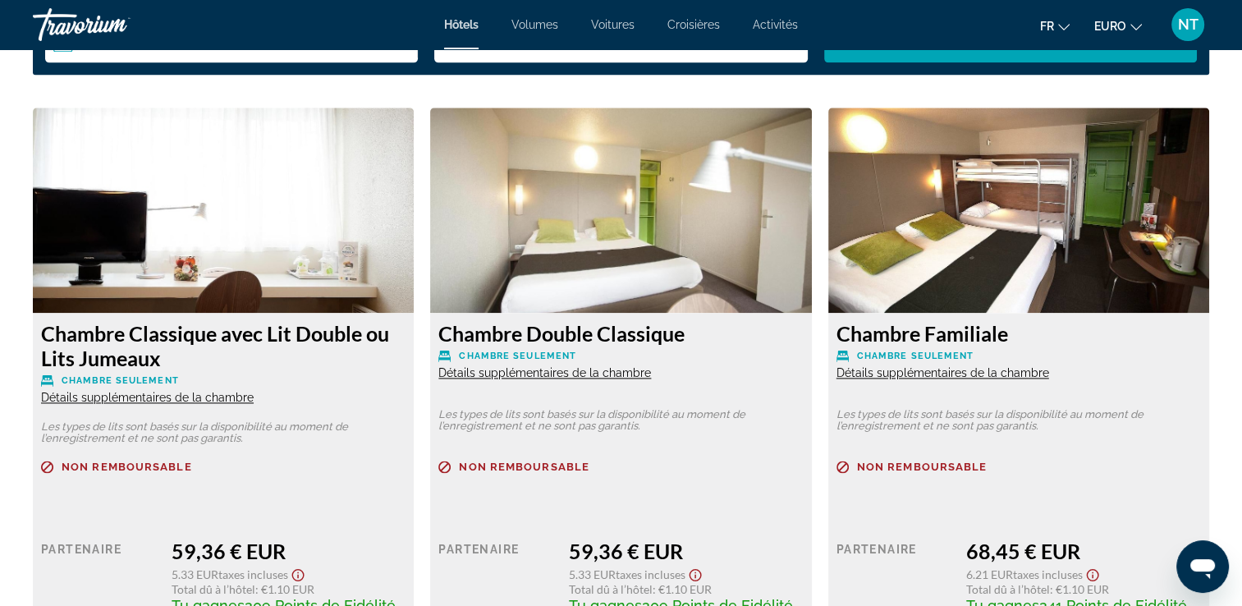
click at [567, 369] on span "Détails supplémentaires de la chambre" at bounding box center [544, 372] width 213 height 13
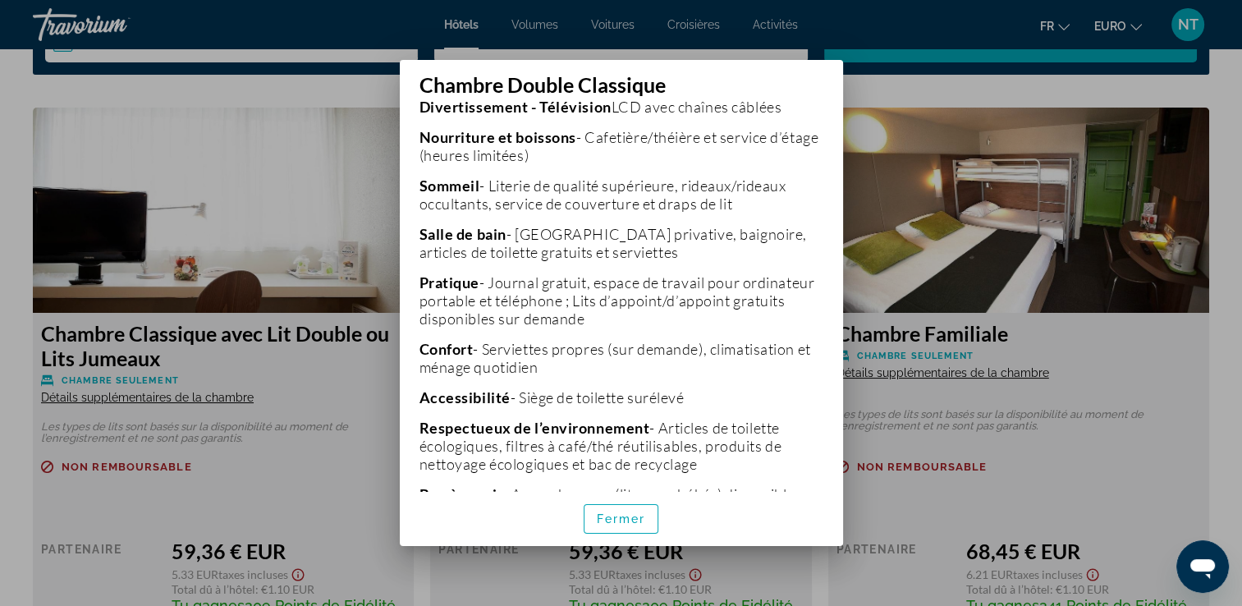
scroll to position [410, 0]
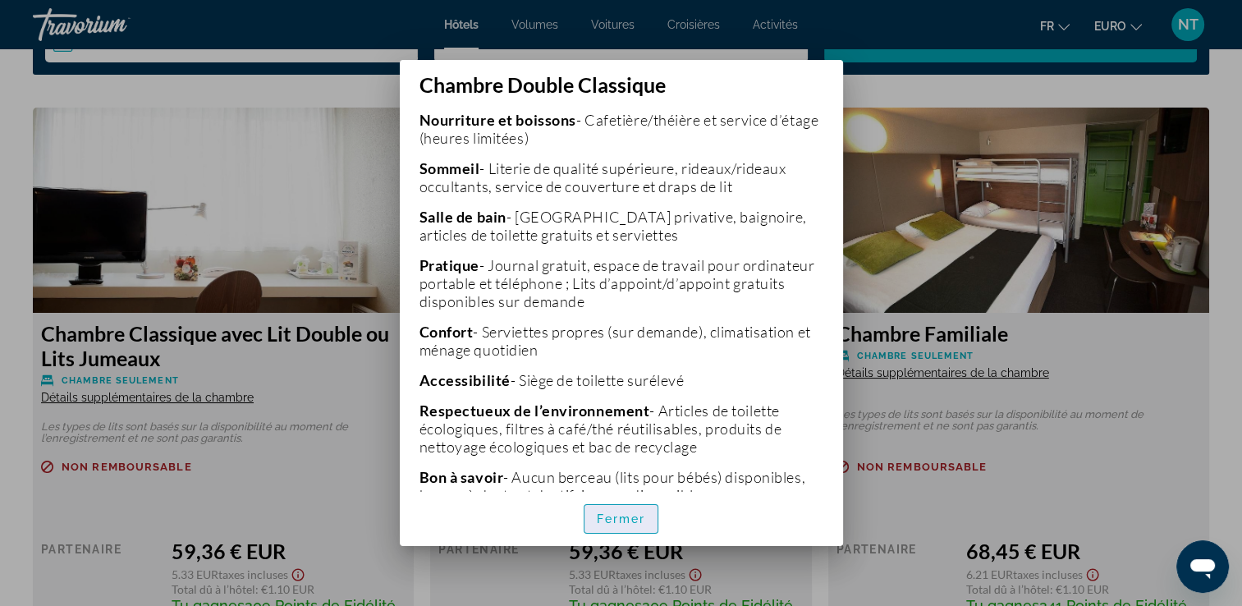
click at [608, 511] on span "button" at bounding box center [622, 518] width 74 height 39
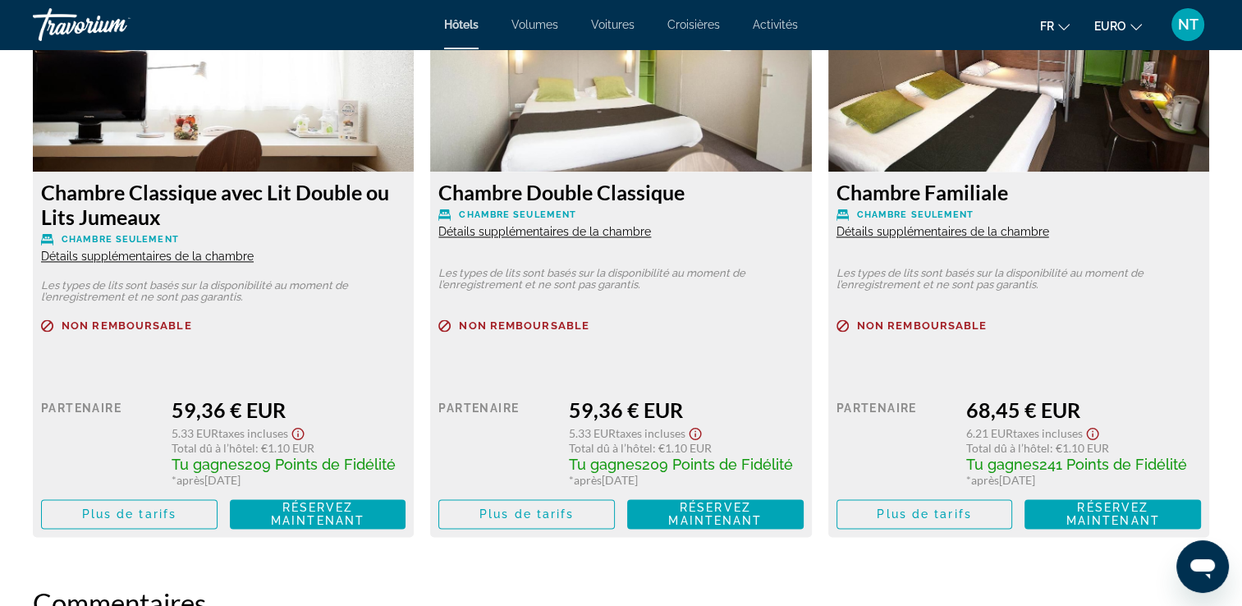
scroll to position [2381, 0]
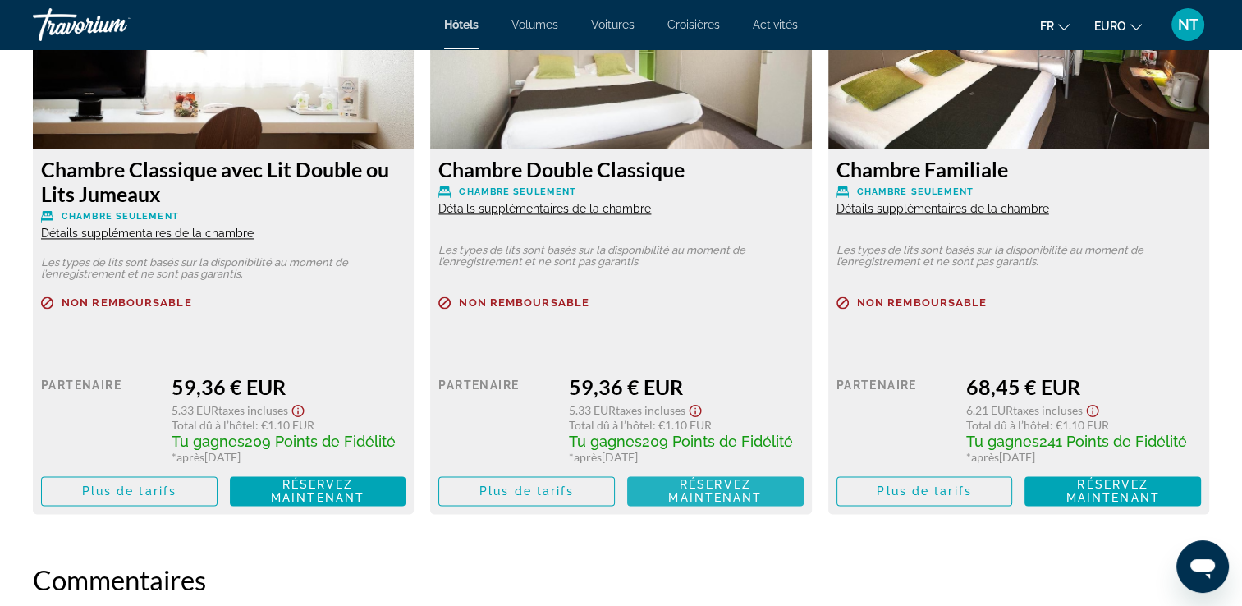
click at [674, 483] on span "Réservez maintenant Plus disponible" at bounding box center [715, 491] width 150 height 26
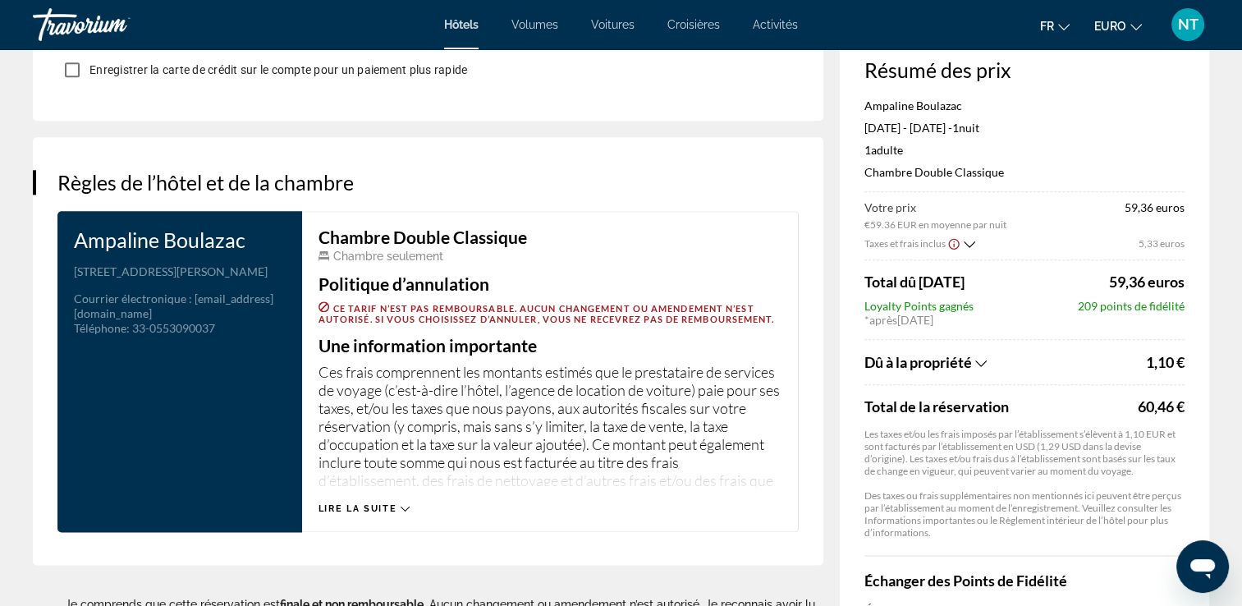
scroll to position [1970, 0]
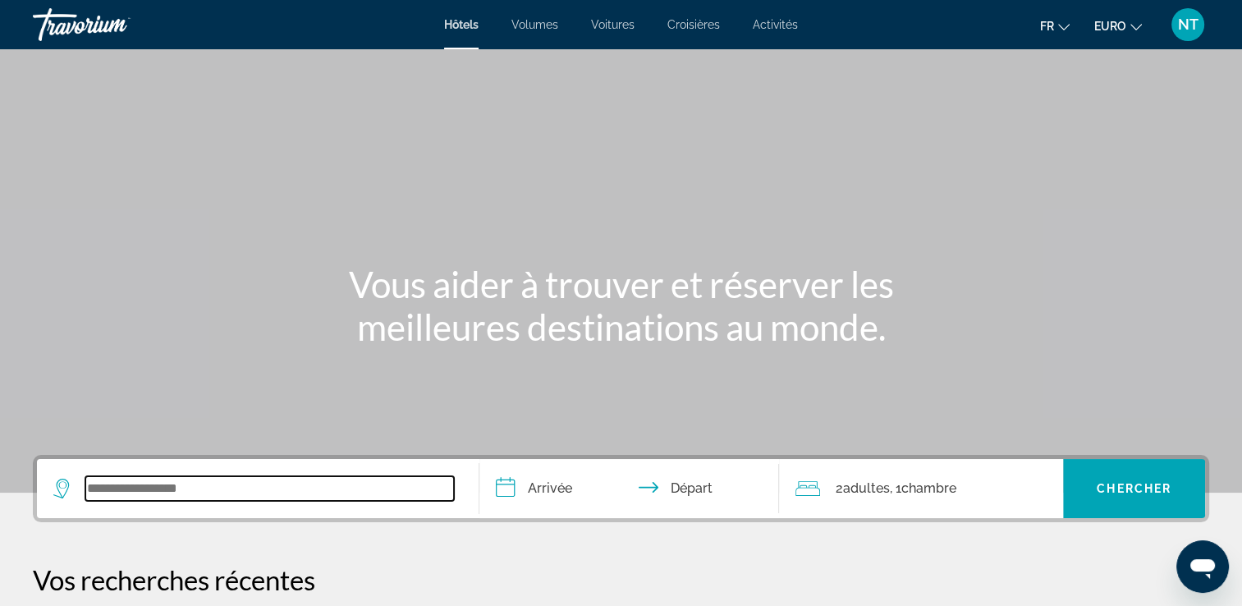
click at [134, 476] on input "Widget de recherche" at bounding box center [269, 488] width 369 height 25
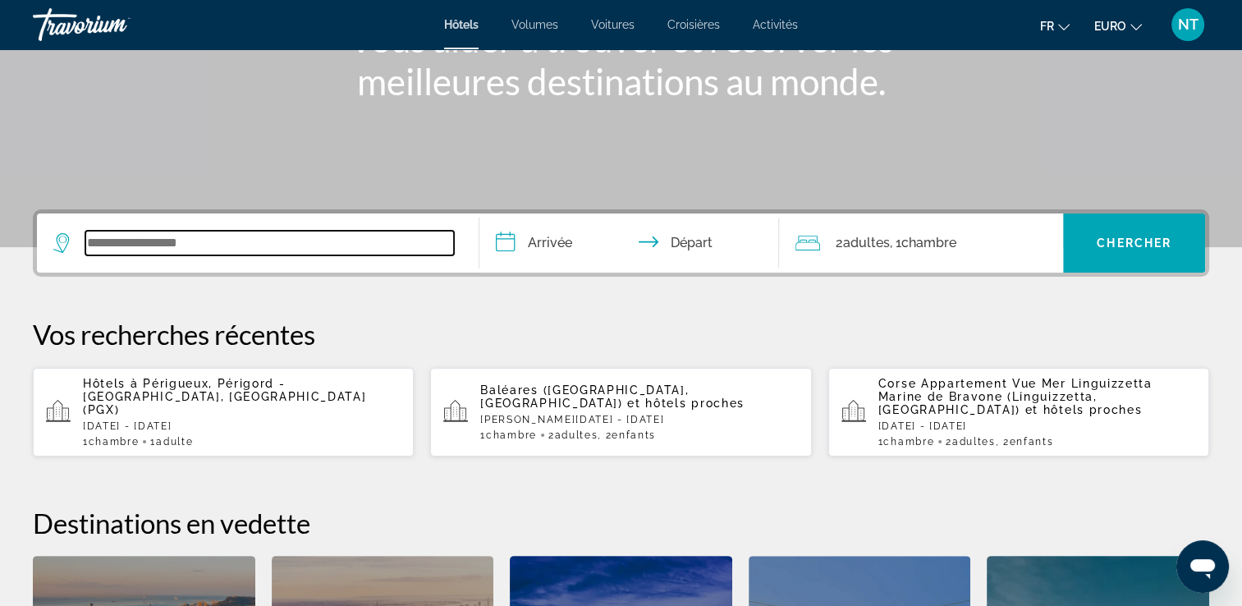
scroll to position [401, 0]
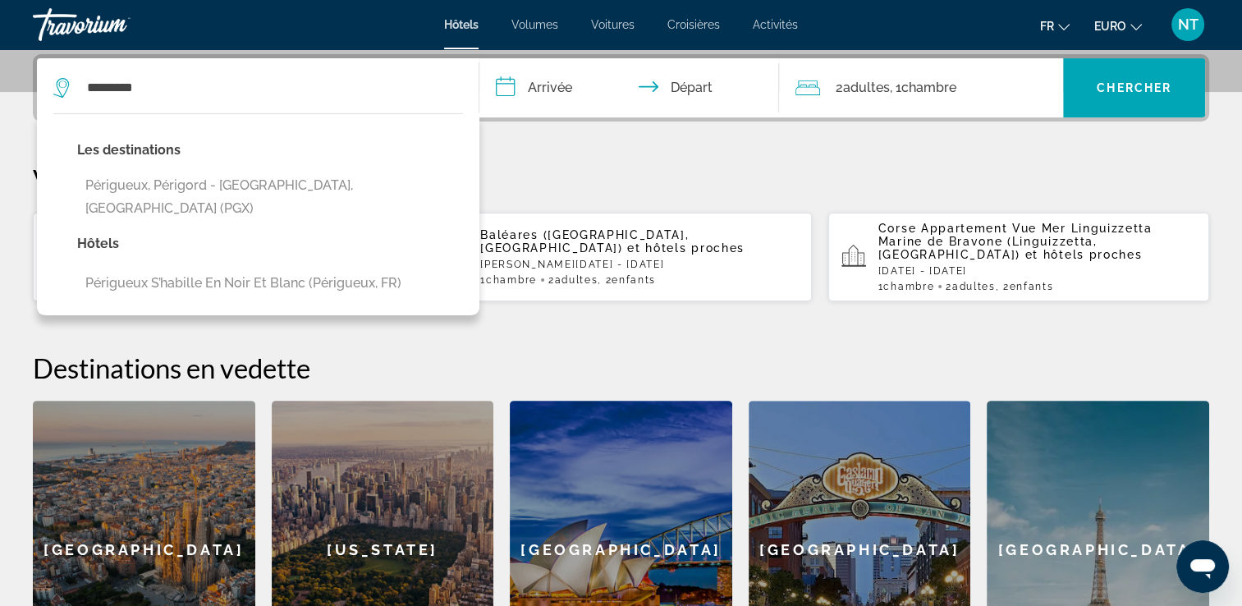
click at [231, 182] on button "Périgueux, Périgord - [GEOGRAPHIC_DATA], [GEOGRAPHIC_DATA] (PGX)" at bounding box center [270, 197] width 386 height 54
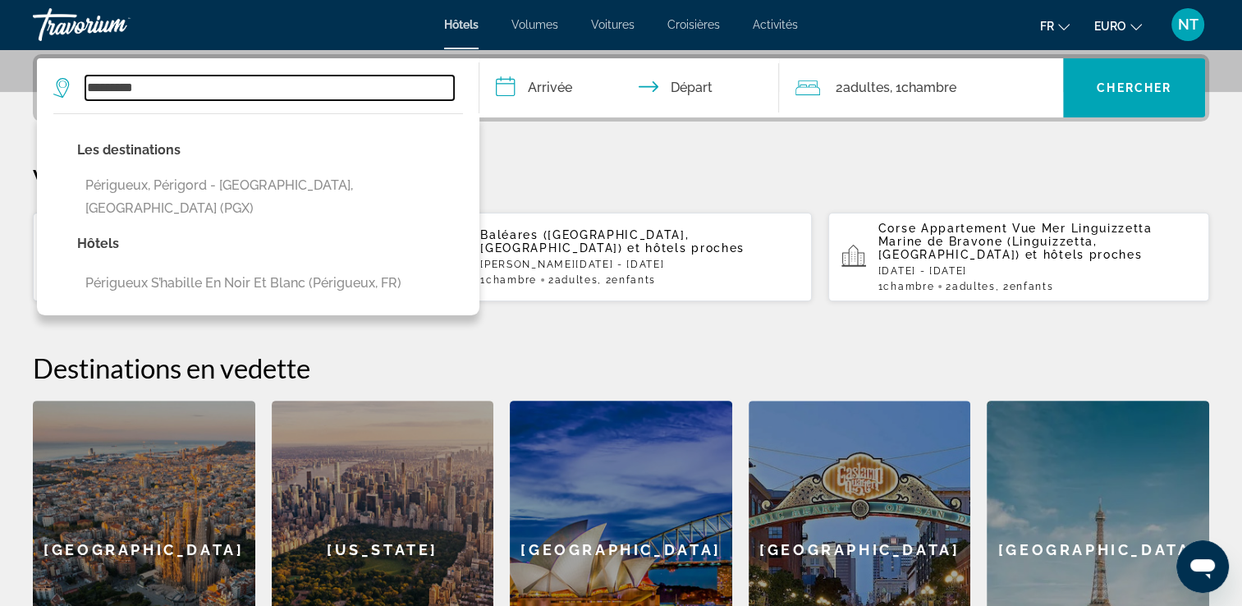
type input "**********"
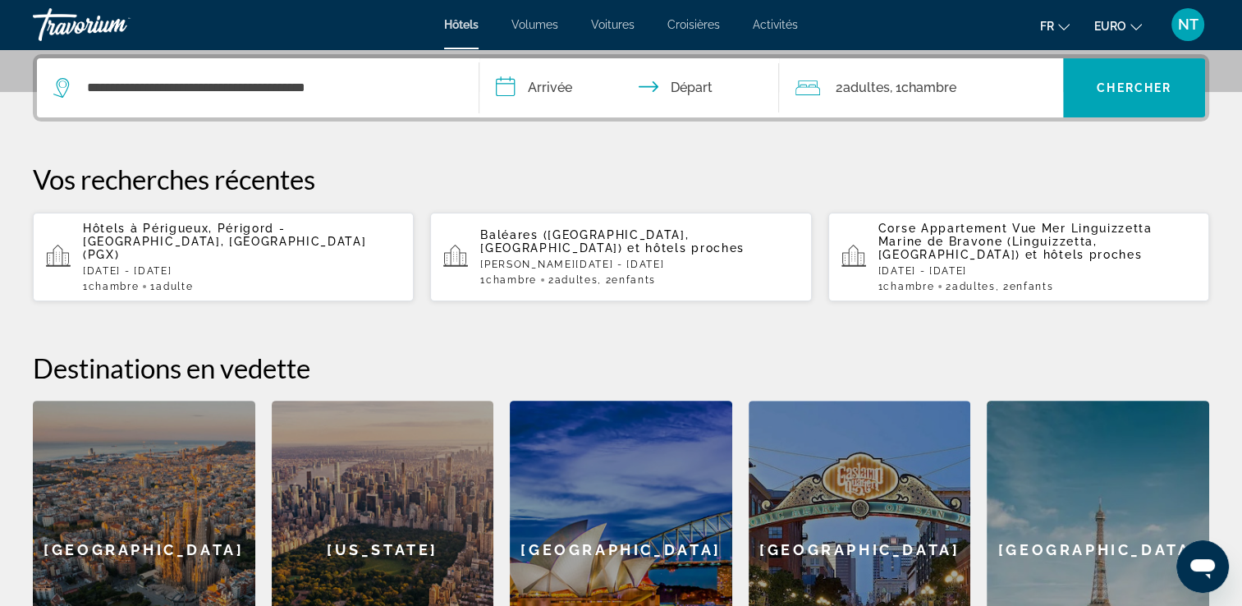
click at [516, 89] on input "**********" at bounding box center [632, 90] width 307 height 64
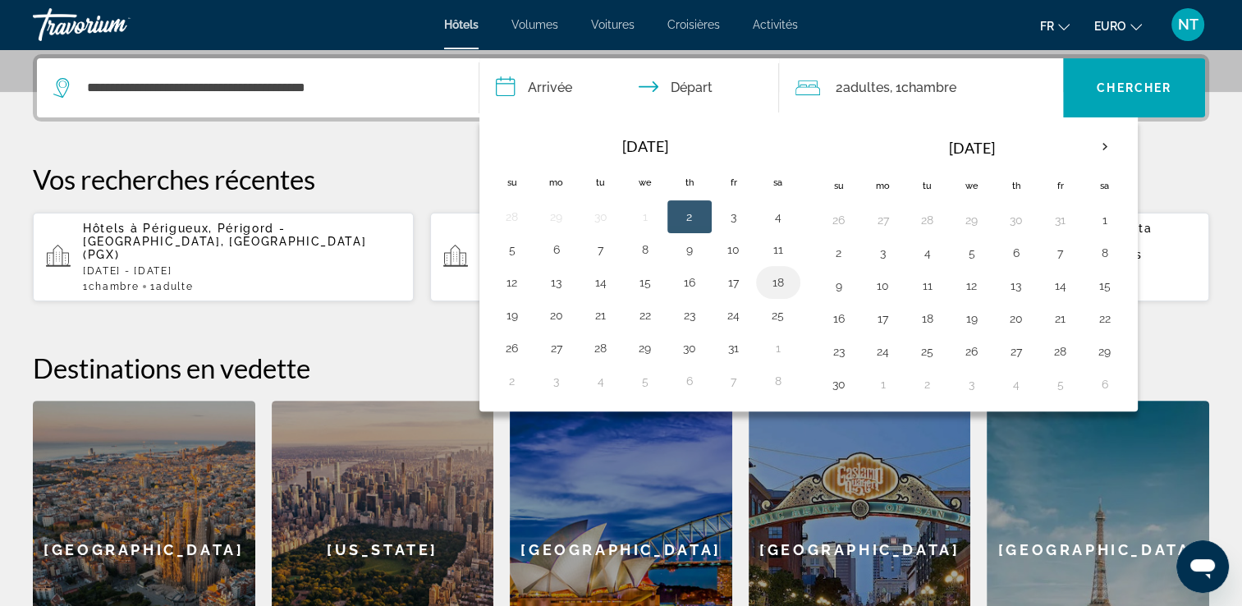
click at [779, 273] on button "18" at bounding box center [778, 282] width 26 height 23
click at [512, 307] on button "19" at bounding box center [512, 315] width 26 height 23
type input "**********"
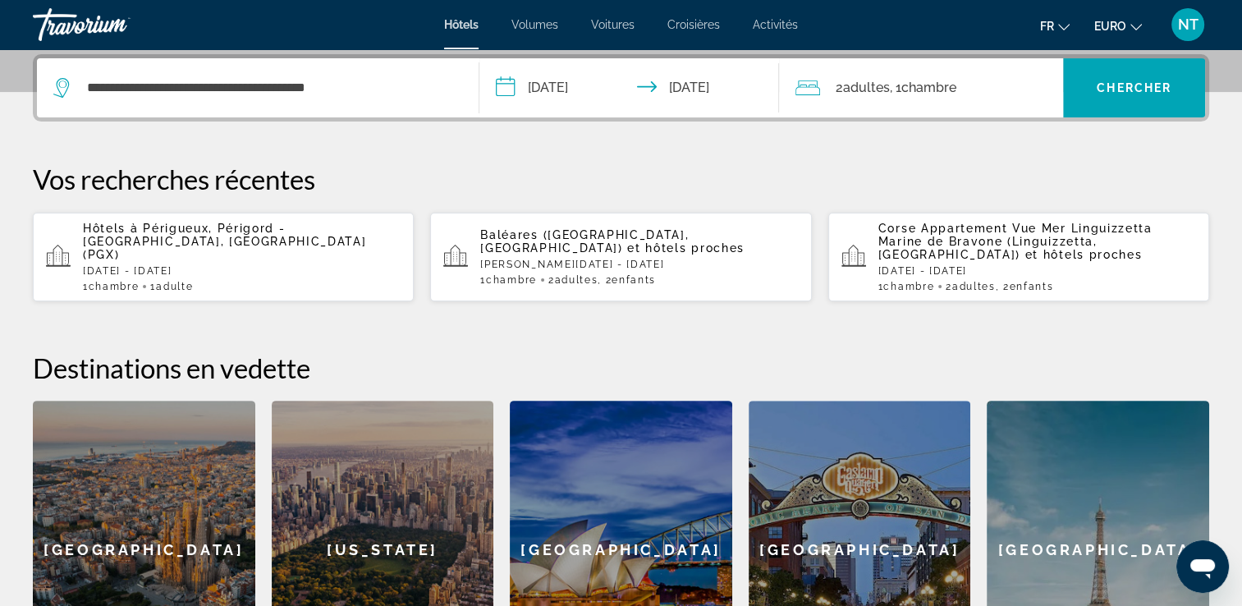
click at [923, 94] on span "Chambre" at bounding box center [928, 88] width 55 height 16
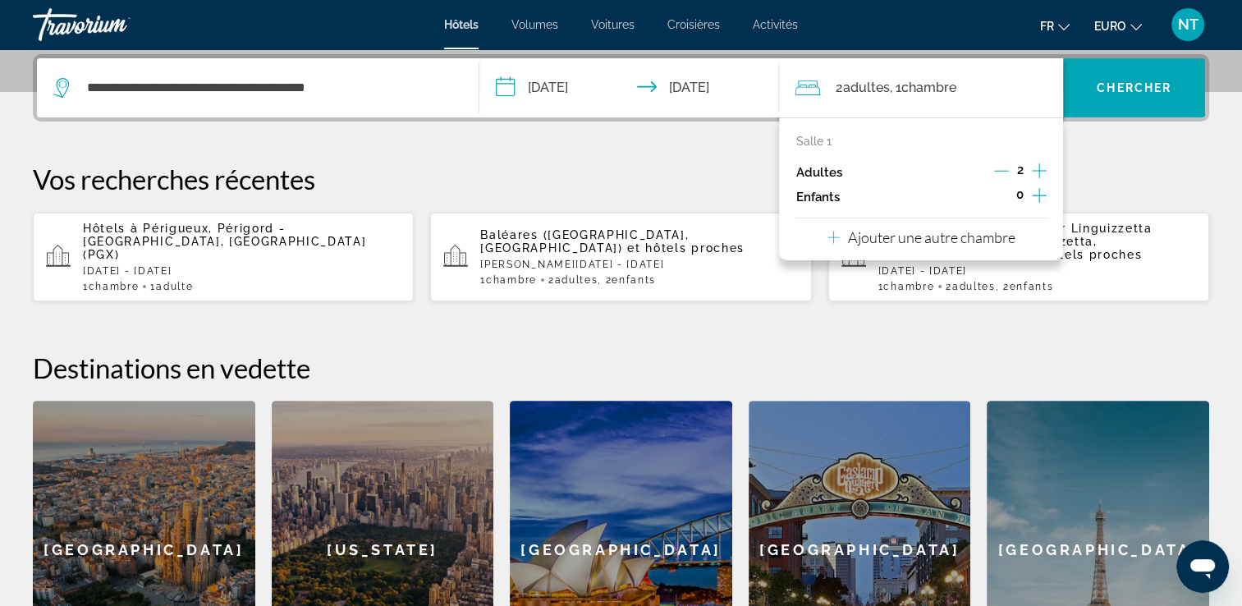
click at [998, 166] on icon "Décrément des adultes" at bounding box center [1001, 170] width 15 height 15
click at [1117, 87] on span "Chercher" at bounding box center [1134, 87] width 75 height 13
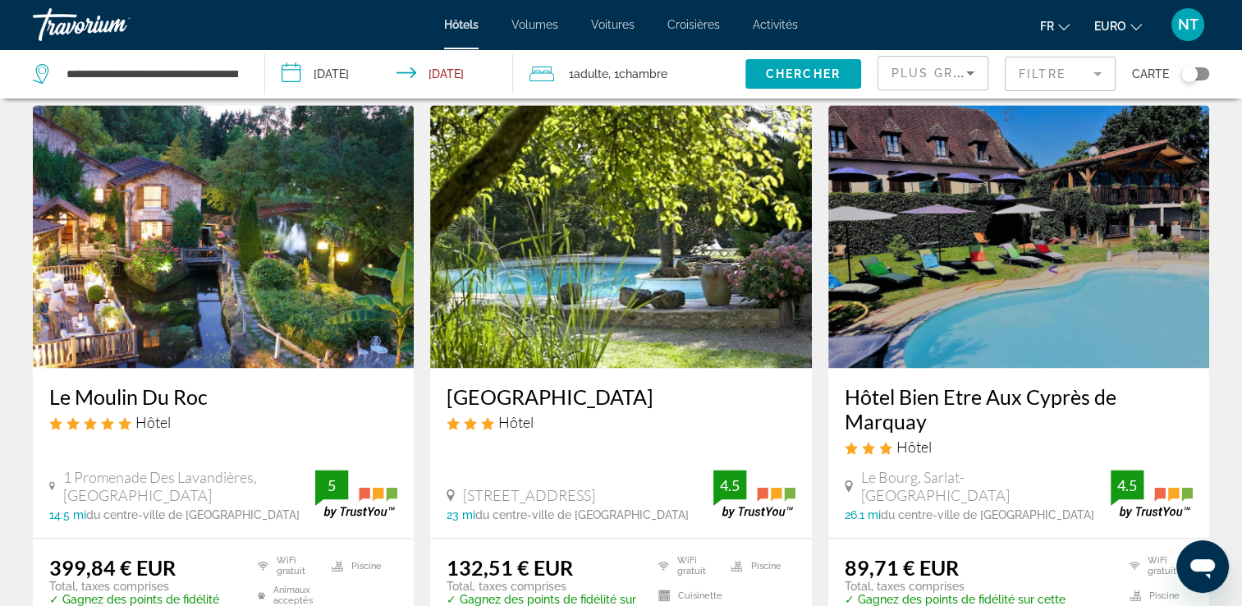
scroll to position [1965, 0]
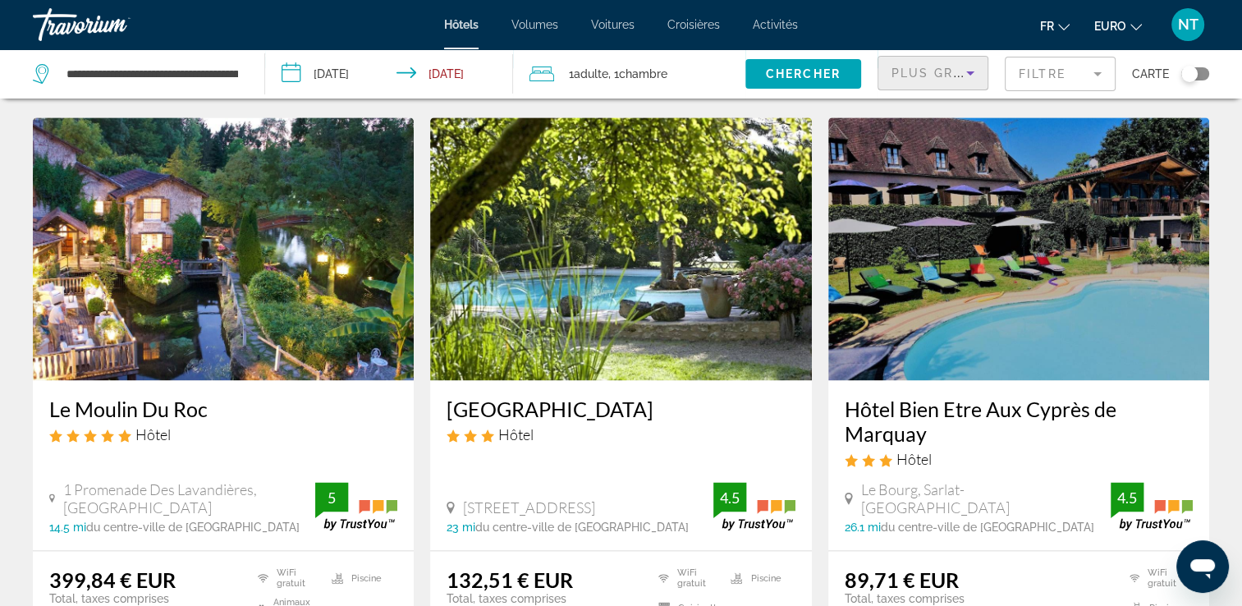
click at [925, 76] on span "Plus grandes économies" at bounding box center [990, 72] width 196 height 13
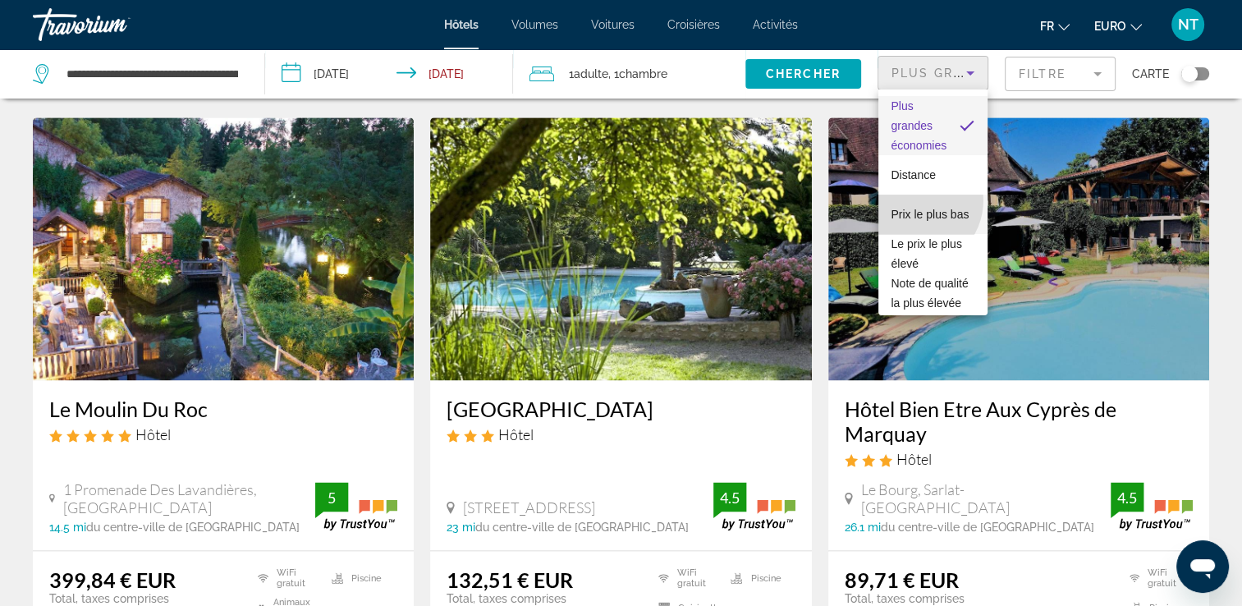
click at [915, 208] on span "Prix le plus bas" at bounding box center [931, 214] width 78 height 13
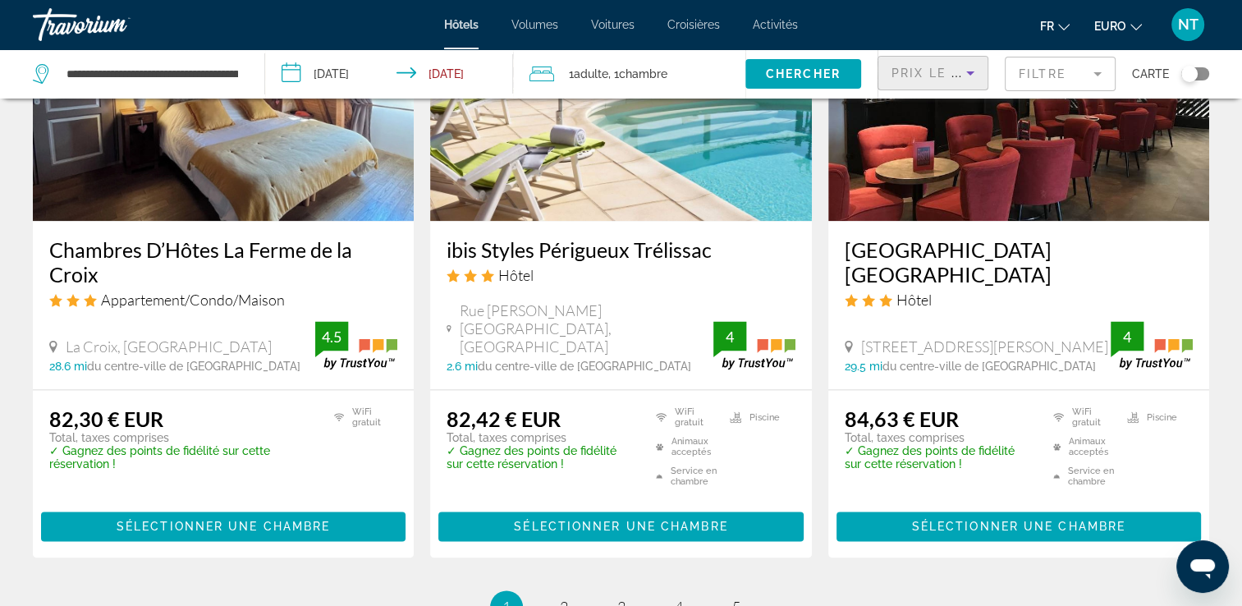
scroll to position [2052, 0]
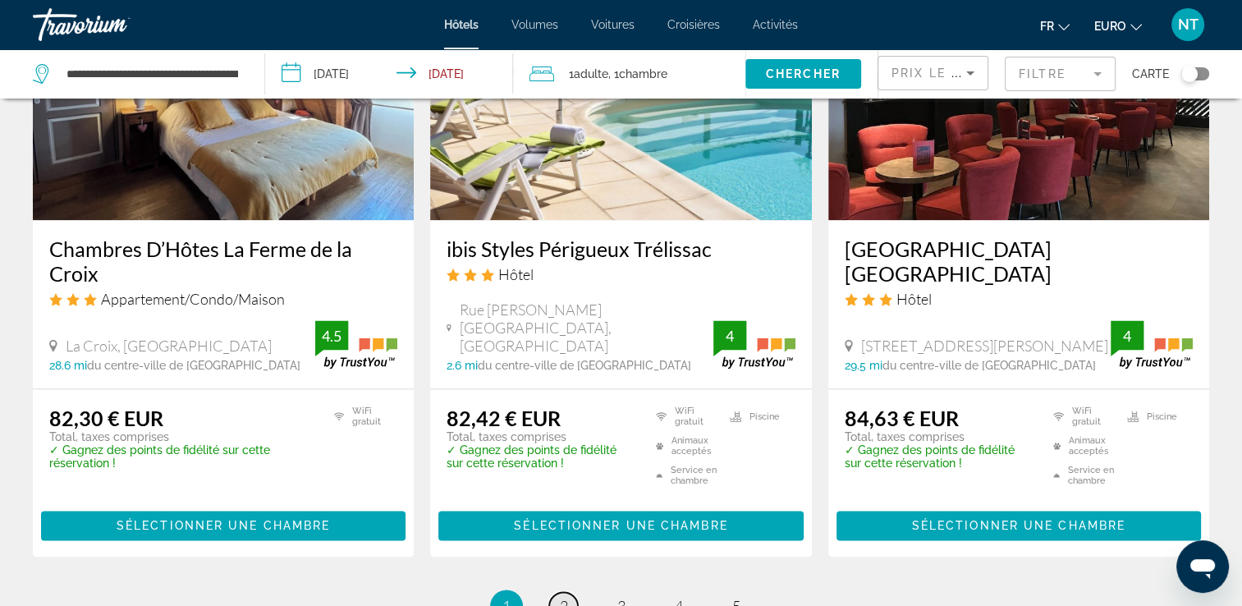
click at [565, 597] on span "2" at bounding box center [564, 606] width 8 height 18
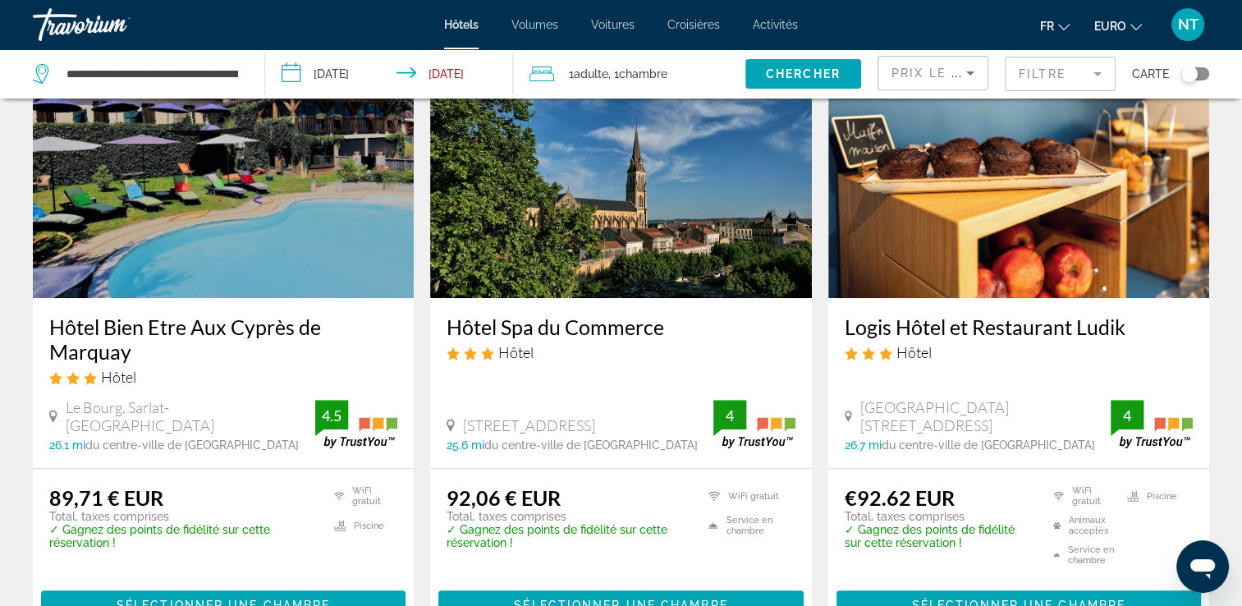
scroll to position [821, 0]
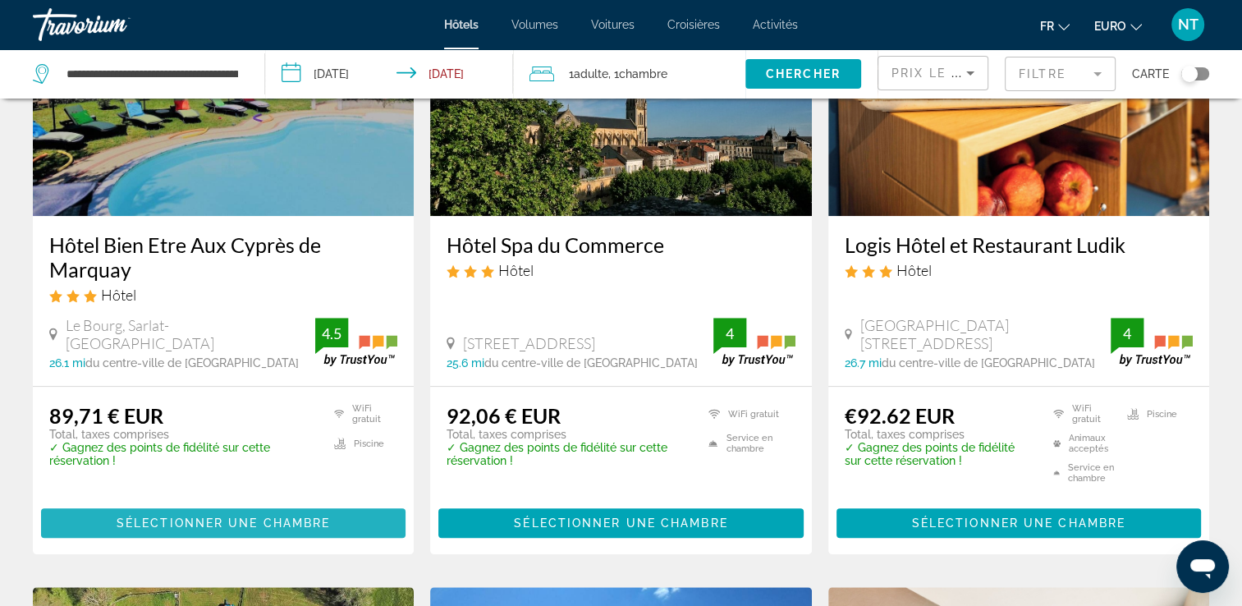
click at [250, 530] on span "Sélectionner une chambre" at bounding box center [223, 522] width 213 height 13
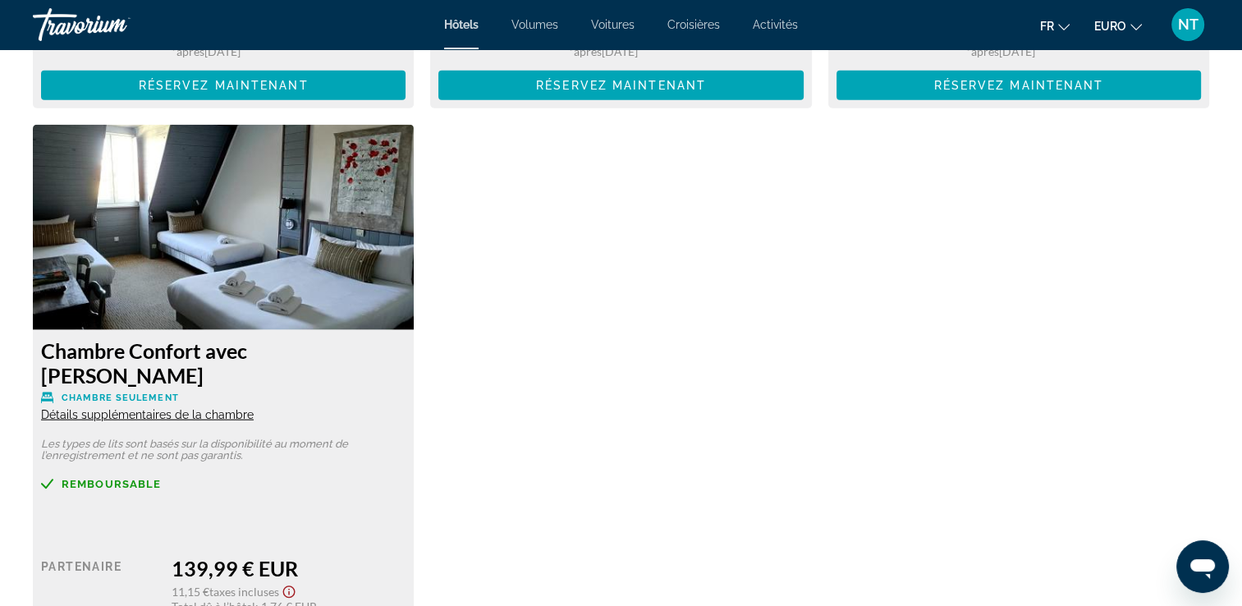
scroll to position [4107, 0]
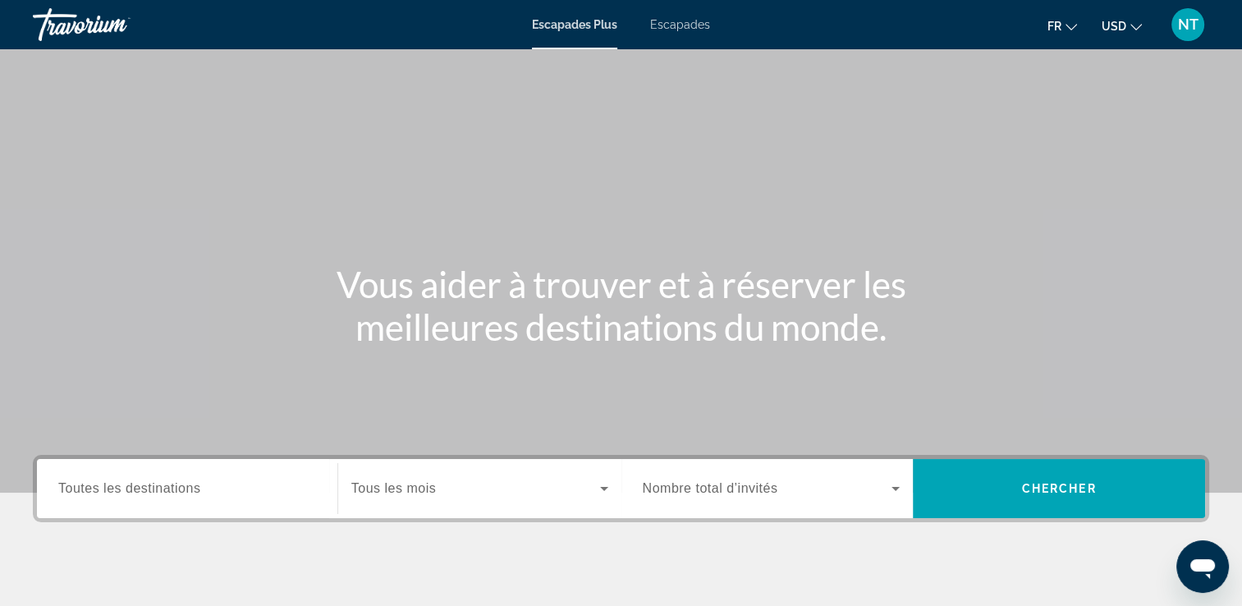
click at [682, 27] on span "Escapades" at bounding box center [680, 24] width 60 height 13
click at [160, 498] on div "Widget de recherche" at bounding box center [187, 488] width 258 height 47
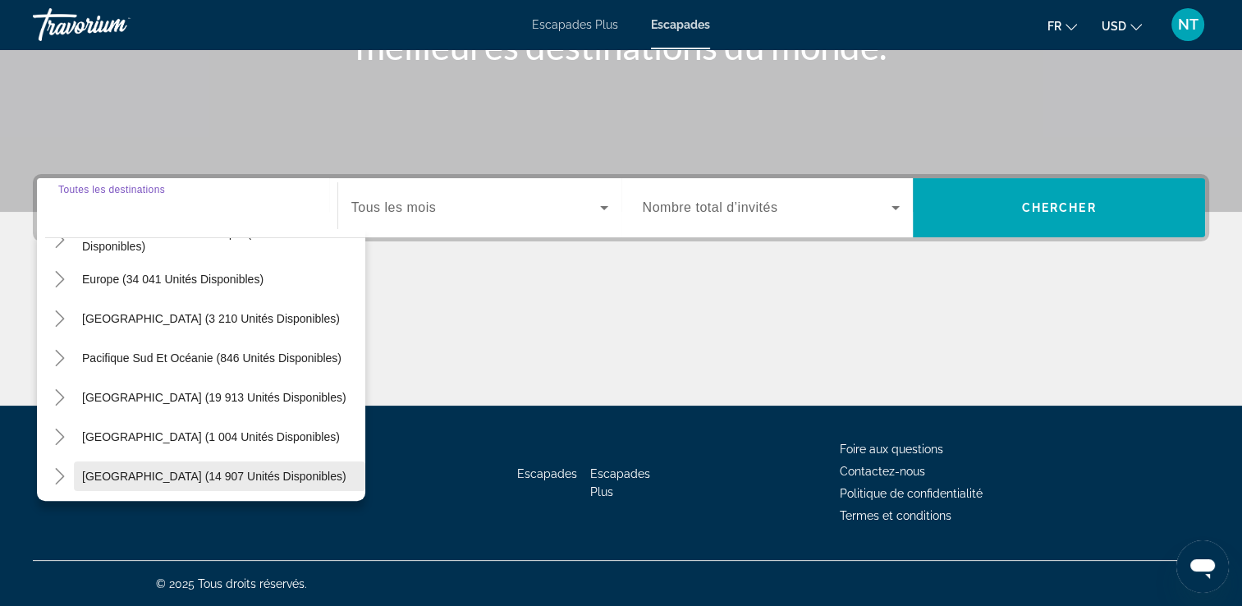
scroll to position [102, 0]
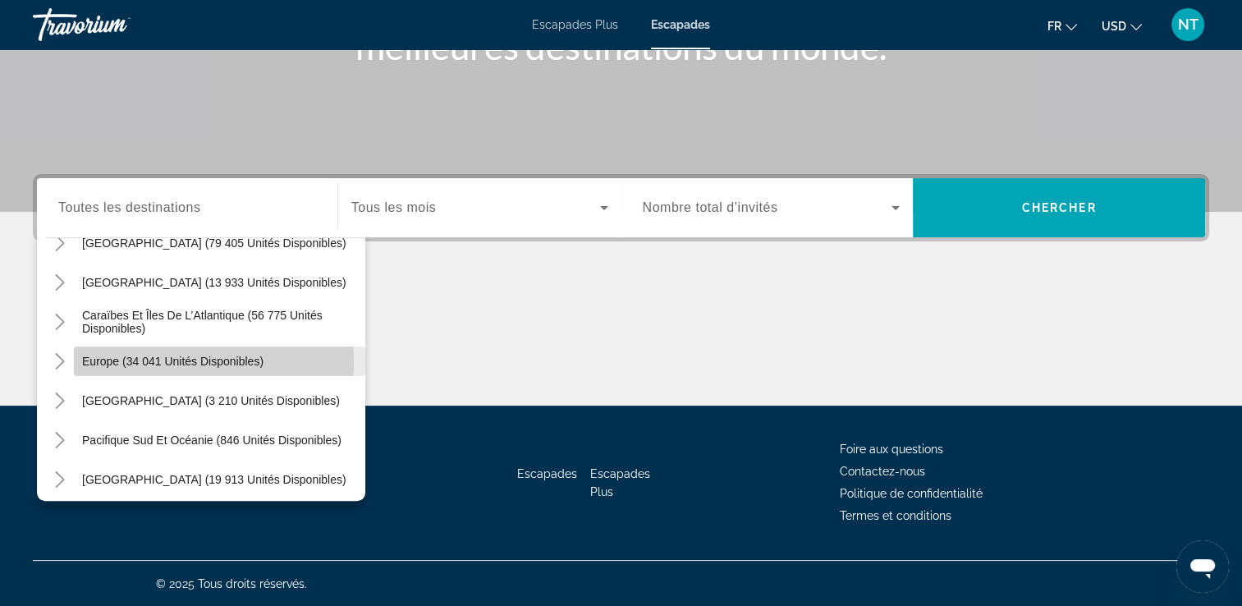
click at [187, 360] on span "Europe (34 041 unités disponibles)" at bounding box center [172, 361] width 181 height 13
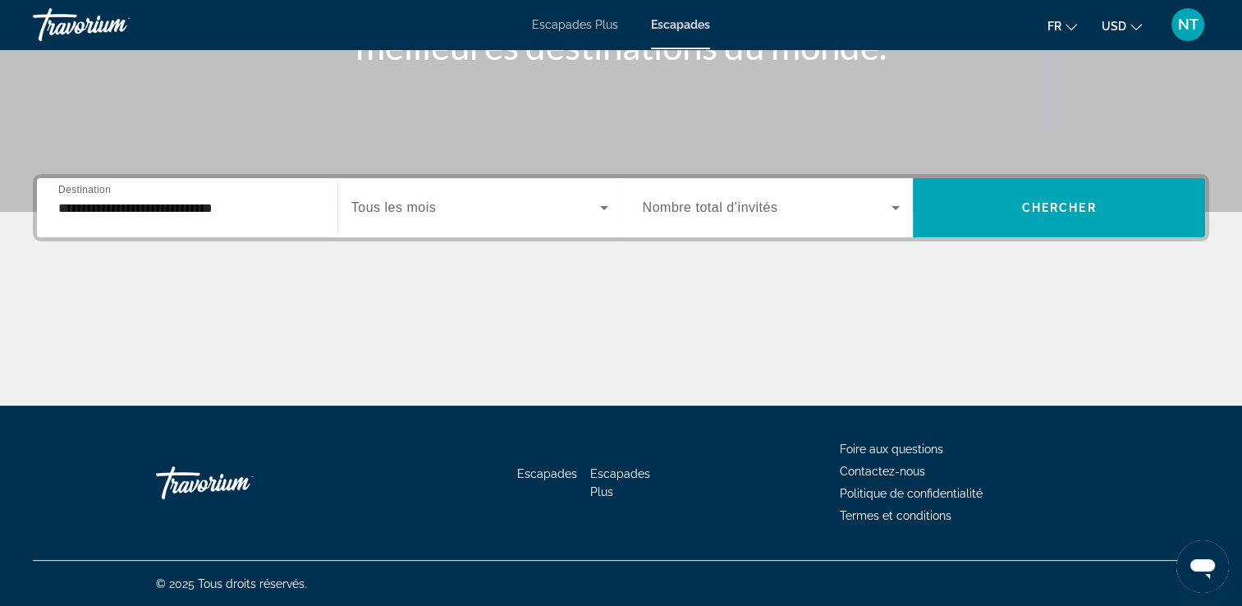
click at [417, 204] on span "Tous les mois" at bounding box center [393, 207] width 85 height 14
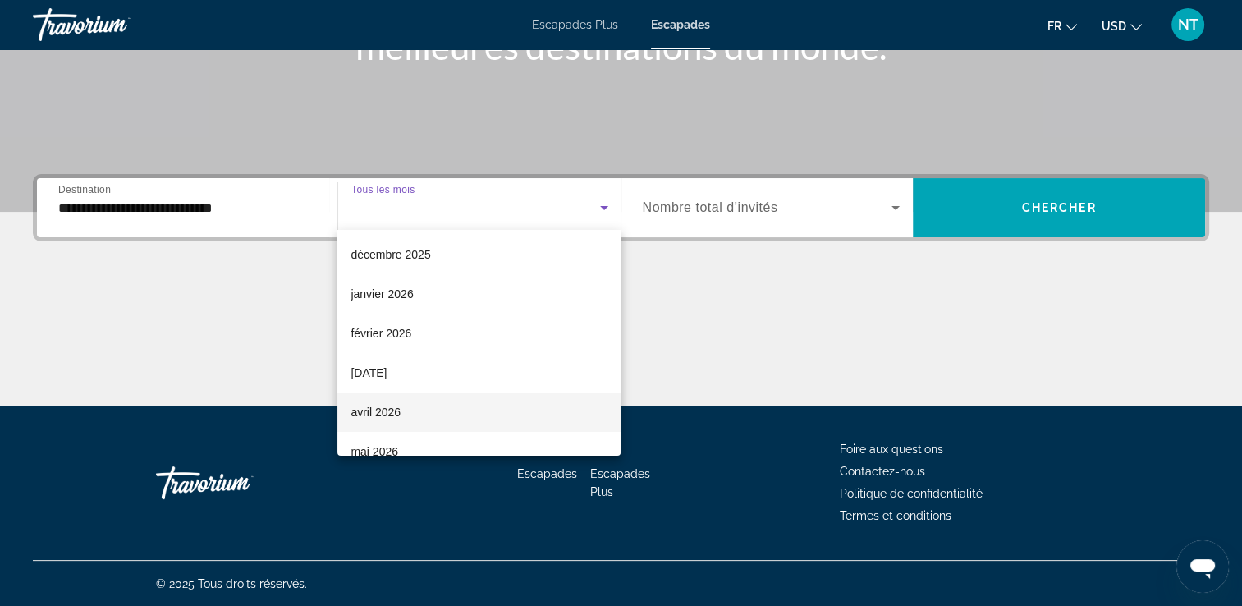
scroll to position [0, 0]
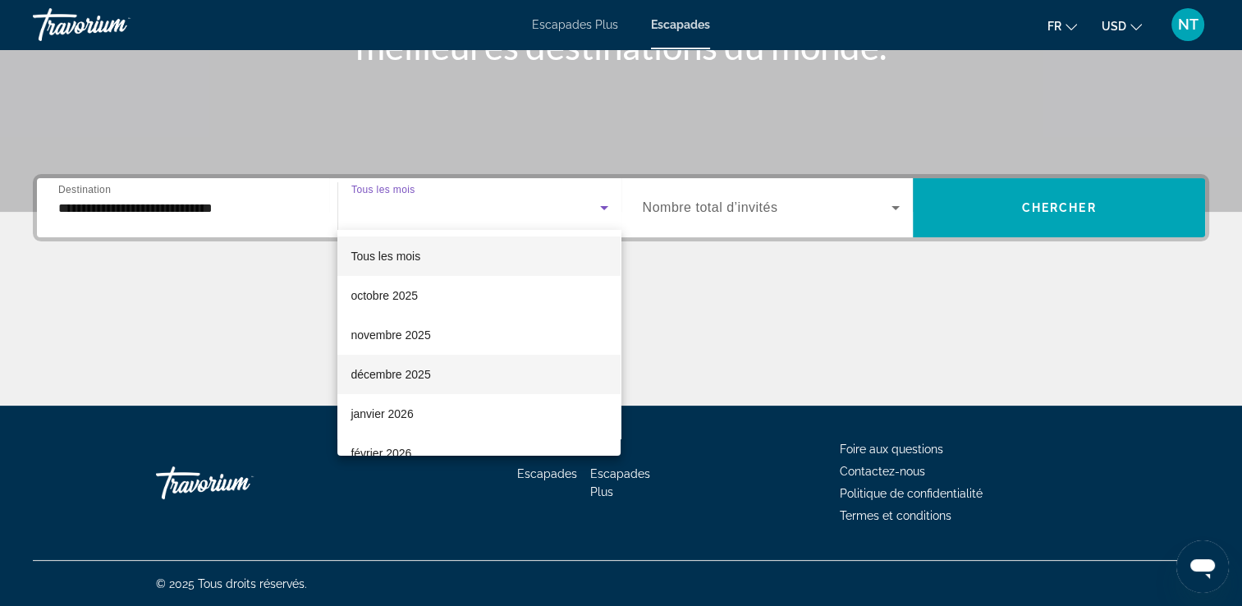
click at [401, 368] on font "décembre 2025" at bounding box center [391, 374] width 80 height 13
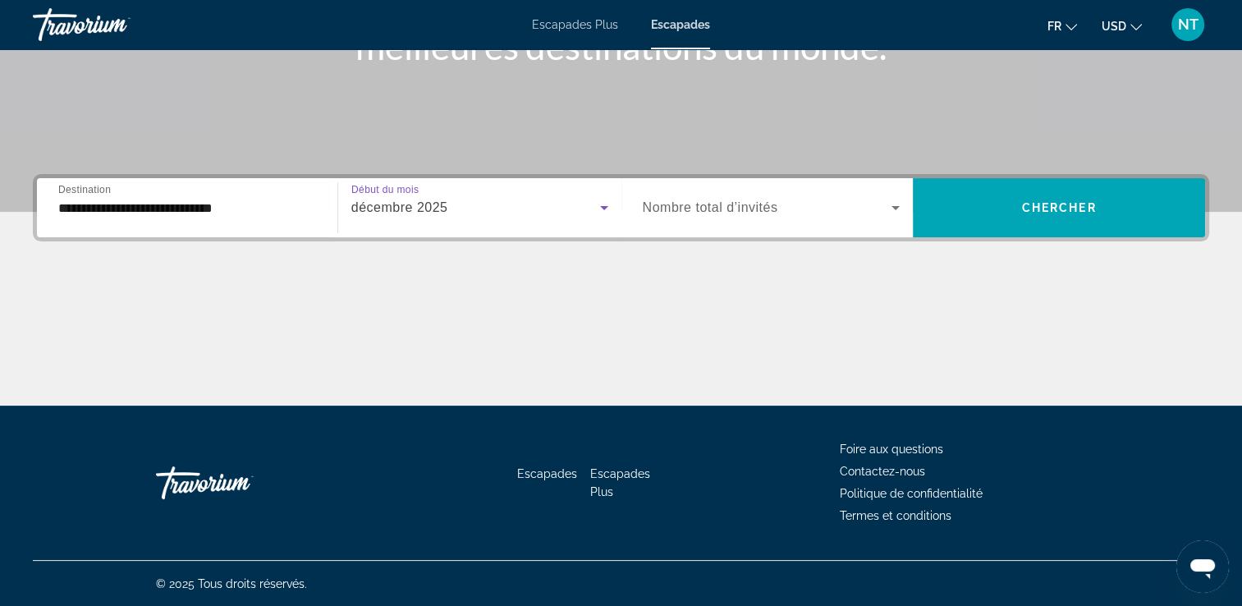
click at [271, 195] on div "**********" at bounding box center [187, 208] width 258 height 47
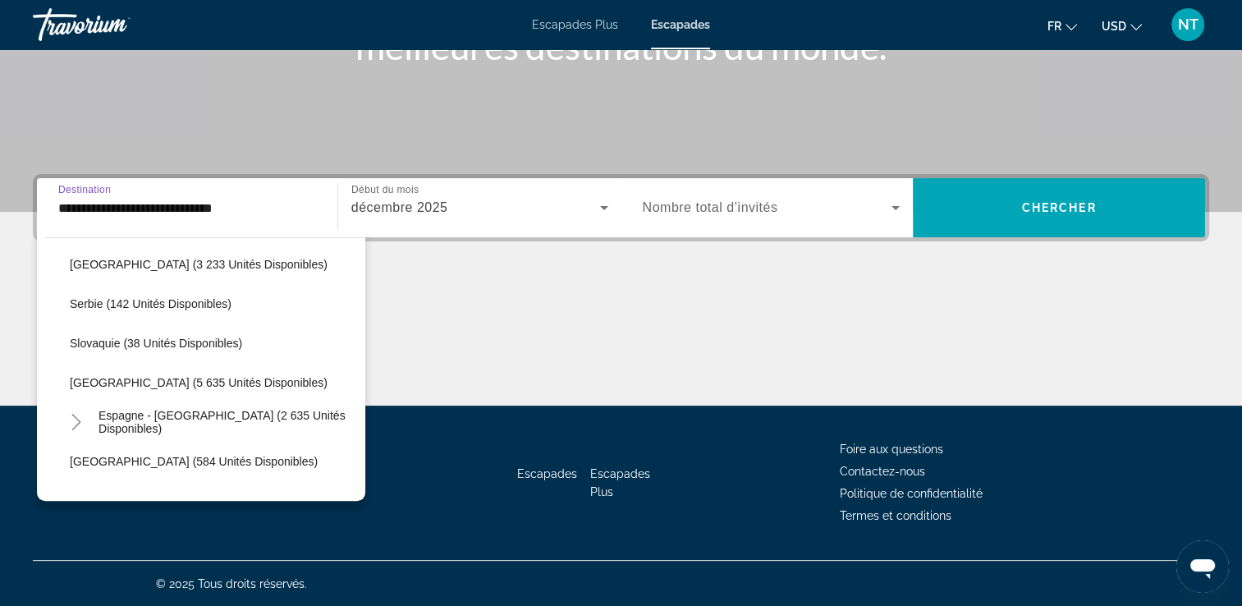
scroll to position [754, 0]
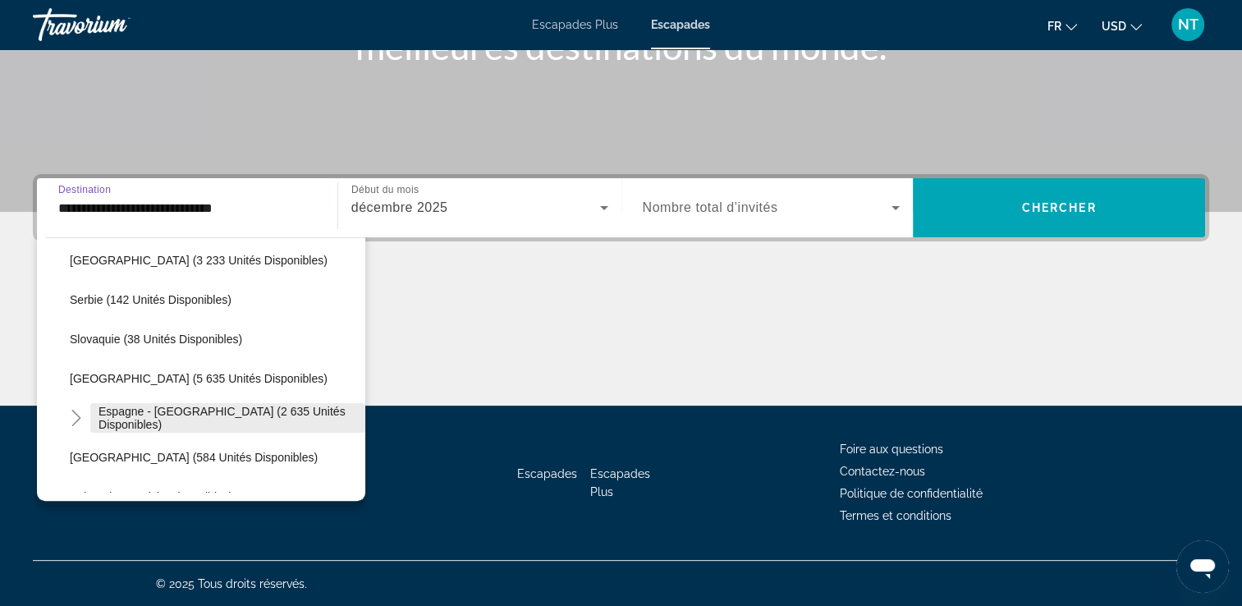
click at [190, 413] on span "Espagne - Îles Canaries (2 635 unités disponibles)" at bounding box center [228, 418] width 259 height 26
type input "**********"
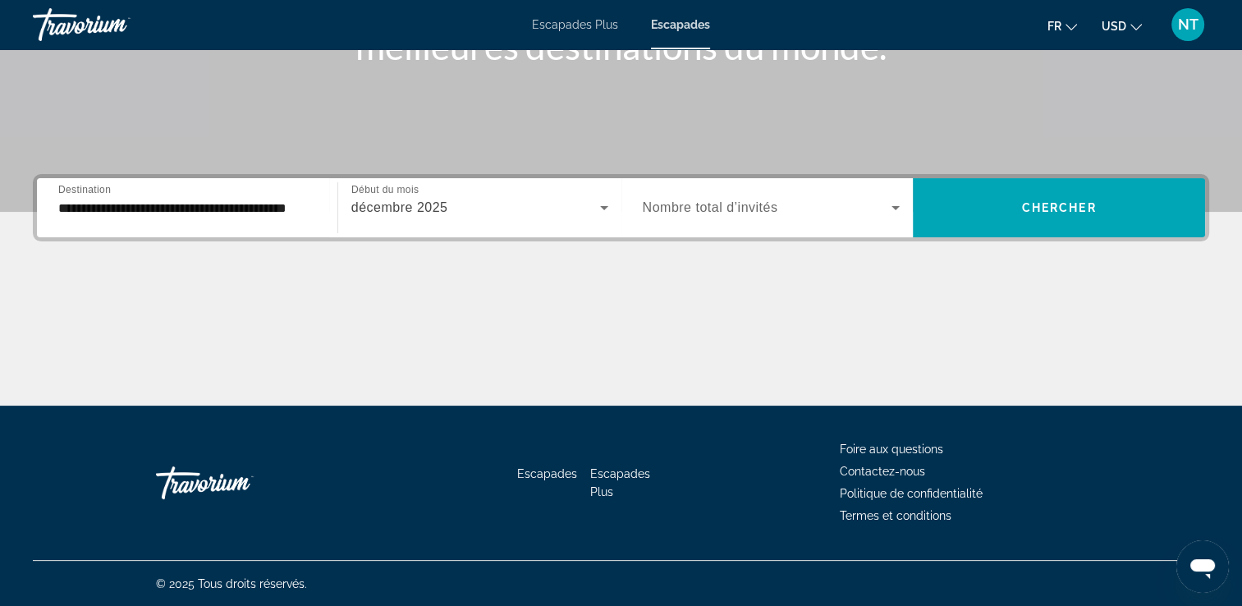
click at [675, 206] on span "Nombre total d’invités" at bounding box center [710, 207] width 135 height 14
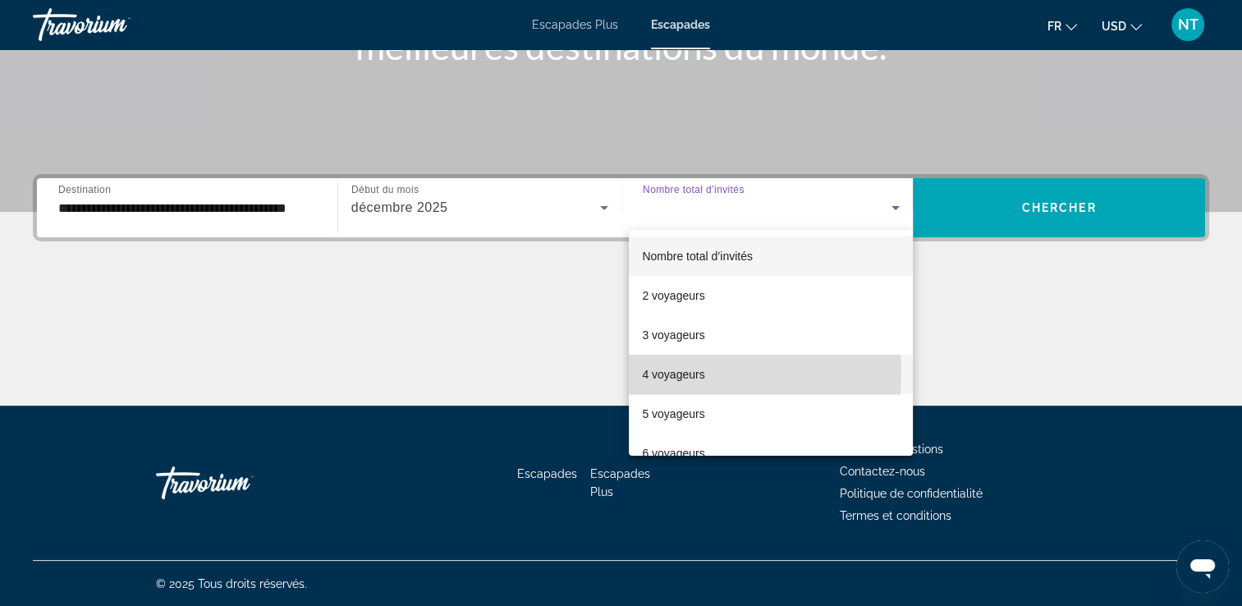
click at [653, 373] on font "4 voyageurs" at bounding box center [673, 374] width 62 height 13
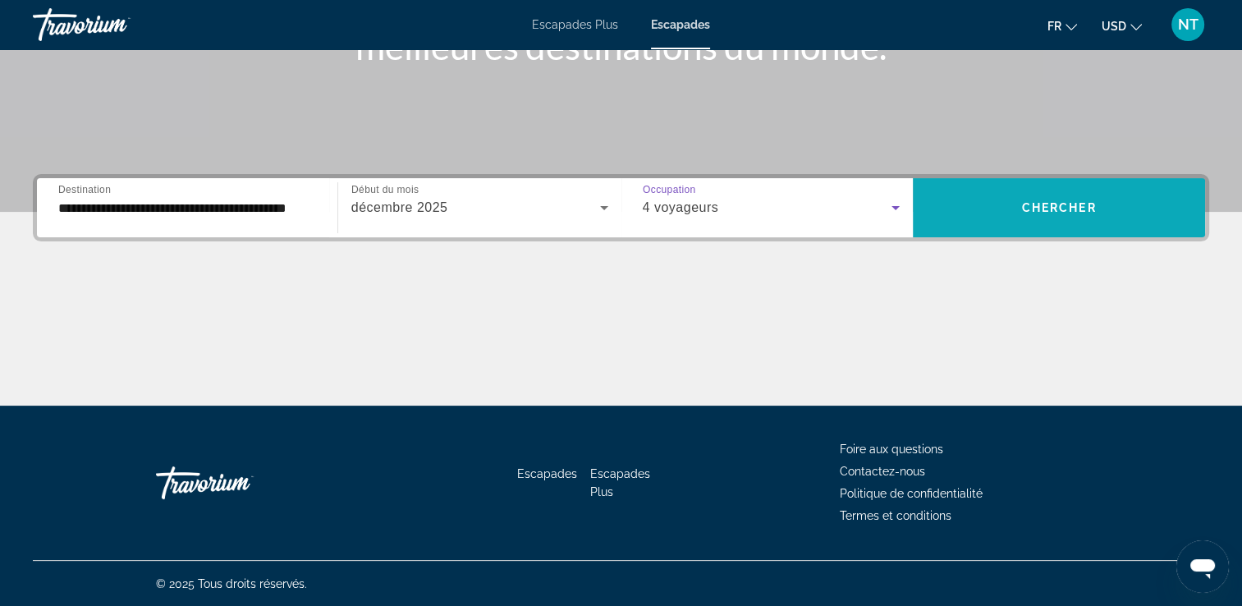
click at [1002, 204] on span "Widget de recherche" at bounding box center [1059, 207] width 292 height 39
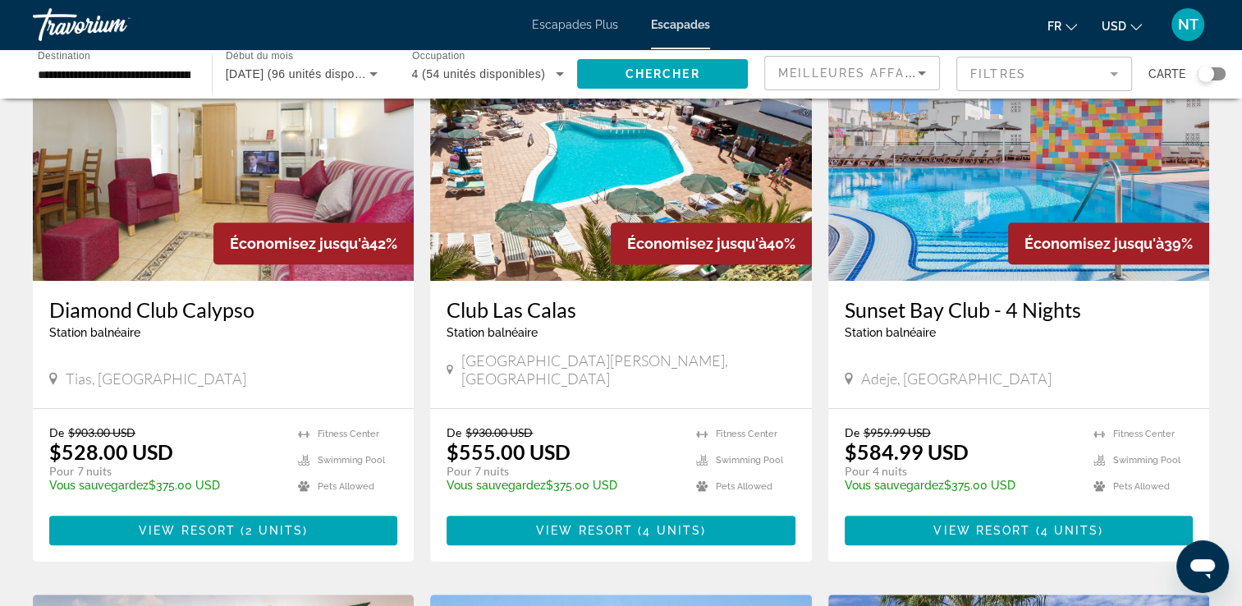
scroll to position [657, 0]
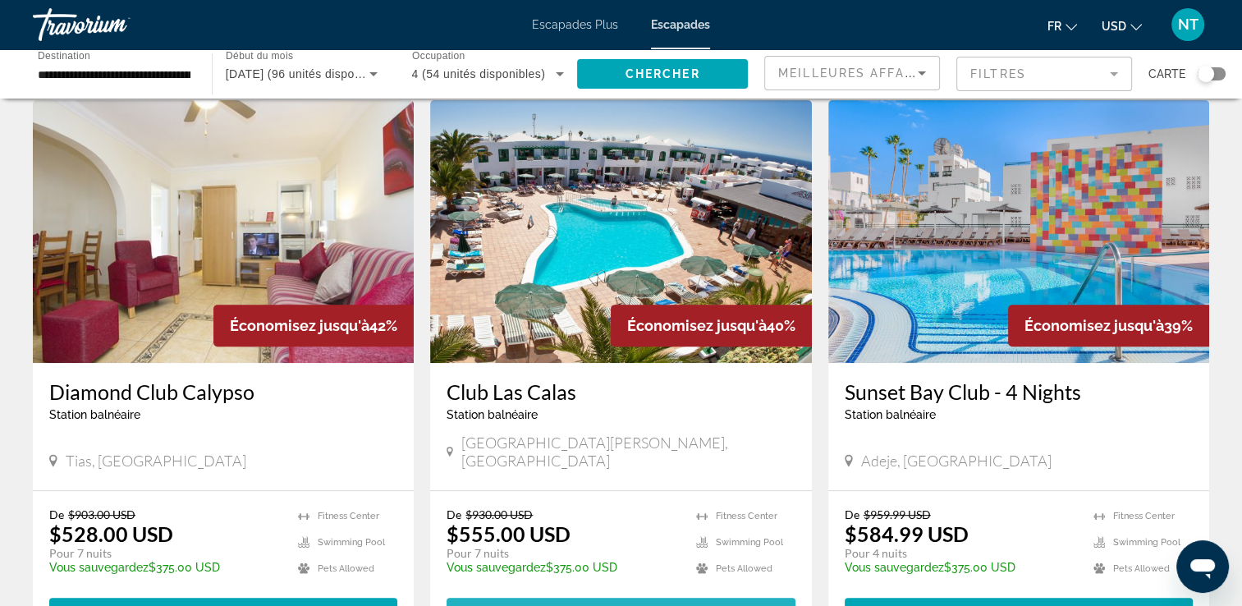
click at [664, 593] on span "Contenu principal" at bounding box center [621, 612] width 348 height 39
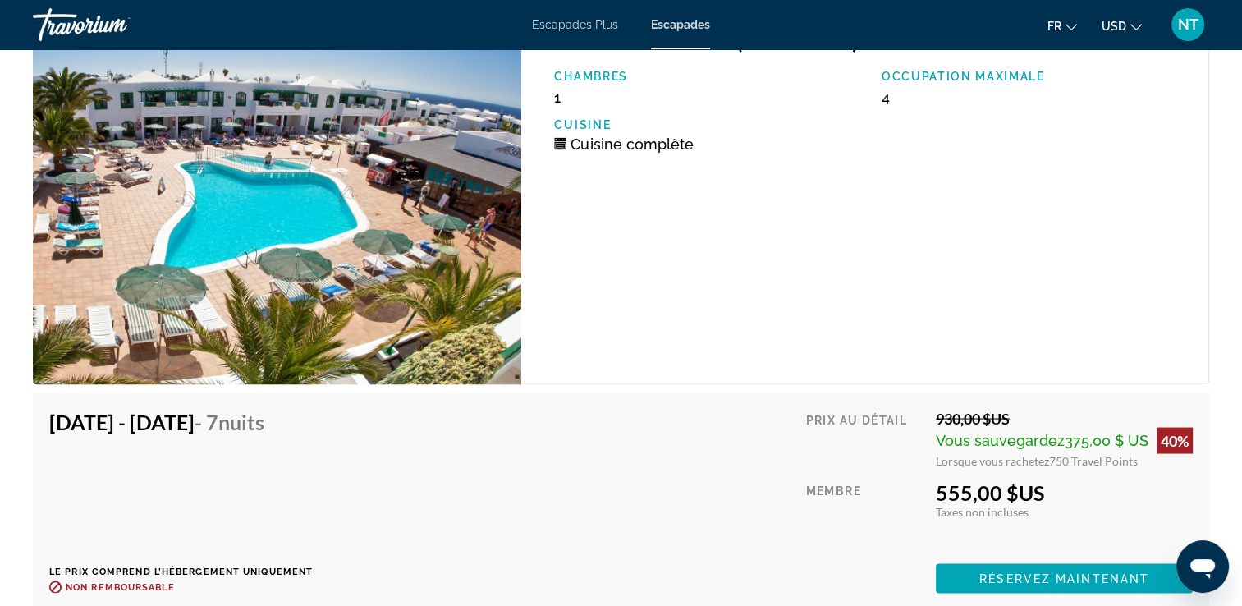
scroll to position [3038, 0]
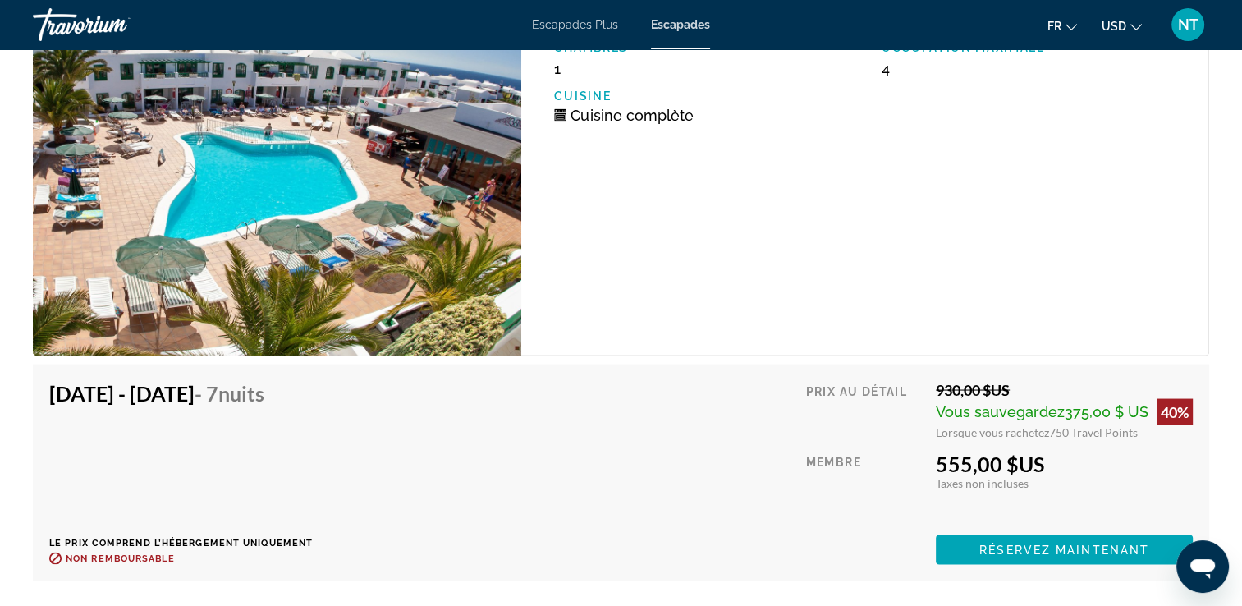
click at [970, 191] on div "Unité de 1 chambre (Full Kitchen) Chambres 1 Occupation maximale 4 Cuisine Cuis…" at bounding box center [865, 169] width 688 height 373
click at [974, 197] on div "Unité de 1 chambre (Full Kitchen) Chambres 1 Occupation maximale 4 Cuisine Cuis…" at bounding box center [865, 169] width 688 height 373
click at [941, 58] on div "Occupation maximale 4" at bounding box center [1037, 58] width 327 height 35
click at [929, 94] on div "Chambres 1 Occupation maximale 4 Cuisine Cuisine complète" at bounding box center [873, 88] width 654 height 94
click at [994, 123] on div "Unité de 1 chambre (Full Kitchen) Chambres 1 Occupation maximale 4 Cuisine Cuis…" at bounding box center [865, 169] width 688 height 373
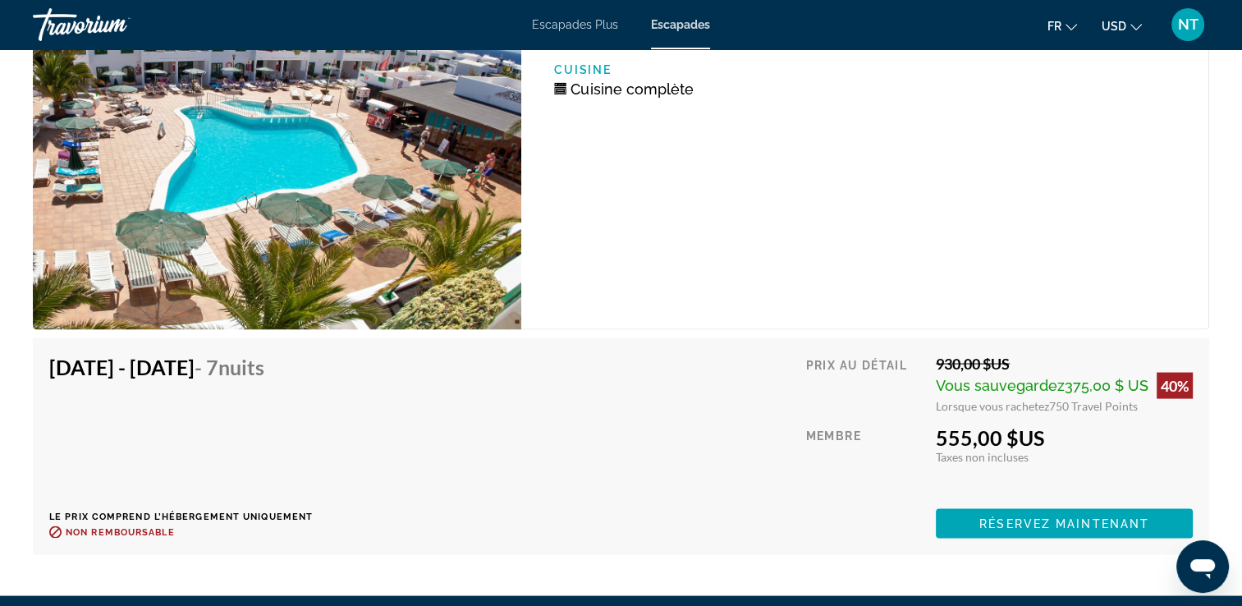
scroll to position [3120, 0]
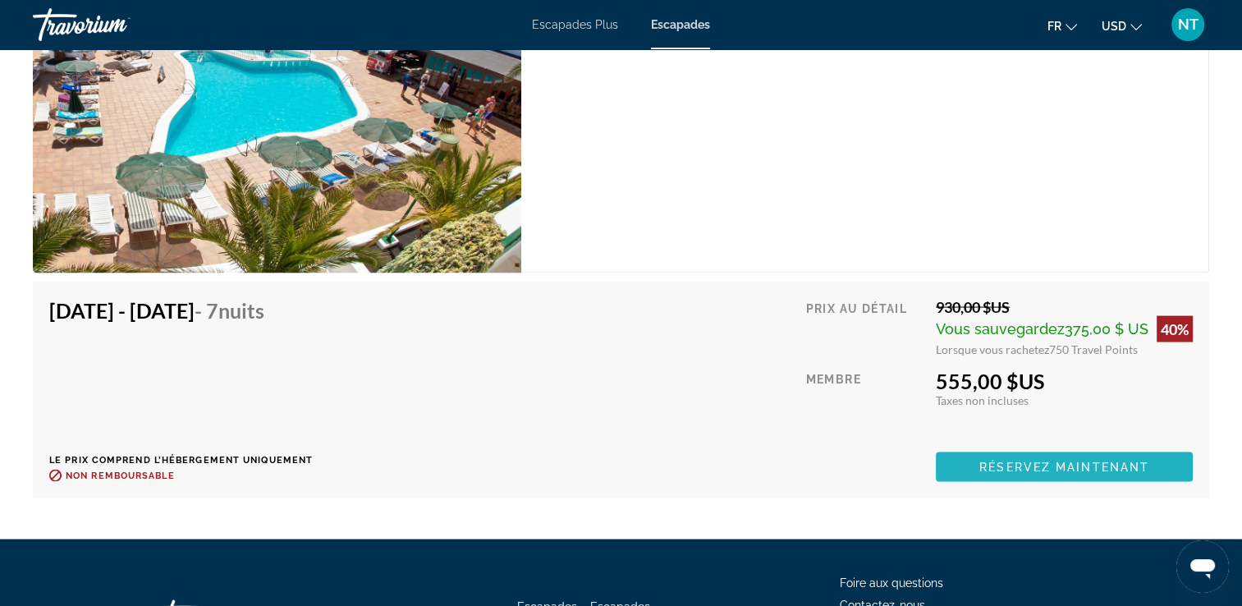
click at [1056, 461] on span "Réservez maintenant" at bounding box center [1064, 467] width 170 height 13
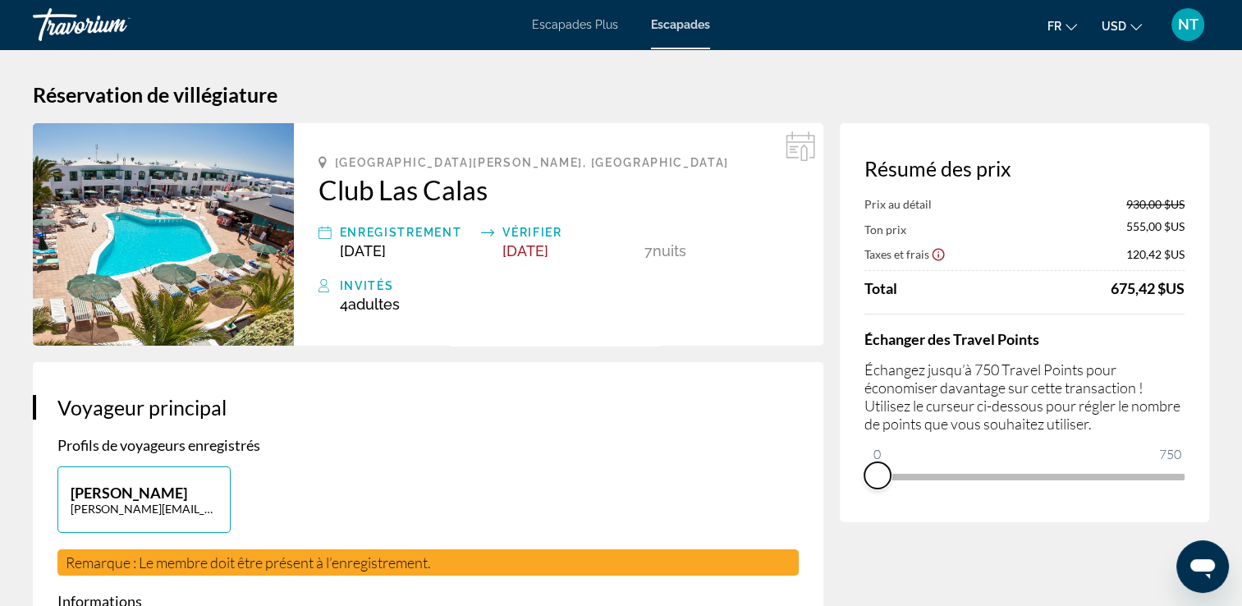
drag, startPoint x: 1166, startPoint y: 489, endPoint x: 791, endPoint y: 508, distance: 374.8
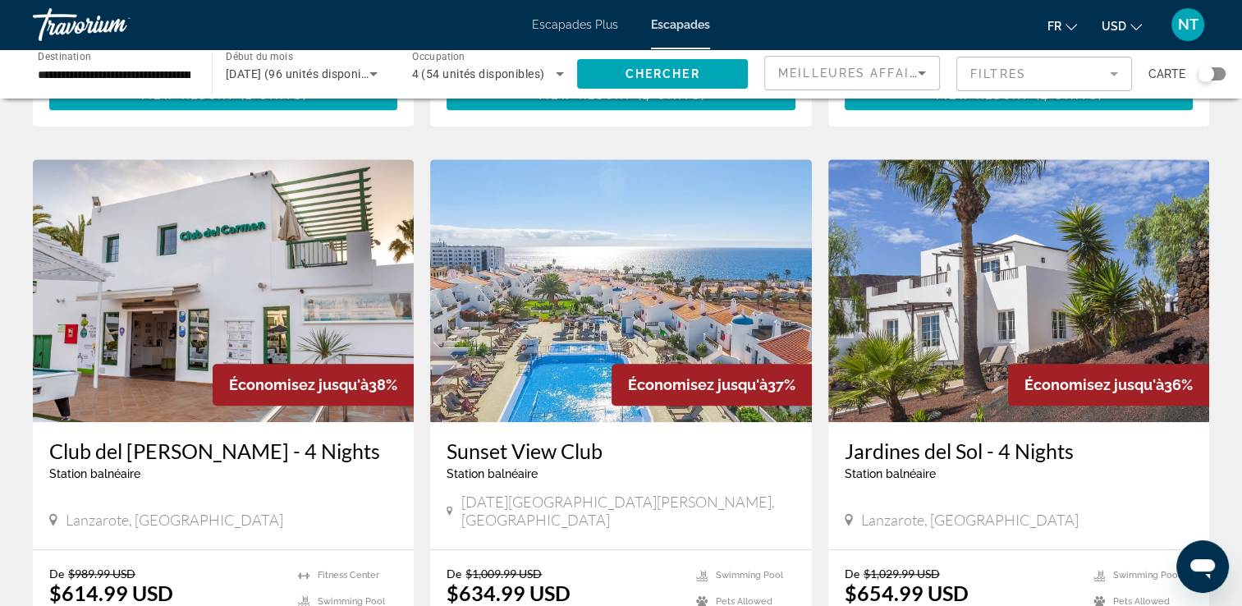
scroll to position [1181, 0]
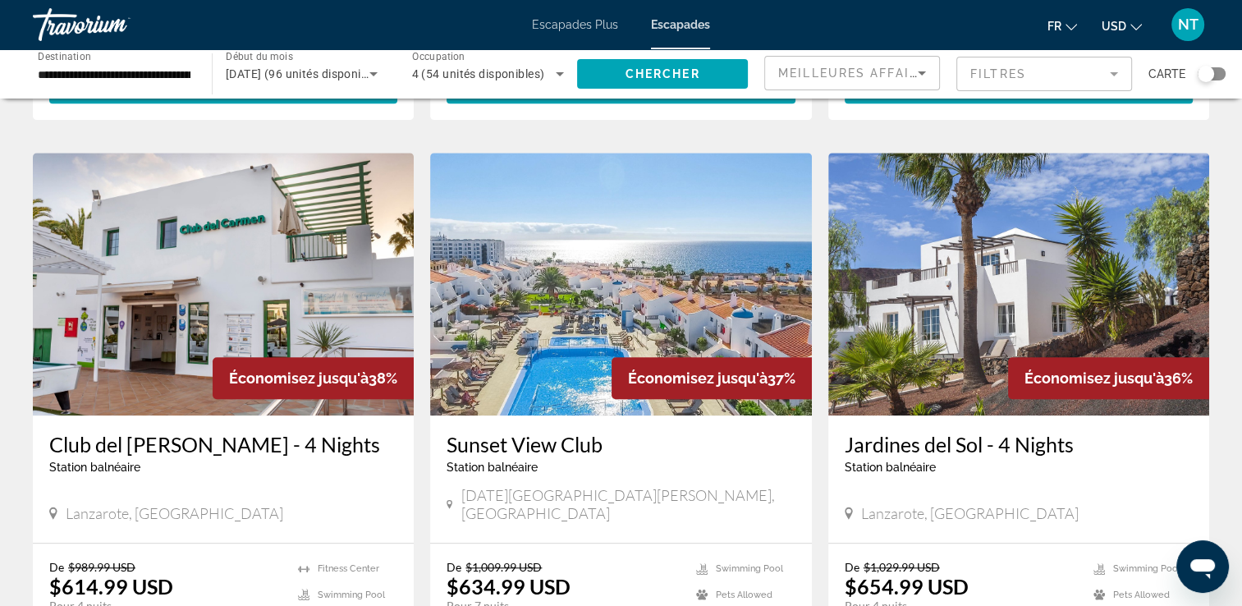
click at [176, 296] on img "Contenu principal" at bounding box center [223, 284] width 381 height 263
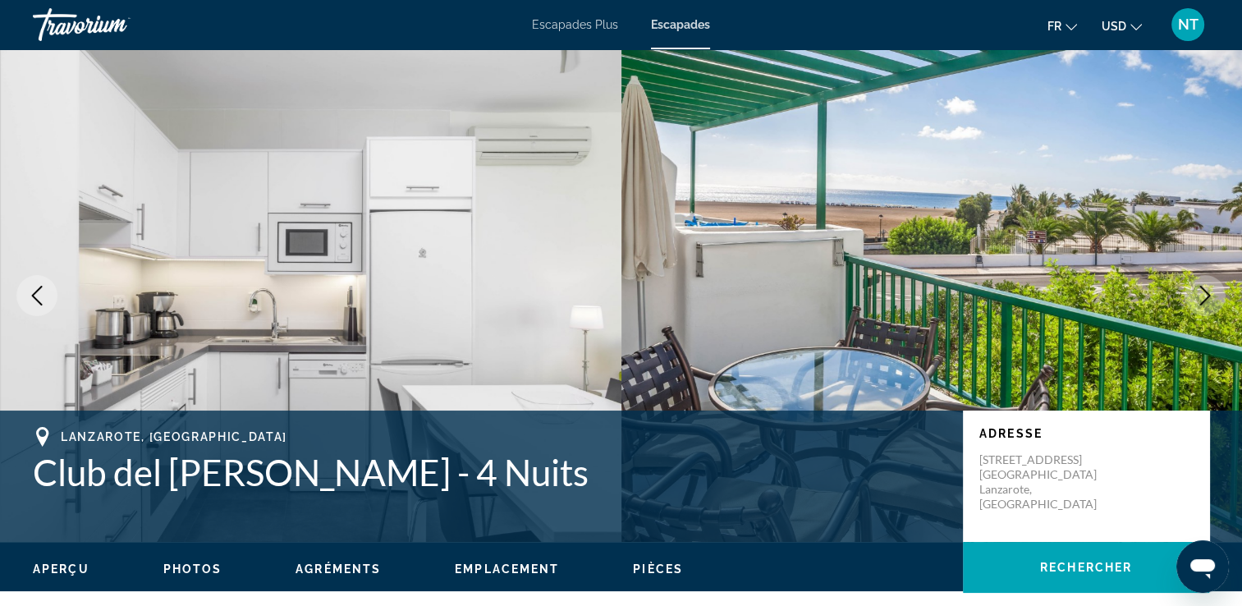
click at [1212, 287] on icon "Image suivante" at bounding box center [1205, 296] width 20 height 20
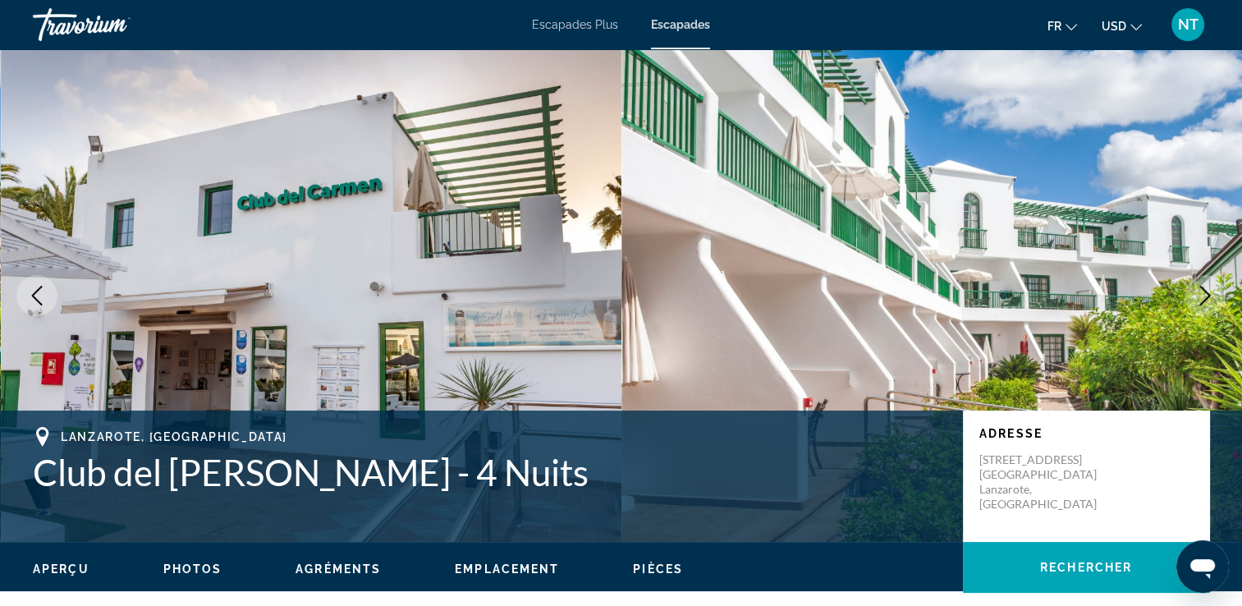
click at [1212, 287] on icon "Image suivante" at bounding box center [1205, 296] width 20 height 20
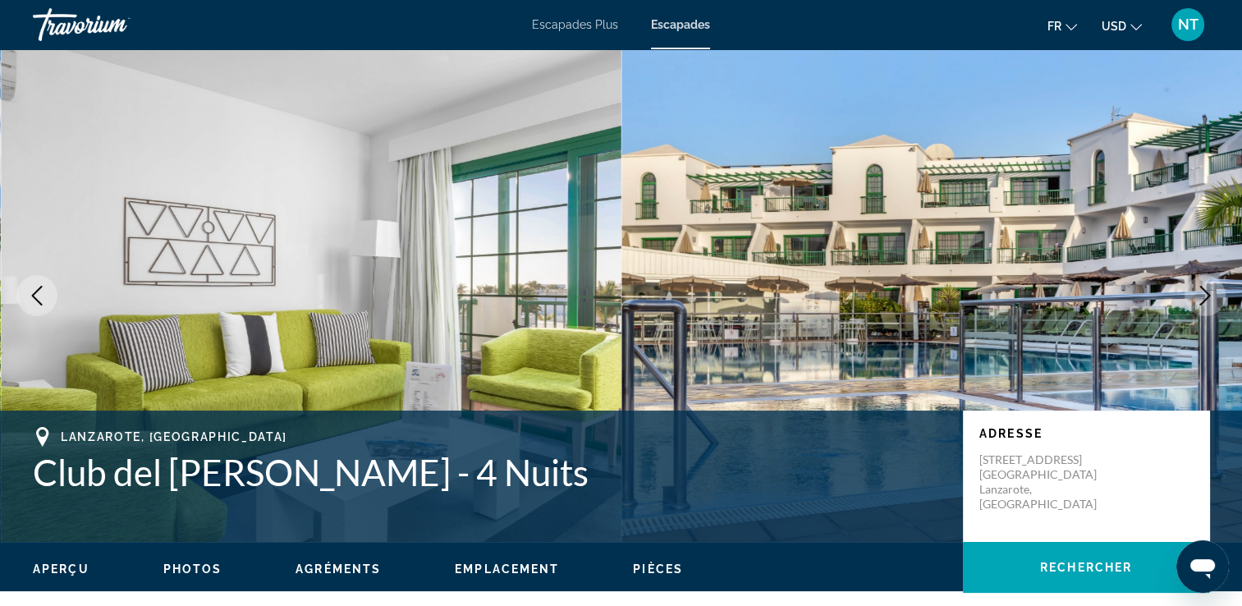
click at [1212, 287] on icon "Image suivante" at bounding box center [1205, 296] width 20 height 20
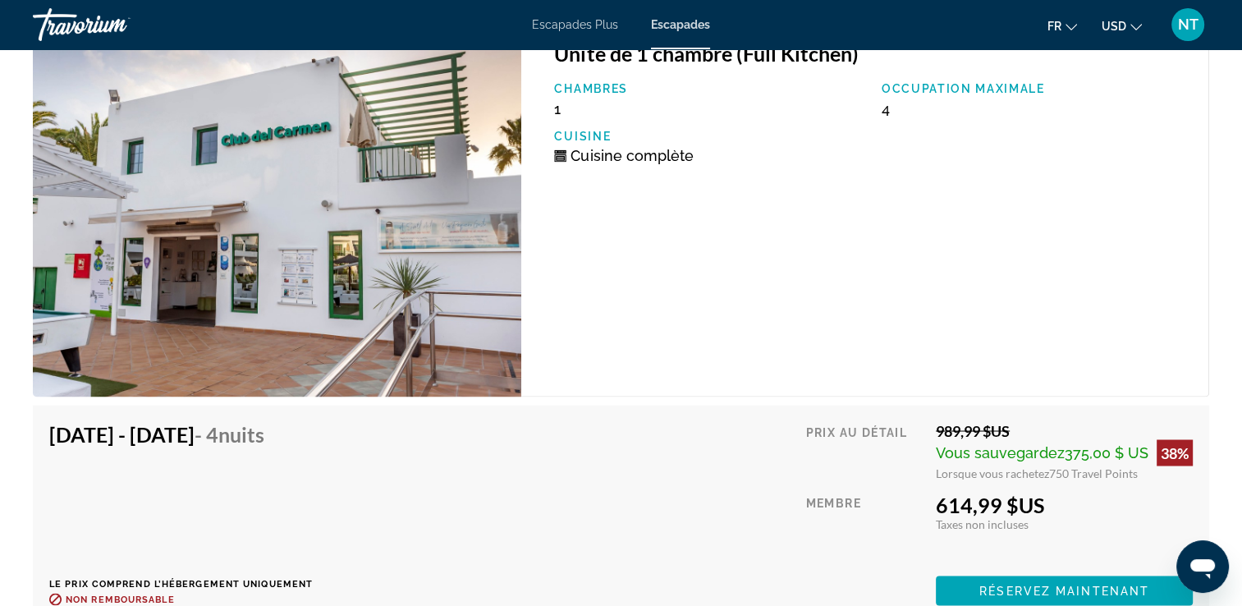
scroll to position [3321, 0]
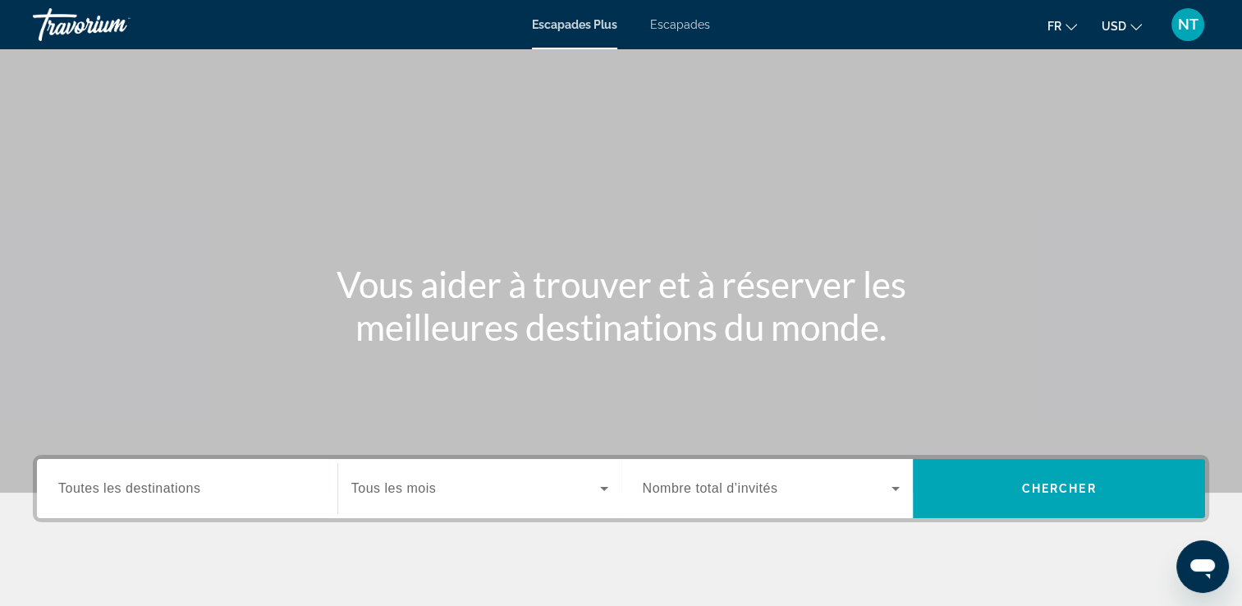
click at [685, 25] on span "Escapades" at bounding box center [680, 24] width 60 height 13
click at [141, 491] on span "Toutes les destinations" at bounding box center [129, 488] width 142 height 14
click at [141, 491] on input "Destination Toutes les destinations" at bounding box center [187, 489] width 258 height 20
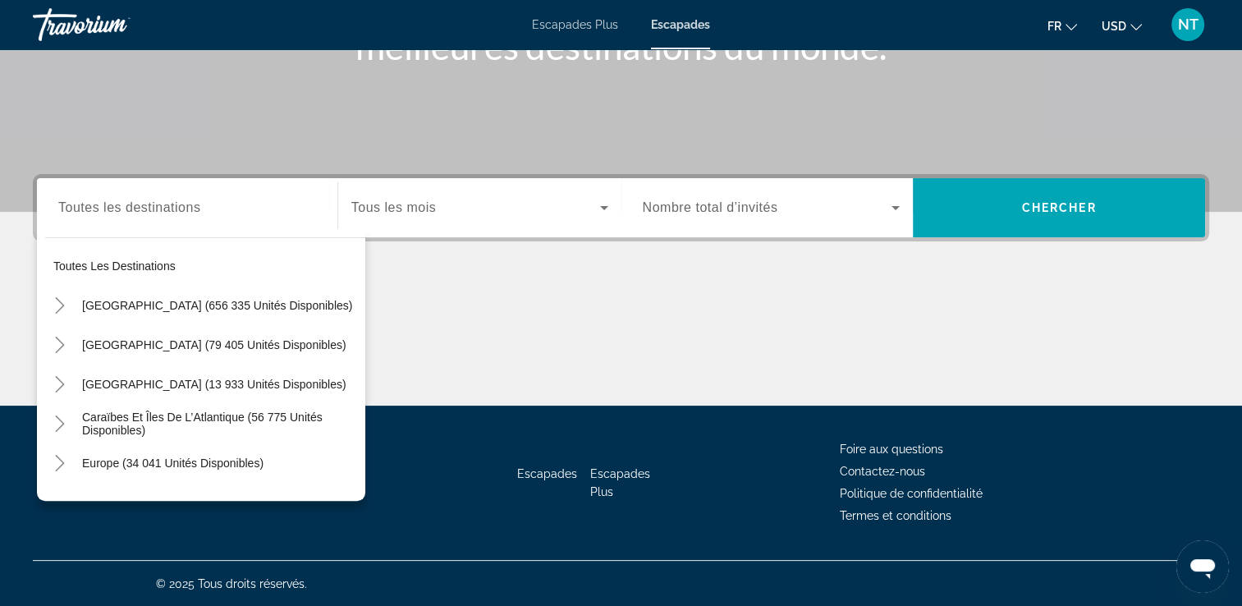
scroll to position [222, 0]
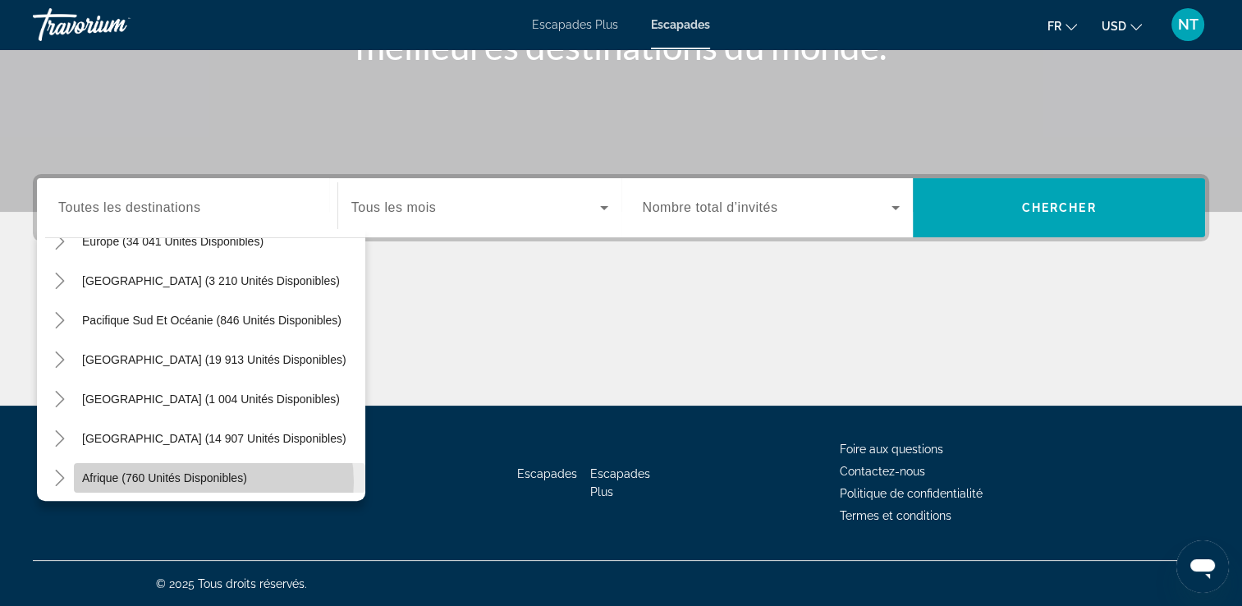
click at [213, 481] on span "Afrique (760 unités disponibles)" at bounding box center [164, 477] width 165 height 13
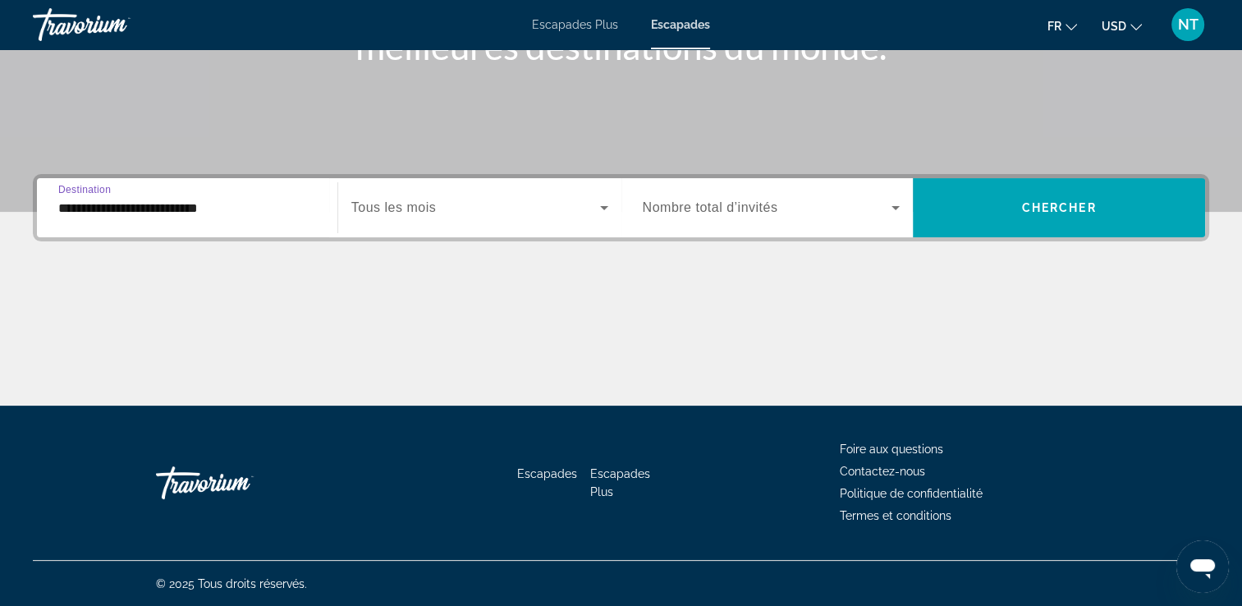
click at [280, 199] on input "**********" at bounding box center [187, 209] width 258 height 20
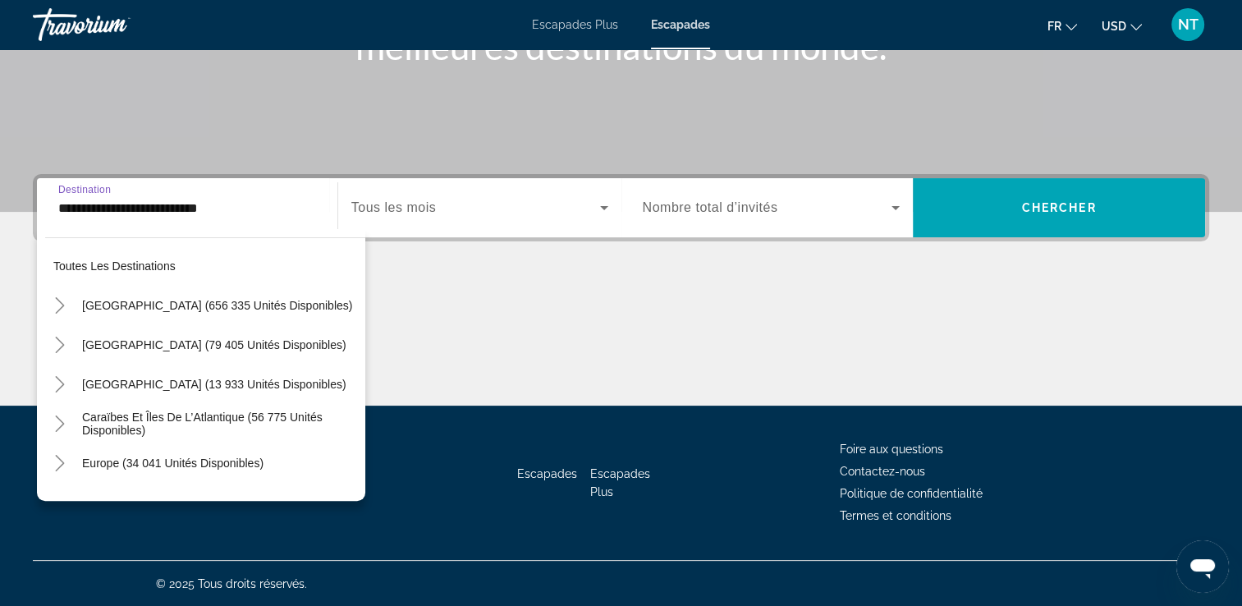
scroll to position [334, 0]
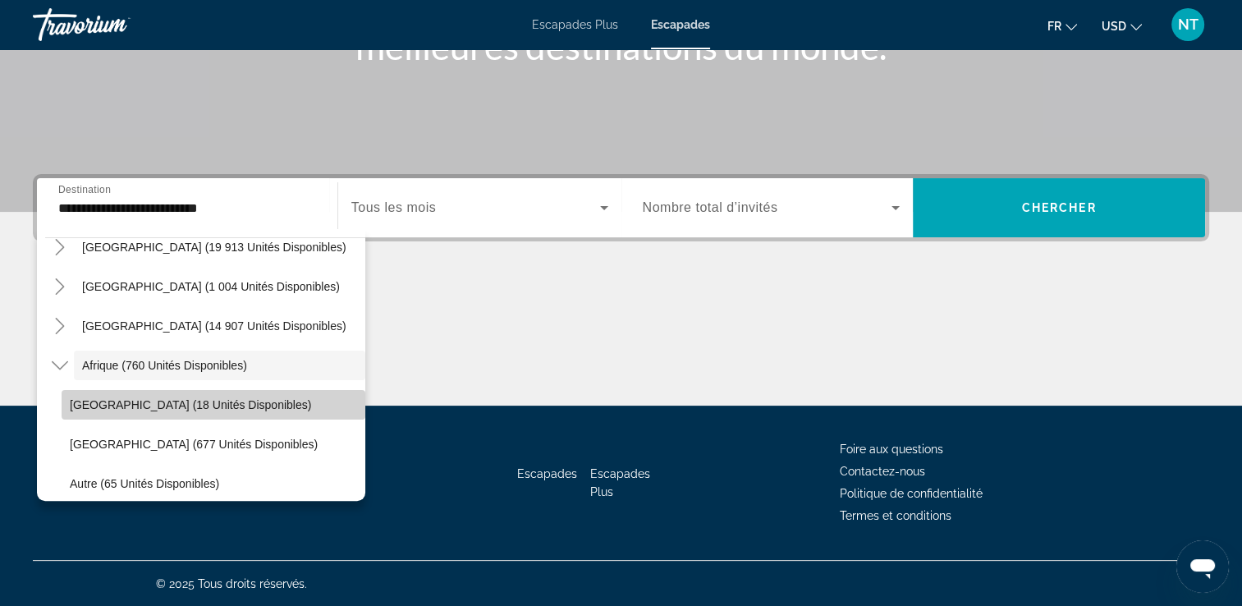
click at [227, 399] on span "Widget de recherche" at bounding box center [214, 404] width 304 height 39
type input "**********"
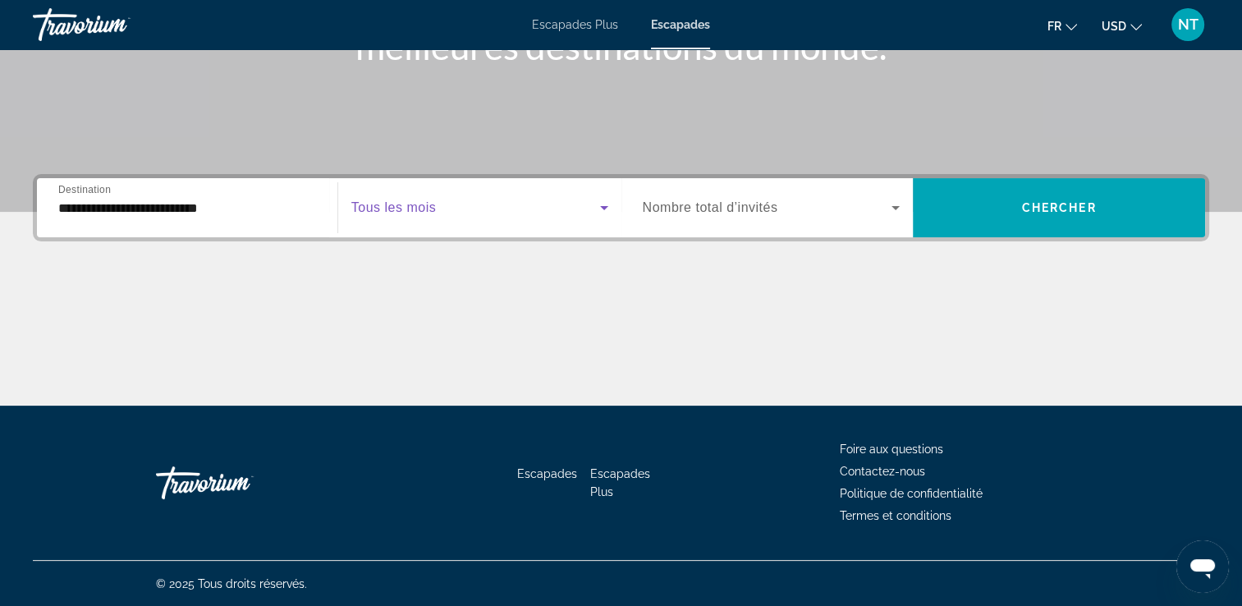
click at [602, 204] on icon "Widget de recherche" at bounding box center [604, 208] width 20 height 20
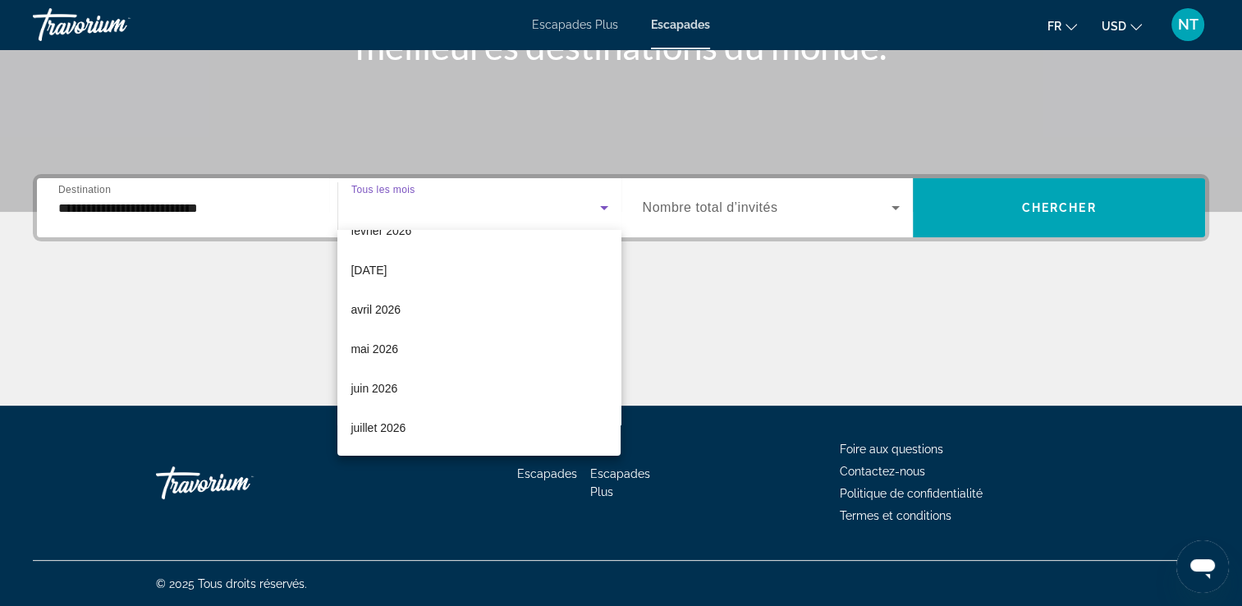
scroll to position [230, 0]
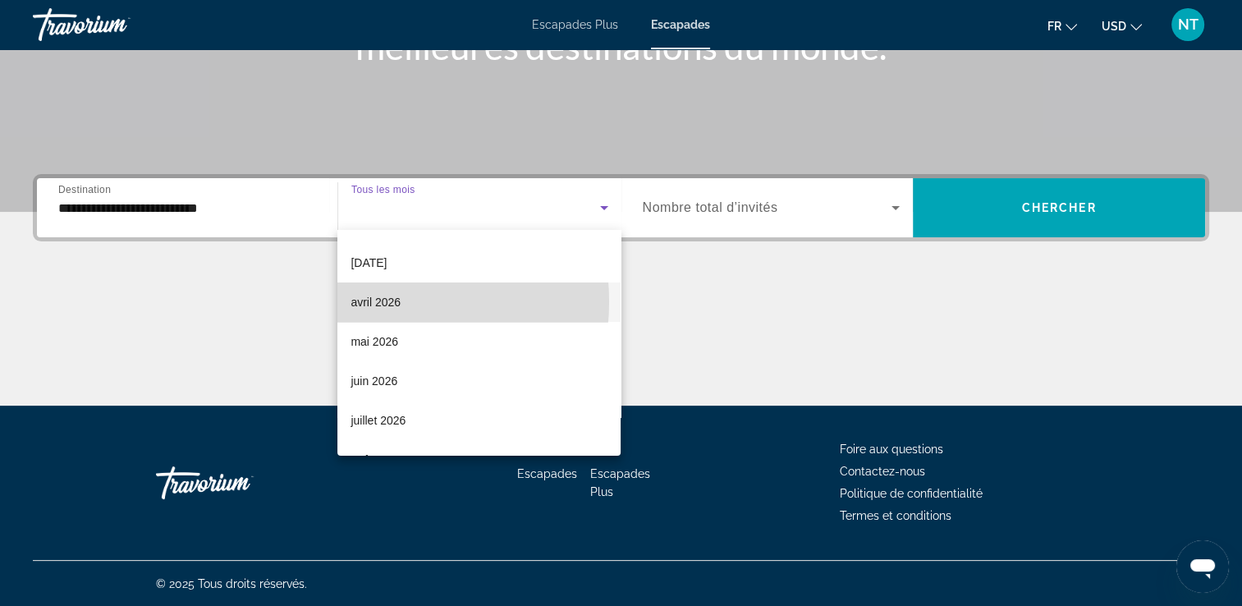
click at [361, 301] on font "avril 2026" at bounding box center [376, 302] width 50 height 13
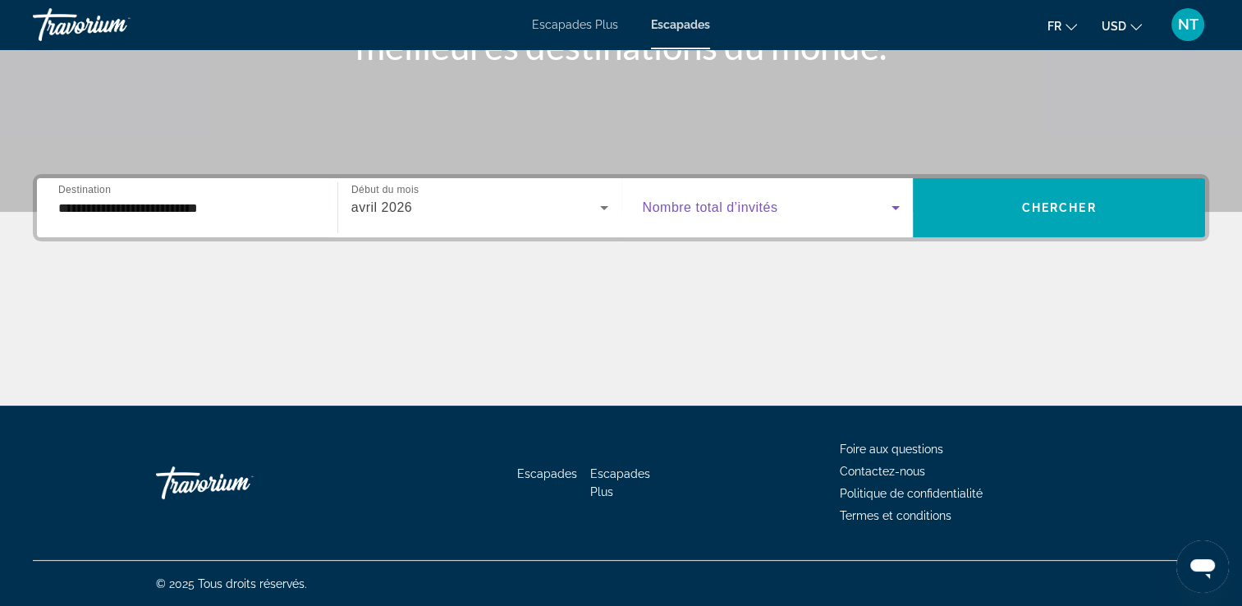
click at [896, 205] on icon "Widget de recherche" at bounding box center [896, 208] width 20 height 20
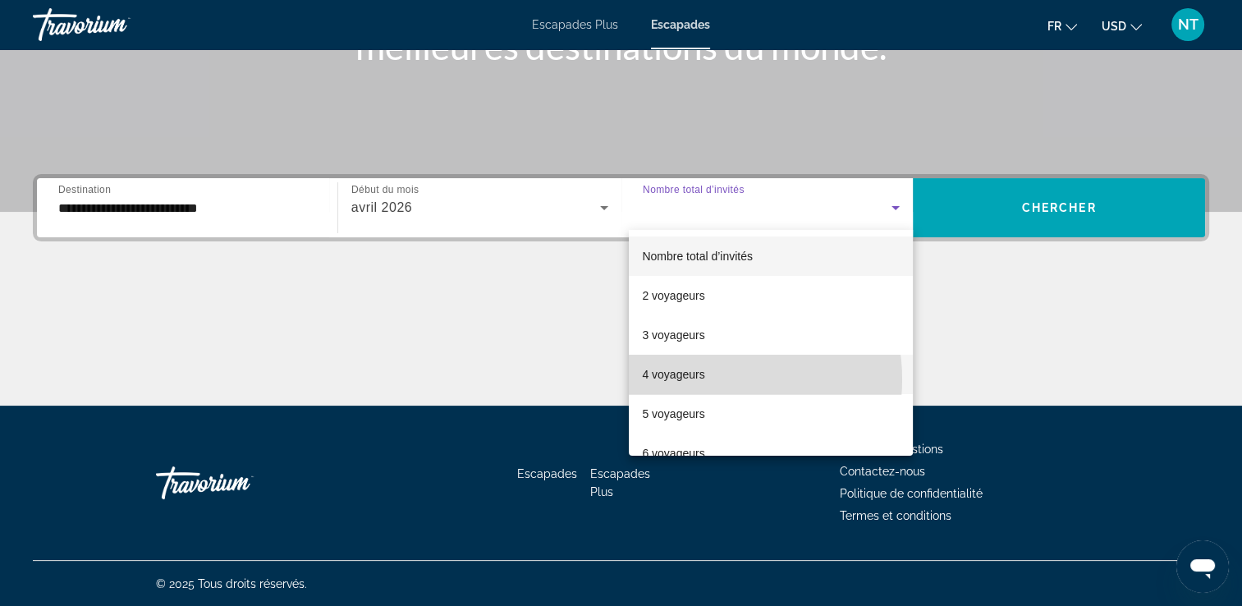
click at [703, 379] on font "4 voyageurs" at bounding box center [673, 374] width 62 height 13
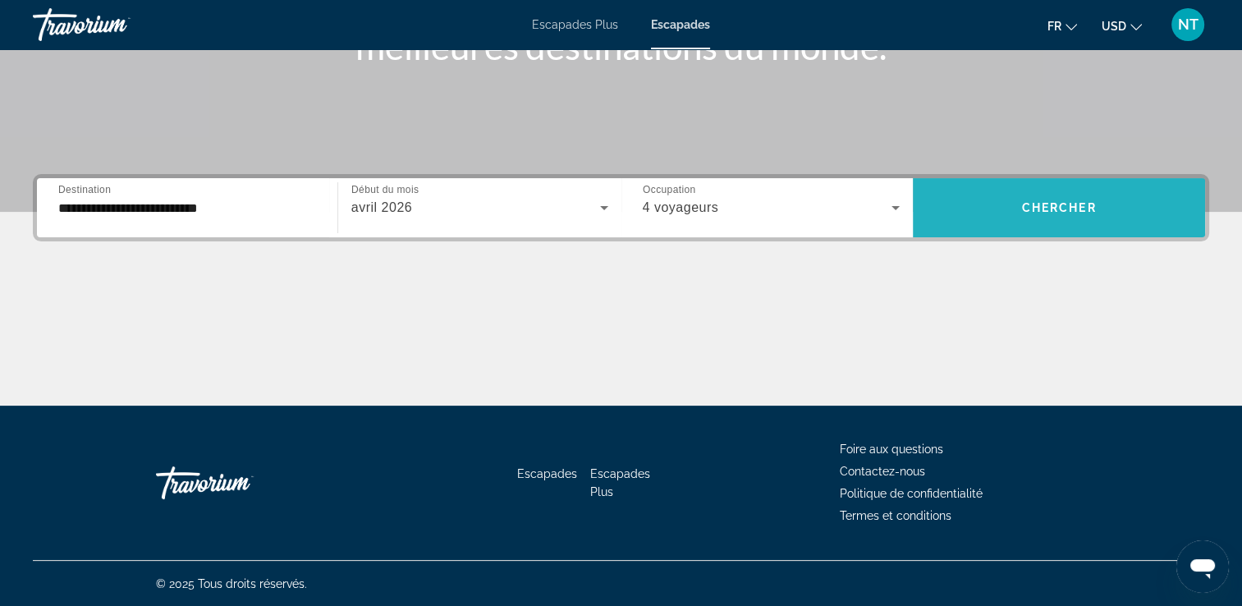
click at [1043, 196] on span "Widget de recherche" at bounding box center [1059, 207] width 292 height 39
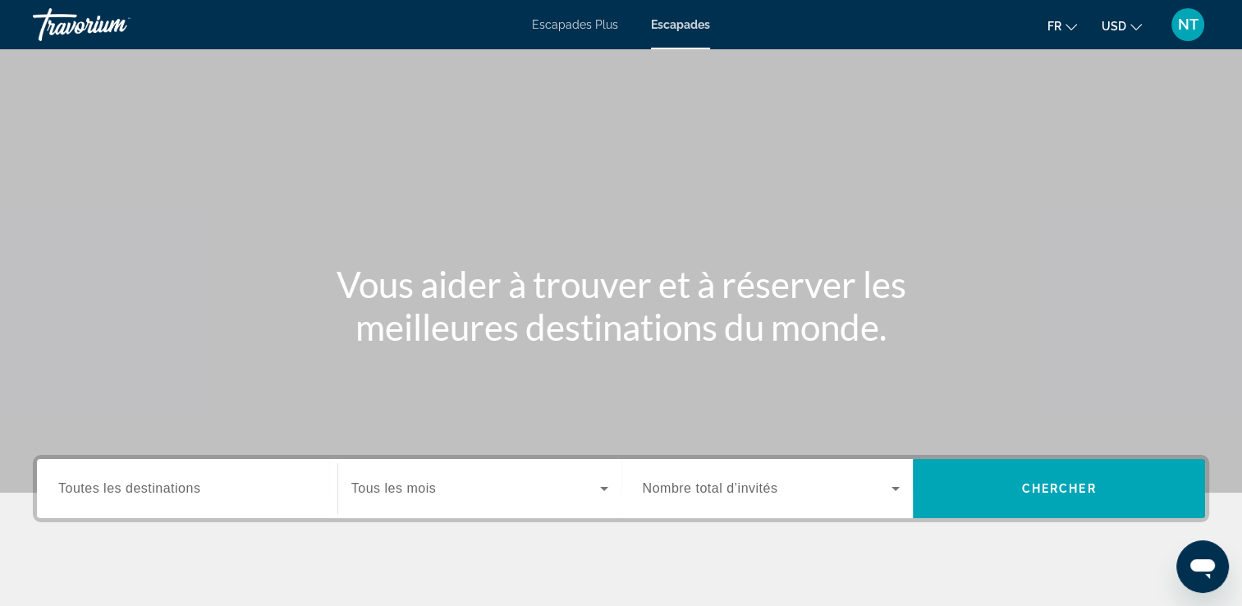
click at [187, 482] on span "Toutes les destinations" at bounding box center [129, 488] width 142 height 14
click at [187, 482] on input "Destination Toutes les destinations" at bounding box center [187, 489] width 258 height 20
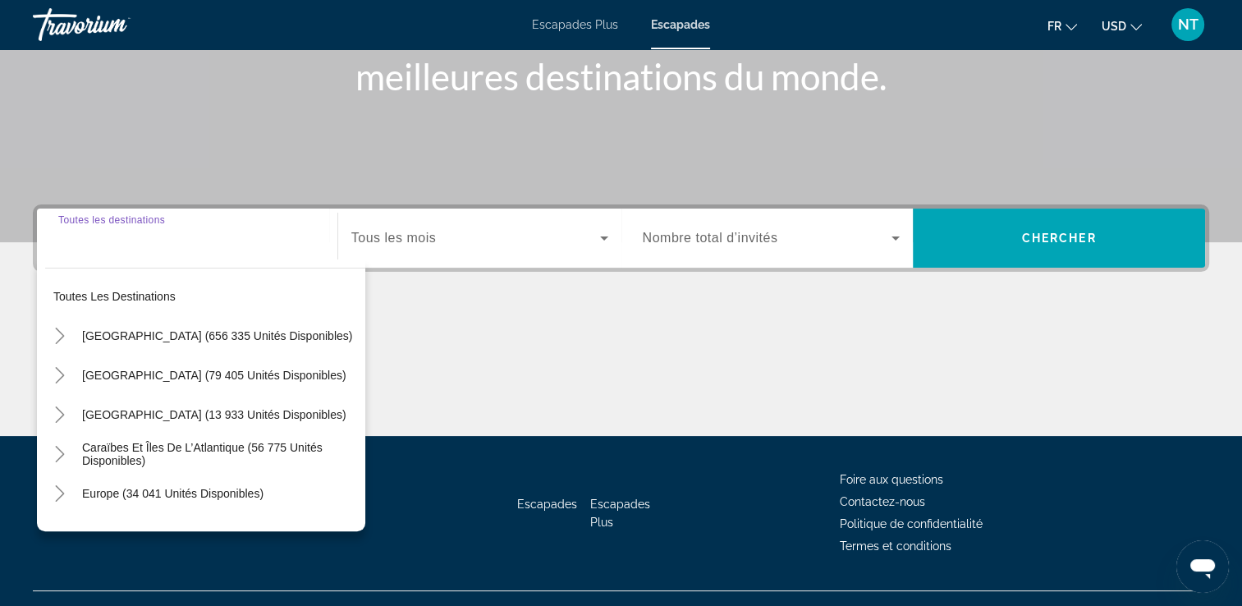
scroll to position [281, 0]
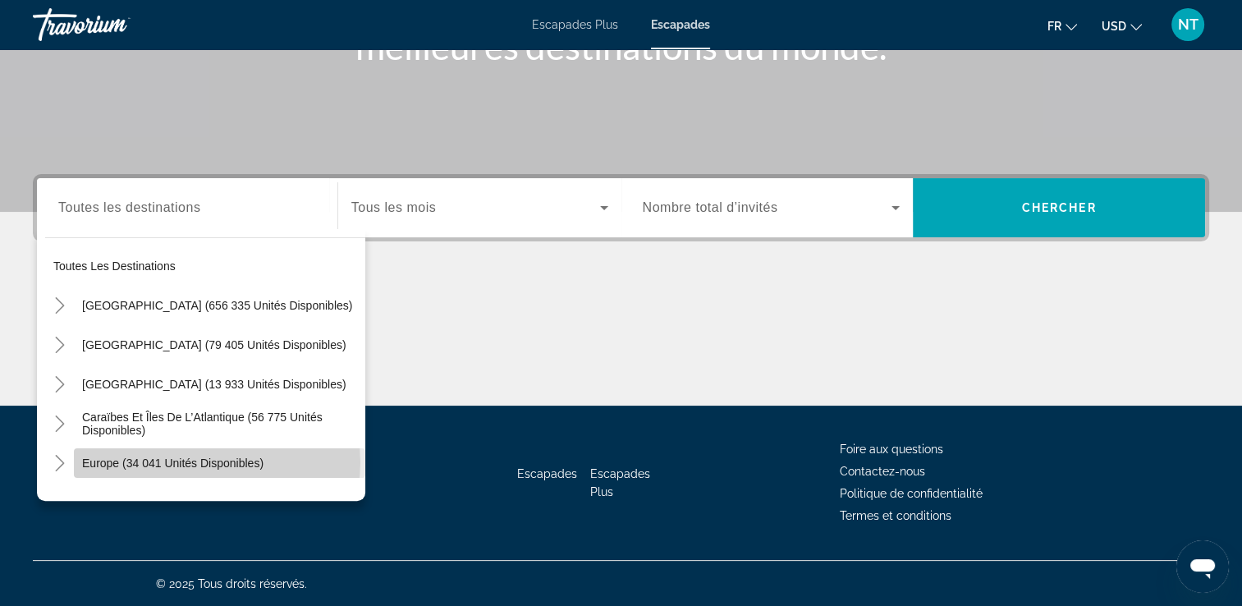
click at [217, 461] on span "Europe (34 041 unités disponibles)" at bounding box center [172, 462] width 181 height 13
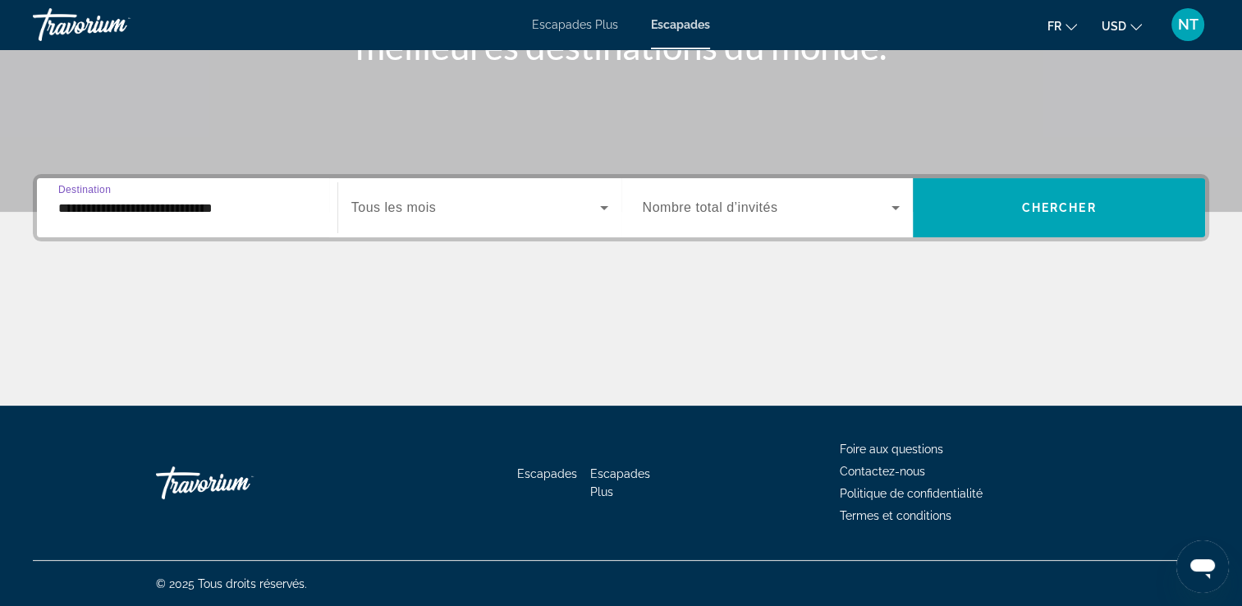
click at [151, 209] on input "**********" at bounding box center [187, 209] width 258 height 20
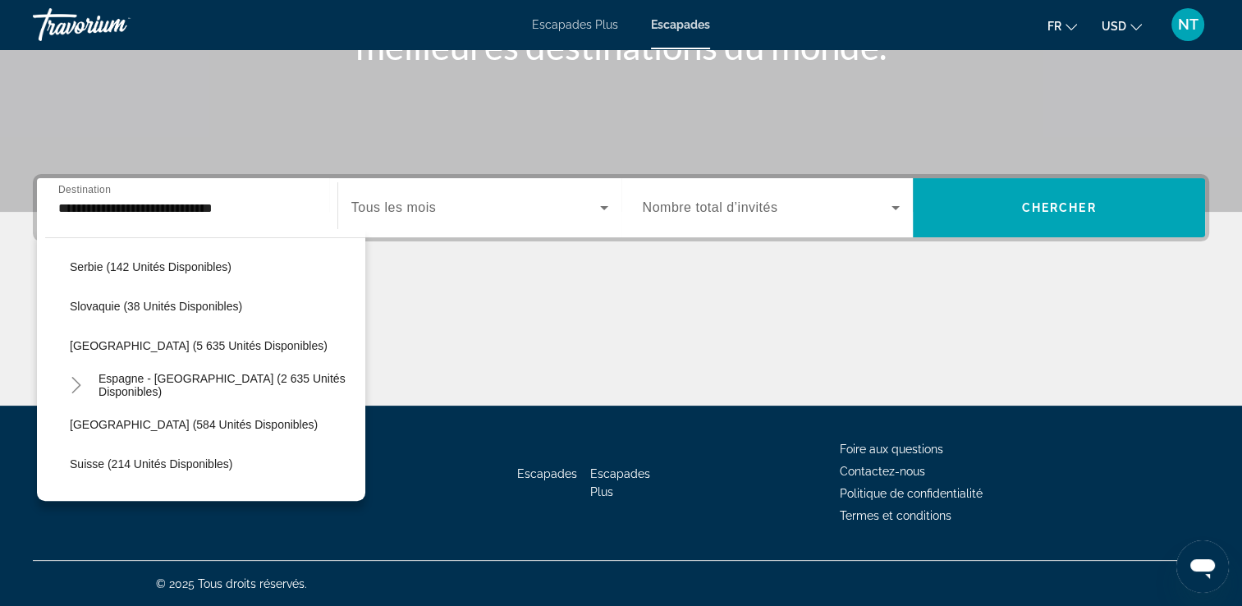
scroll to position [820, 0]
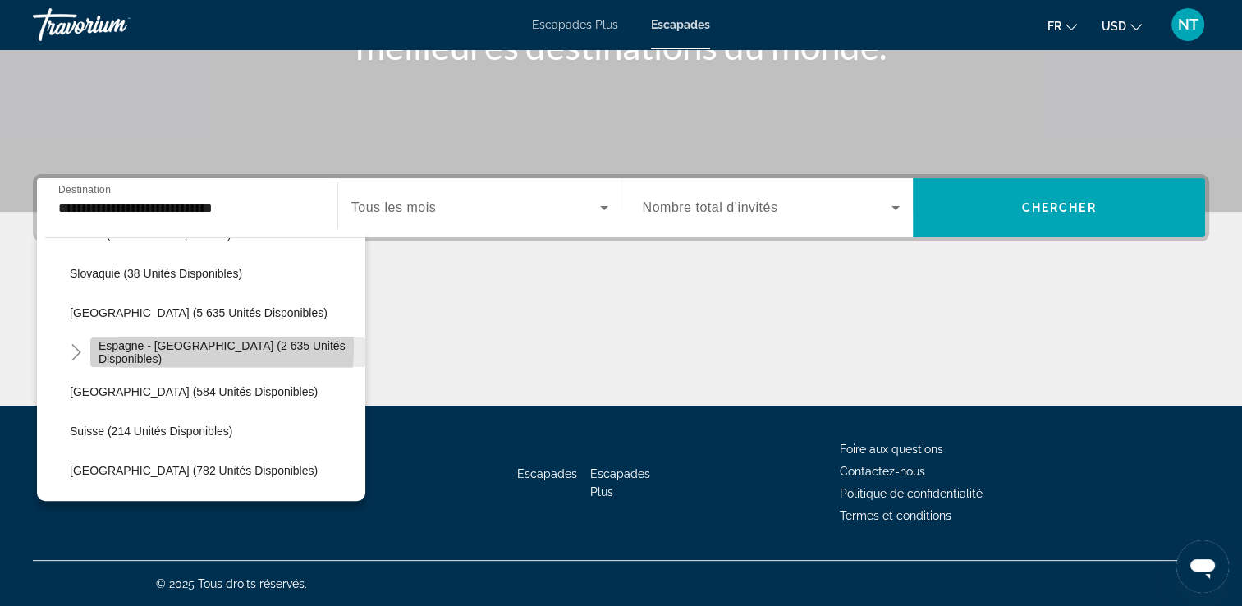
click at [132, 345] on span "Espagne - [GEOGRAPHIC_DATA] (2 635 unités disponibles)" at bounding box center [228, 352] width 259 height 26
type input "**********"
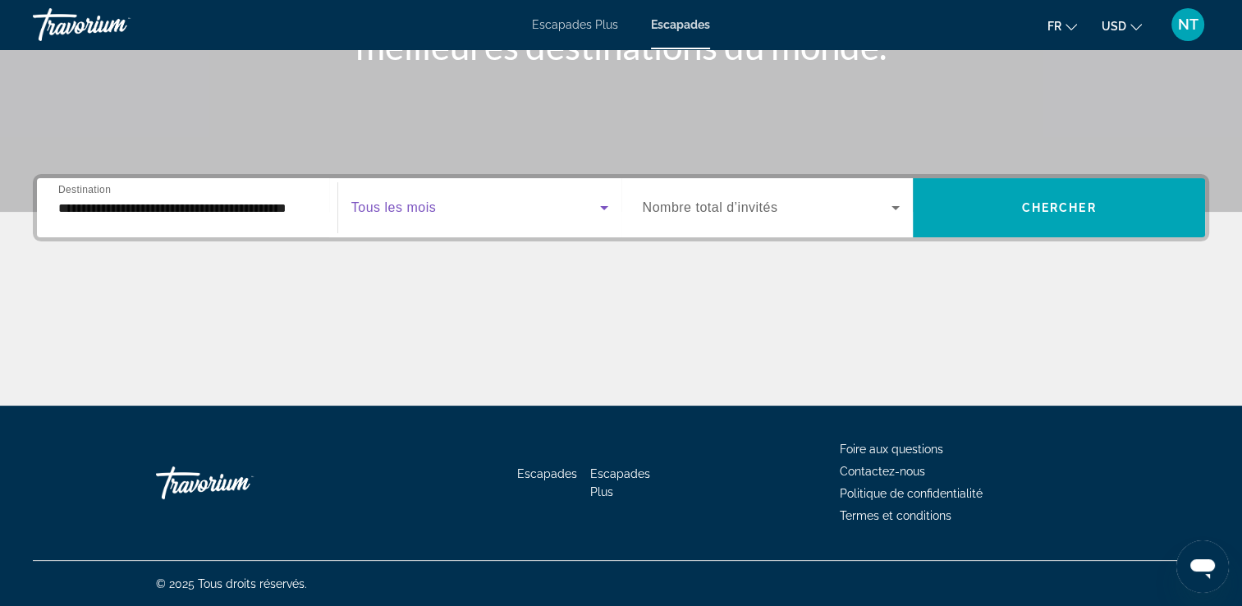
click at [459, 204] on span "Widget de recherche" at bounding box center [475, 208] width 249 height 20
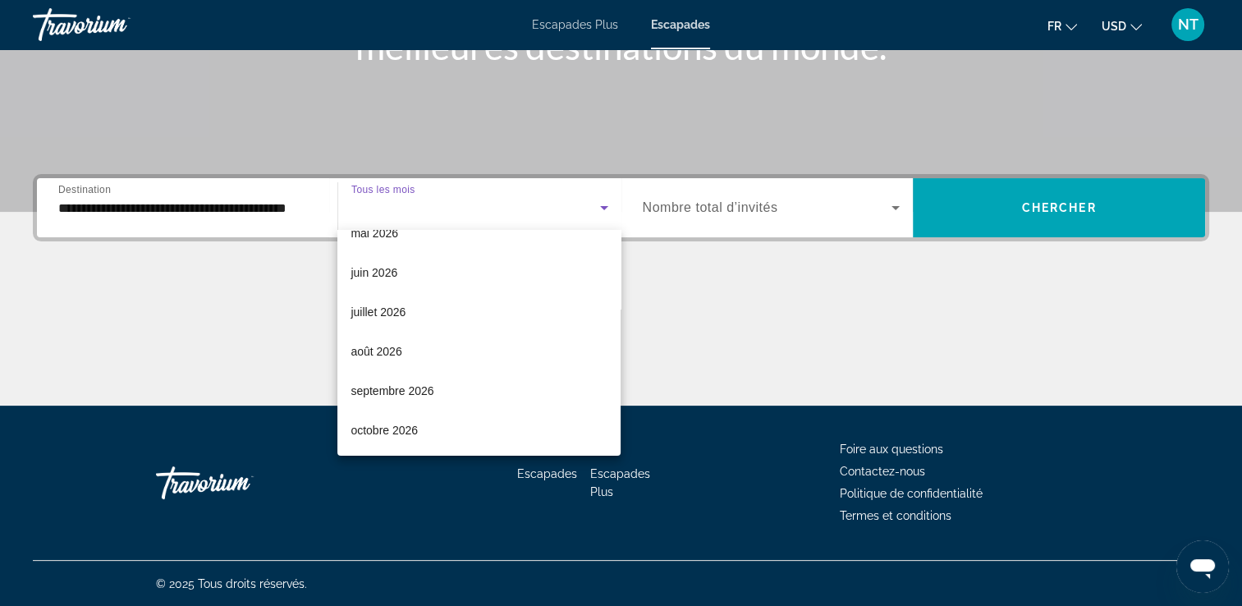
scroll to position [141, 0]
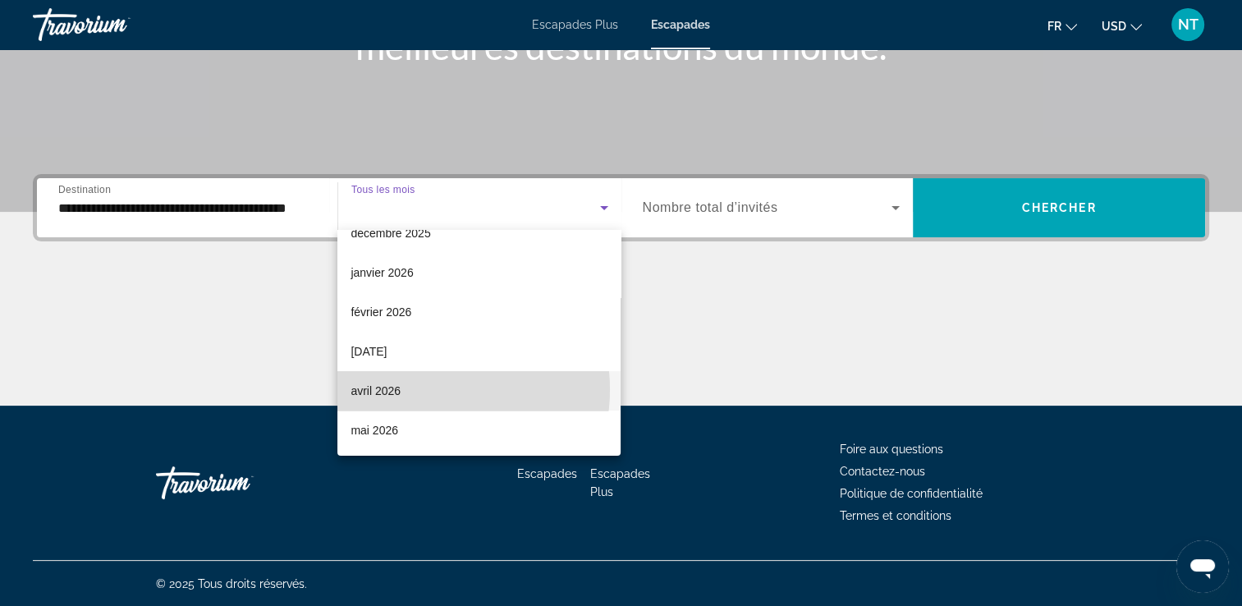
click at [421, 388] on mat-option "avril 2026" at bounding box center [478, 390] width 283 height 39
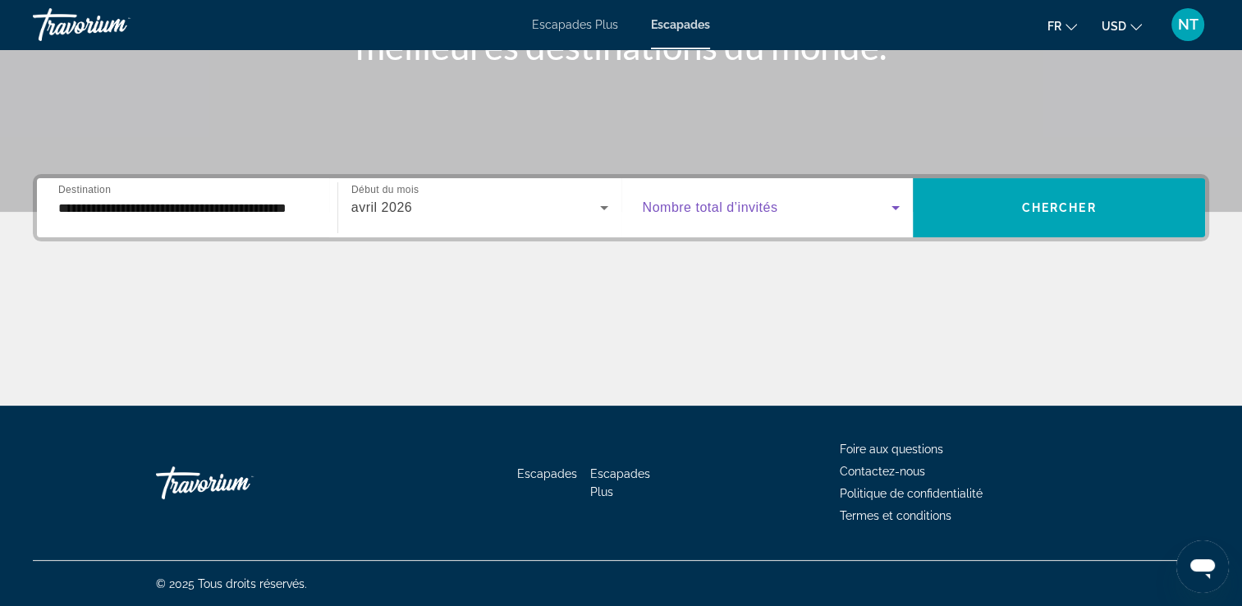
click at [901, 199] on icon "Widget de recherche" at bounding box center [896, 208] width 20 height 20
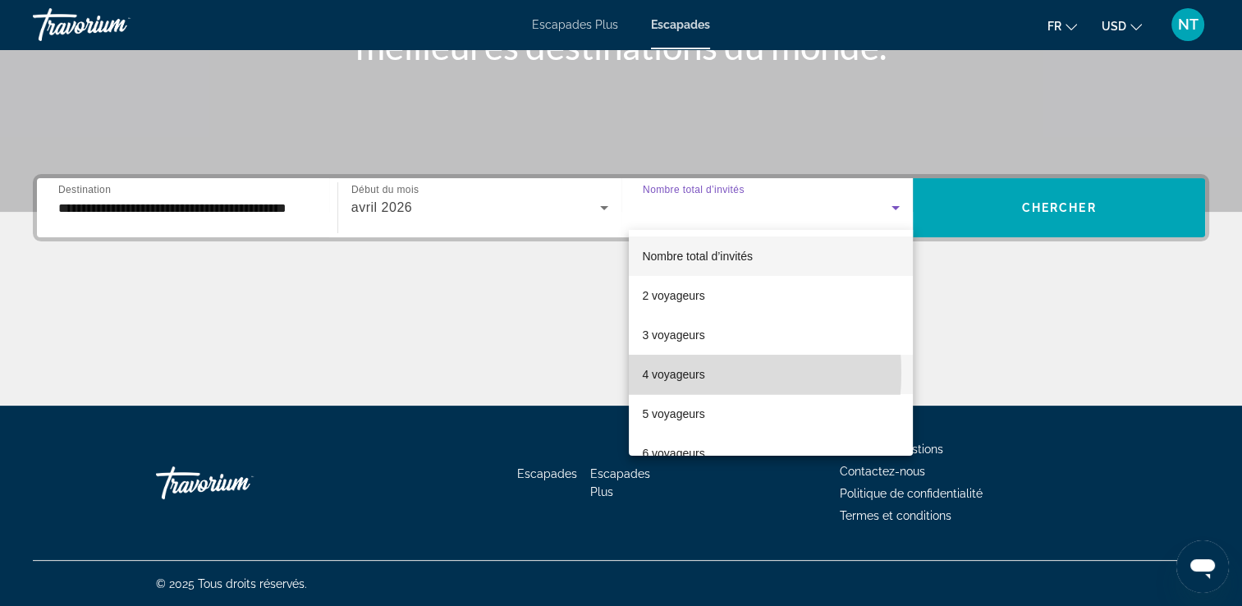
click at [644, 373] on font "4 voyageurs" at bounding box center [673, 374] width 62 height 13
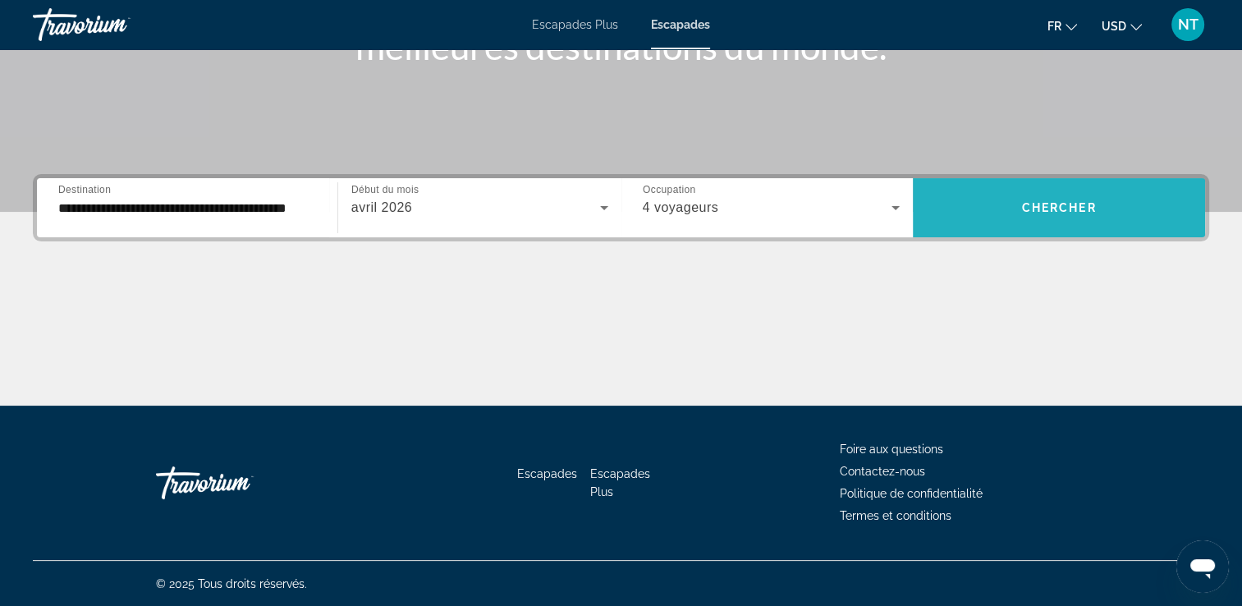
click at [1064, 205] on span "Chercher" at bounding box center [1059, 207] width 75 height 13
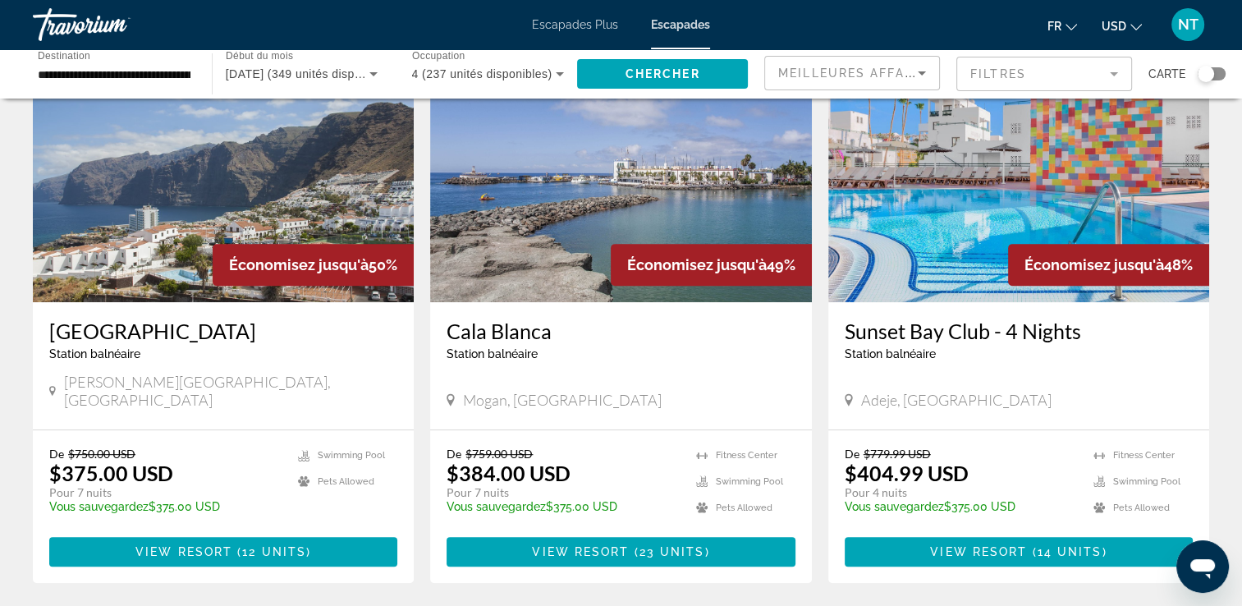
scroll to position [732, 0]
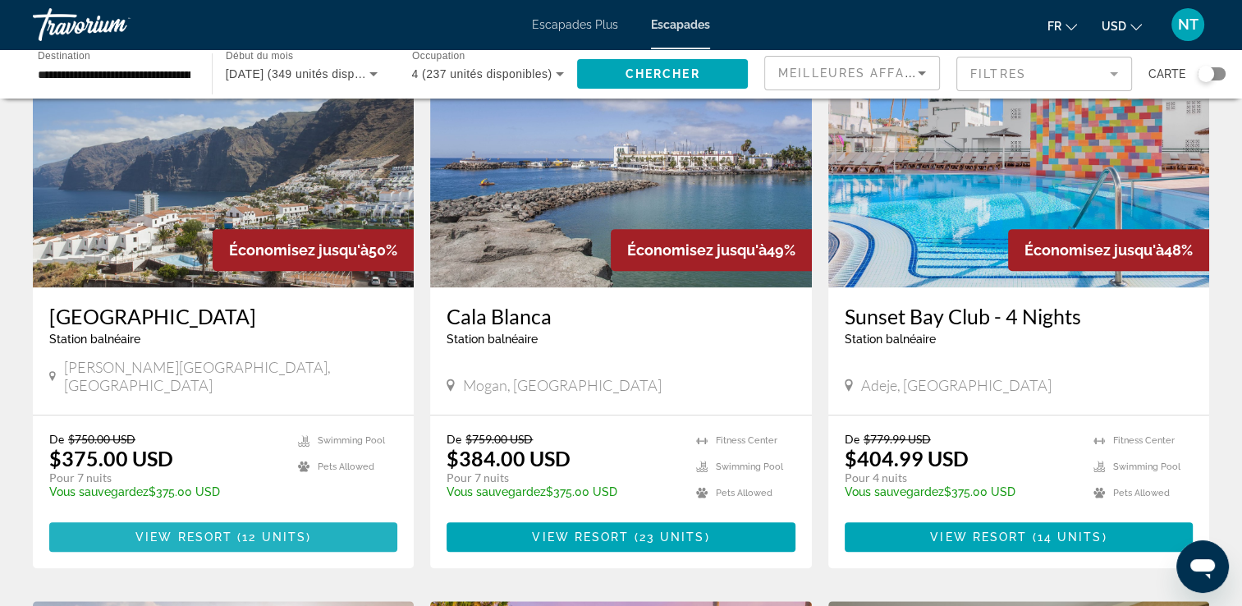
click at [243, 530] on span "12 units" at bounding box center [274, 536] width 64 height 13
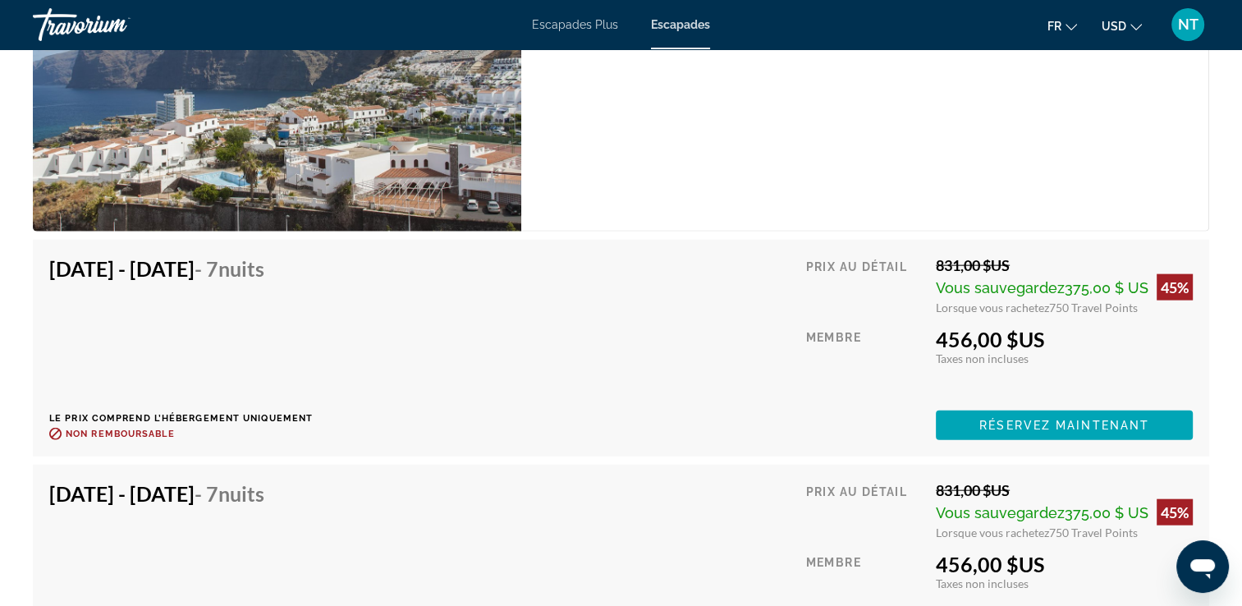
scroll to position [3717, 0]
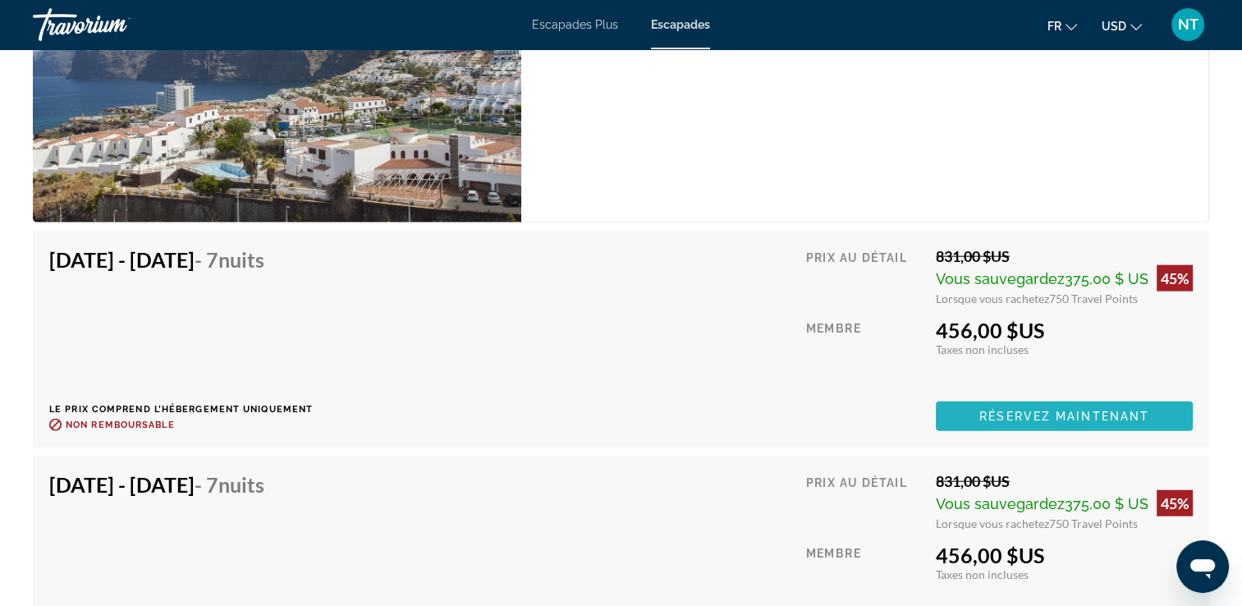
click at [982, 410] on span "Réservez maintenant" at bounding box center [1064, 416] width 170 height 13
